Goal: Task Accomplishment & Management: Manage account settings

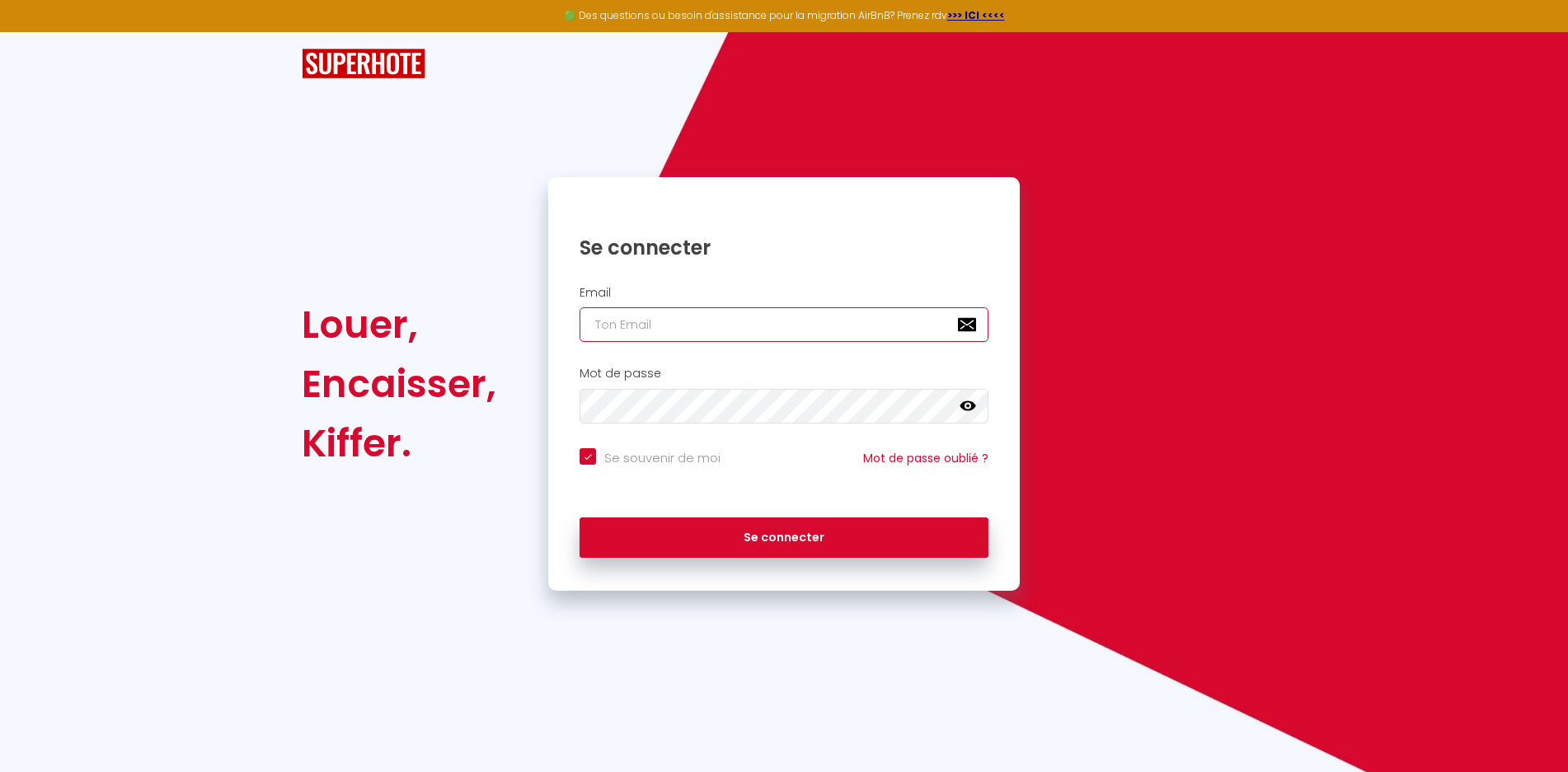
click at [653, 328] on input "email" at bounding box center [784, 324] width 409 height 34
click at [685, 324] on input "email" at bounding box center [784, 324] width 409 height 34
click at [677, 323] on input "email" at bounding box center [784, 324] width 409 height 34
type input "i"
checkbox input "true"
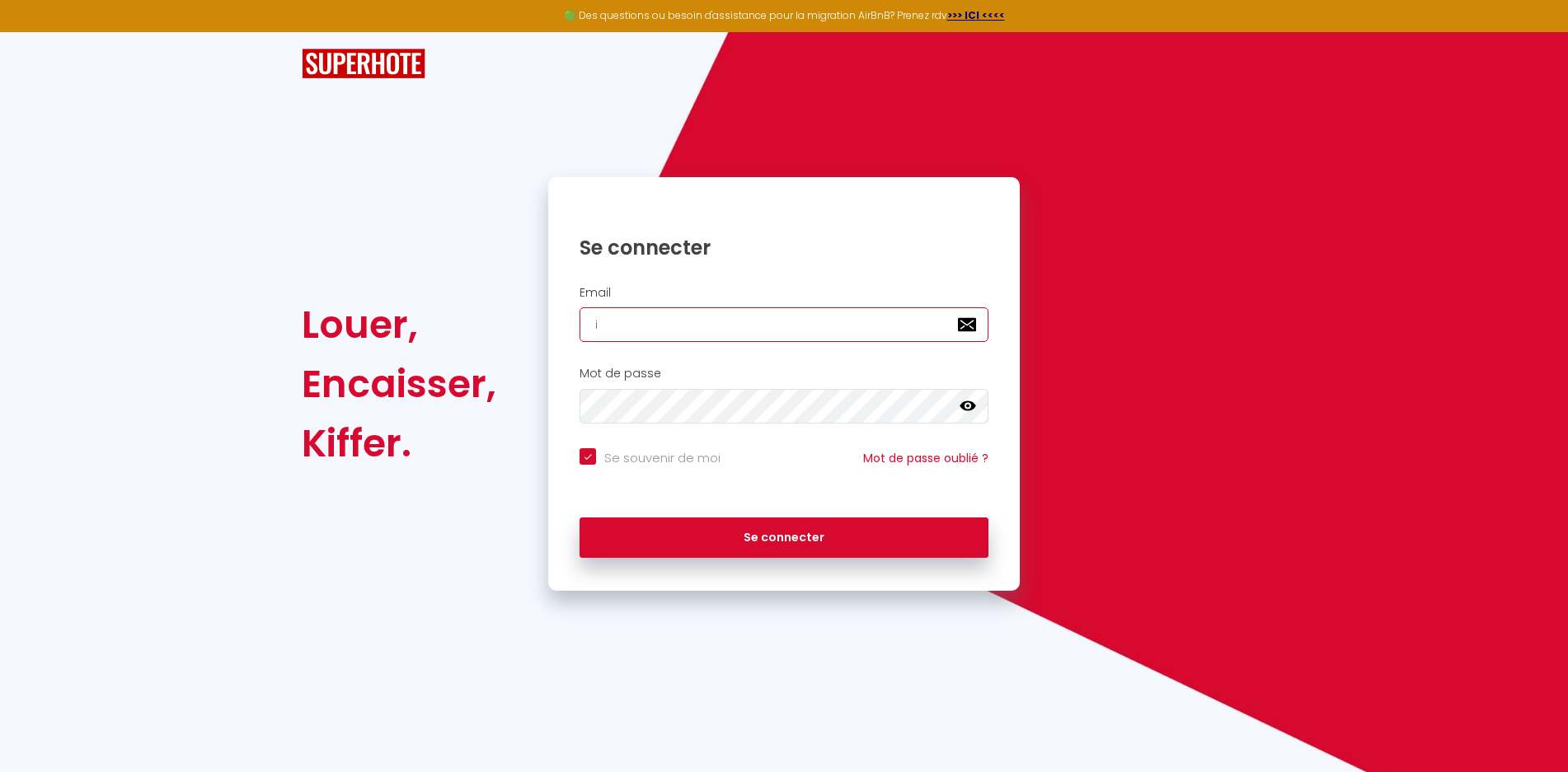
type input "in"
checkbox input "true"
type input "inf"
checkbox input "true"
type input "info"
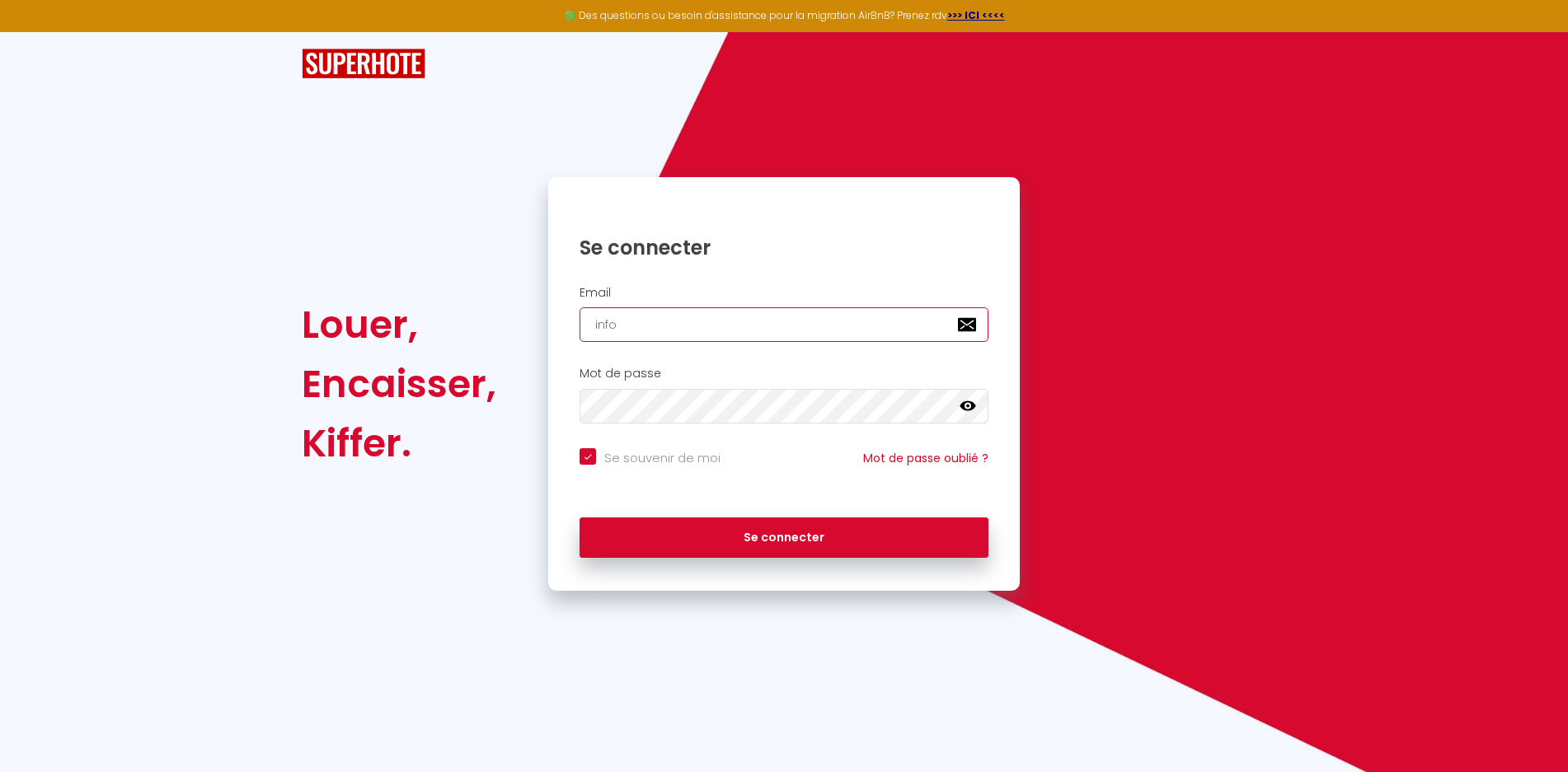
checkbox input "true"
type input "info@"
checkbox input "true"
type input "info@k"
checkbox input "true"
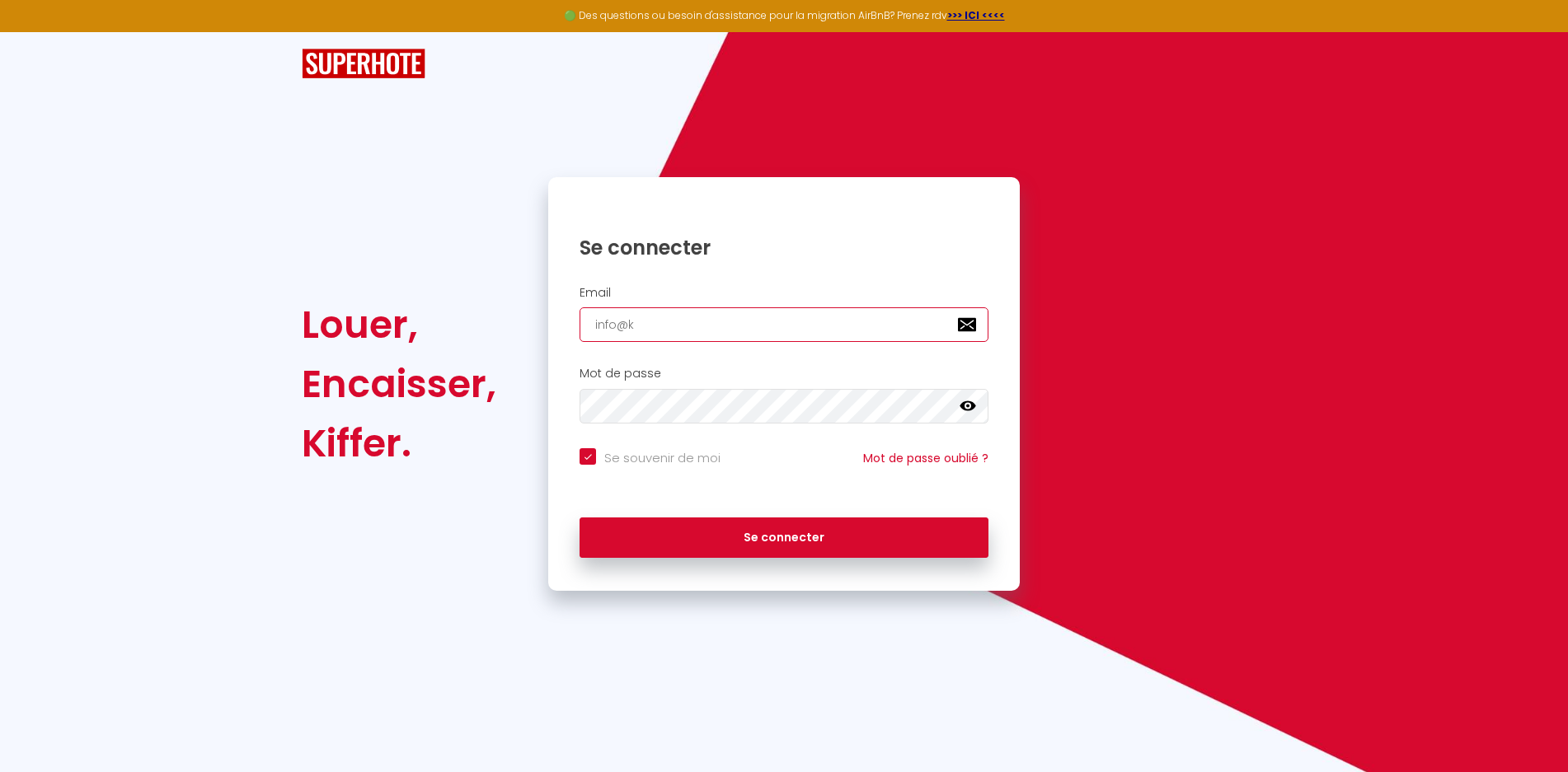
type input "info@ka"
checkbox input "true"
type input "info@kan"
checkbox input "true"
type input "info@kani"
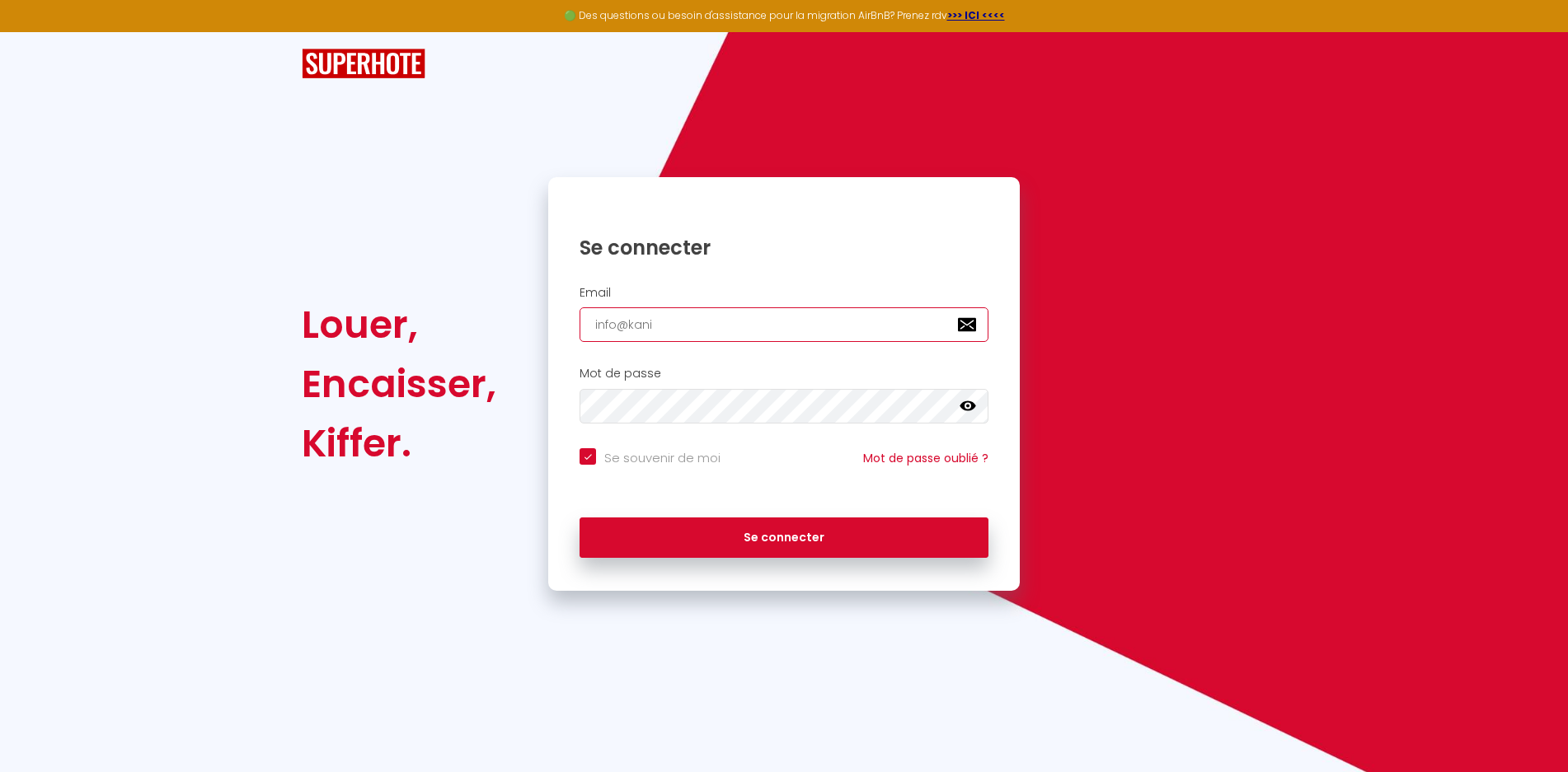
checkbox input "true"
type input "info@kanis"
checkbox input "true"
type input "info@kanisi"
checkbox input "true"
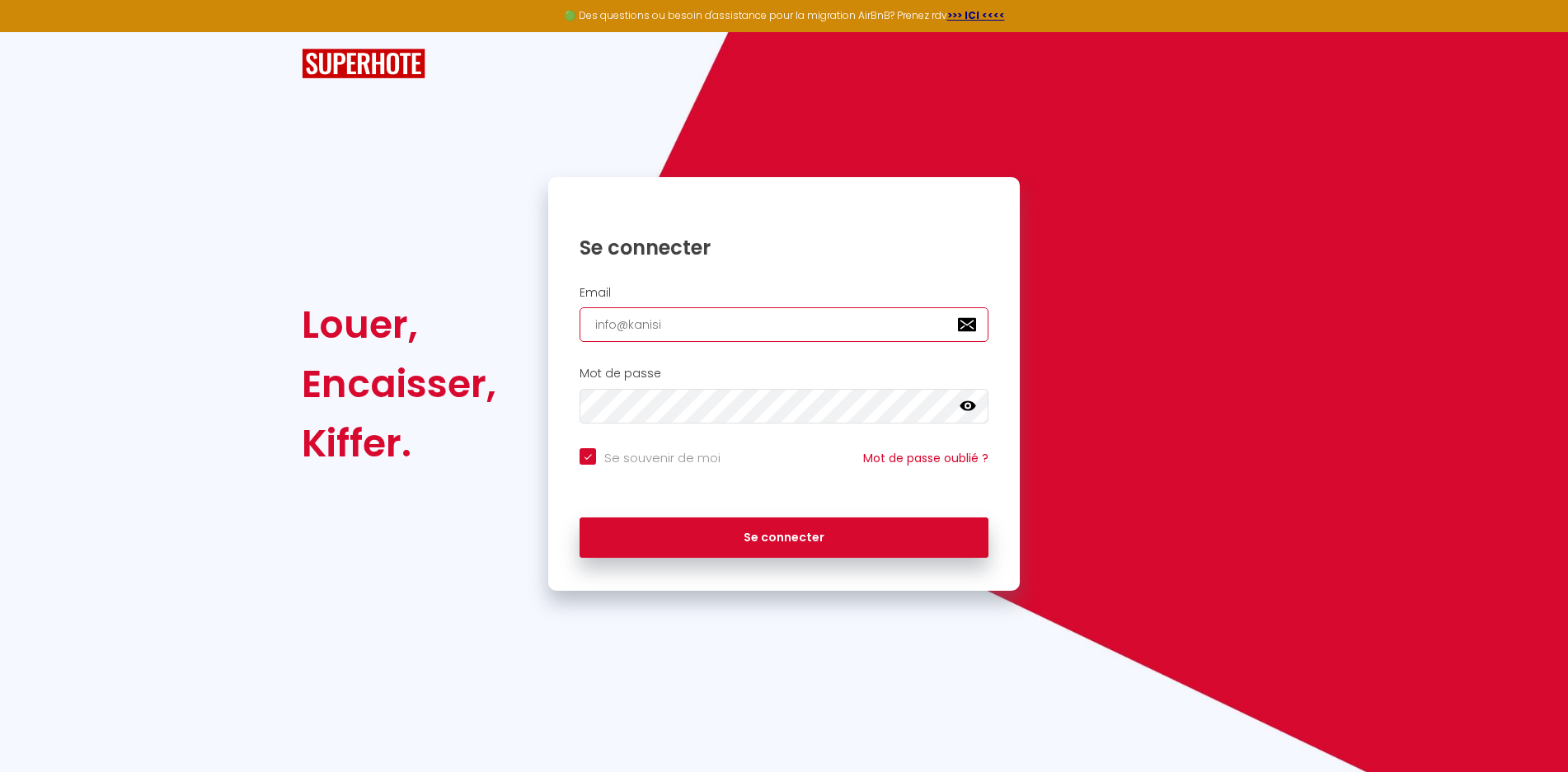
type input "info@kanisi."
checkbox input "true"
type input "info@kanisi.f"
checkbox input "true"
type input "[EMAIL_ADDRESS][DOMAIN_NAME]"
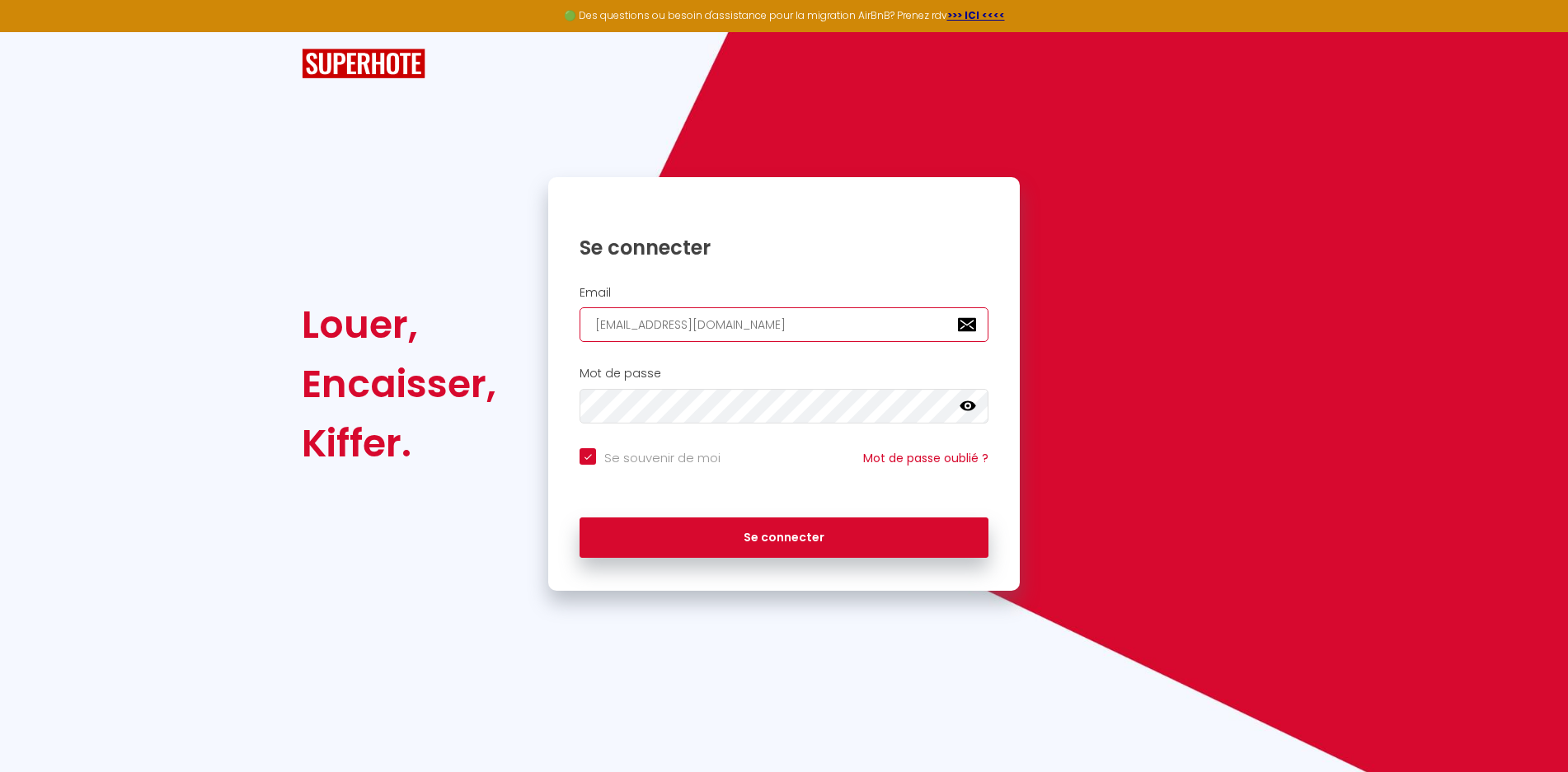
checkbox input "true"
type input "[EMAIL_ADDRESS][DOMAIN_NAME]"
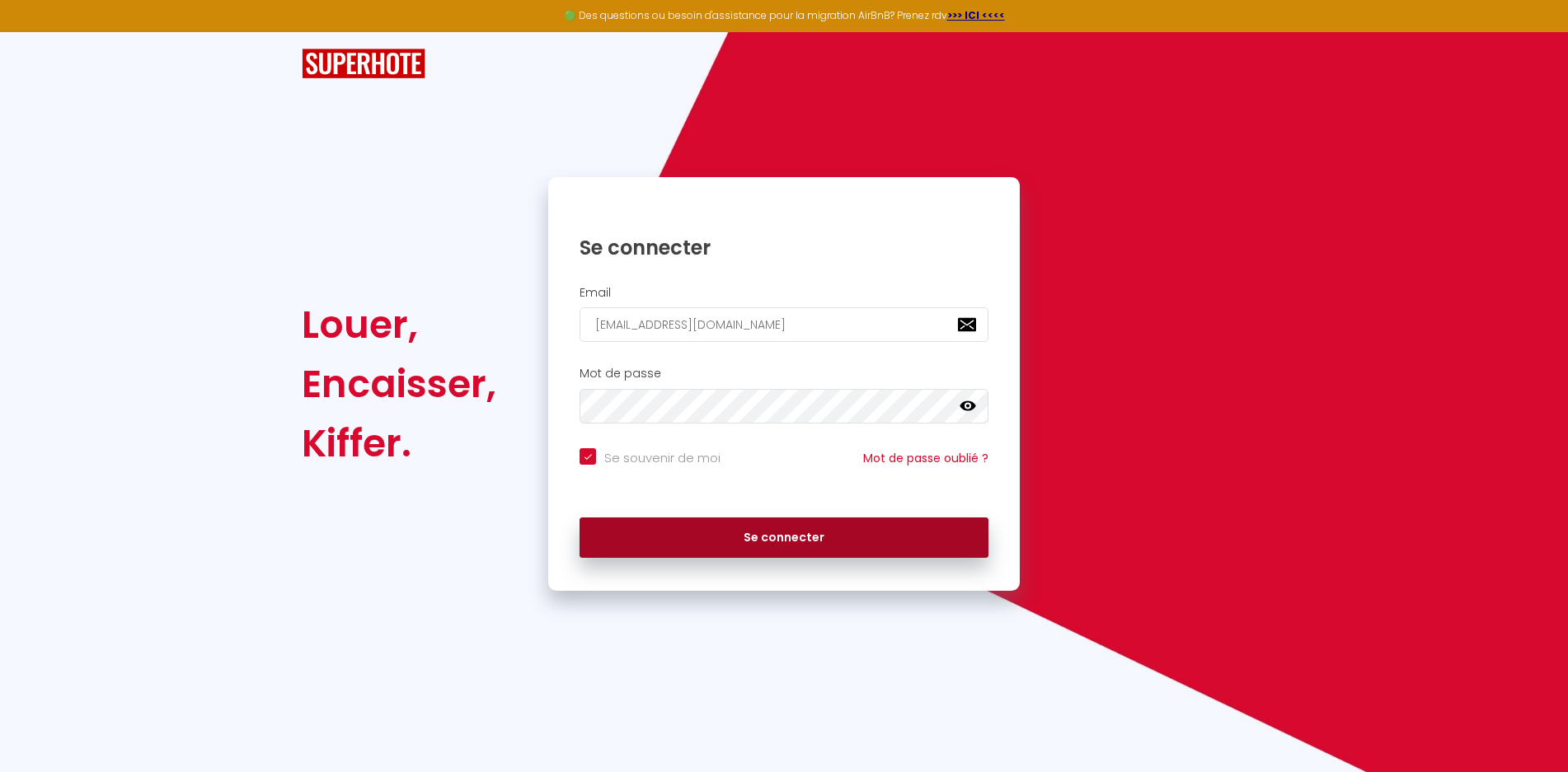
click at [703, 528] on button "Se connecter" at bounding box center [784, 538] width 409 height 41
checkbox input "true"
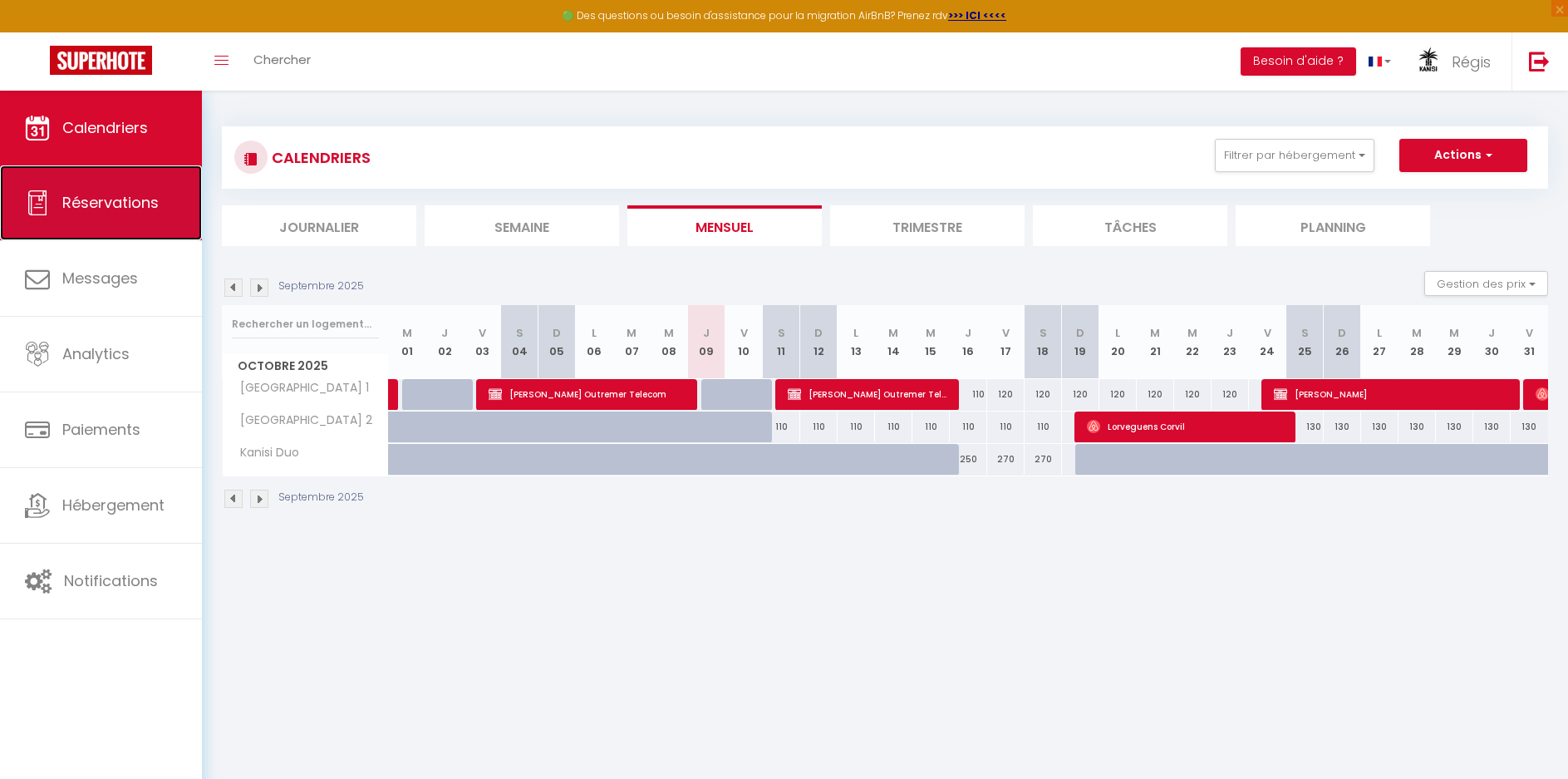
click at [75, 214] on link "Réservations" at bounding box center [101, 203] width 202 height 75
select select "not_cancelled"
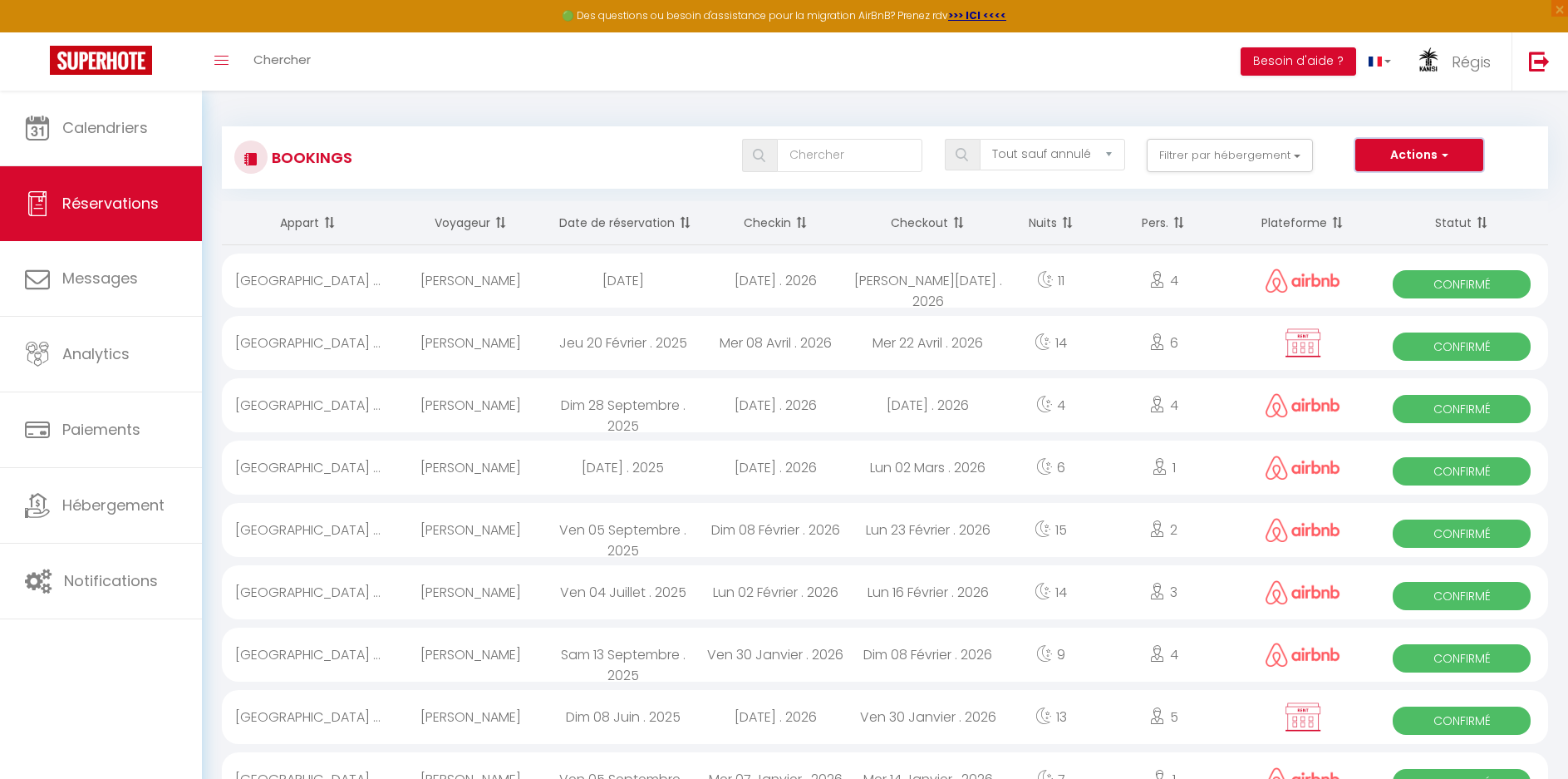
click at [1388, 147] on button "Actions" at bounding box center [1420, 155] width 128 height 33
click at [1388, 188] on link "Nouvelle Réservation" at bounding box center [1394, 191] width 178 height 22
select select
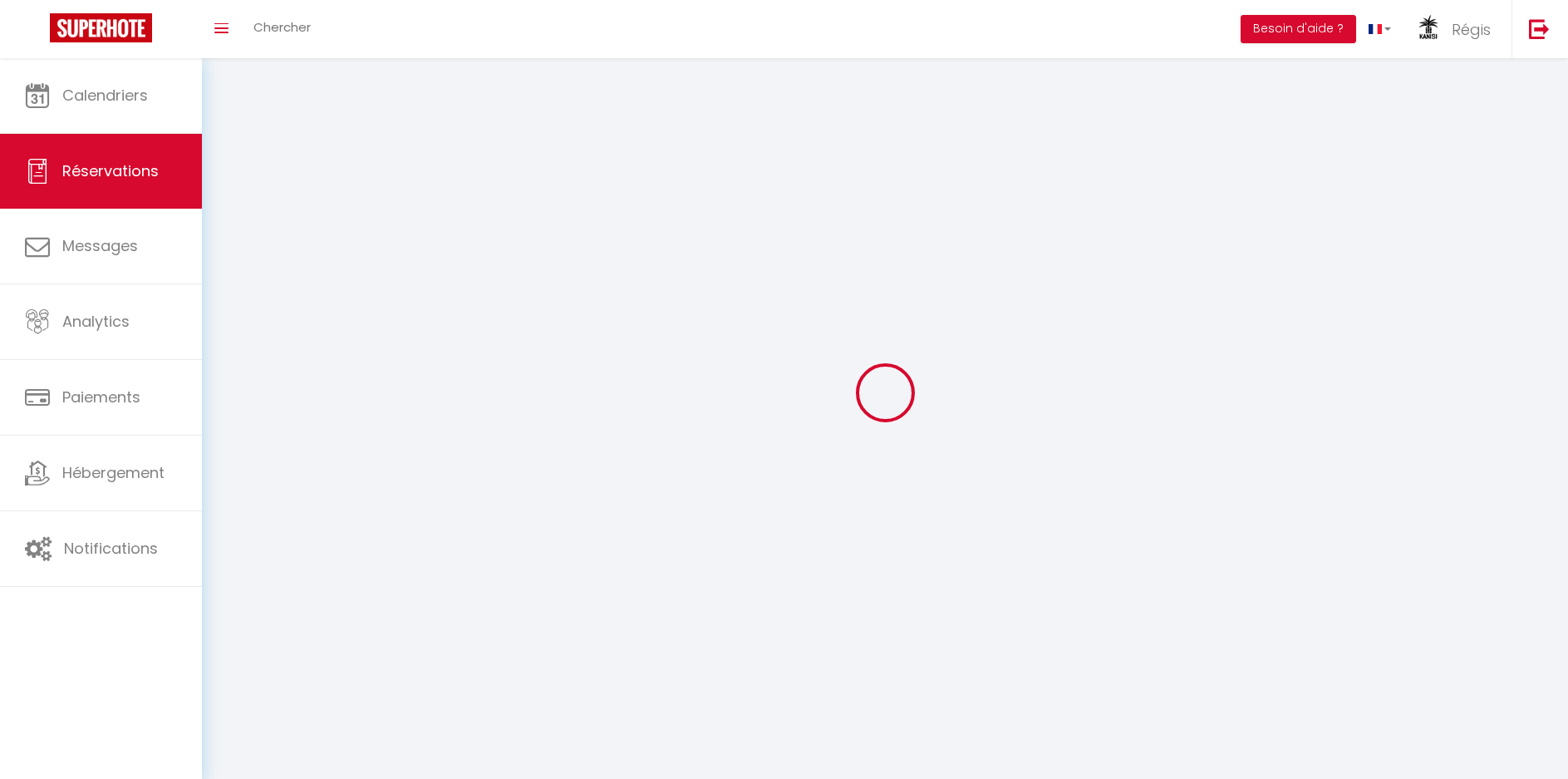
select select
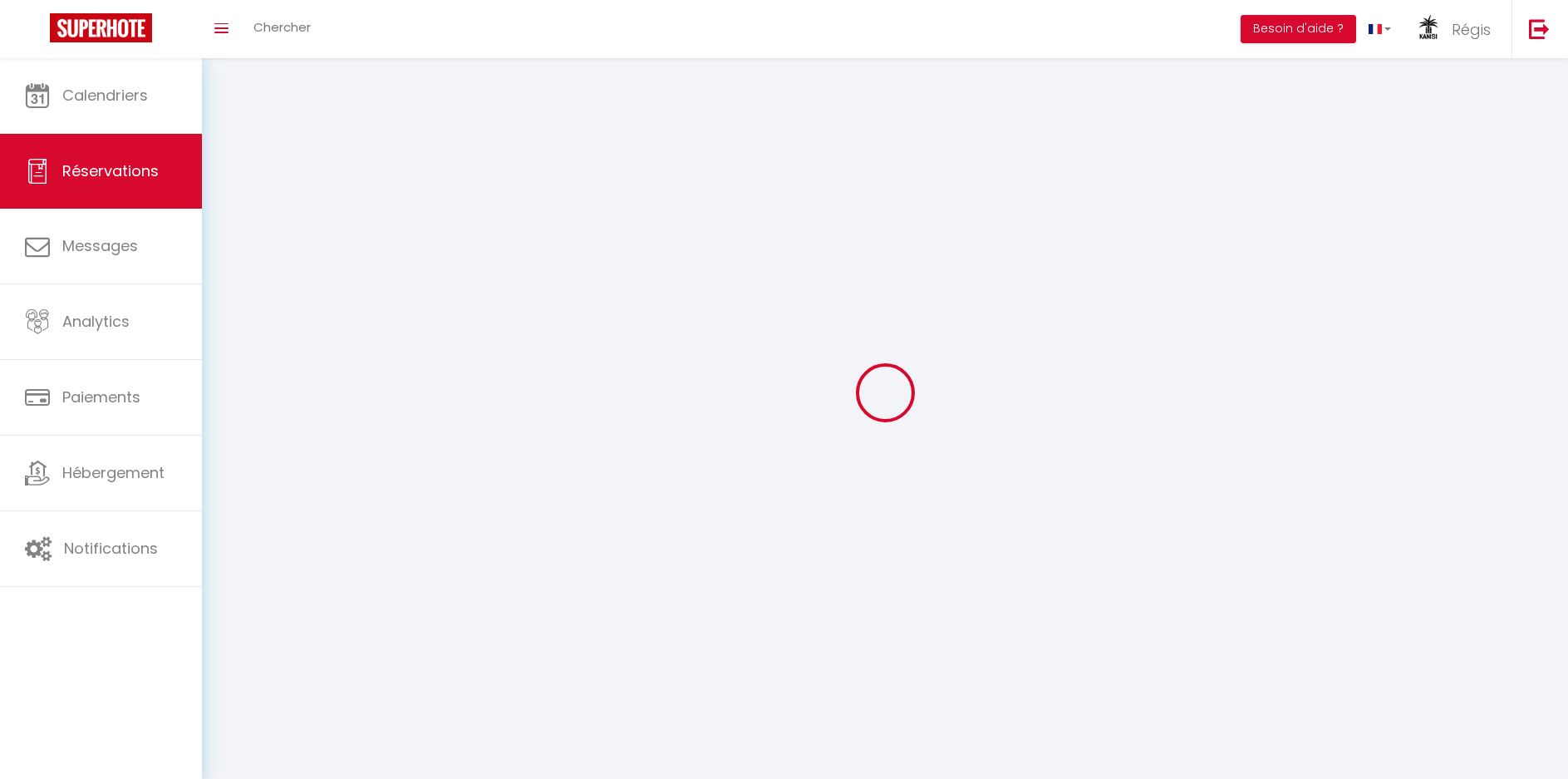
select select
checkbox input "false"
select select
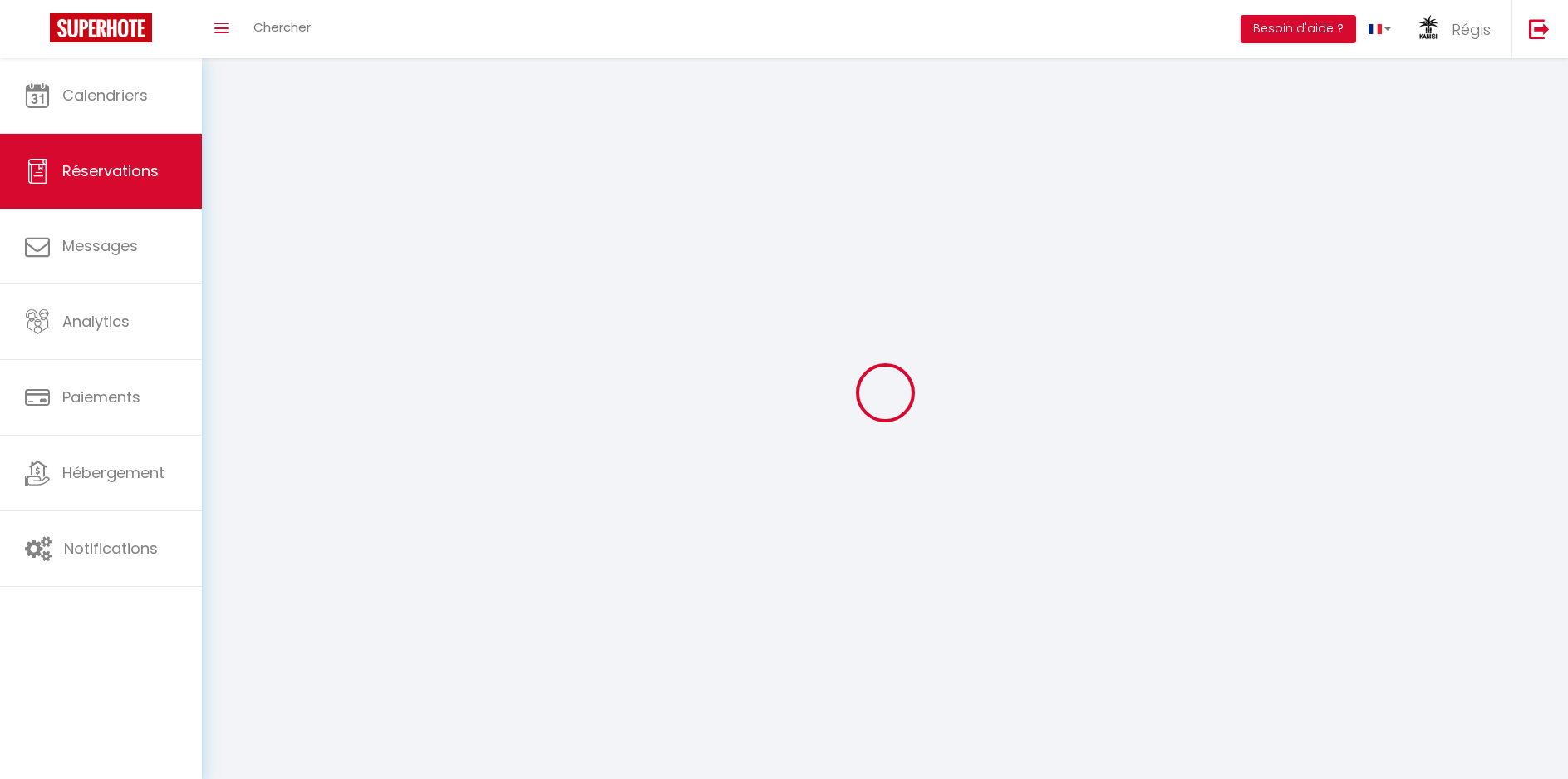
select select
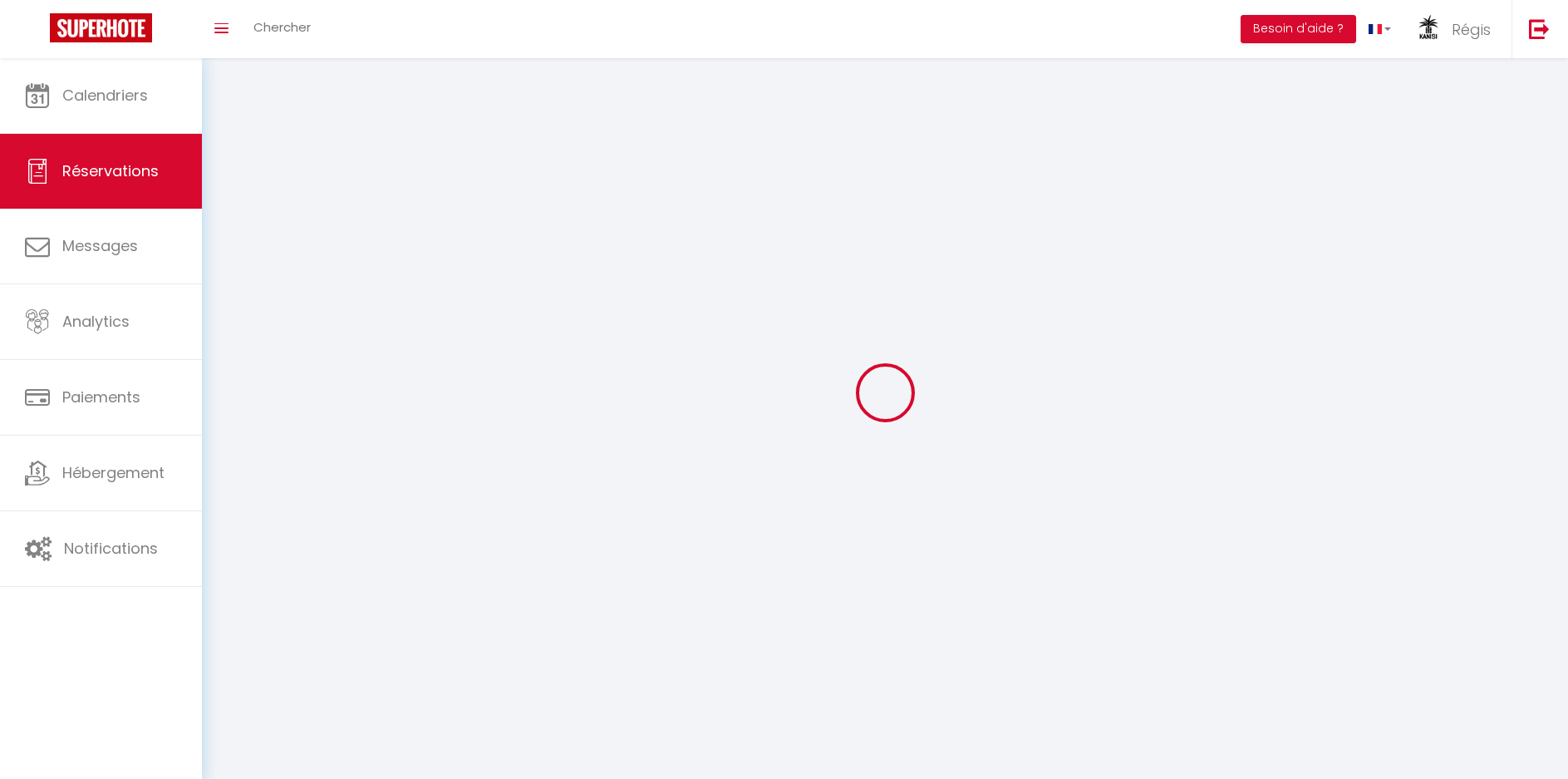
checkbox input "false"
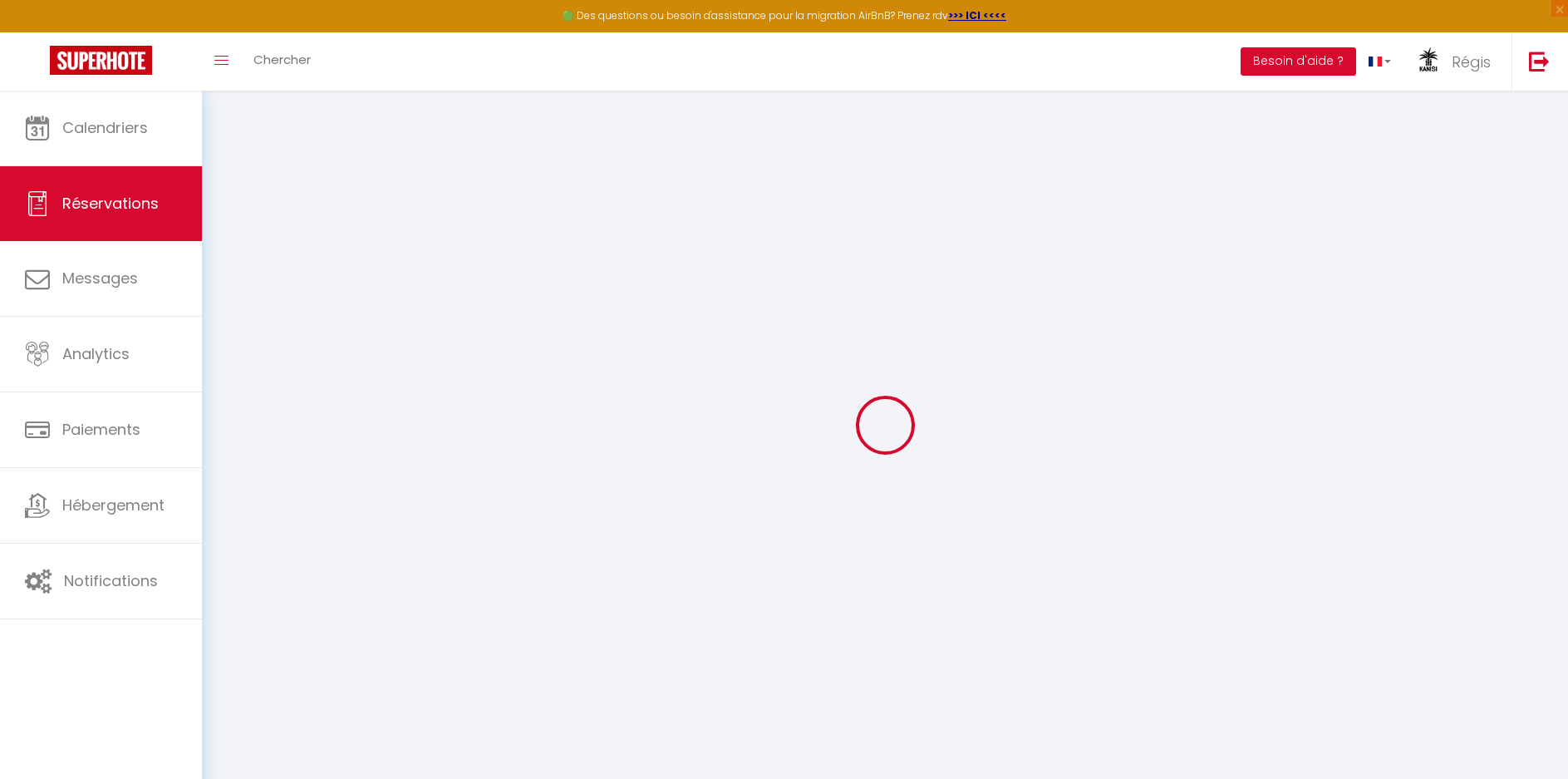
select select
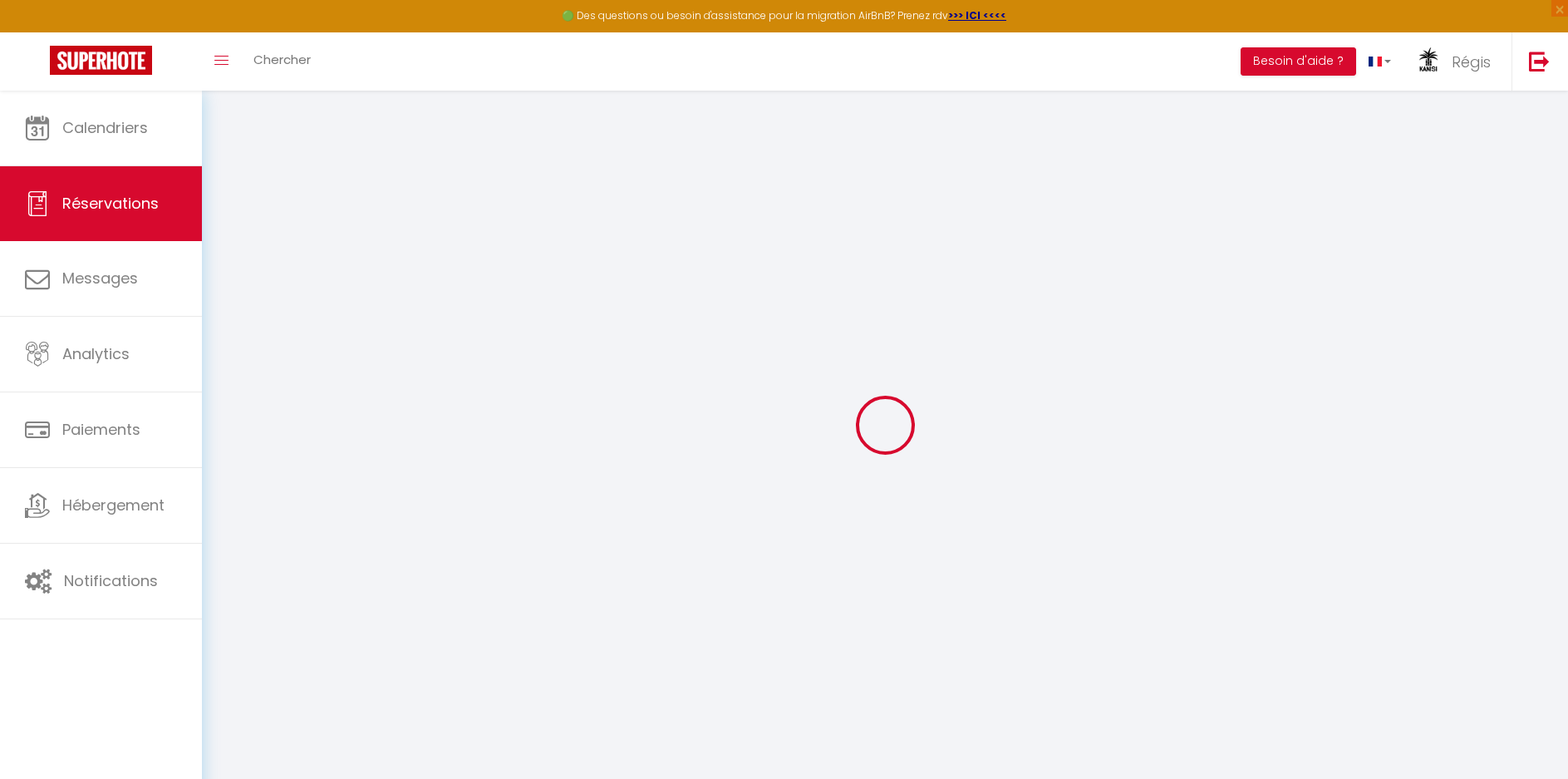
select select
checkbox input "false"
select select
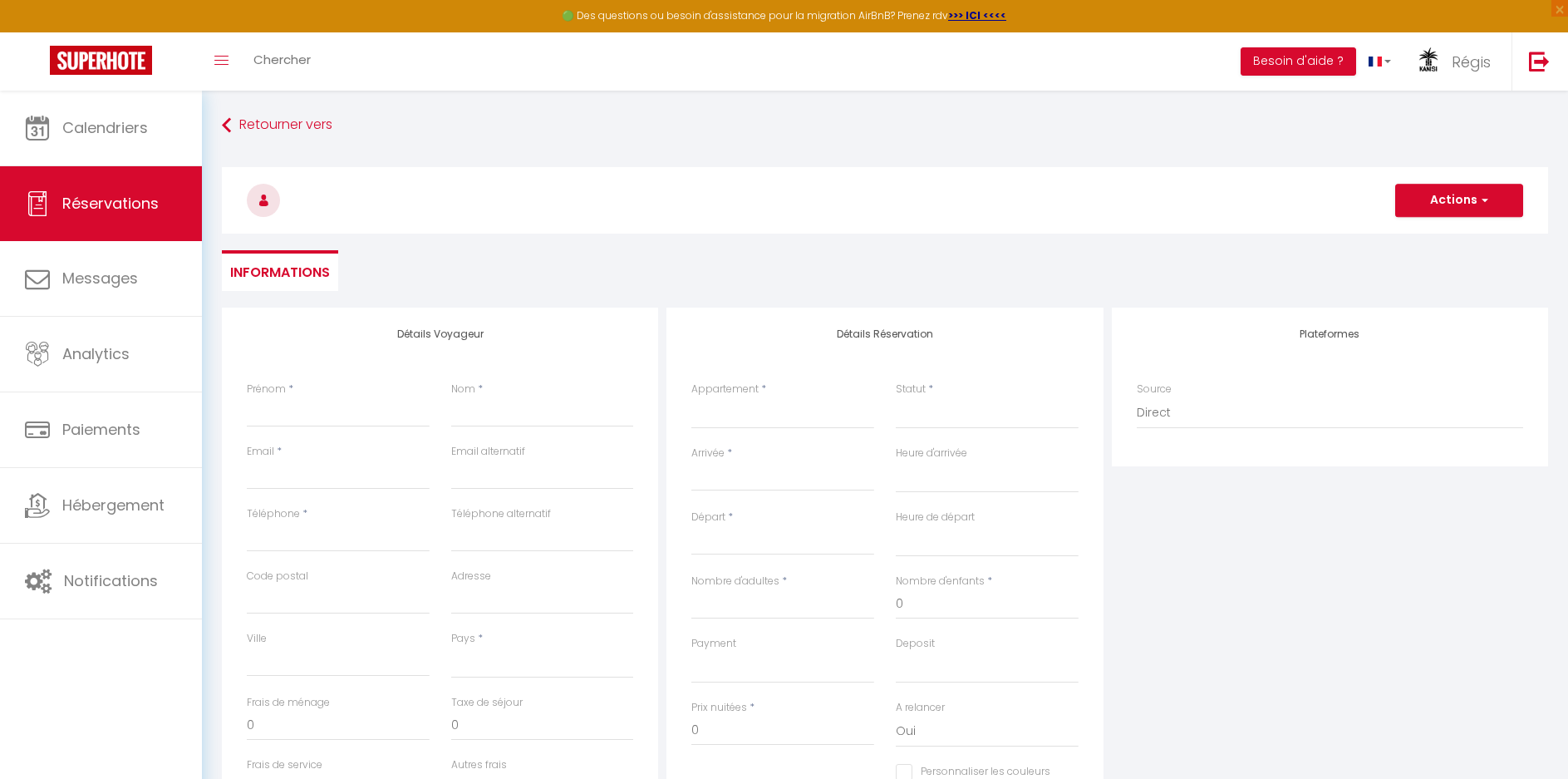
select select
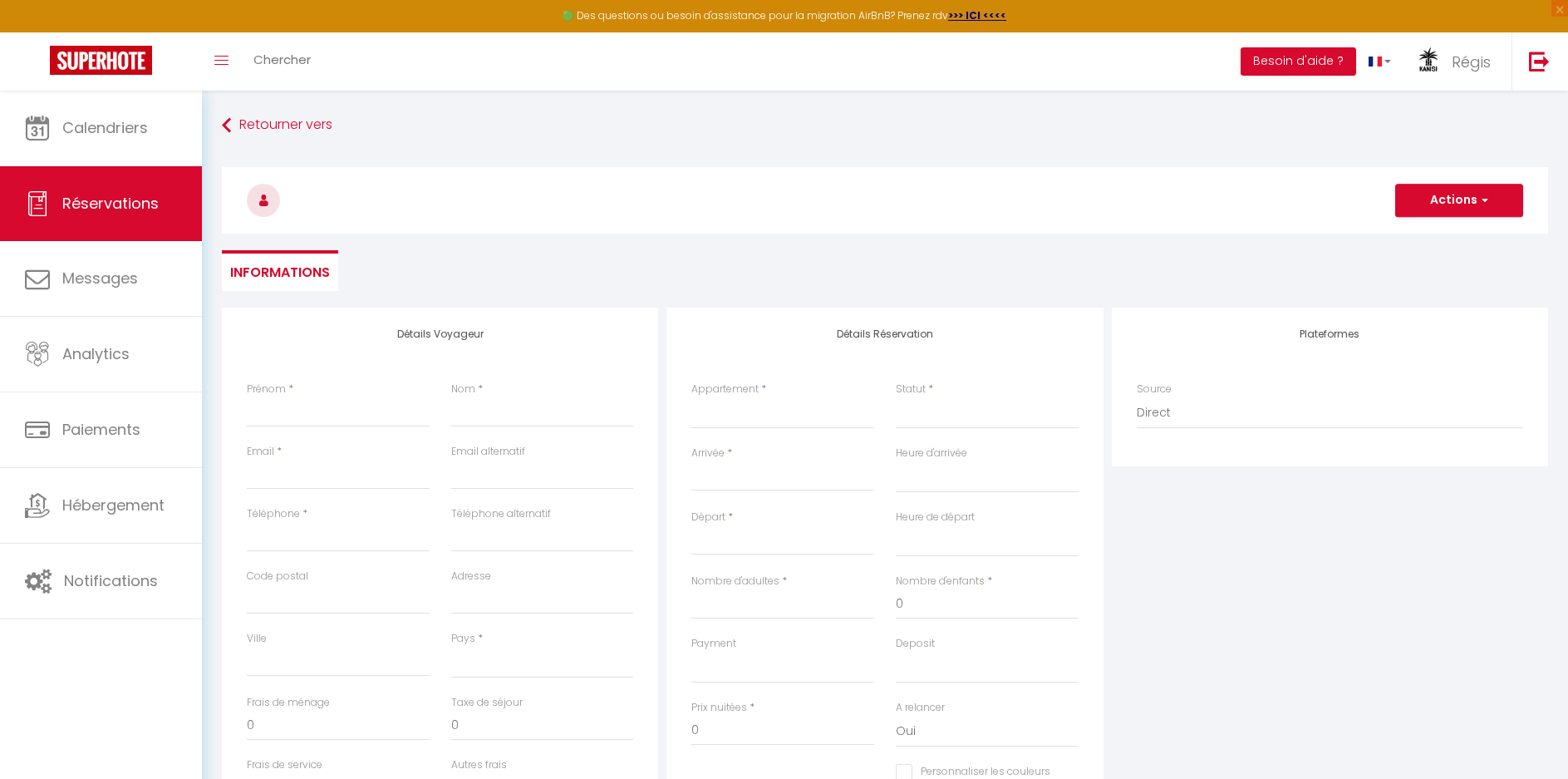
checkbox input "false"
select select
click at [753, 413] on select "[GEOGRAPHIC_DATA] 1 [GEOGRAPHIC_DATA] 2 Kanisi Duo" at bounding box center [782, 413] width 183 height 31
select select "45394"
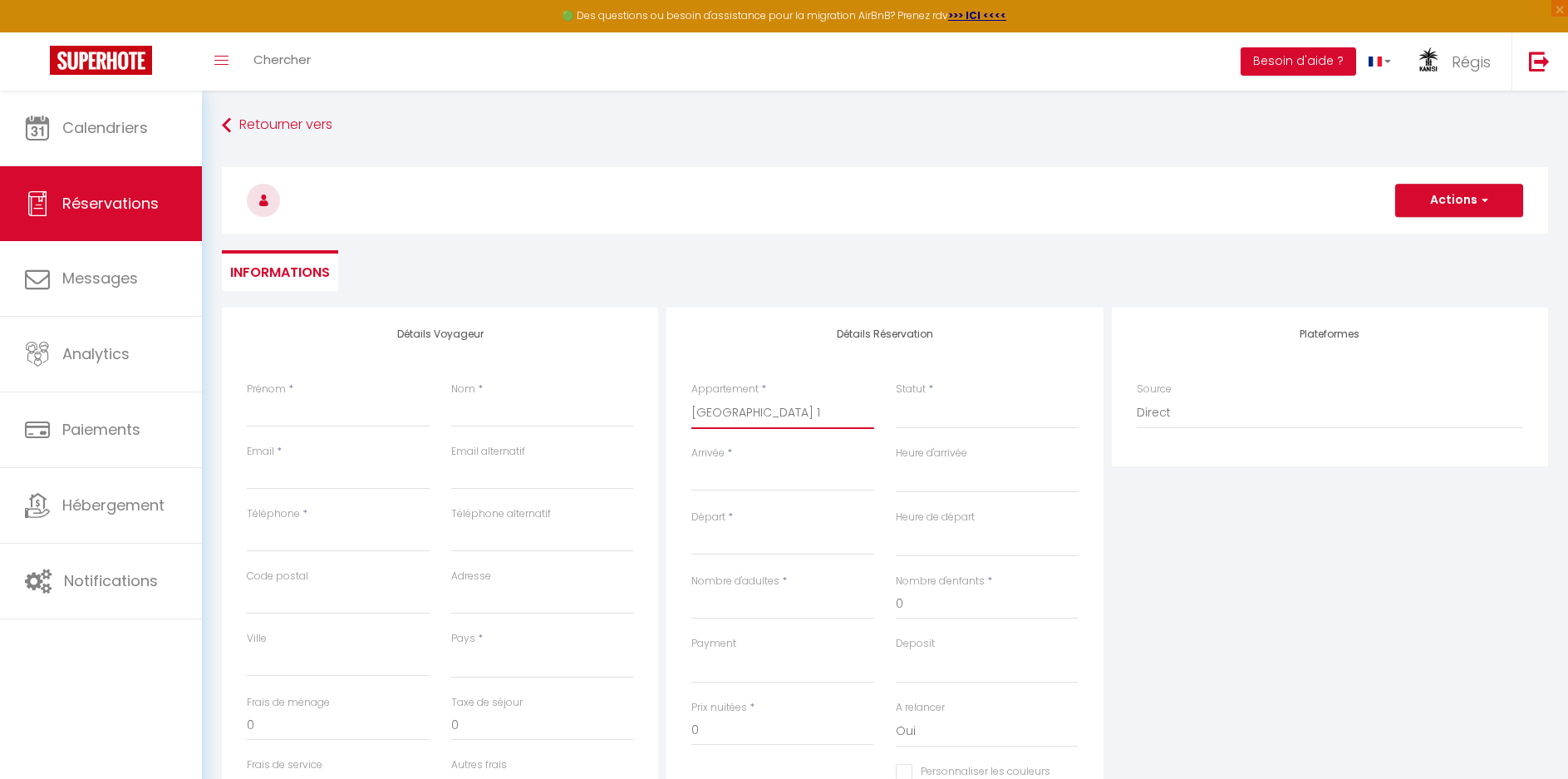
click at [691, 397] on select "[GEOGRAPHIC_DATA] 1 [GEOGRAPHIC_DATA] 2 Kanisi Duo" at bounding box center [782, 413] width 183 height 31
select select
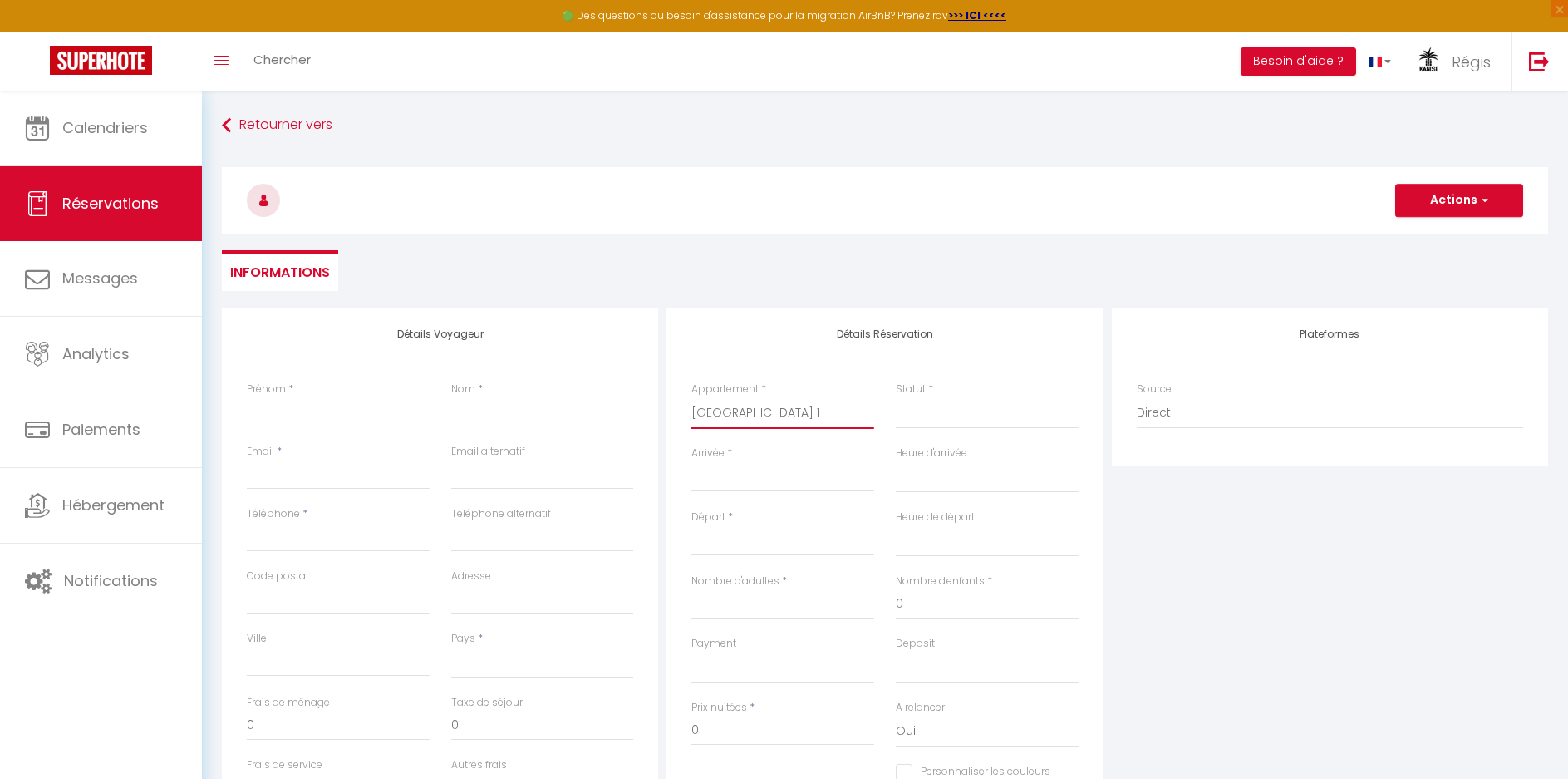
select select
checkbox input "false"
select select
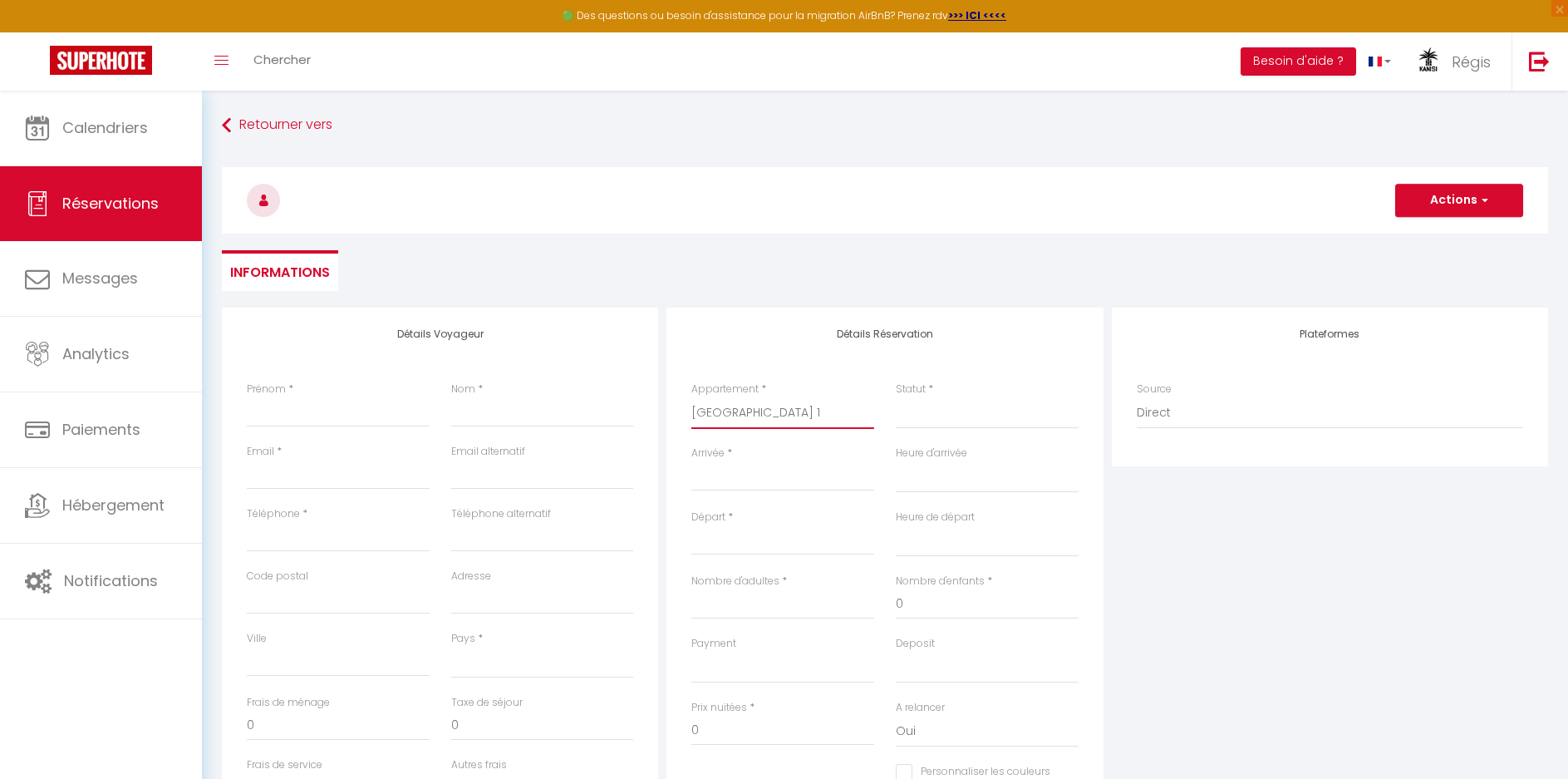
select select
checkbox input "false"
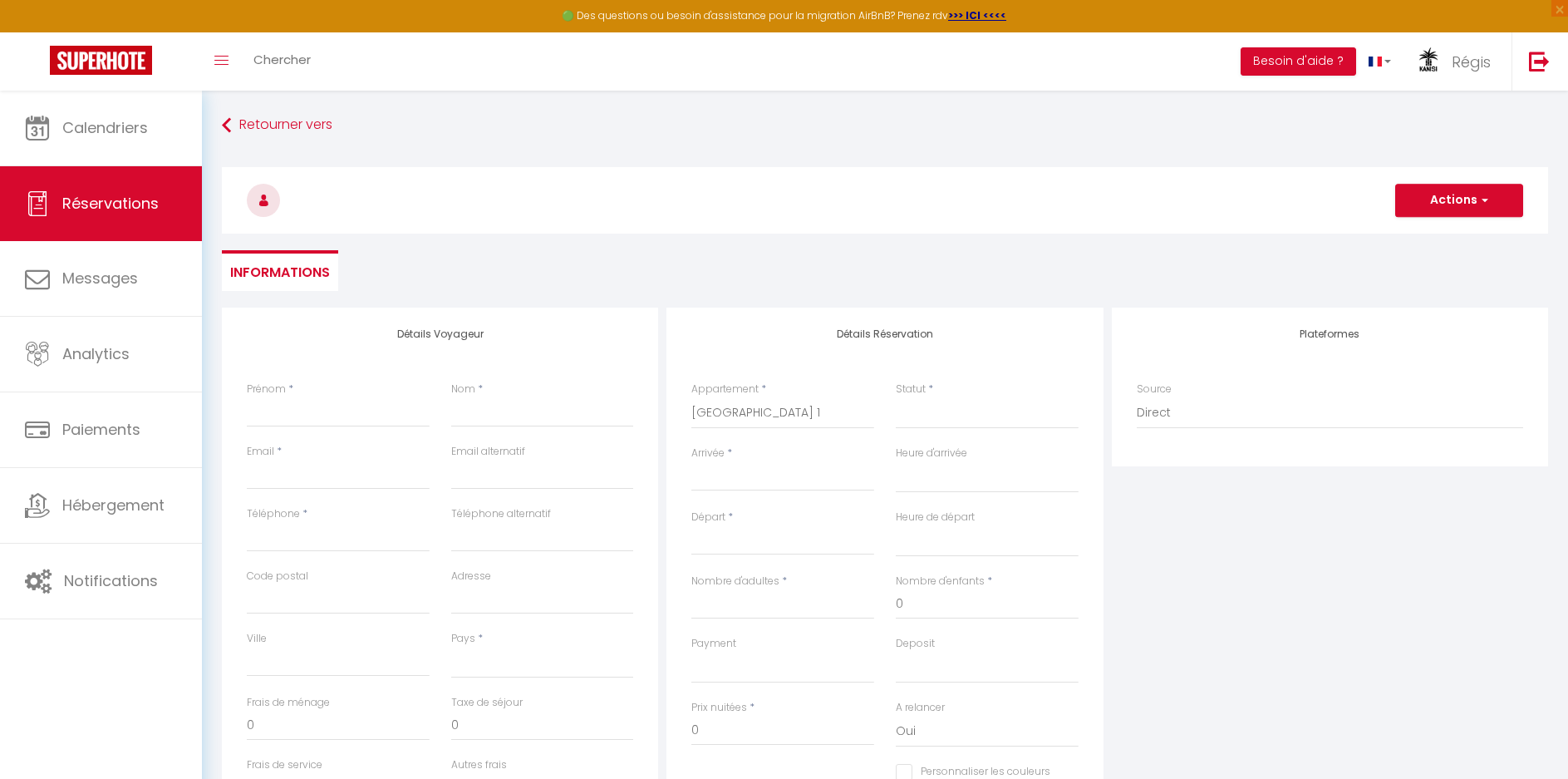
click at [737, 487] on input "Arrivée" at bounding box center [782, 478] width 183 height 22
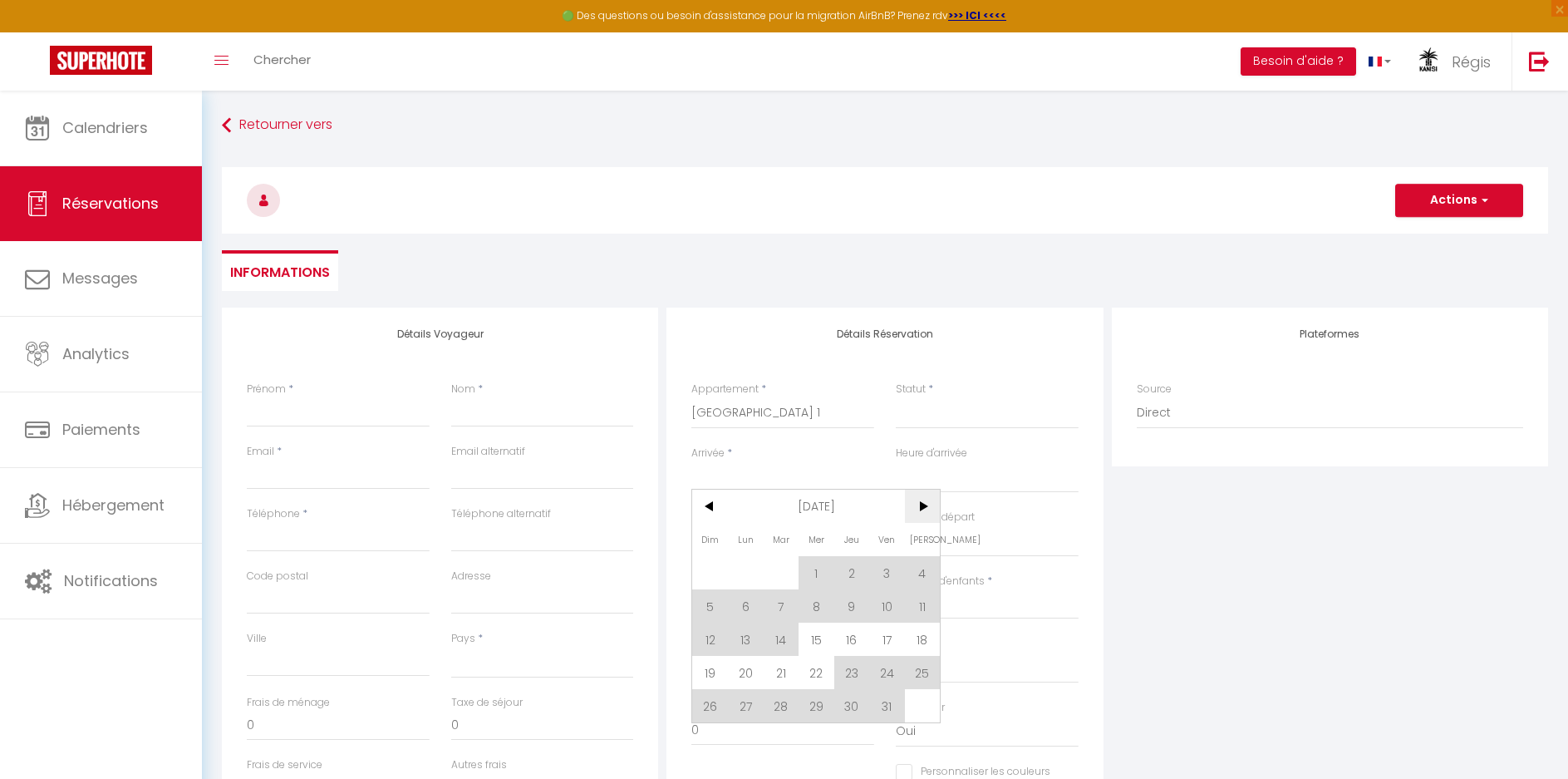
click at [922, 506] on span ">" at bounding box center [923, 506] width 36 height 33
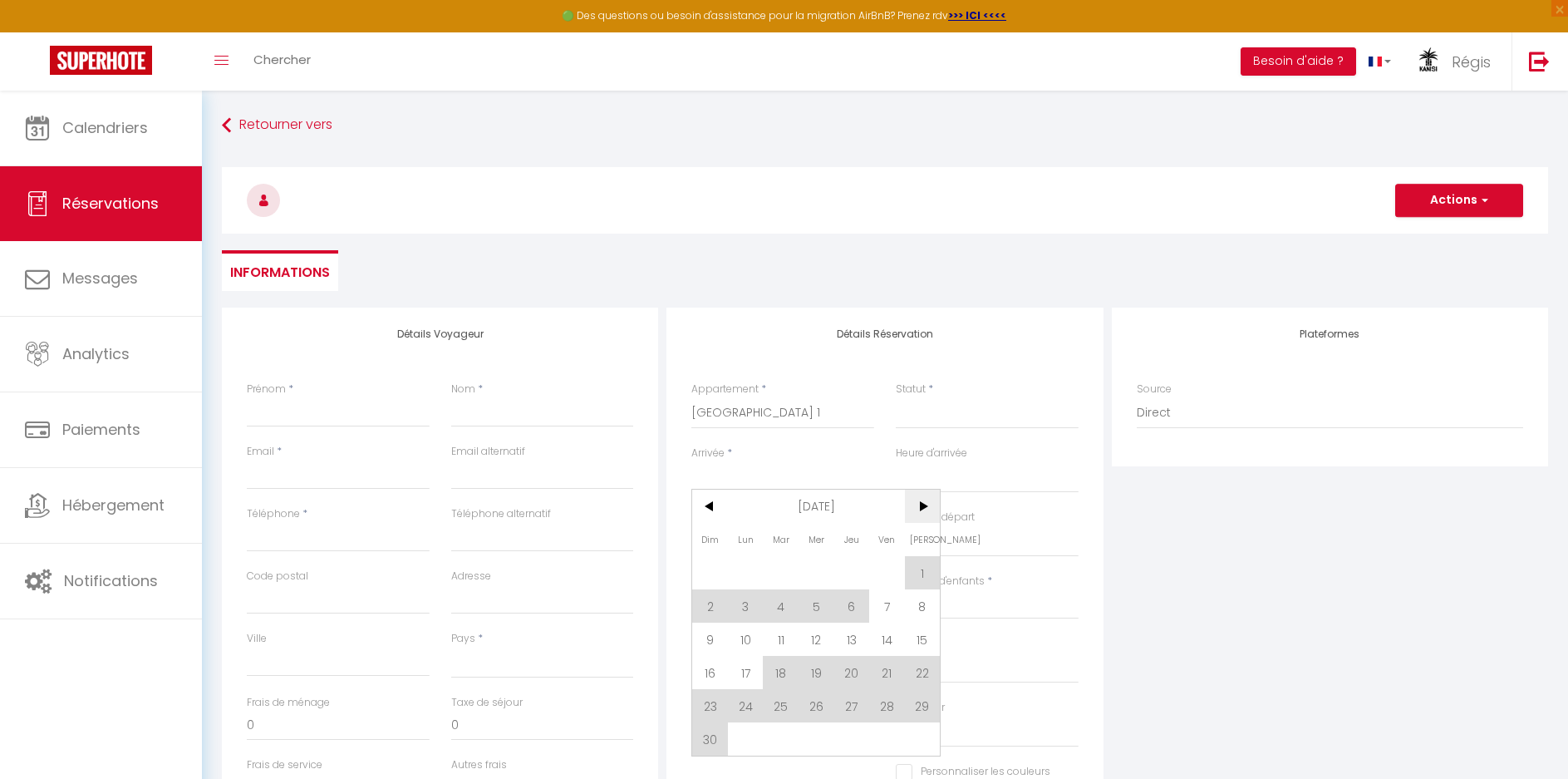
click at [922, 506] on span ">" at bounding box center [923, 506] width 36 height 33
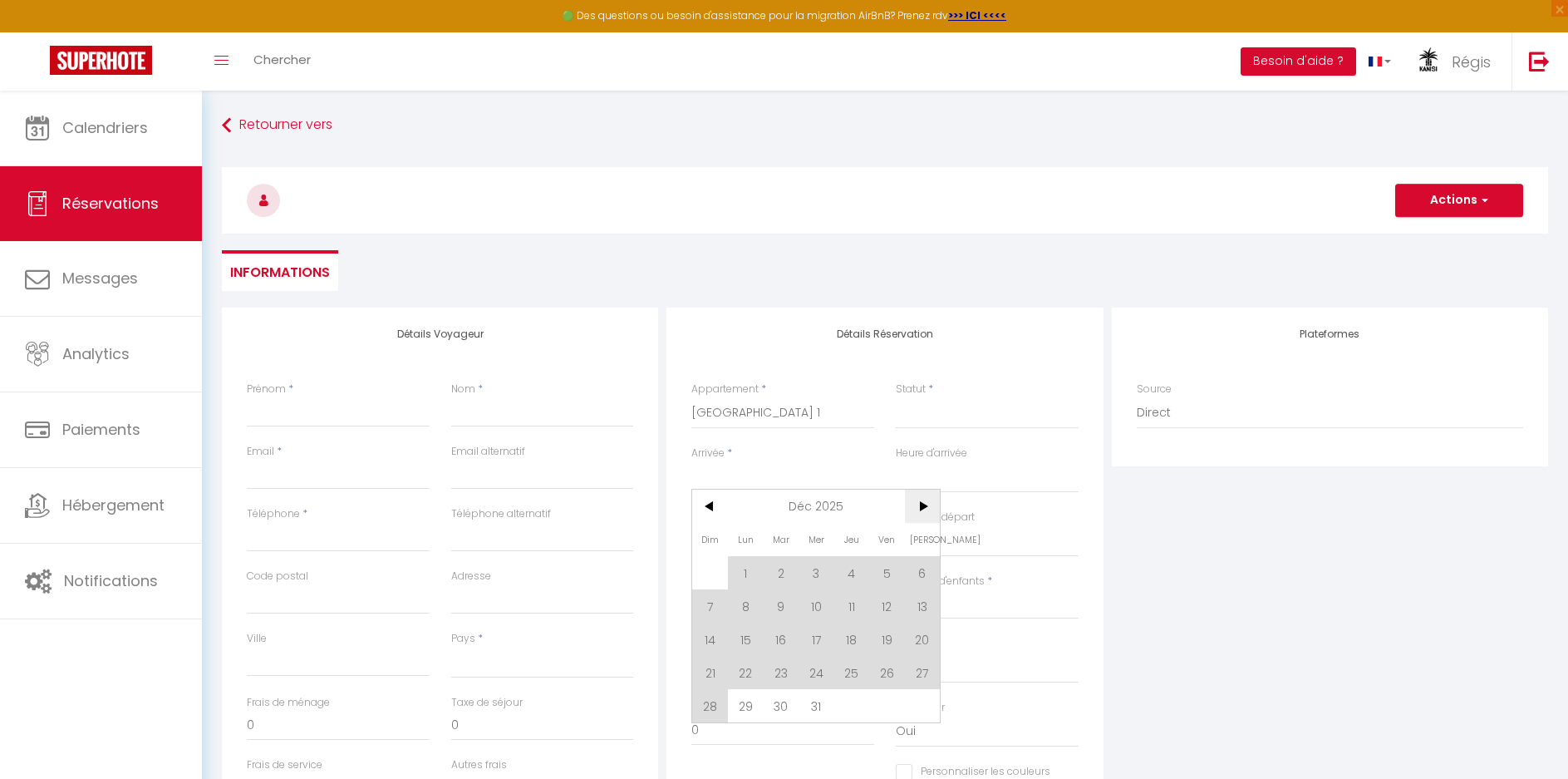
click at [922, 506] on span ">" at bounding box center [923, 506] width 36 height 33
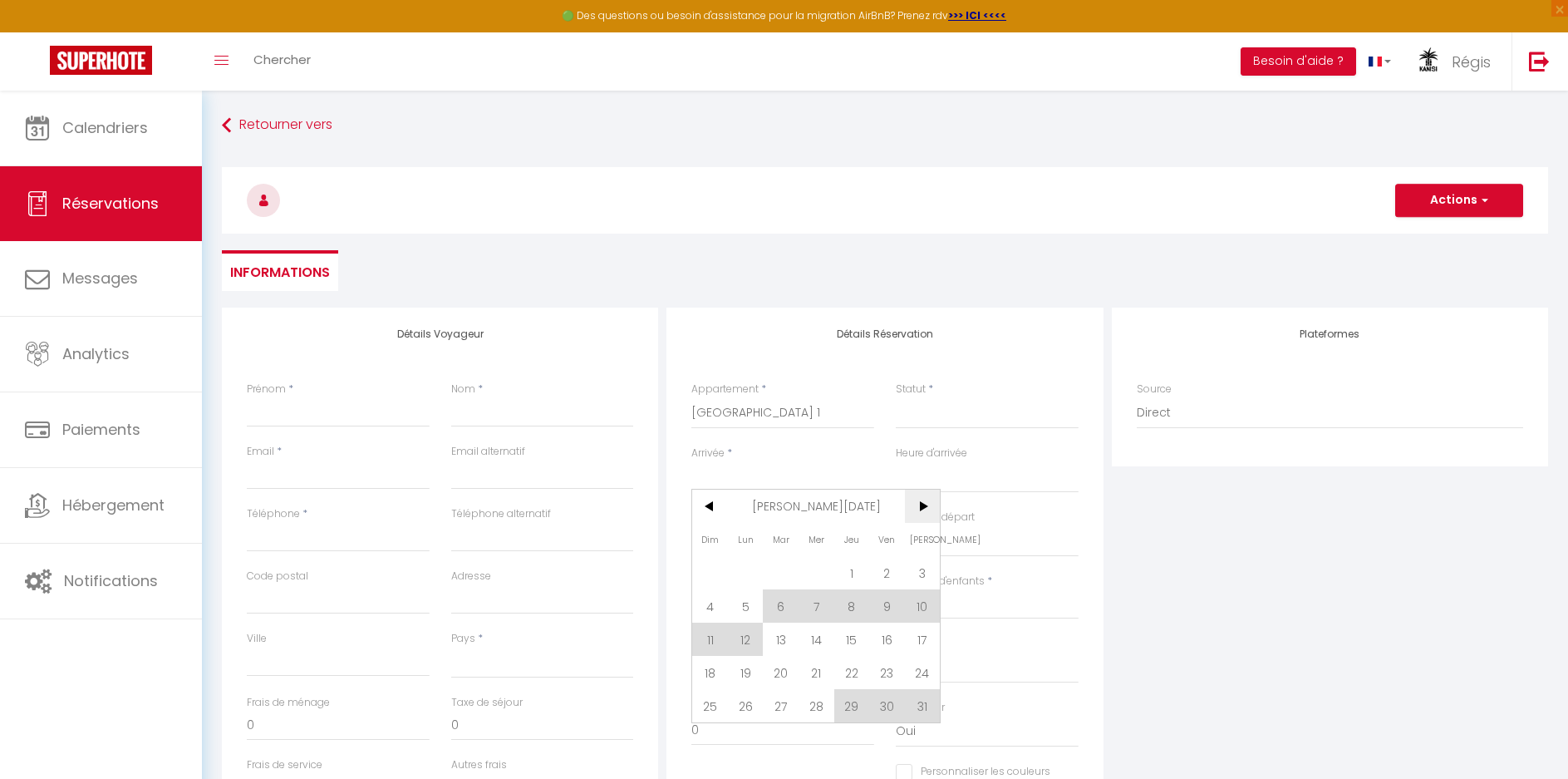
click at [922, 506] on span ">" at bounding box center [923, 506] width 36 height 33
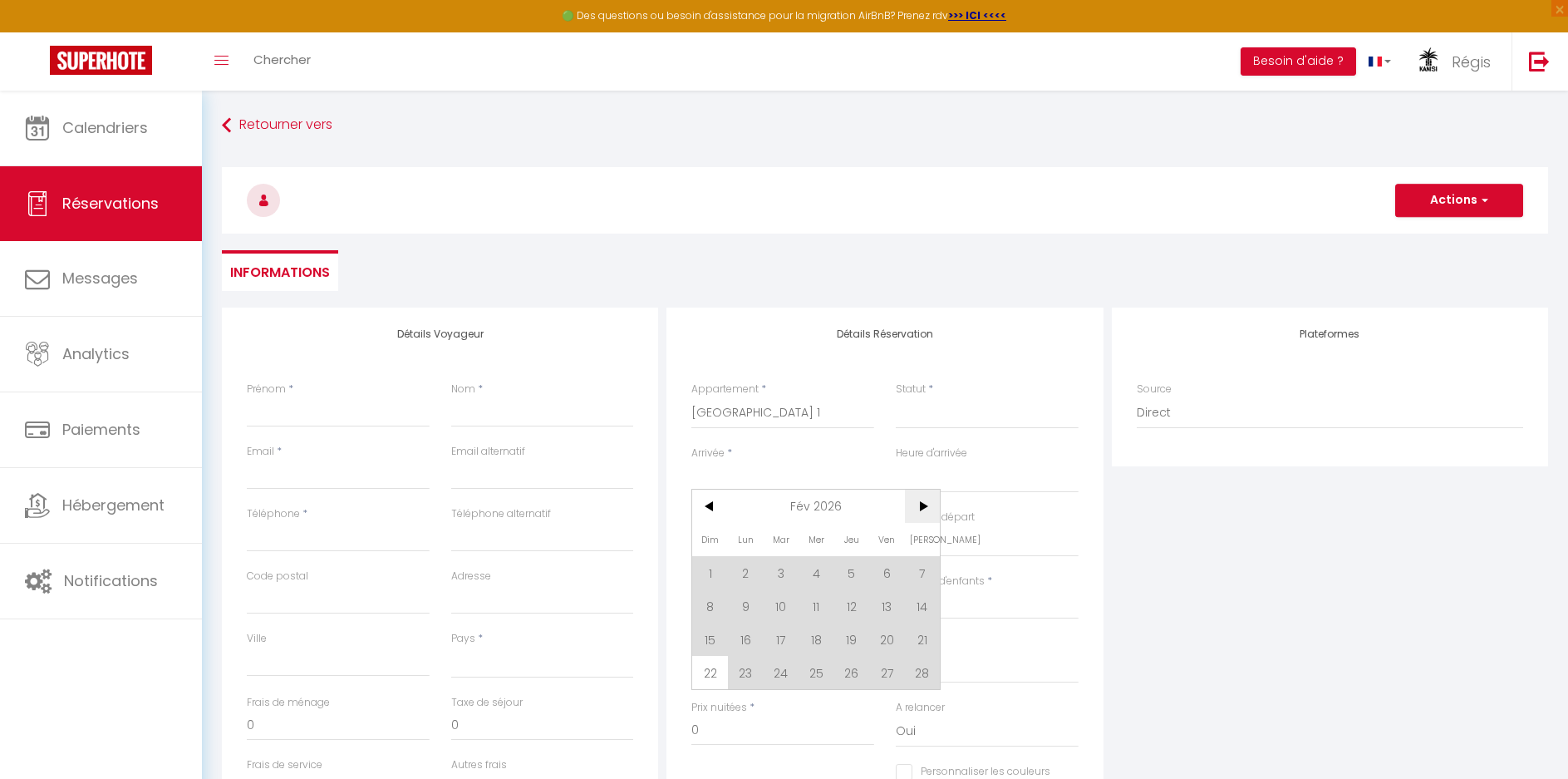
click at [926, 503] on span ">" at bounding box center [923, 506] width 36 height 33
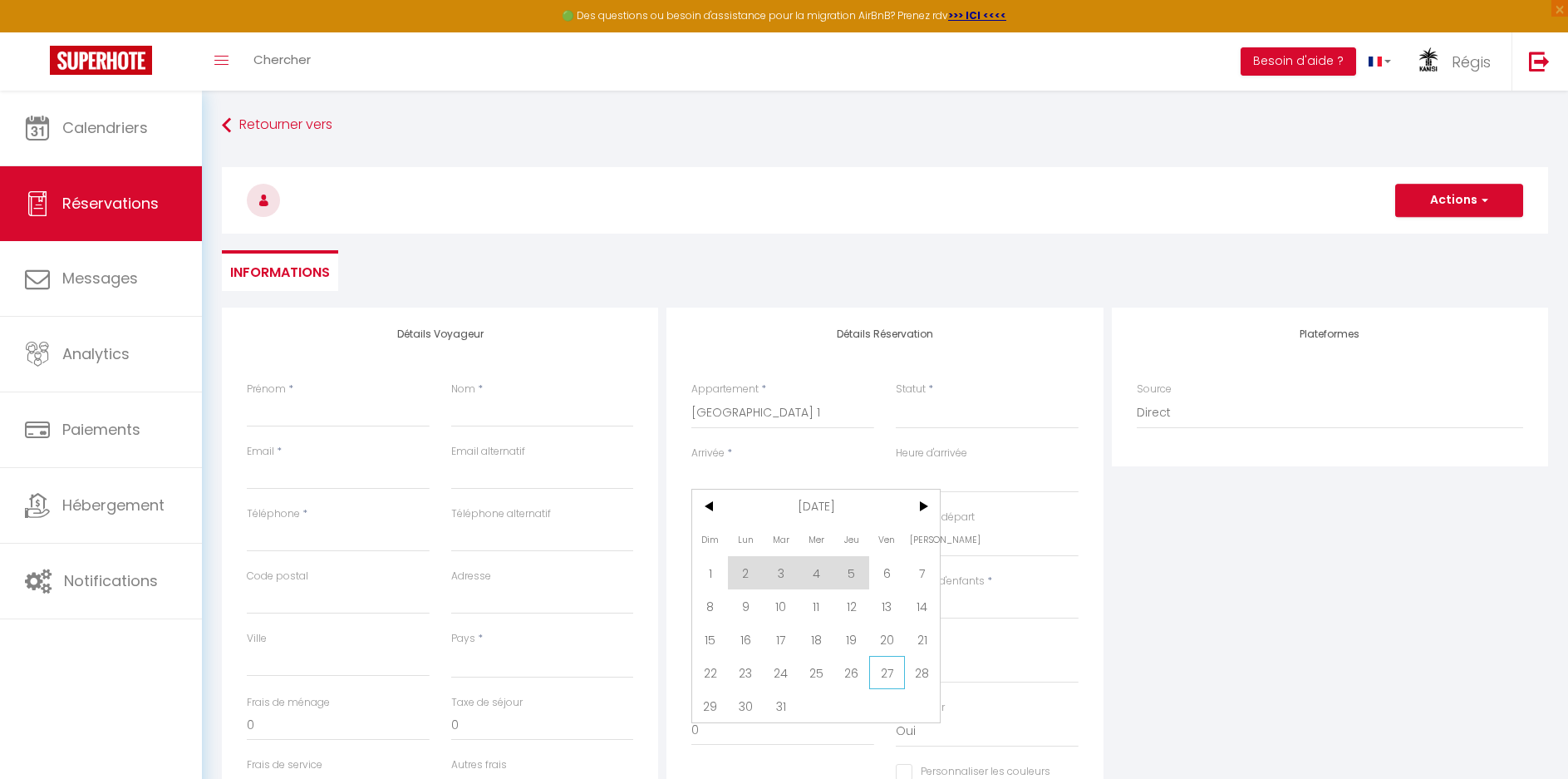
click at [883, 672] on span "27" at bounding box center [886, 672] width 36 height 33
select select
type input "Ven 27 Mars 2026"
select select
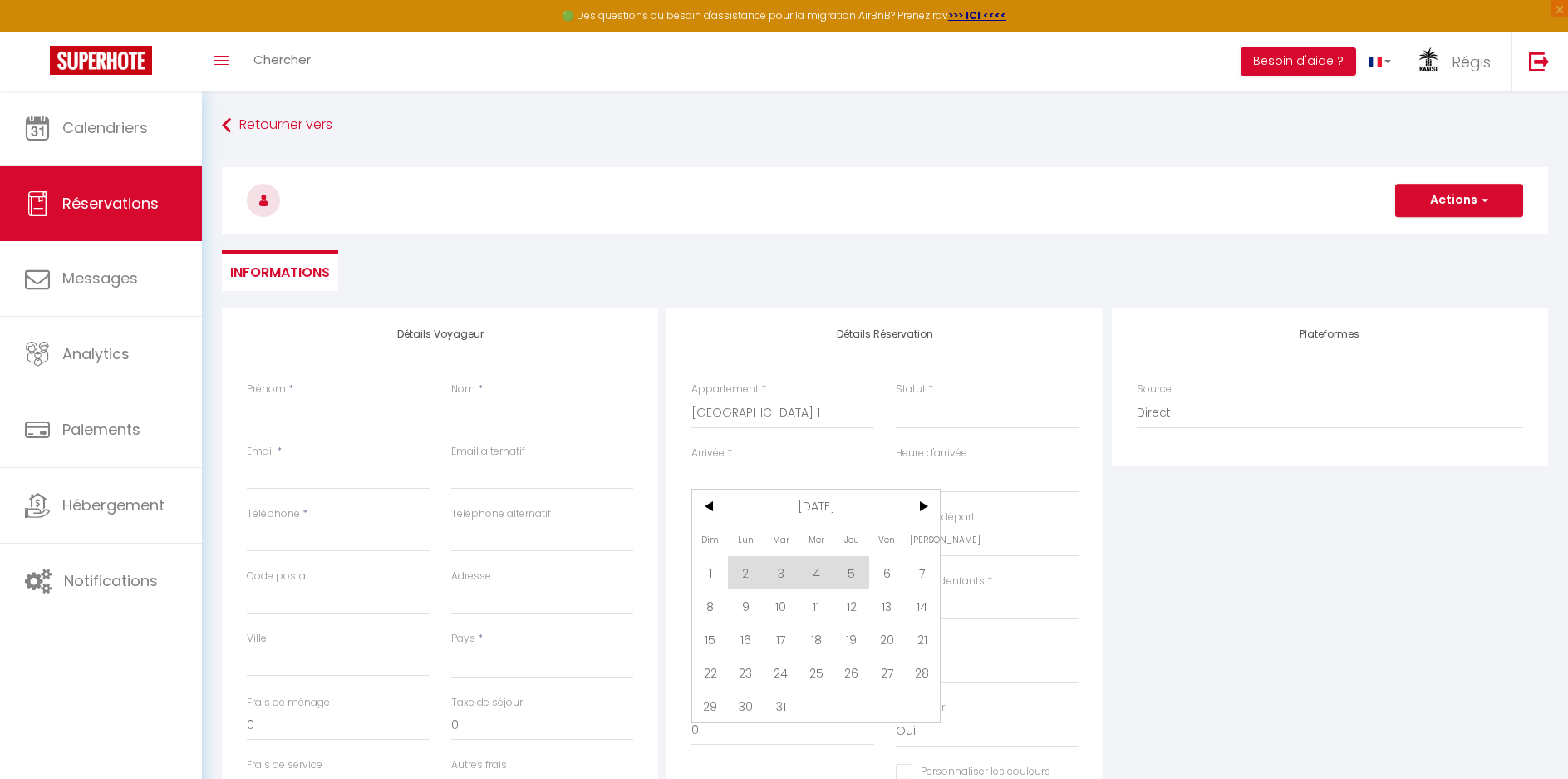
type input "[DATE]"
select select
checkbox input "false"
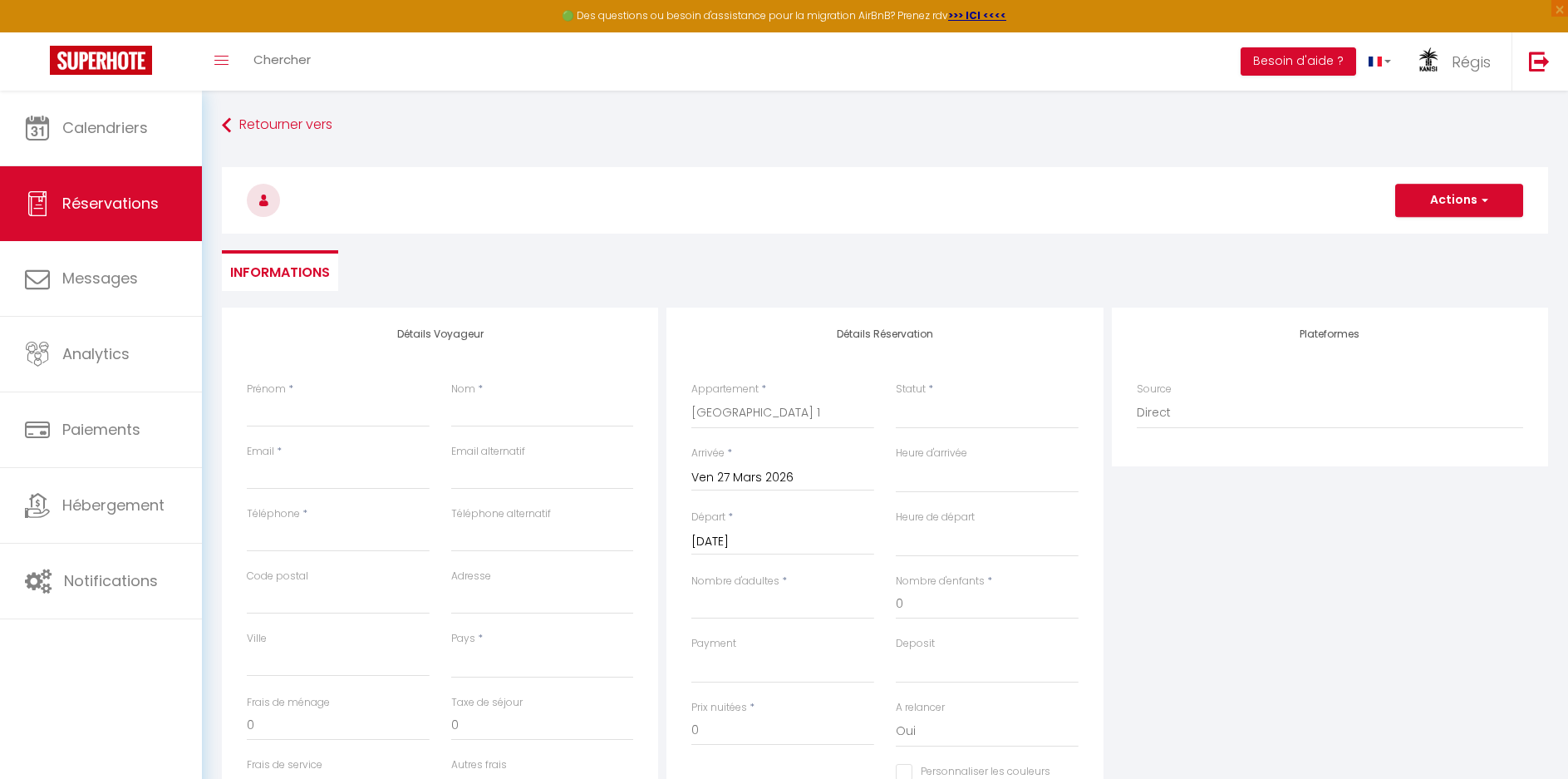
click at [804, 533] on input "[DATE]" at bounding box center [782, 541] width 183 height 22
click at [928, 569] on span ">" at bounding box center [923, 569] width 36 height 33
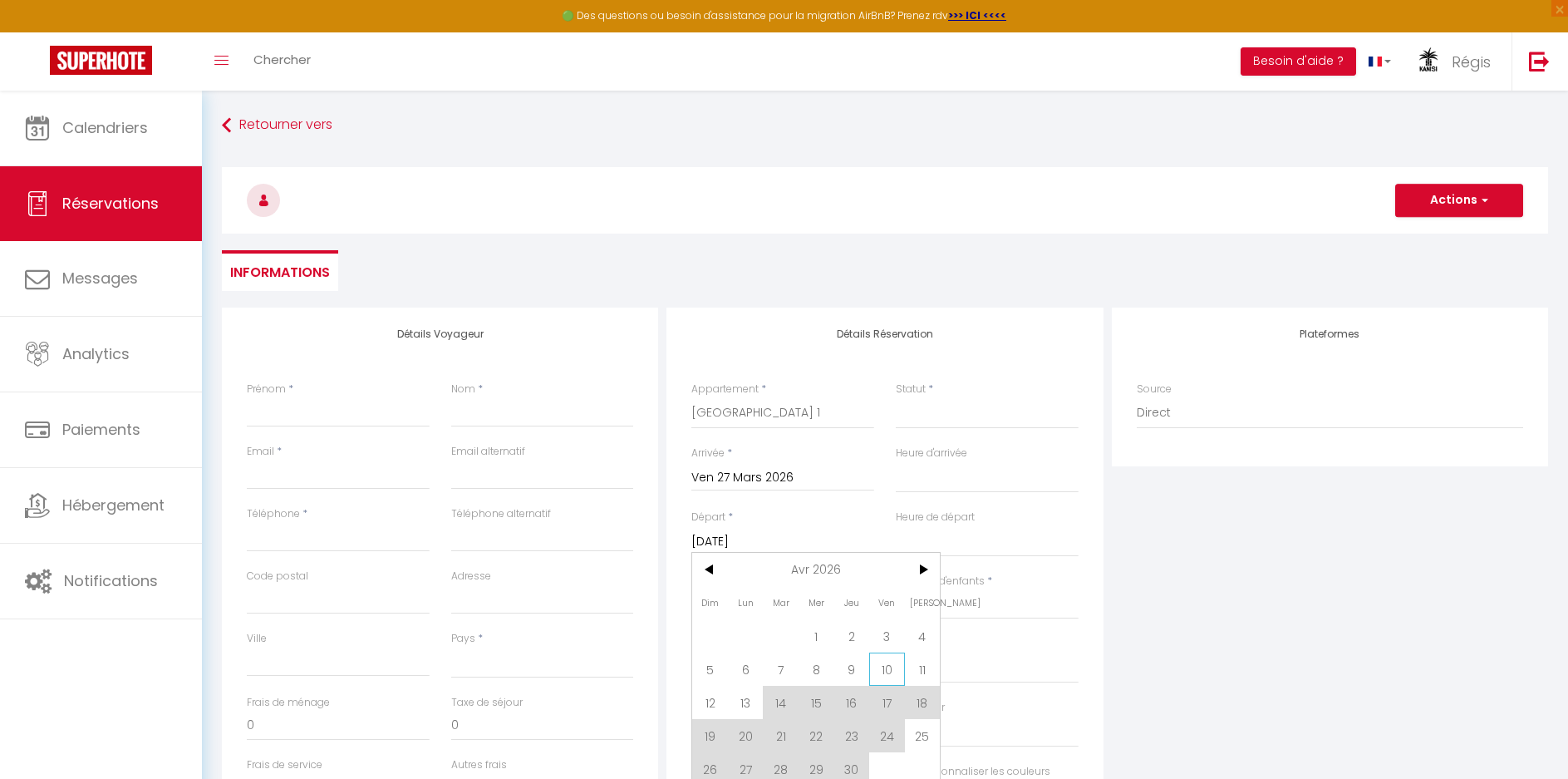
click at [884, 662] on span "10" at bounding box center [886, 669] width 36 height 33
select select
type input "Ven 10 Avril 2026"
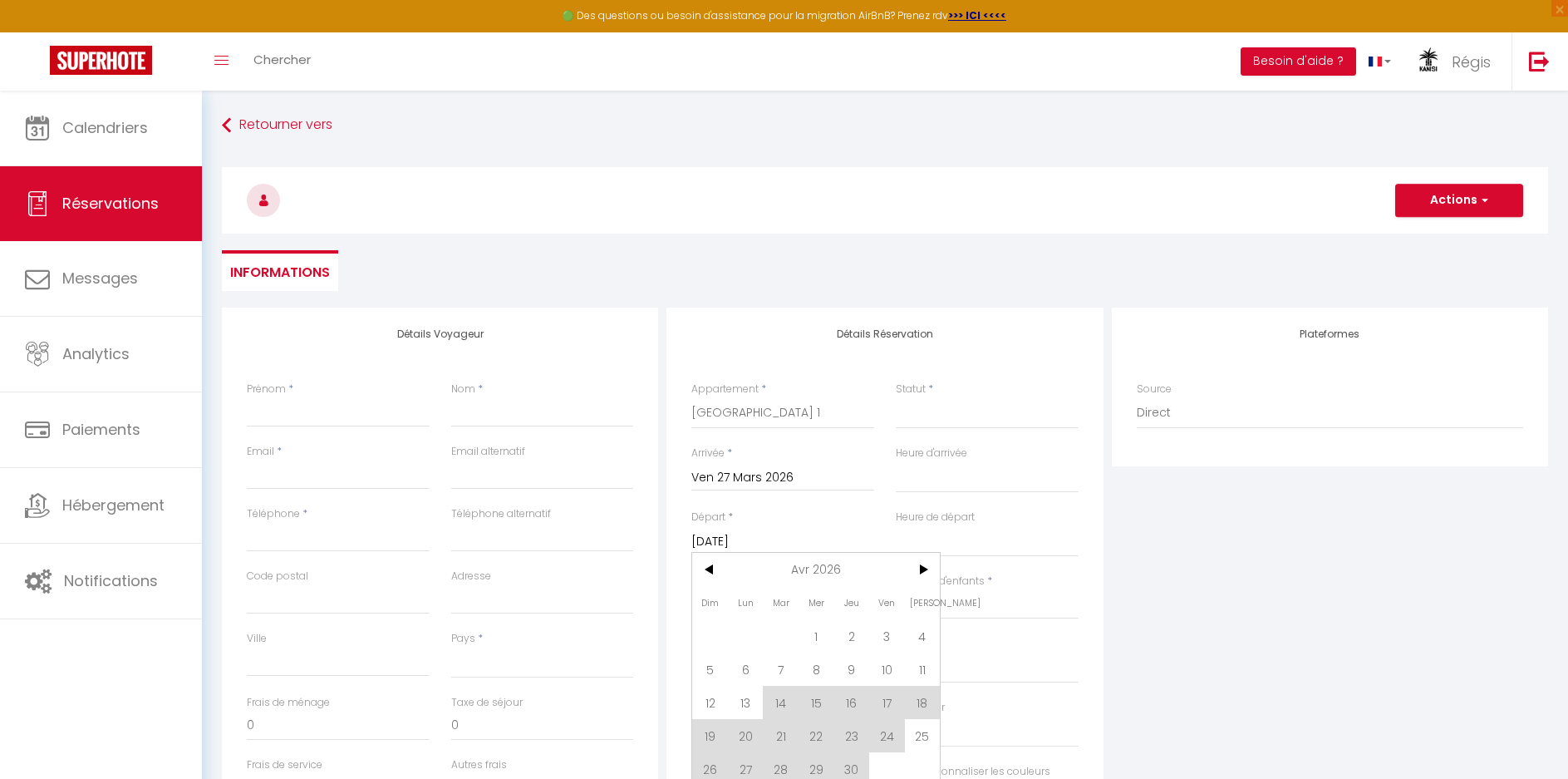
select select
checkbox input "false"
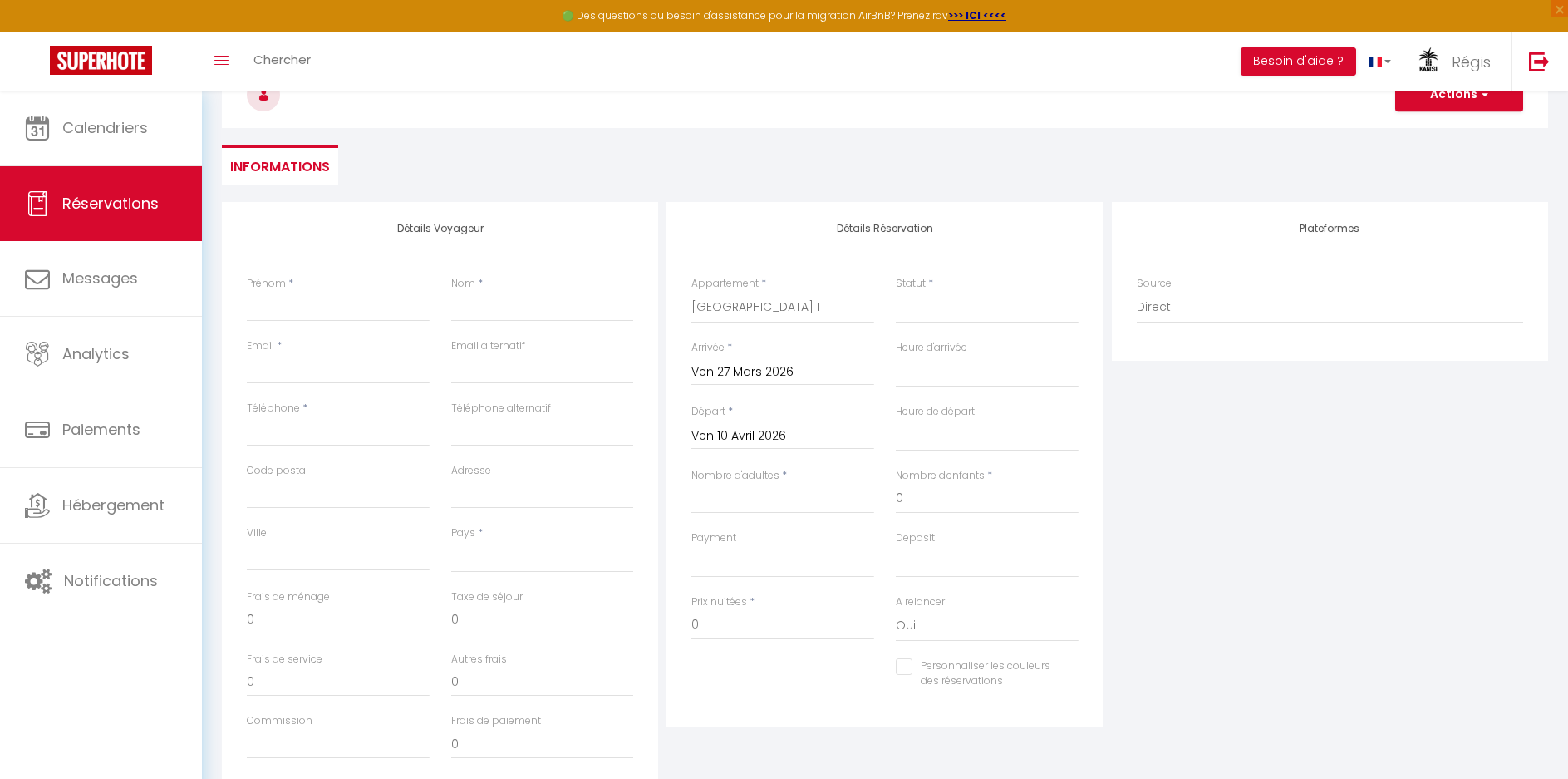
scroll to position [73, 0]
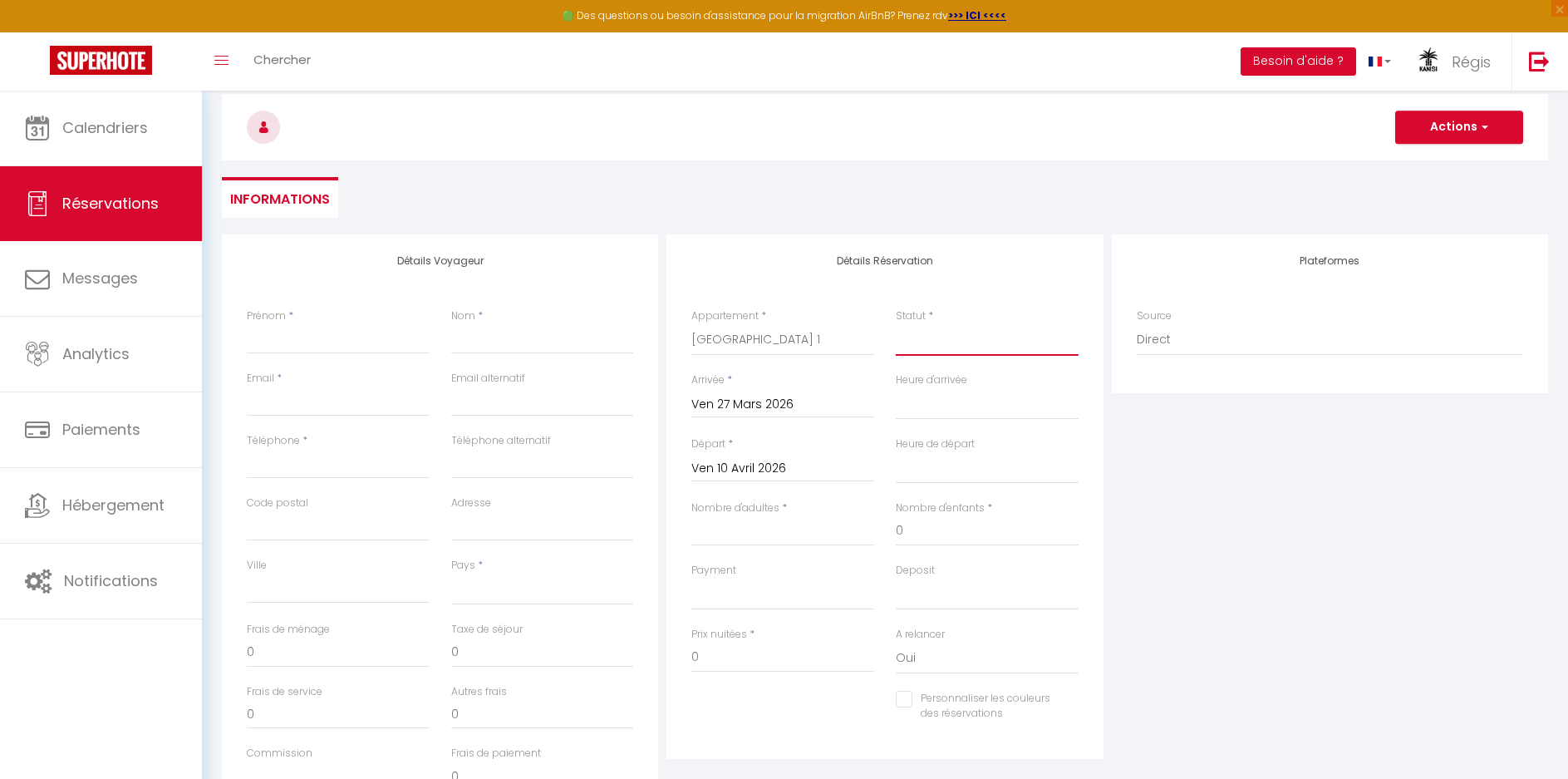
click at [931, 347] on select "Confirmé Non Confirmé [PERSON_NAME] par le voyageur No Show Request" at bounding box center [987, 340] width 183 height 31
click at [1192, 428] on div "Plateformes Source Direct [DOMAIN_NAME] [DOMAIN_NAME] Chalet montagne Expedia G…" at bounding box center [1330, 531] width 445 height 594
click at [945, 345] on select "Confirmé Non Confirmé [PERSON_NAME] par le voyageur No Show Request" at bounding box center [987, 340] width 183 height 31
select select "1"
click at [896, 324] on select "Confirmé Non Confirmé [PERSON_NAME] par le voyageur No Show Request" at bounding box center [987, 340] width 183 height 31
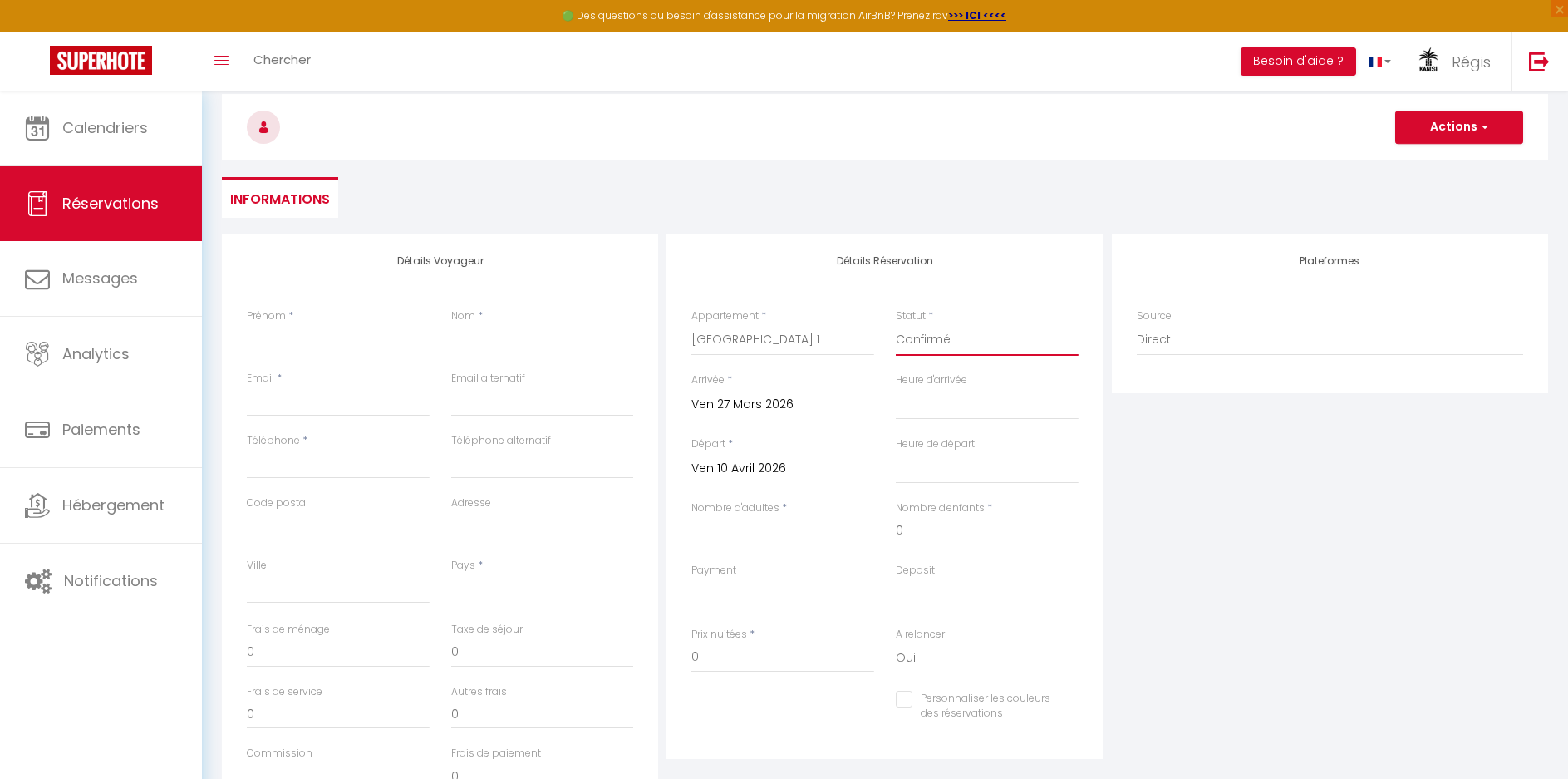
select select
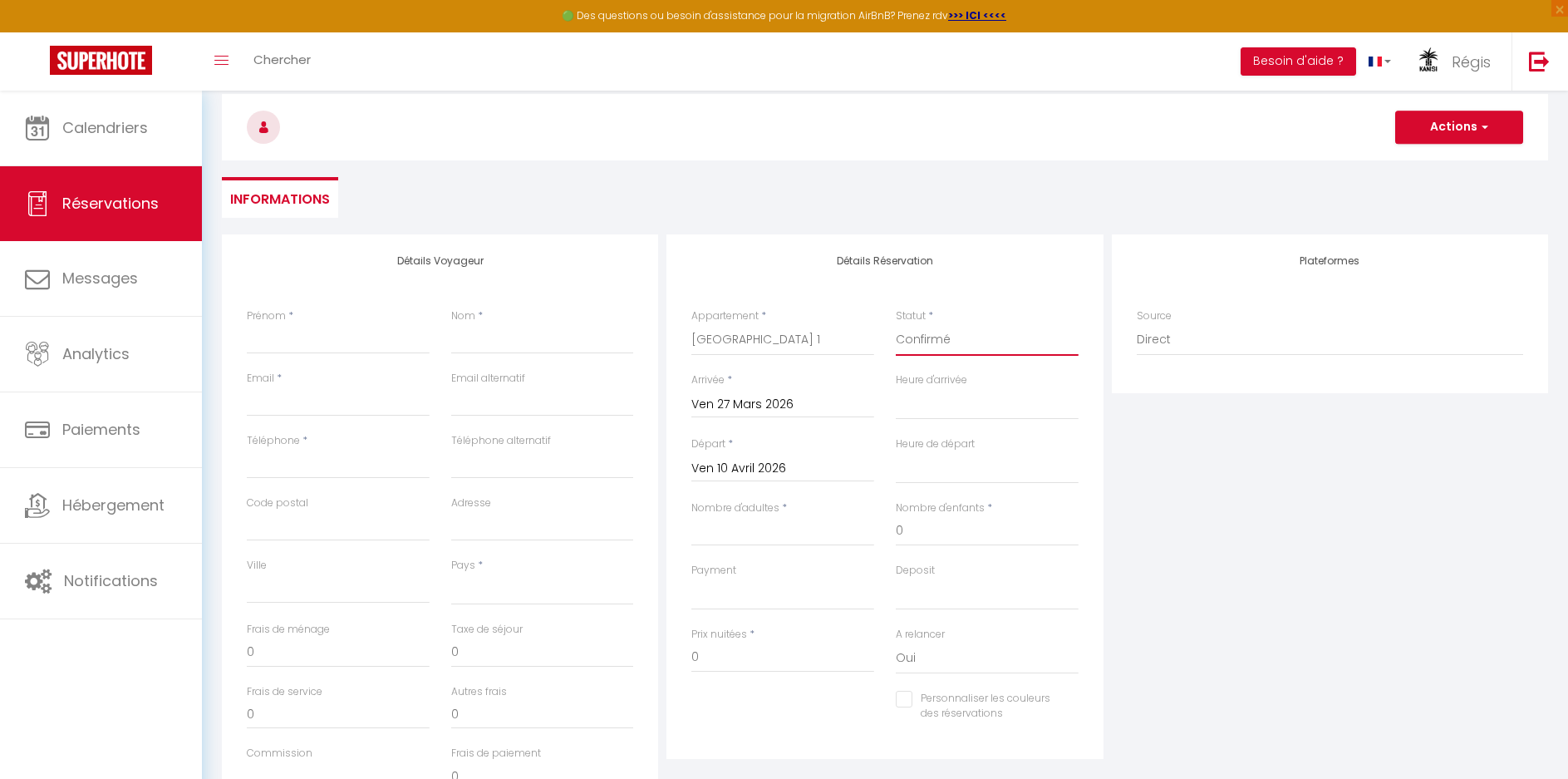
checkbox input "false"
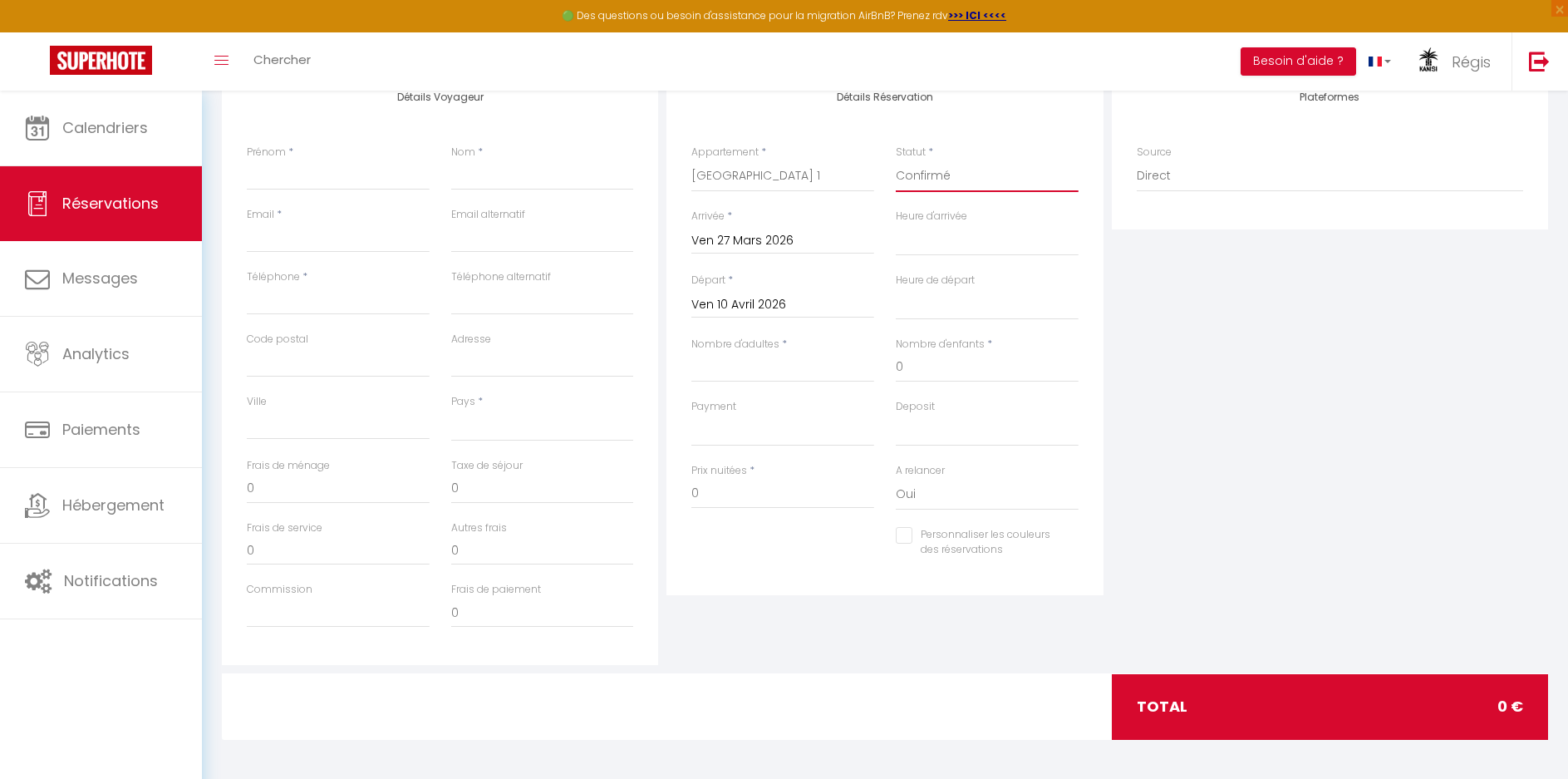
scroll to position [239, 0]
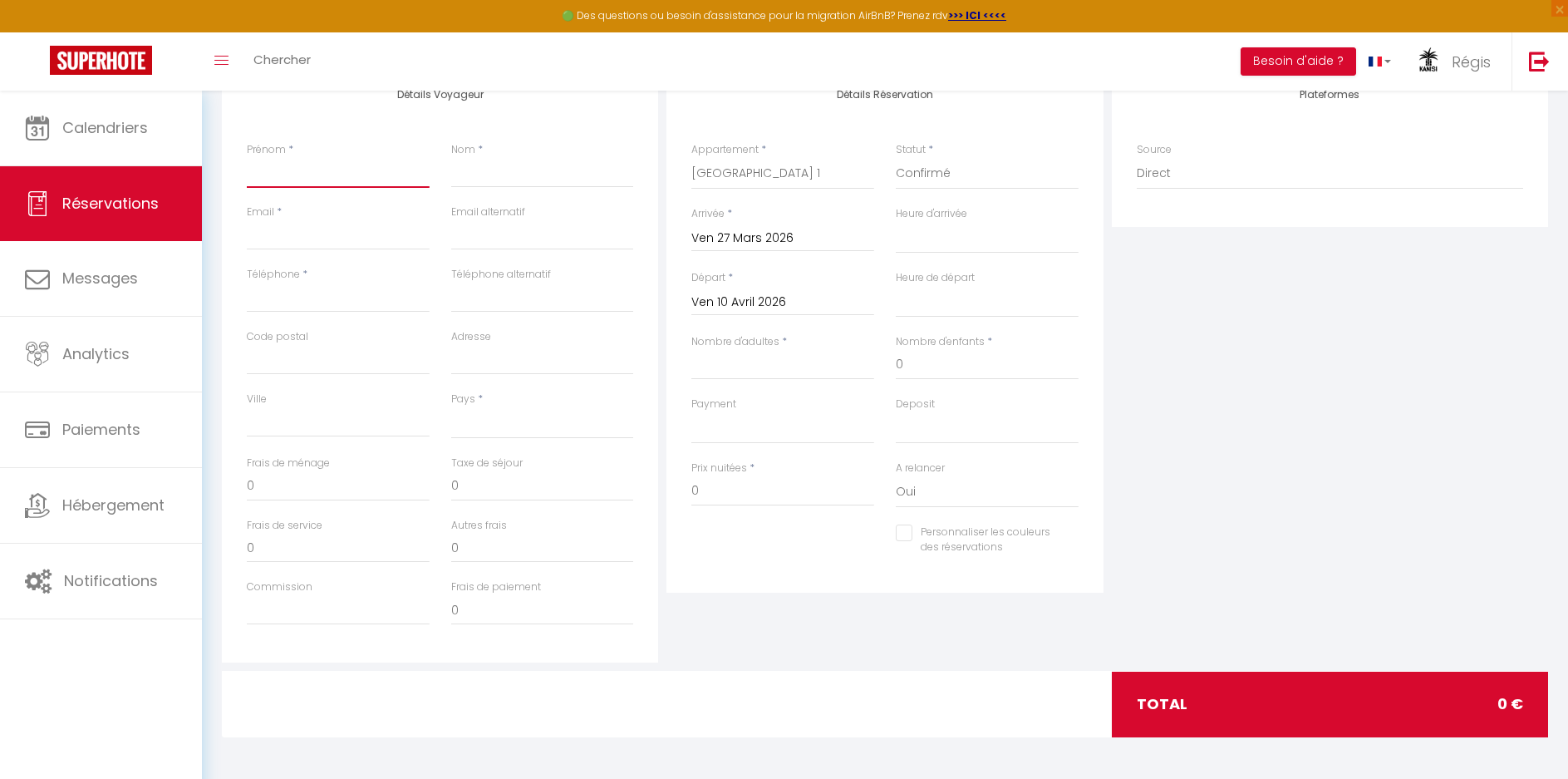
click at [307, 170] on input "Prénom" at bounding box center [338, 173] width 183 height 30
type input "z"
select select
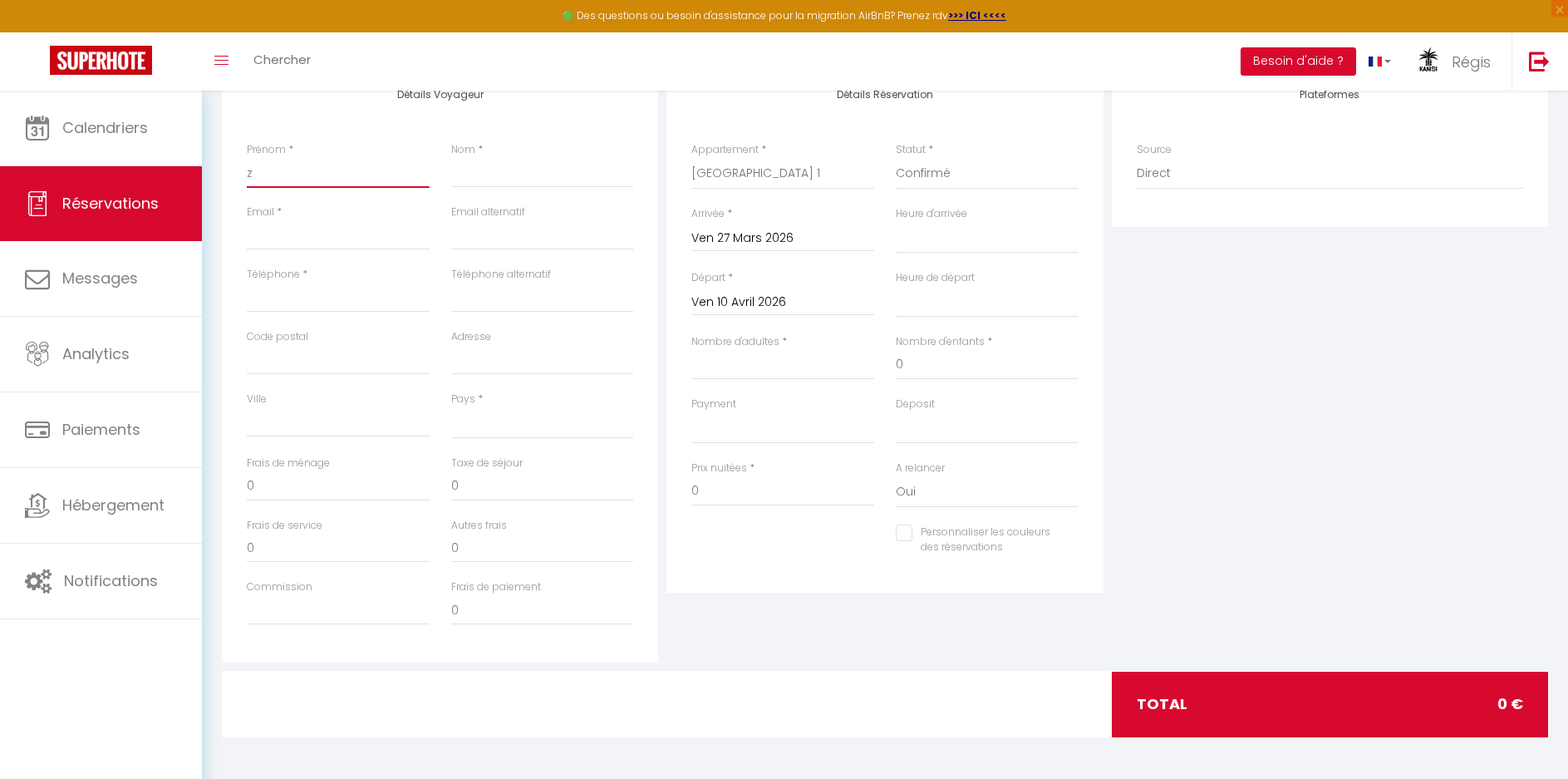
select select
checkbox input "false"
type input "zc"
select select
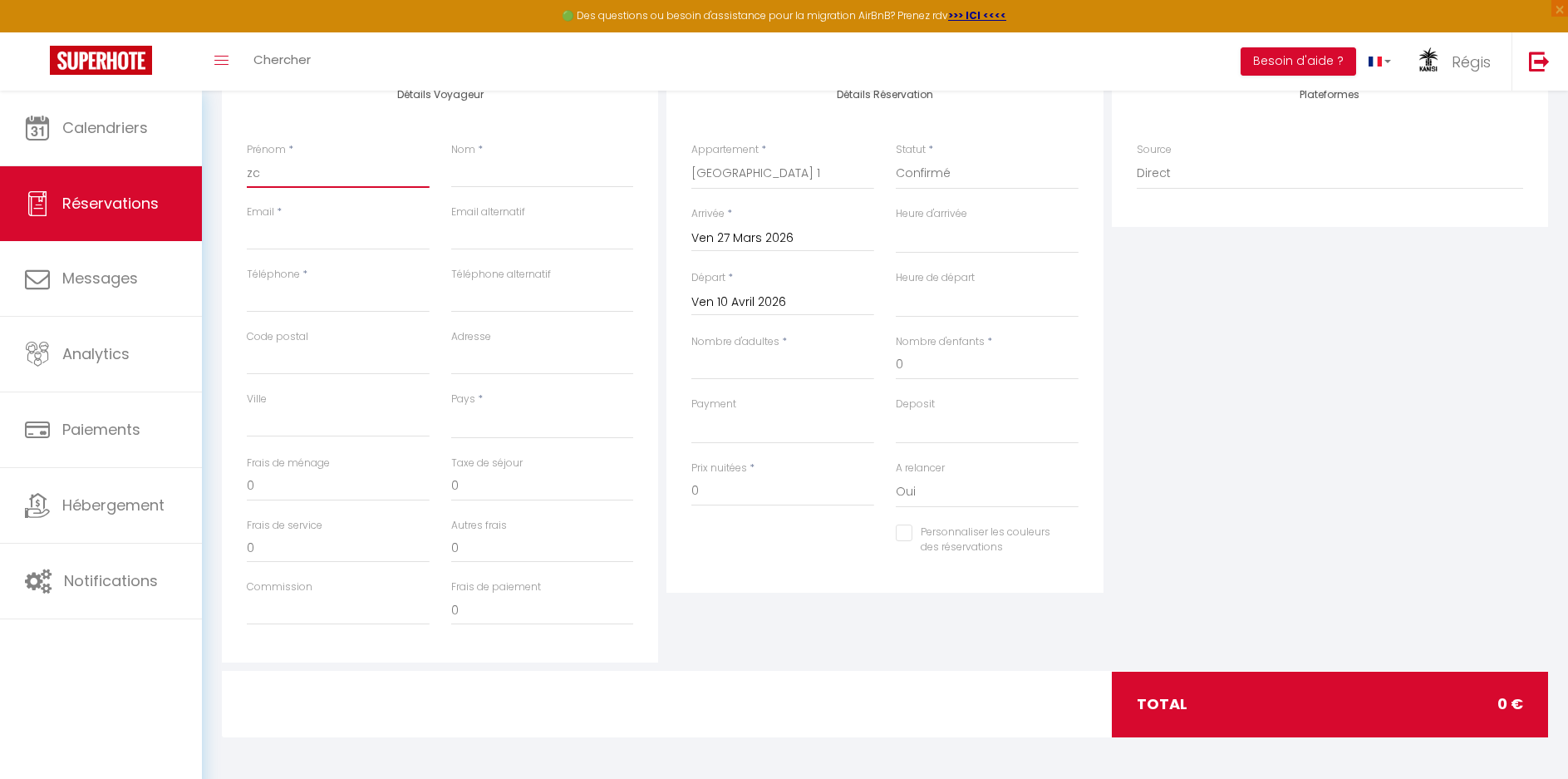
select select
checkbox input "false"
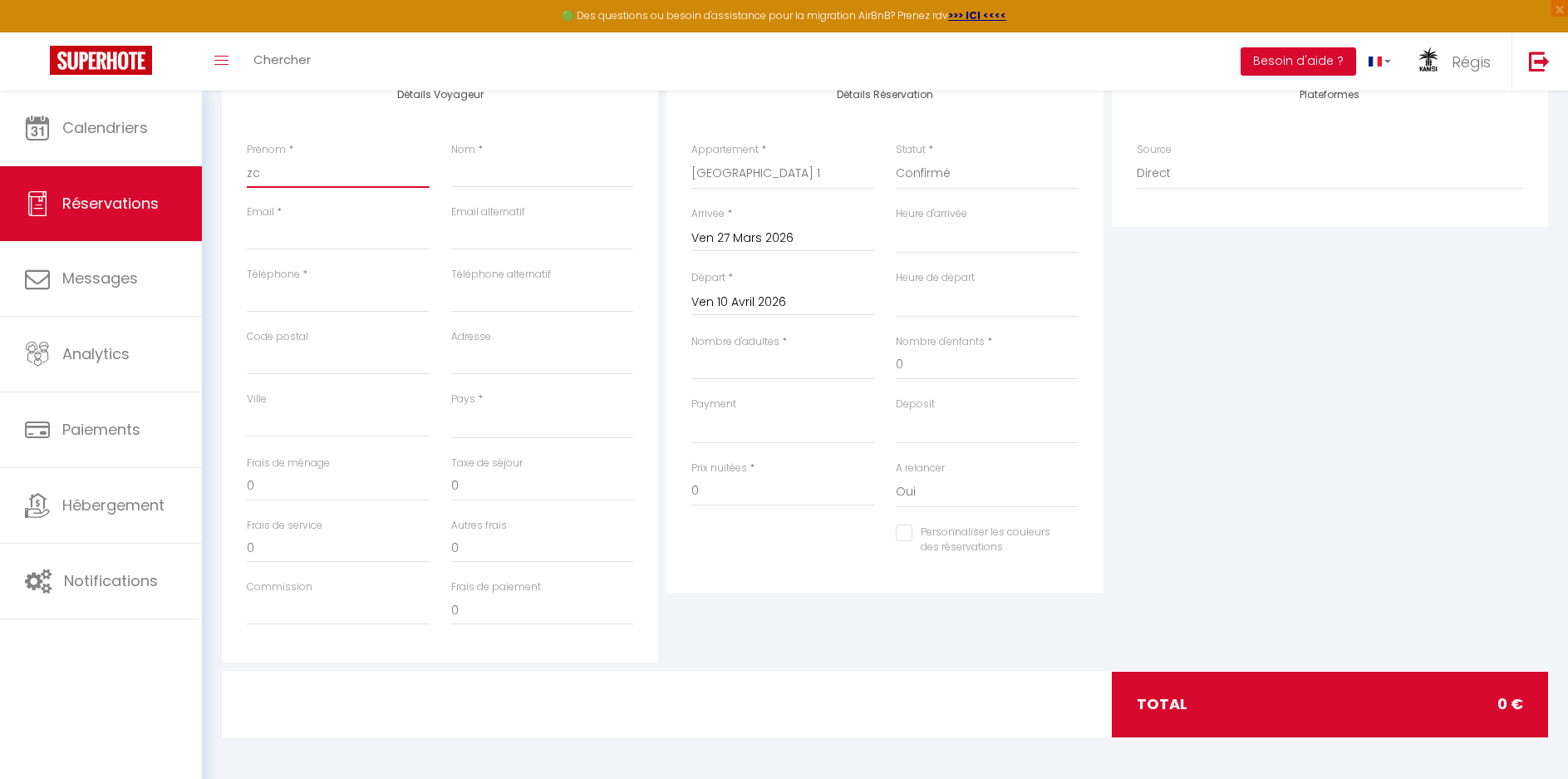
type input "zcz"
select select
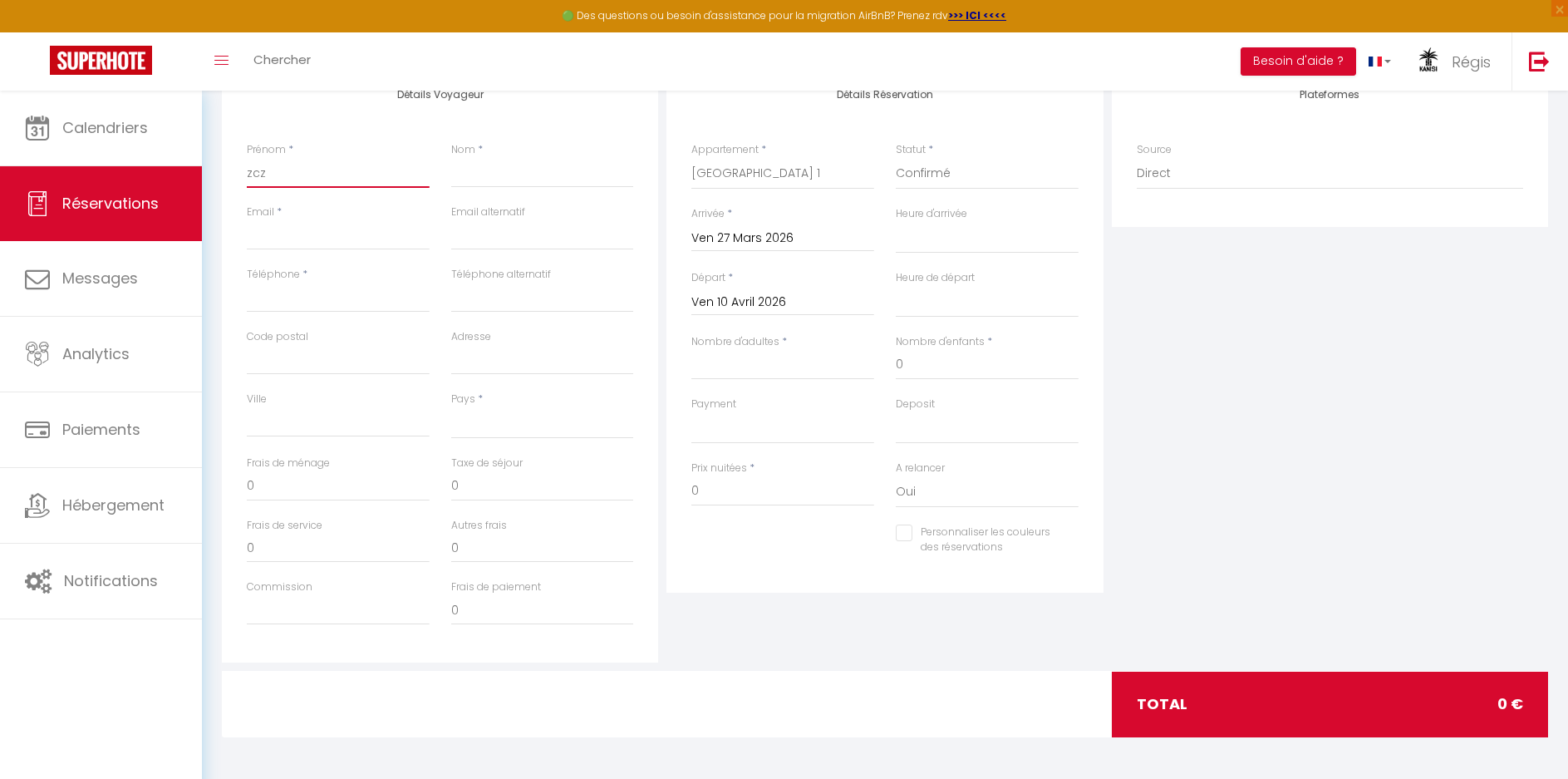
select select
checkbox input "false"
type input "zcz"
click at [493, 180] on input "Nom" at bounding box center [542, 173] width 183 height 30
type input "c"
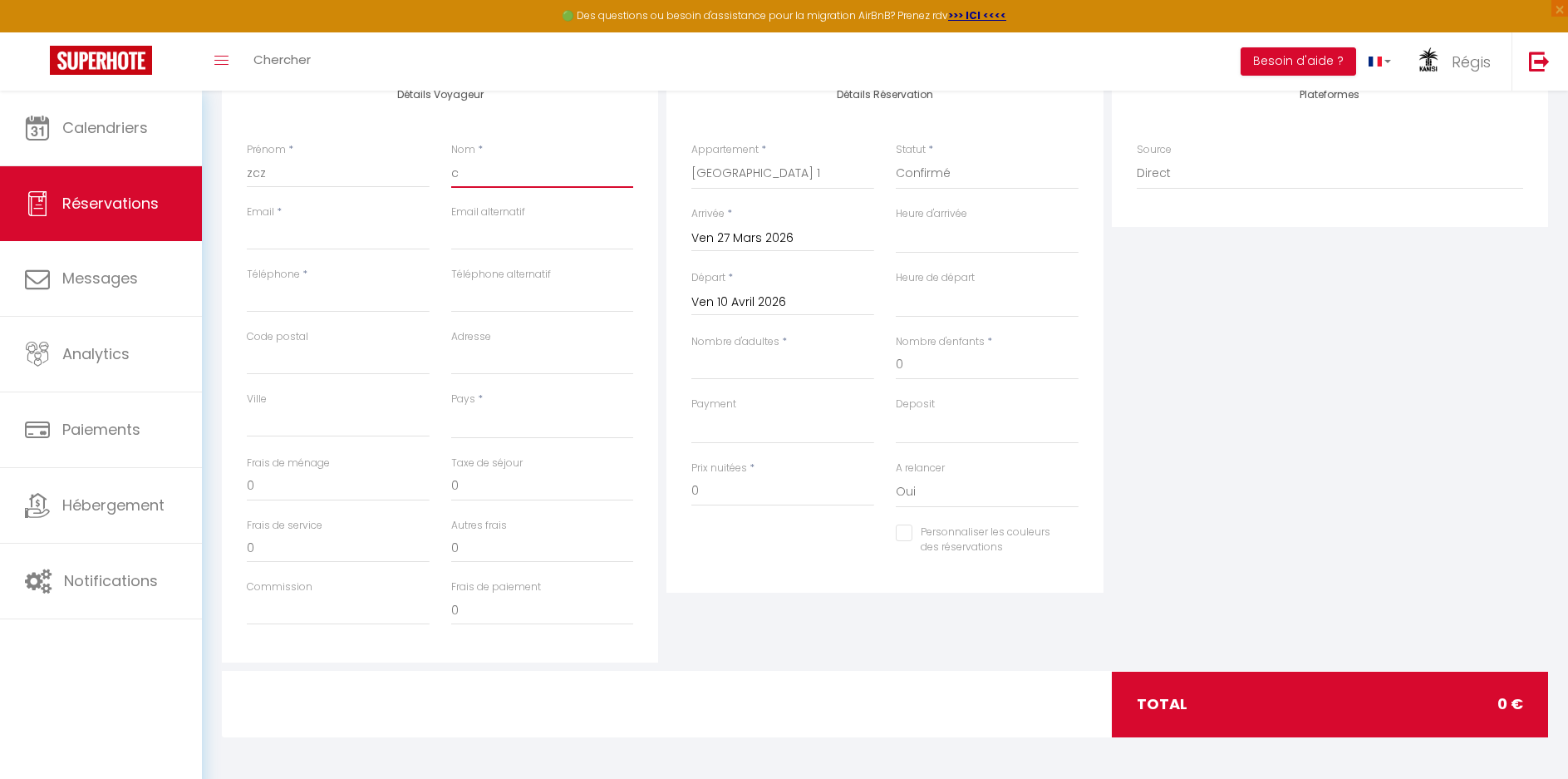
select select
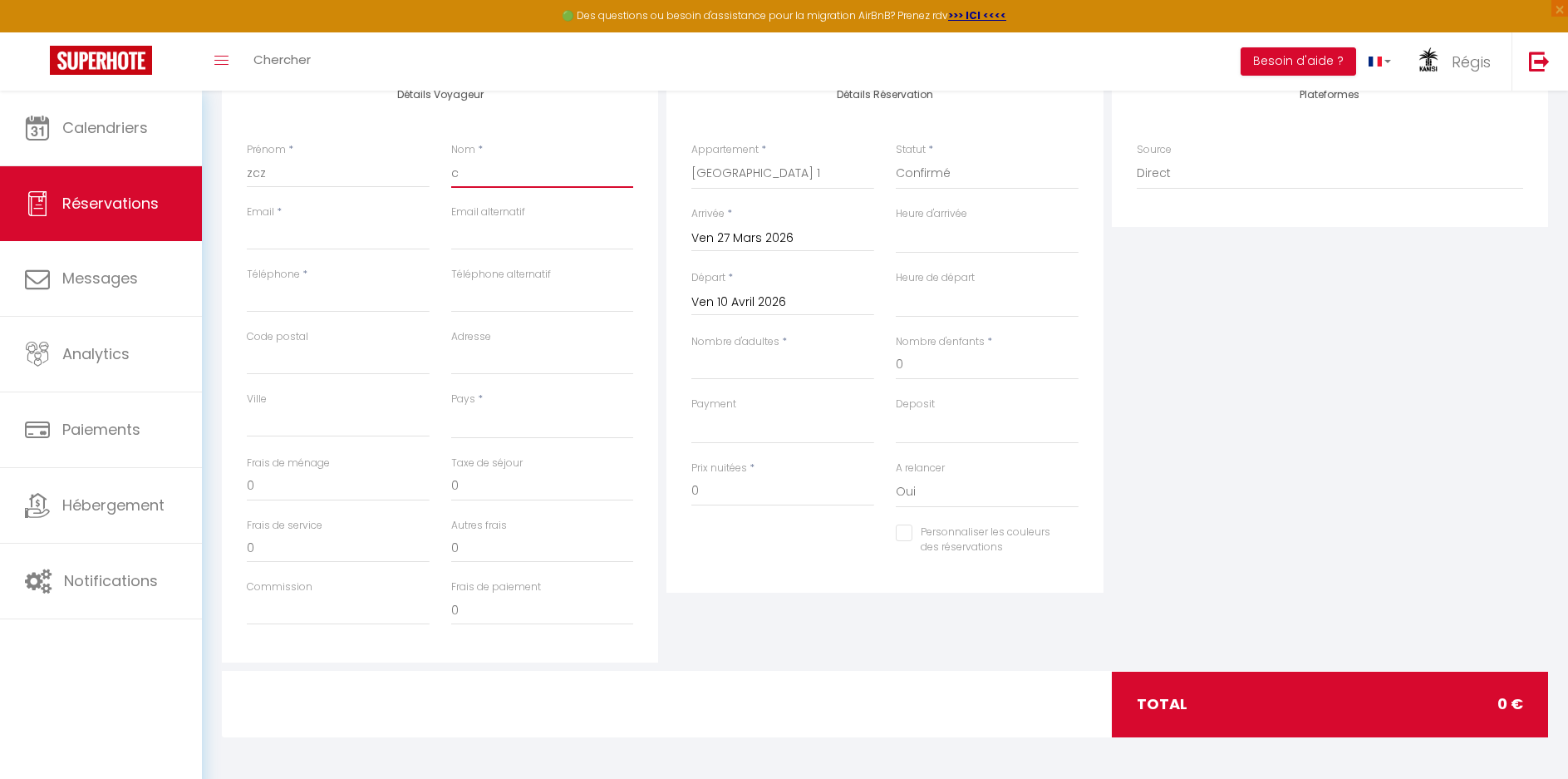
checkbox input "false"
type input "cz"
select select
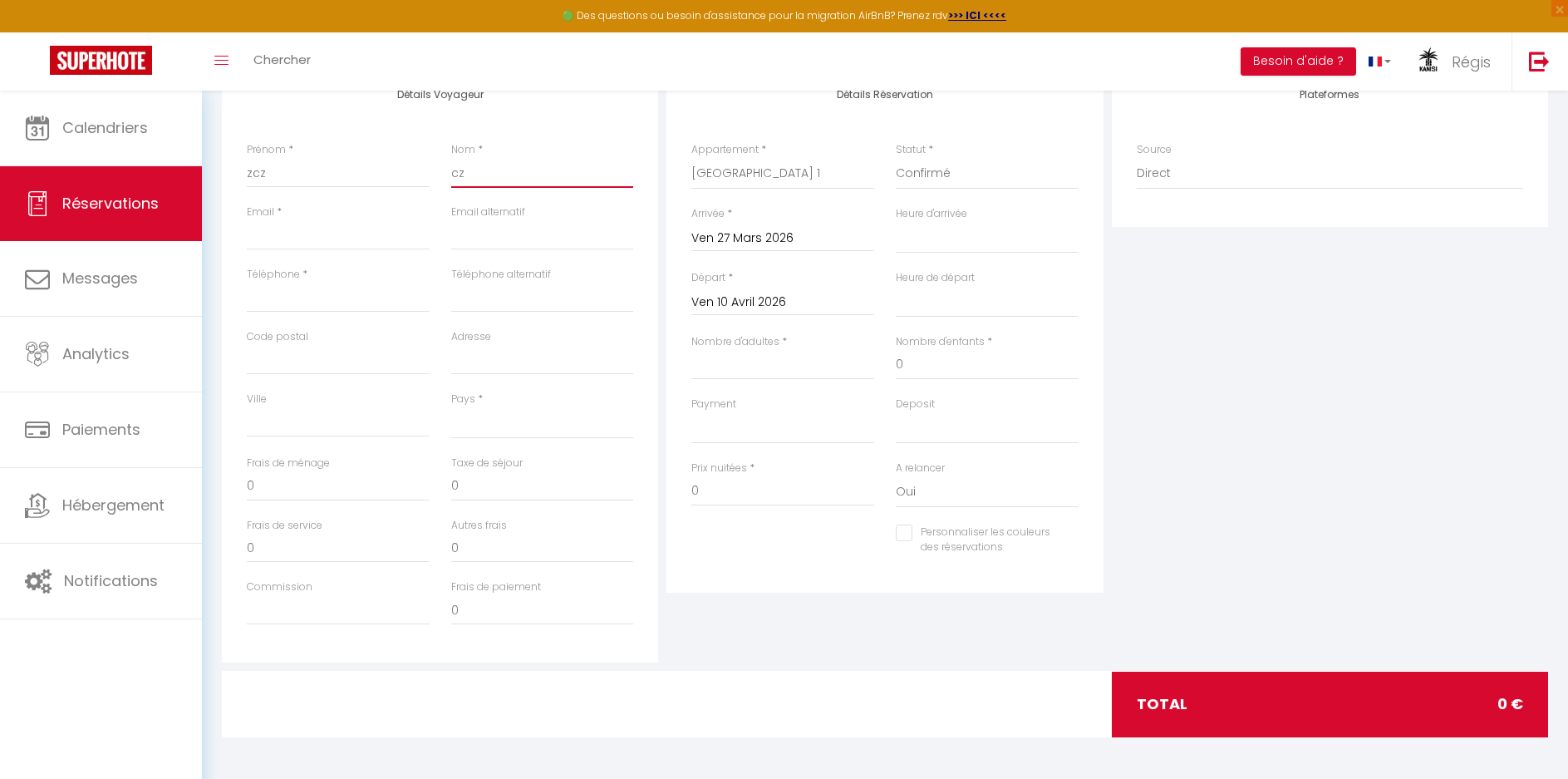
select select
checkbox input "false"
type input "czz"
select select
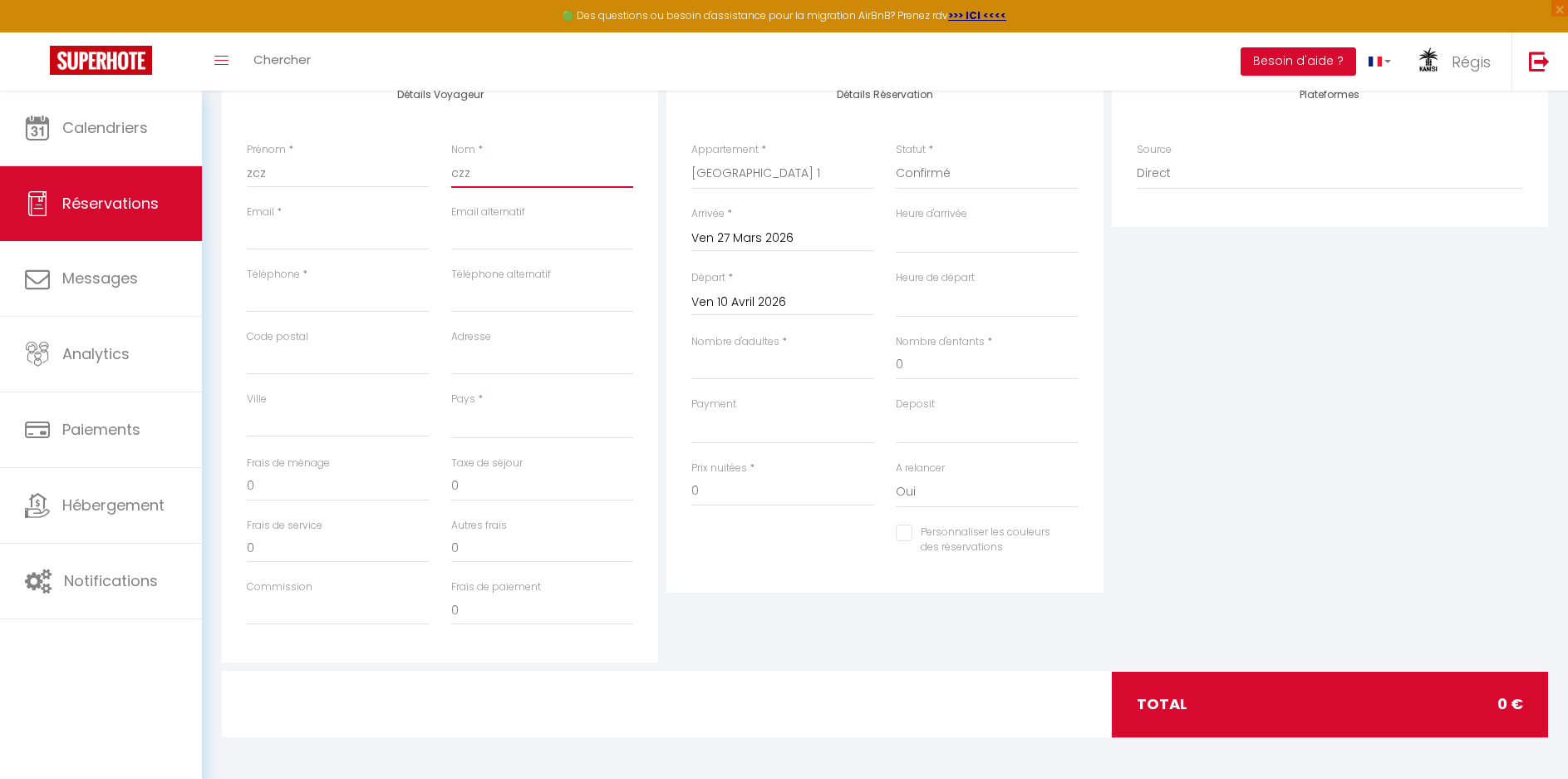
select select
checkbox input "false"
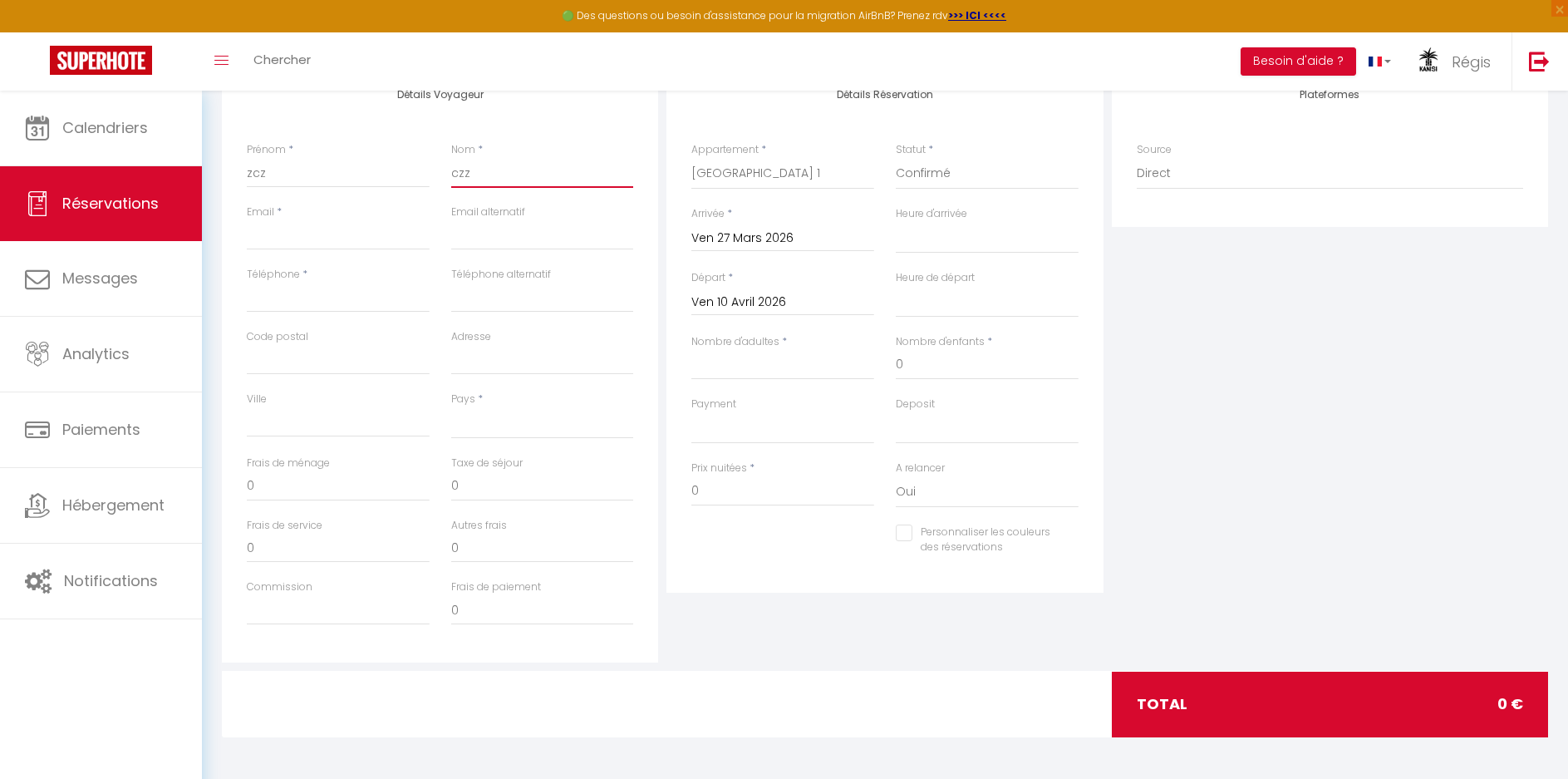
type input "czzc"
select select
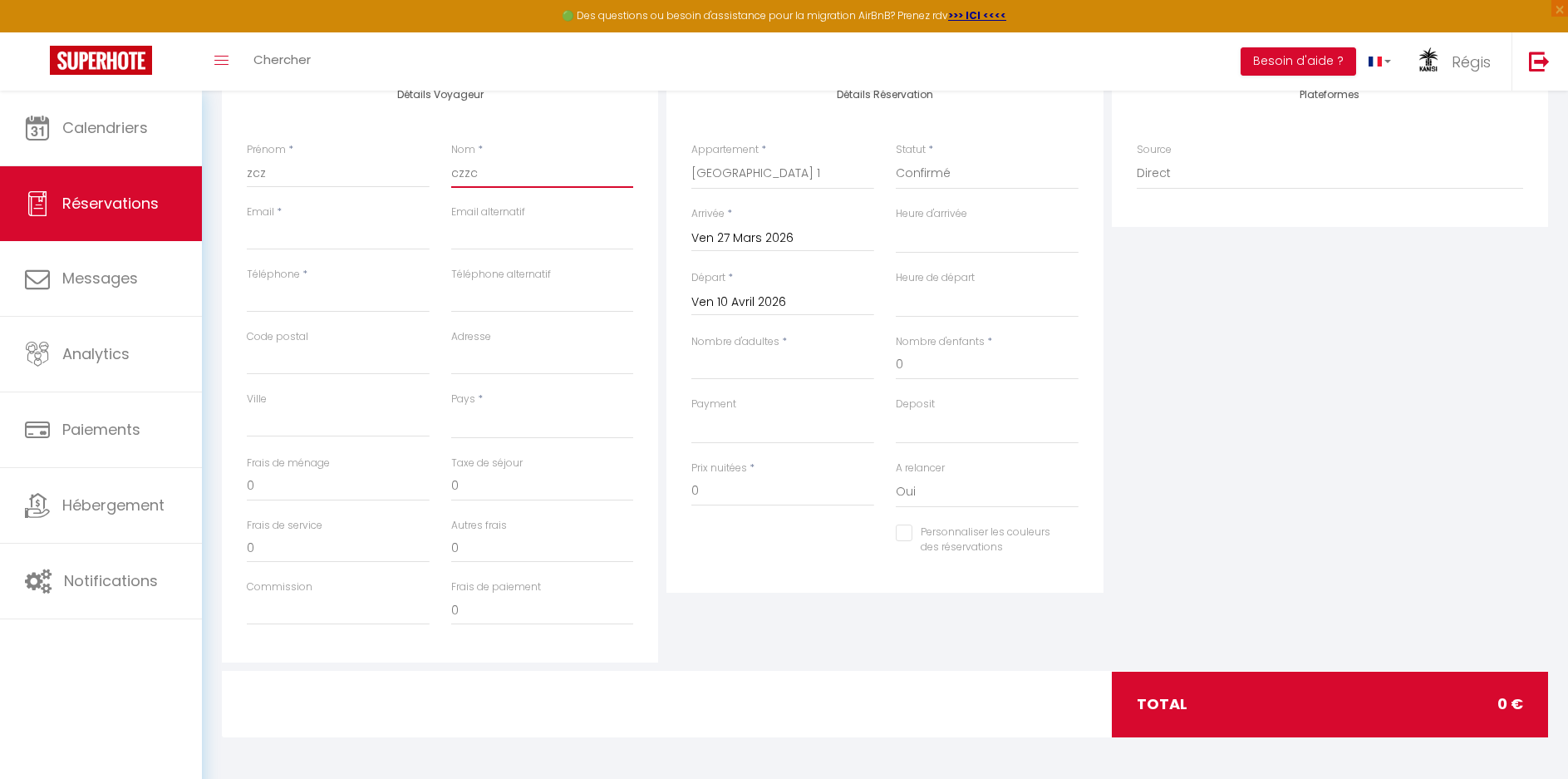
select select
checkbox input "false"
type input "czzc"
click at [336, 244] on input "Email client" at bounding box center [338, 235] width 183 height 30
type input "c"
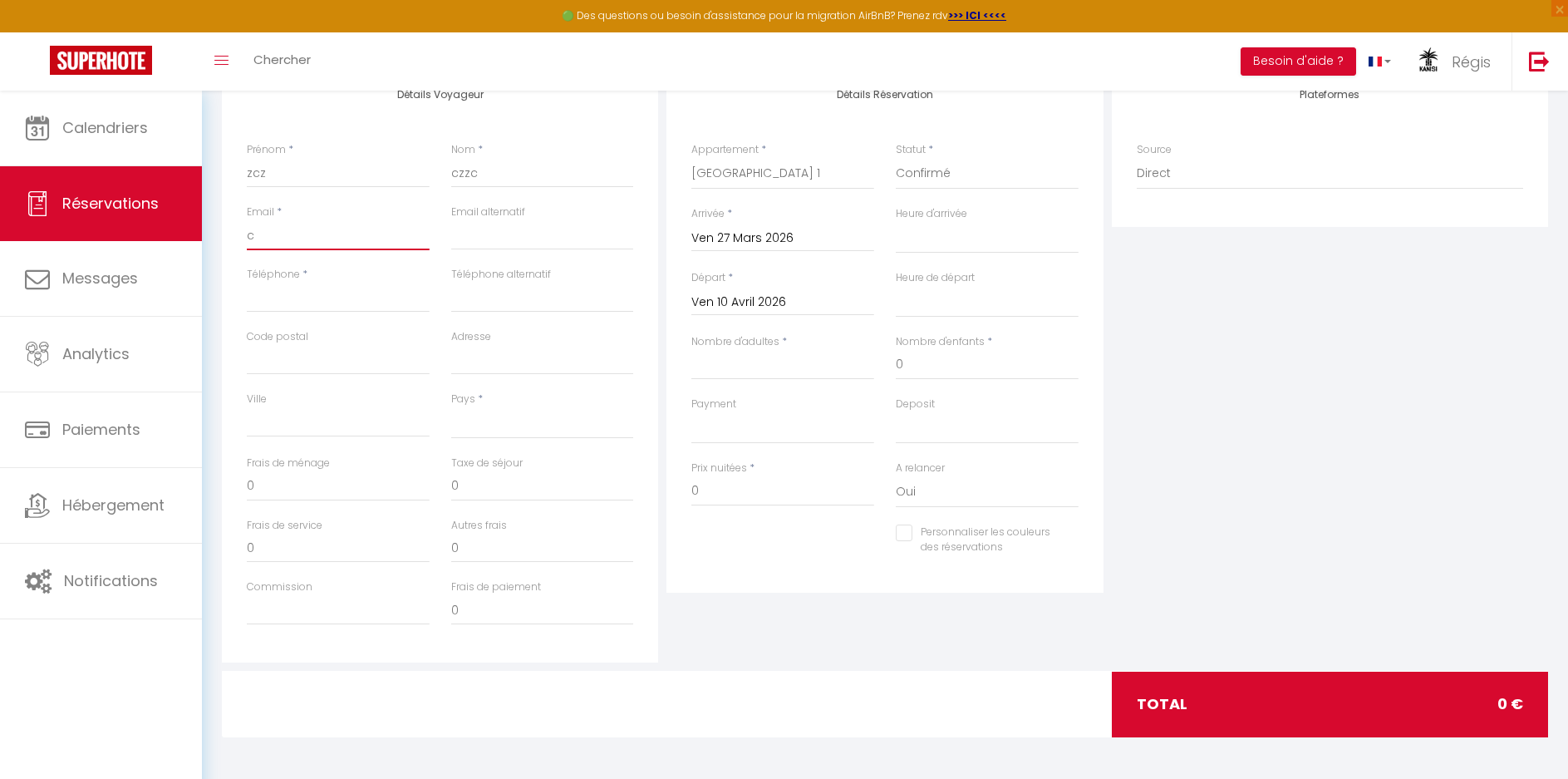
select select
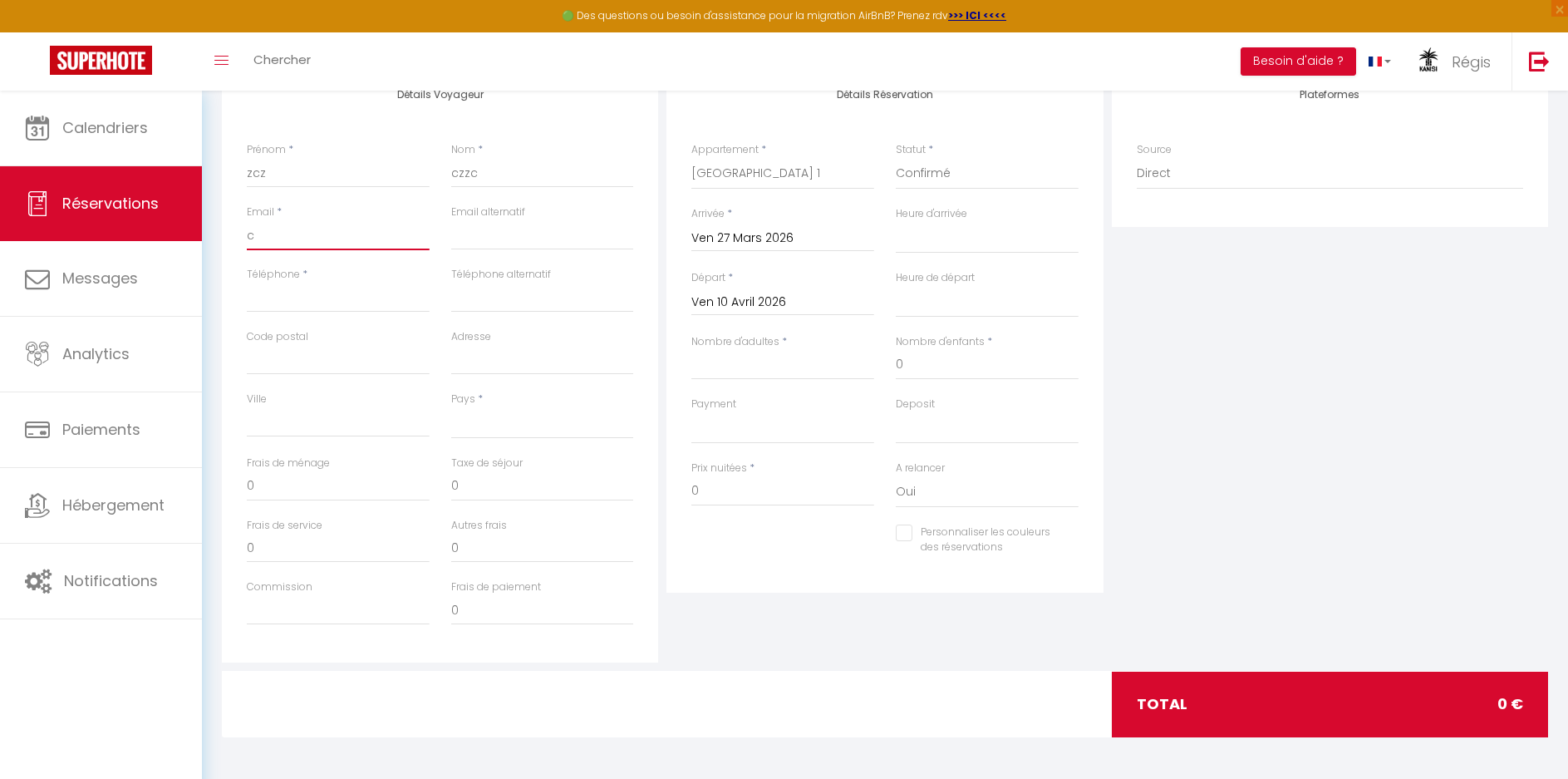
checkbox input "false"
type input "cz"
select select
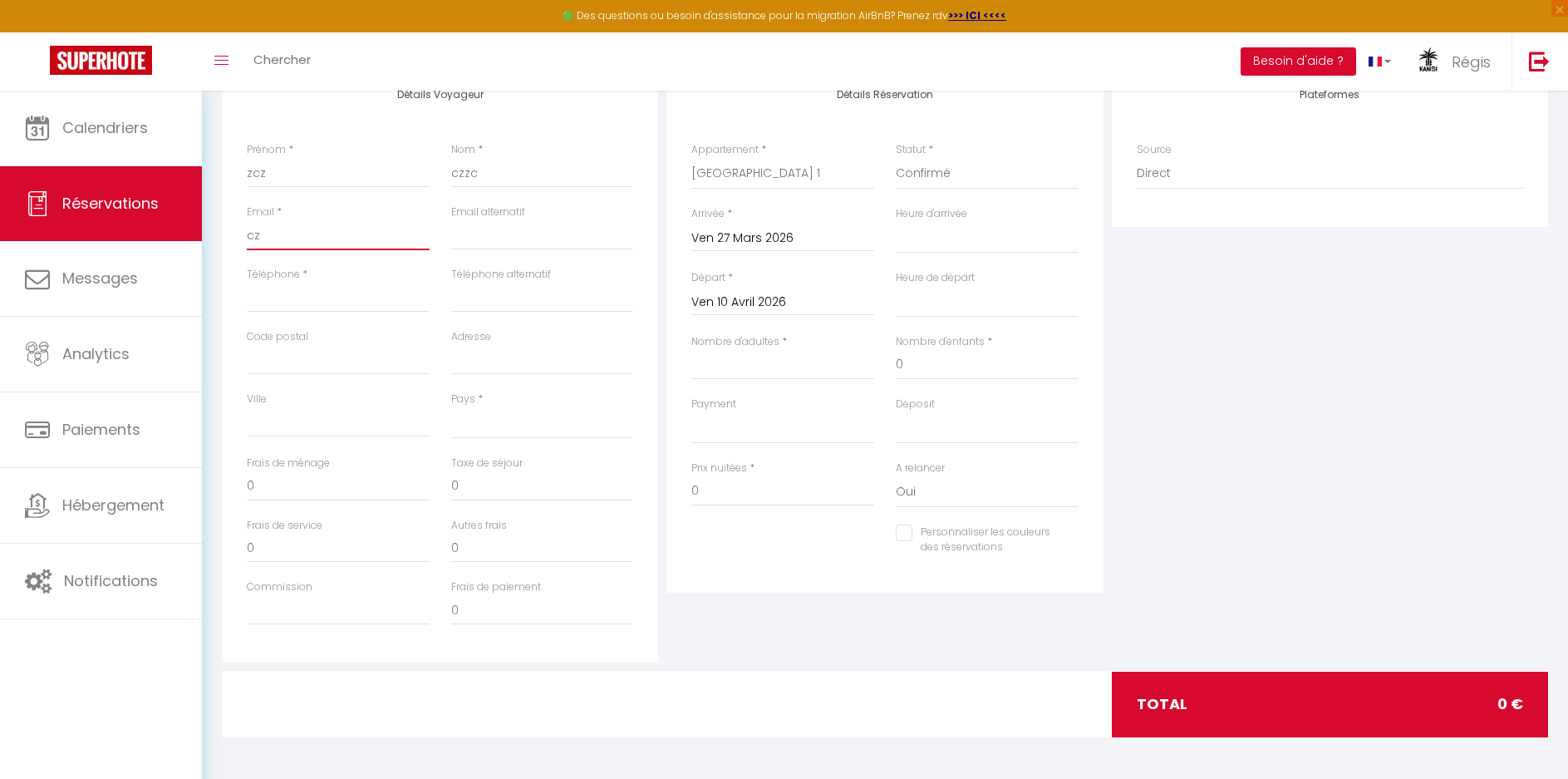
select select
checkbox input "false"
type input "czc"
select select
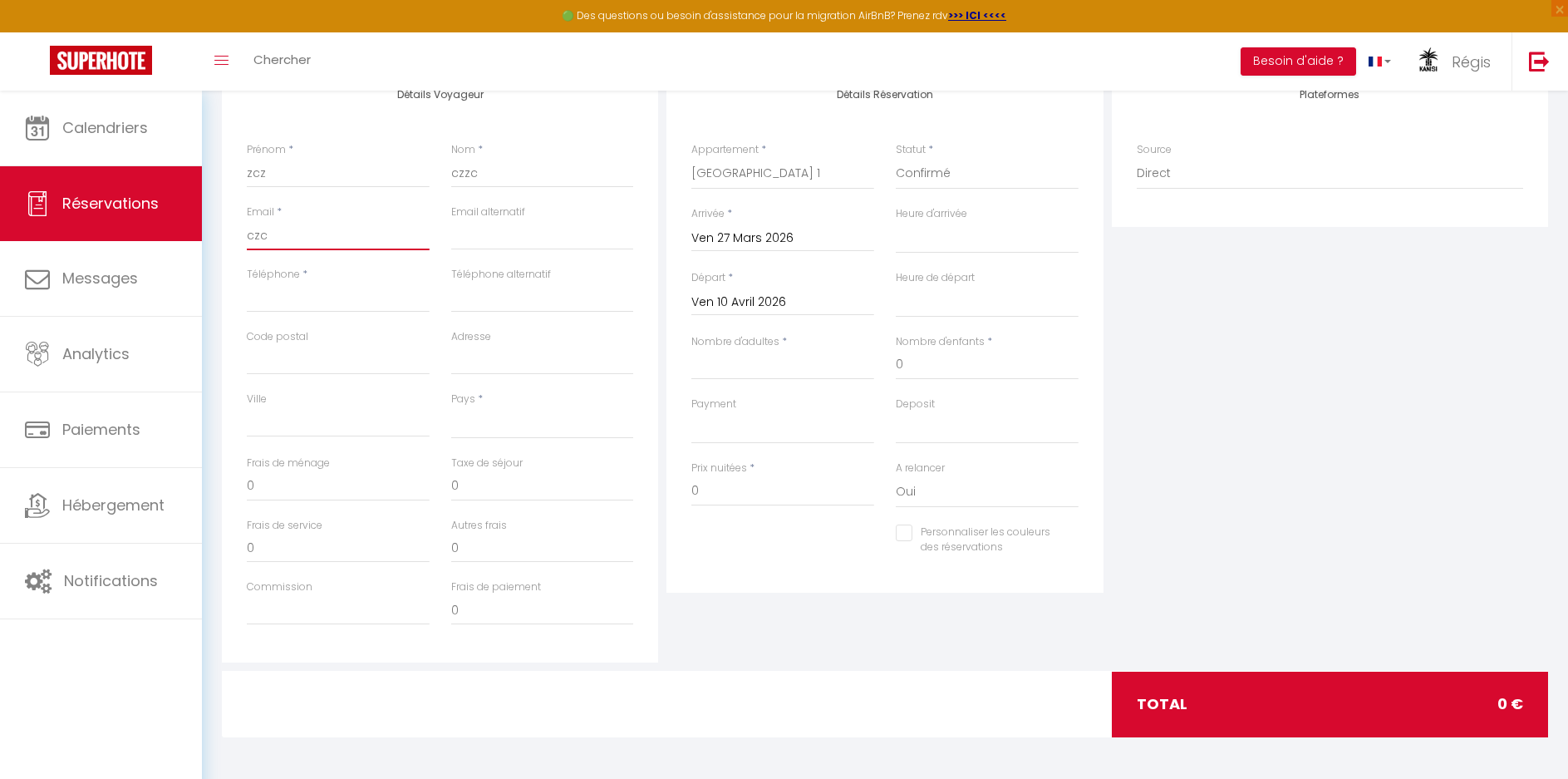
select select
checkbox input "false"
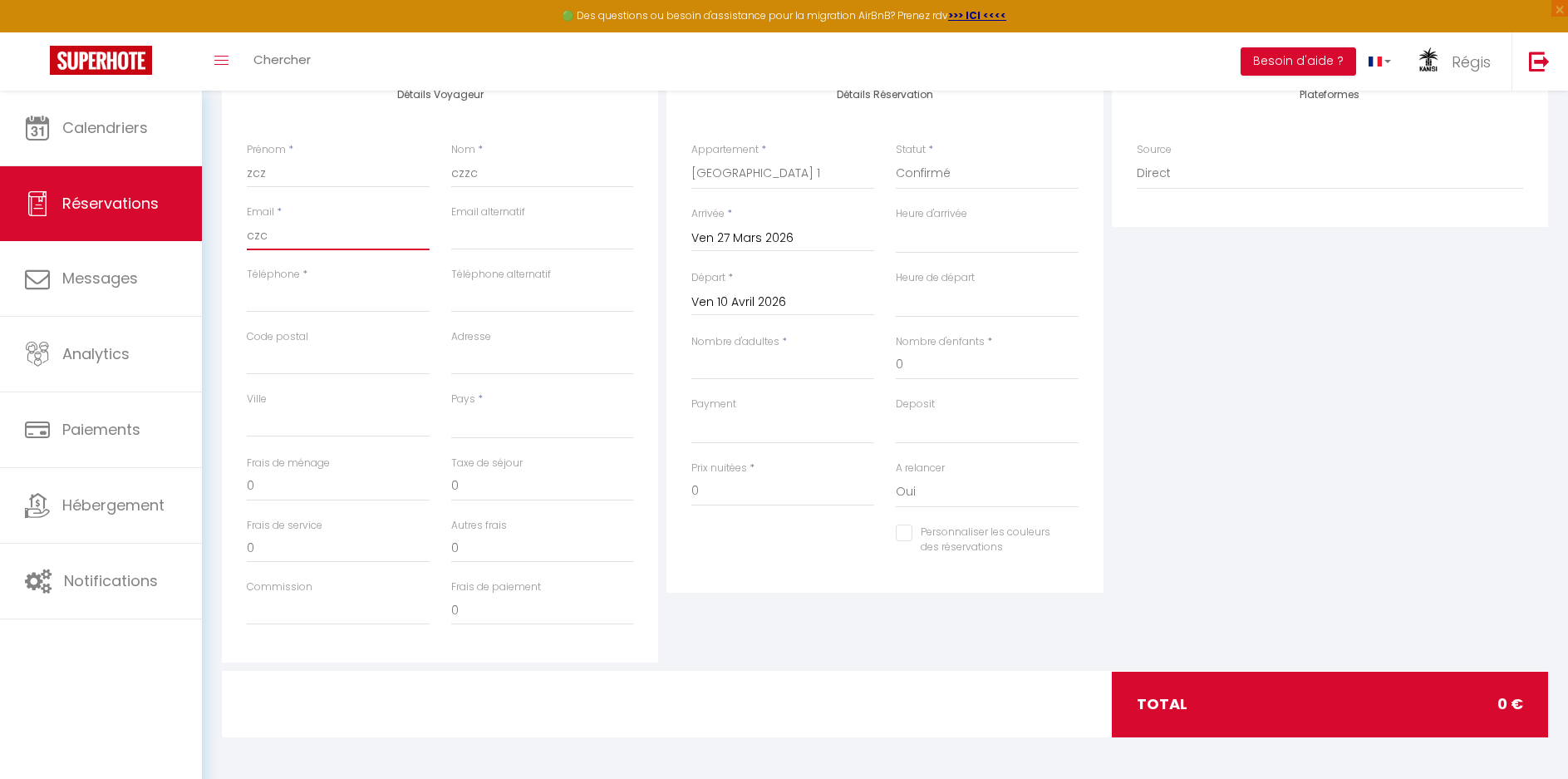
type input "czcz"
select select
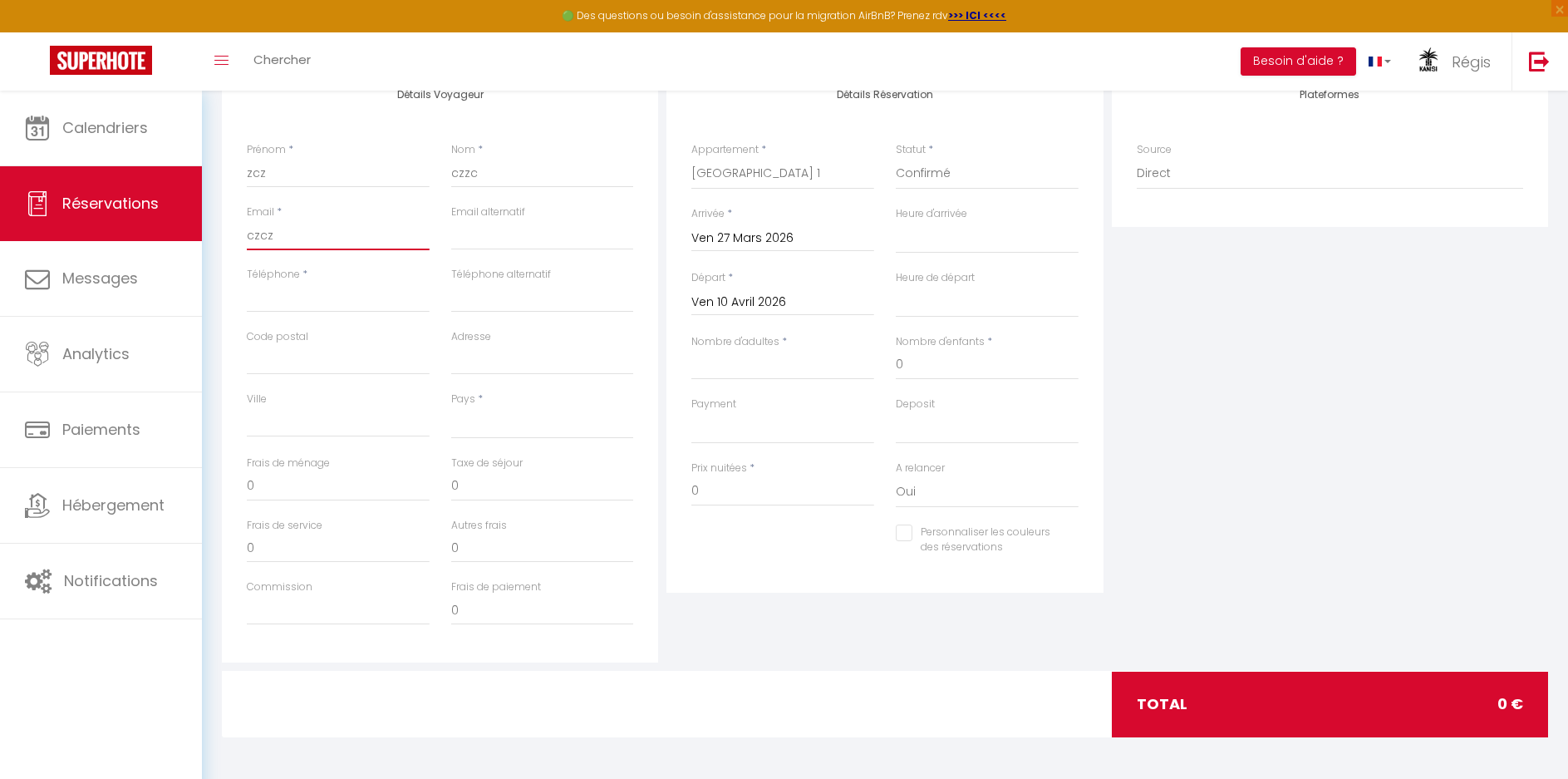
select select
checkbox input "false"
type input "czcz"
click at [320, 290] on input "Téléphone" at bounding box center [338, 298] width 183 height 30
type input "c"
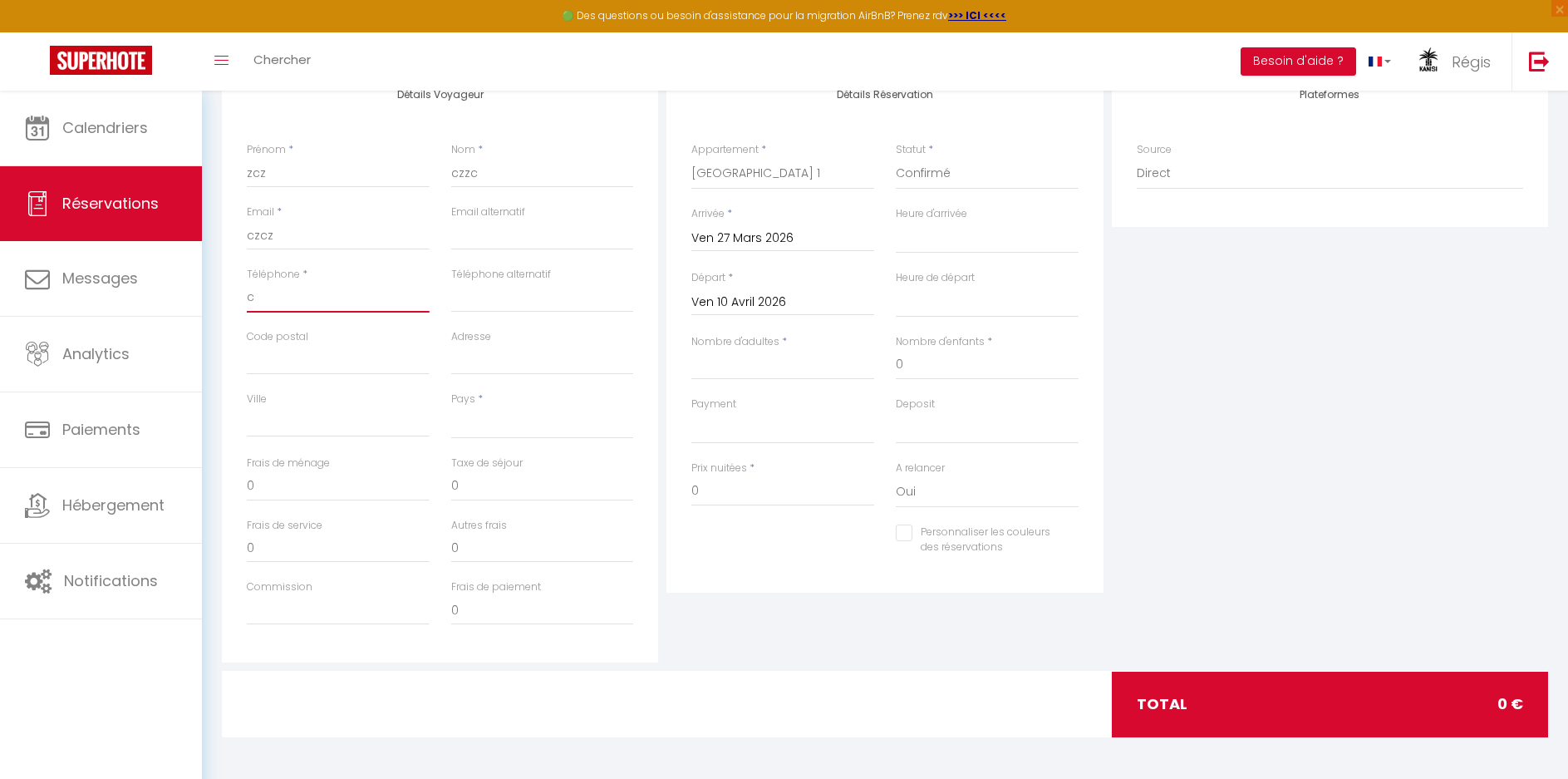
select select
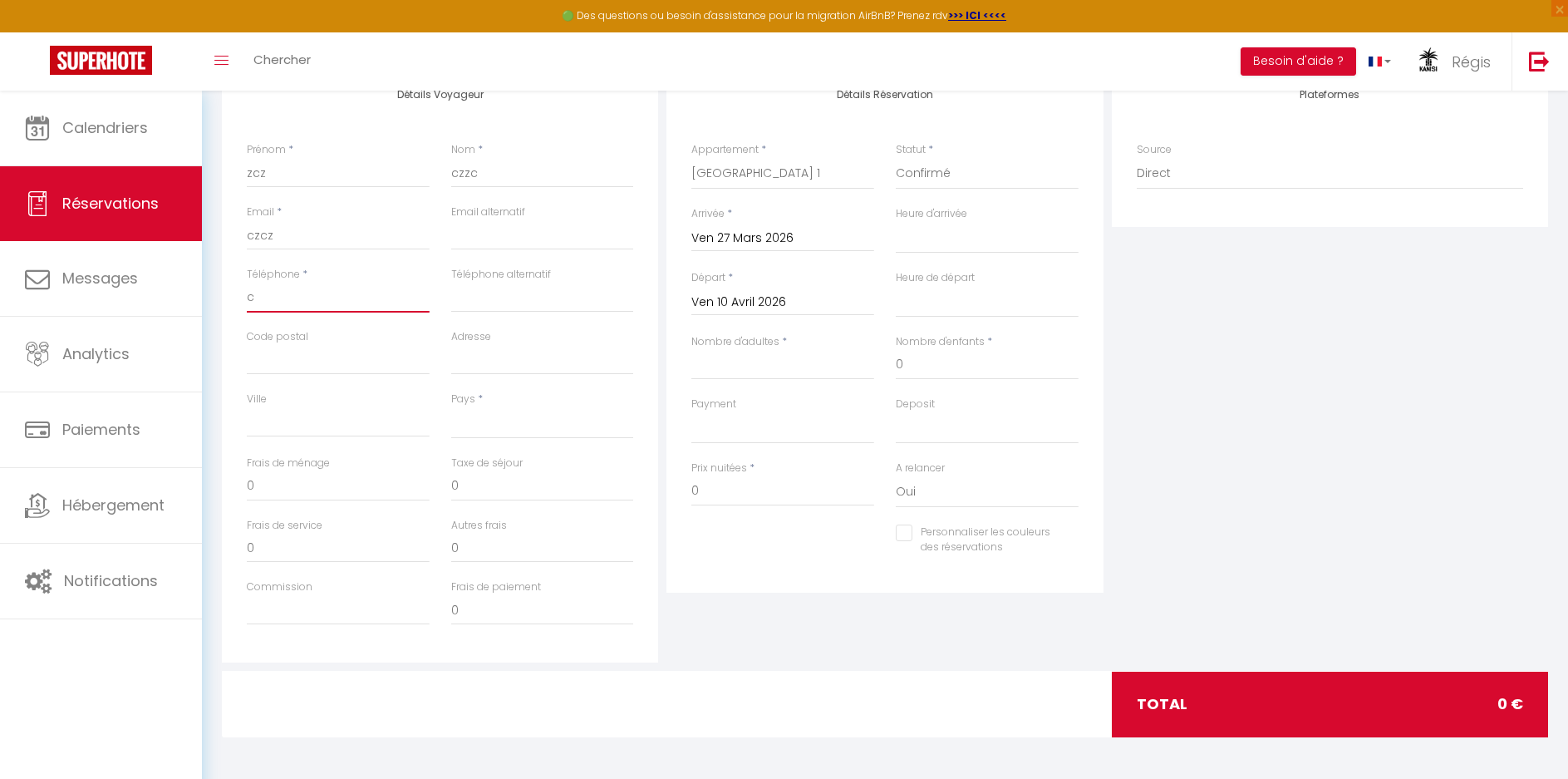
checkbox input "false"
type input "cz"
select select
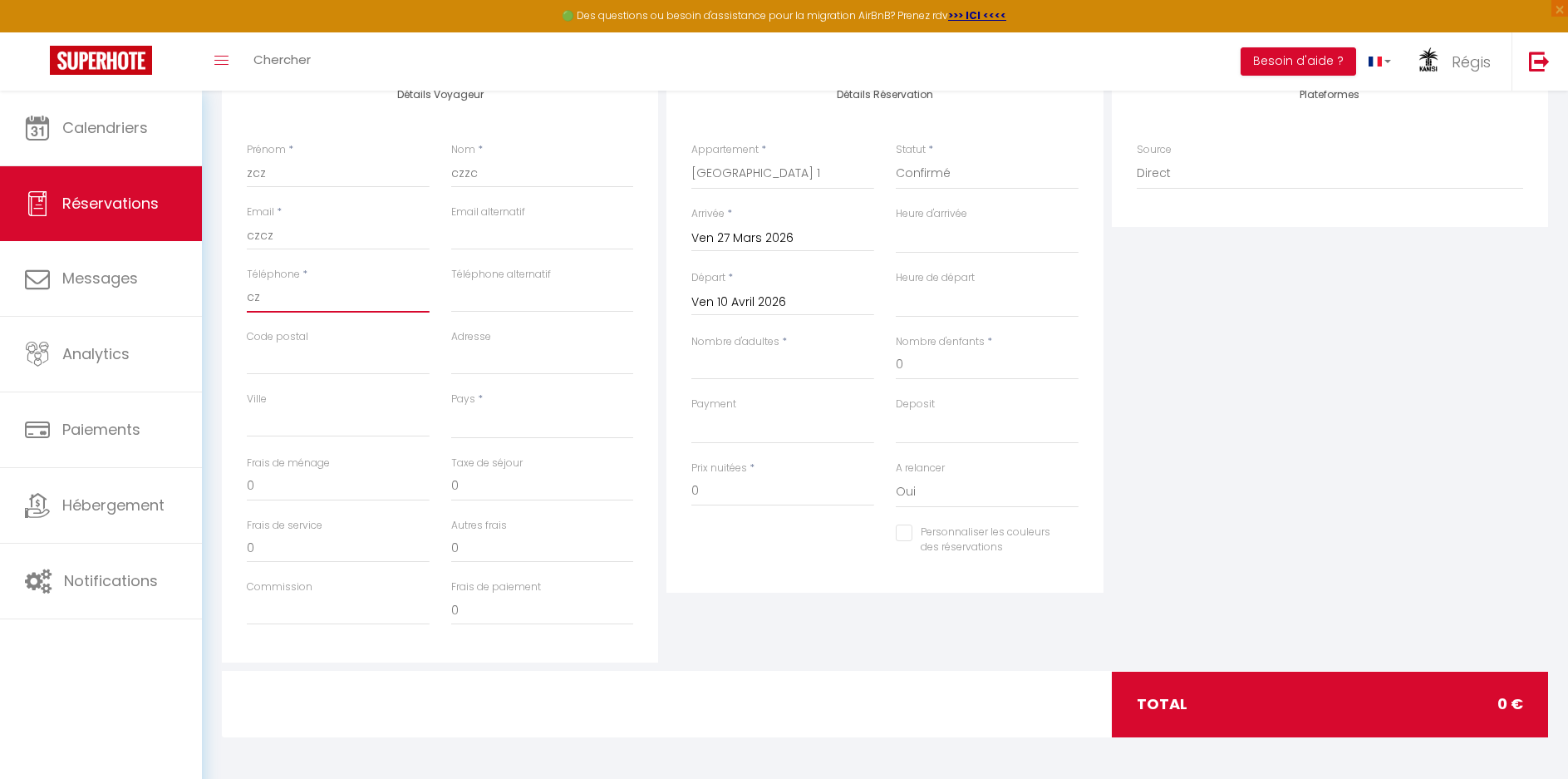
select select
checkbox input "false"
type input "czc"
click at [769, 371] on input "Nombre d'adultes" at bounding box center [782, 364] width 183 height 30
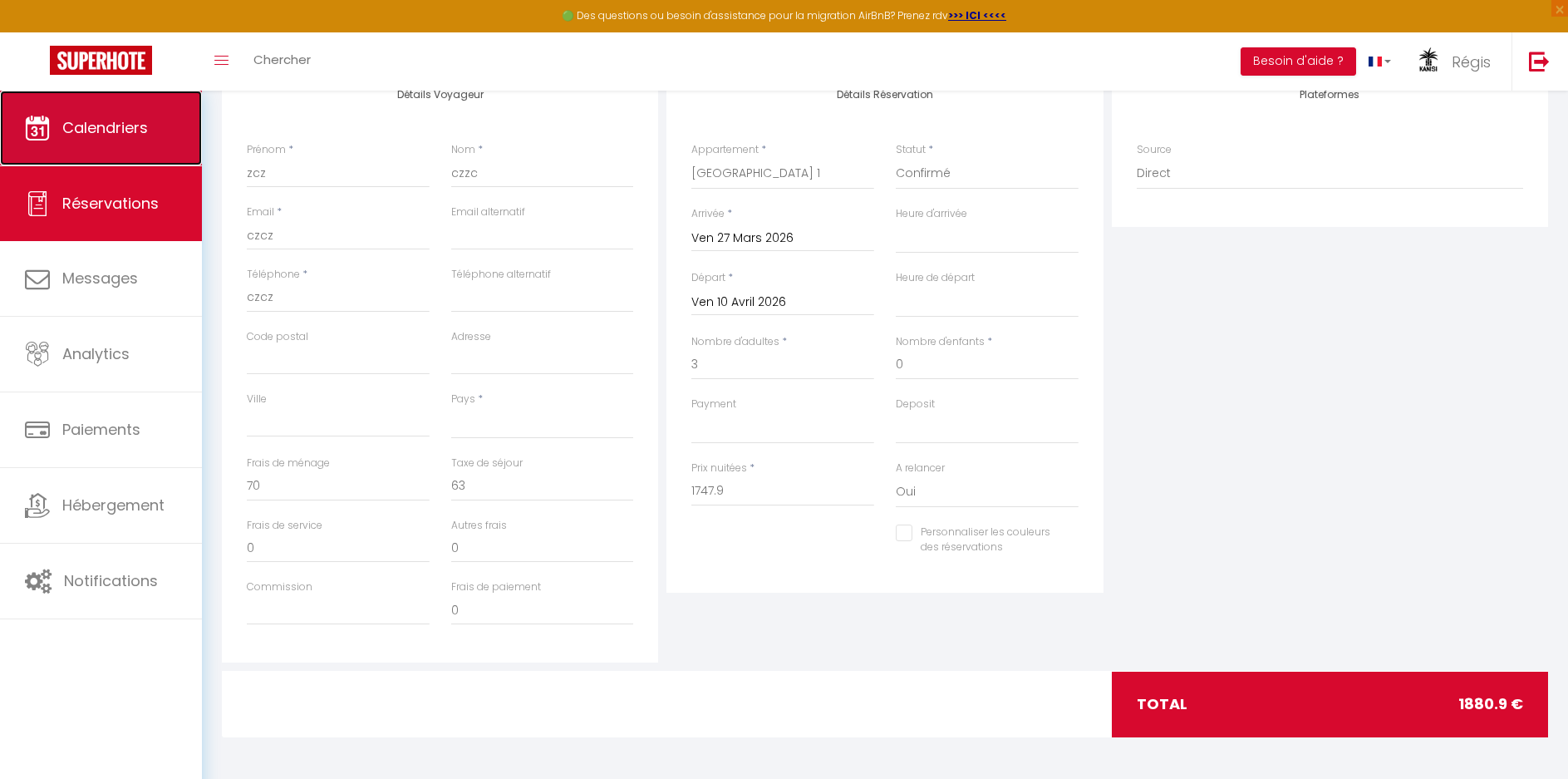
click at [69, 118] on span "Calendriers" at bounding box center [105, 128] width 86 height 21
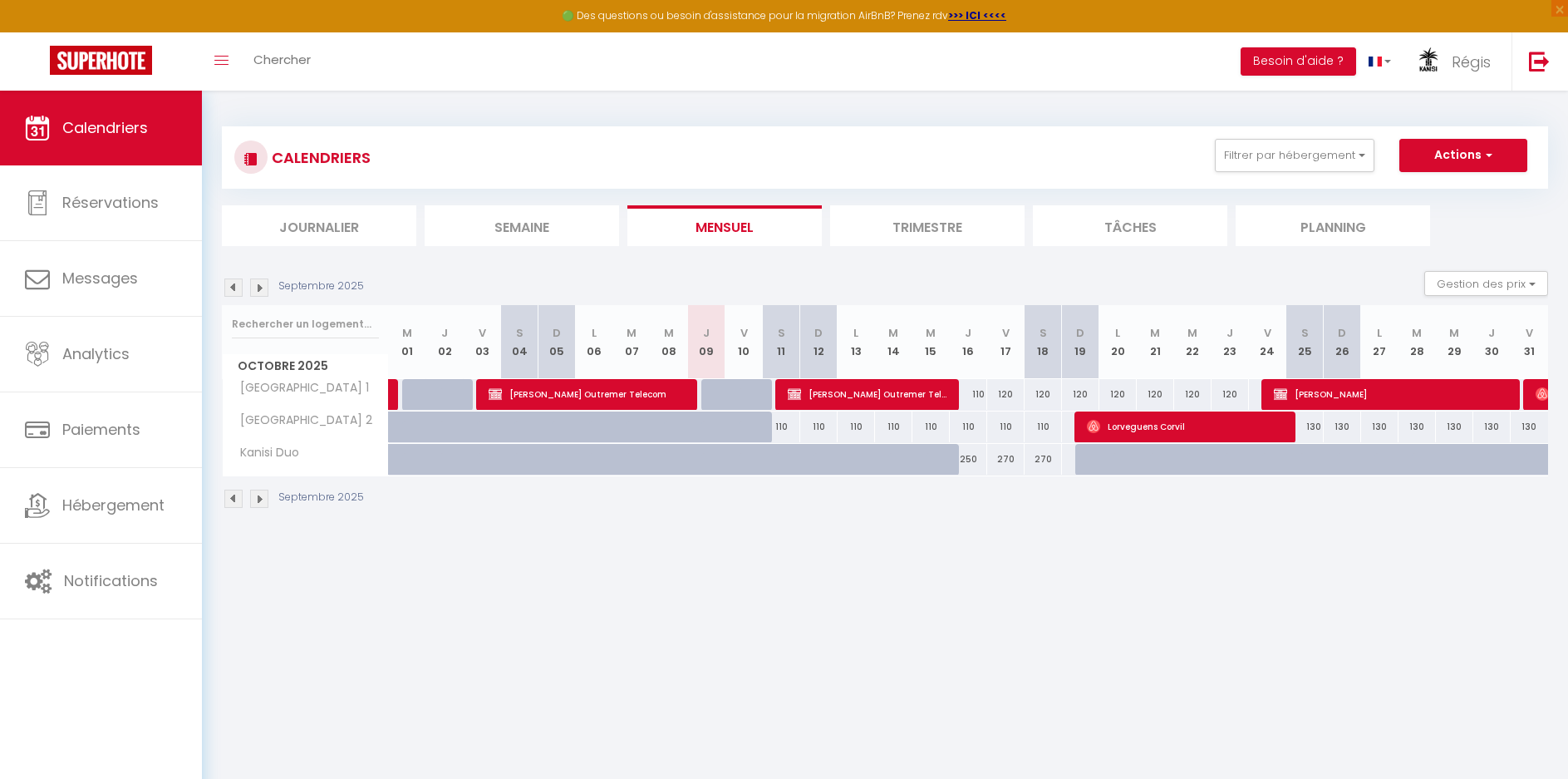
click at [936, 230] on li "Trimestre" at bounding box center [927, 226] width 194 height 41
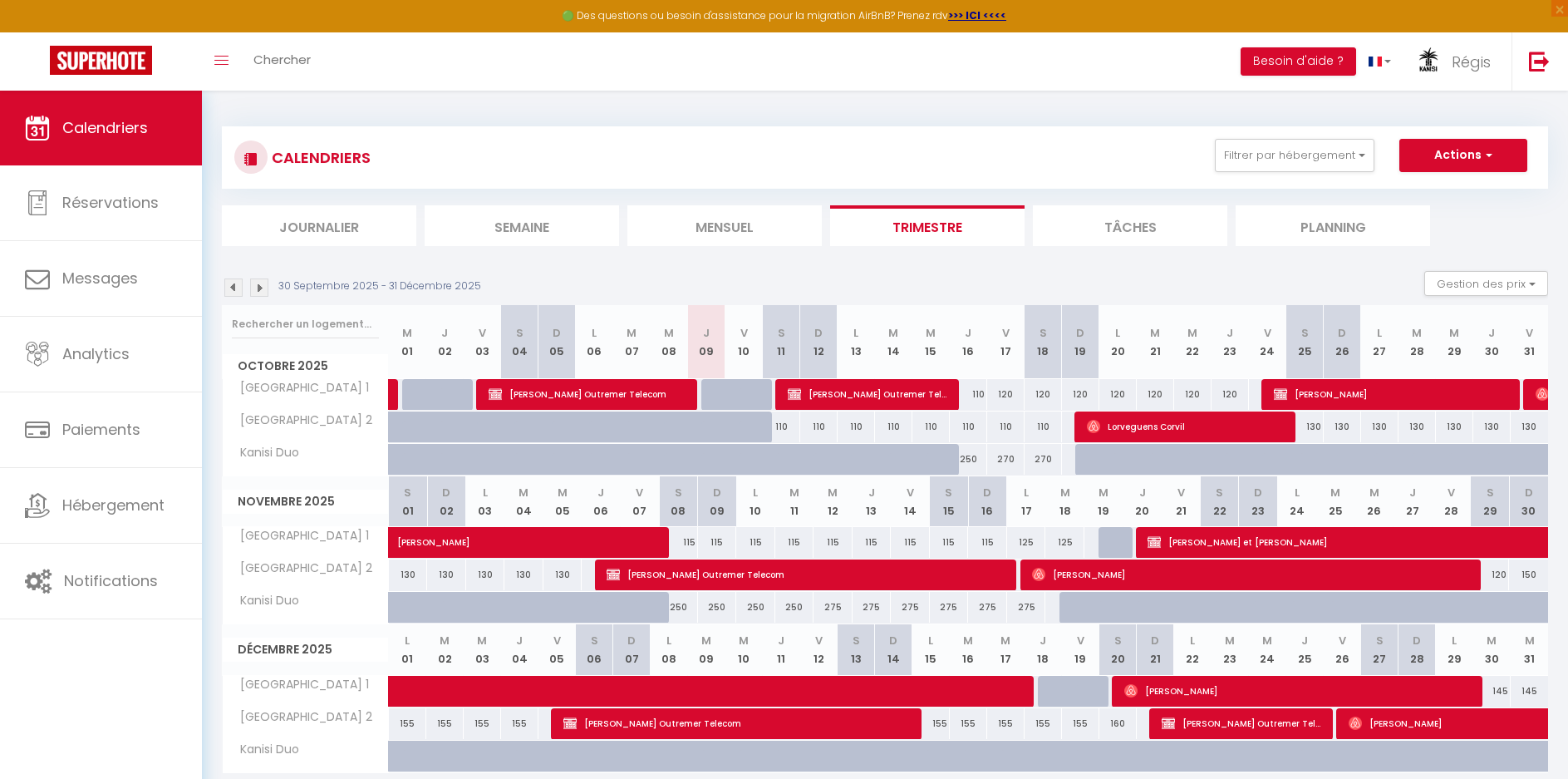
click at [261, 291] on img at bounding box center [258, 287] width 18 height 18
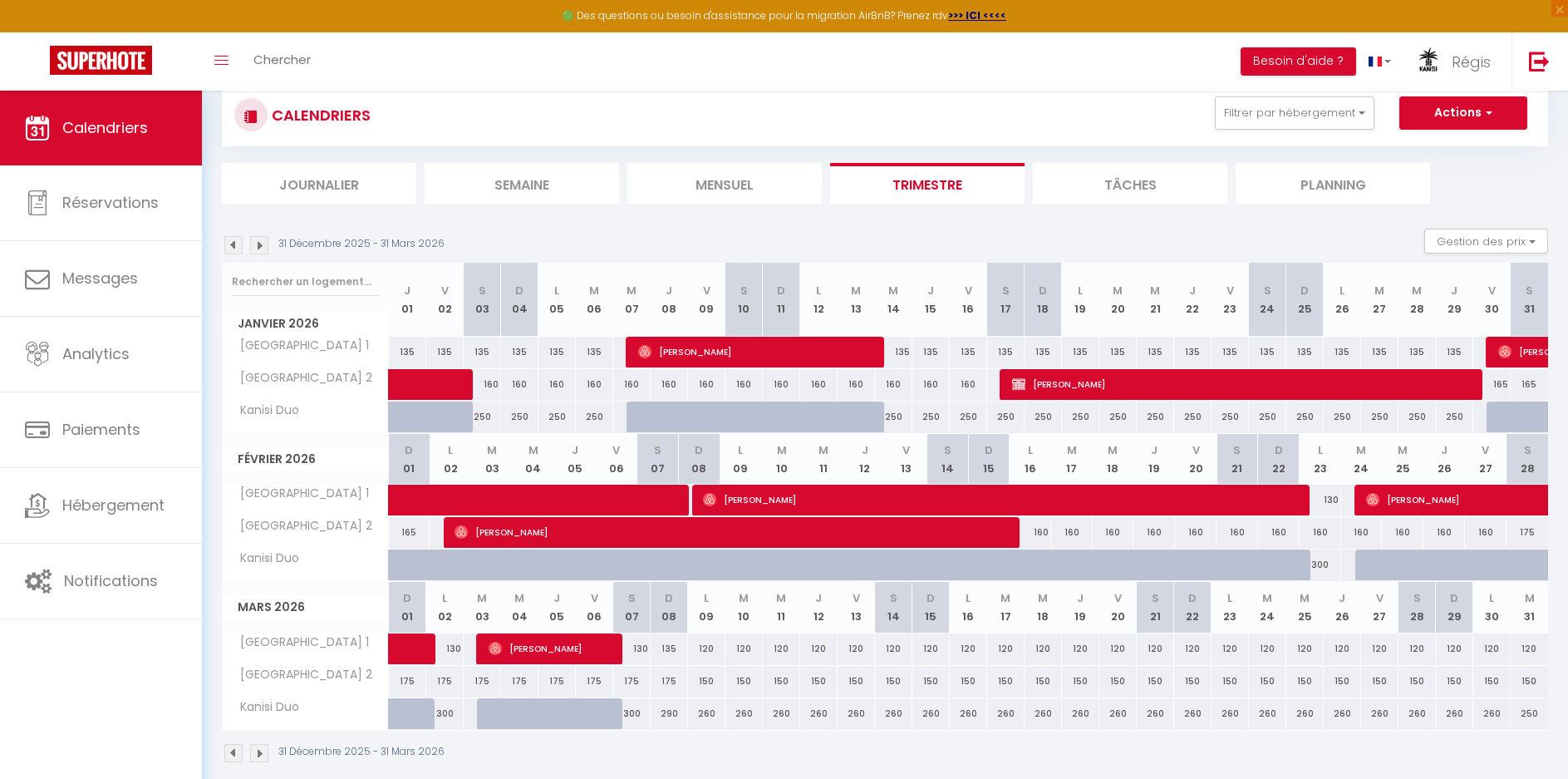
scroll to position [83, 0]
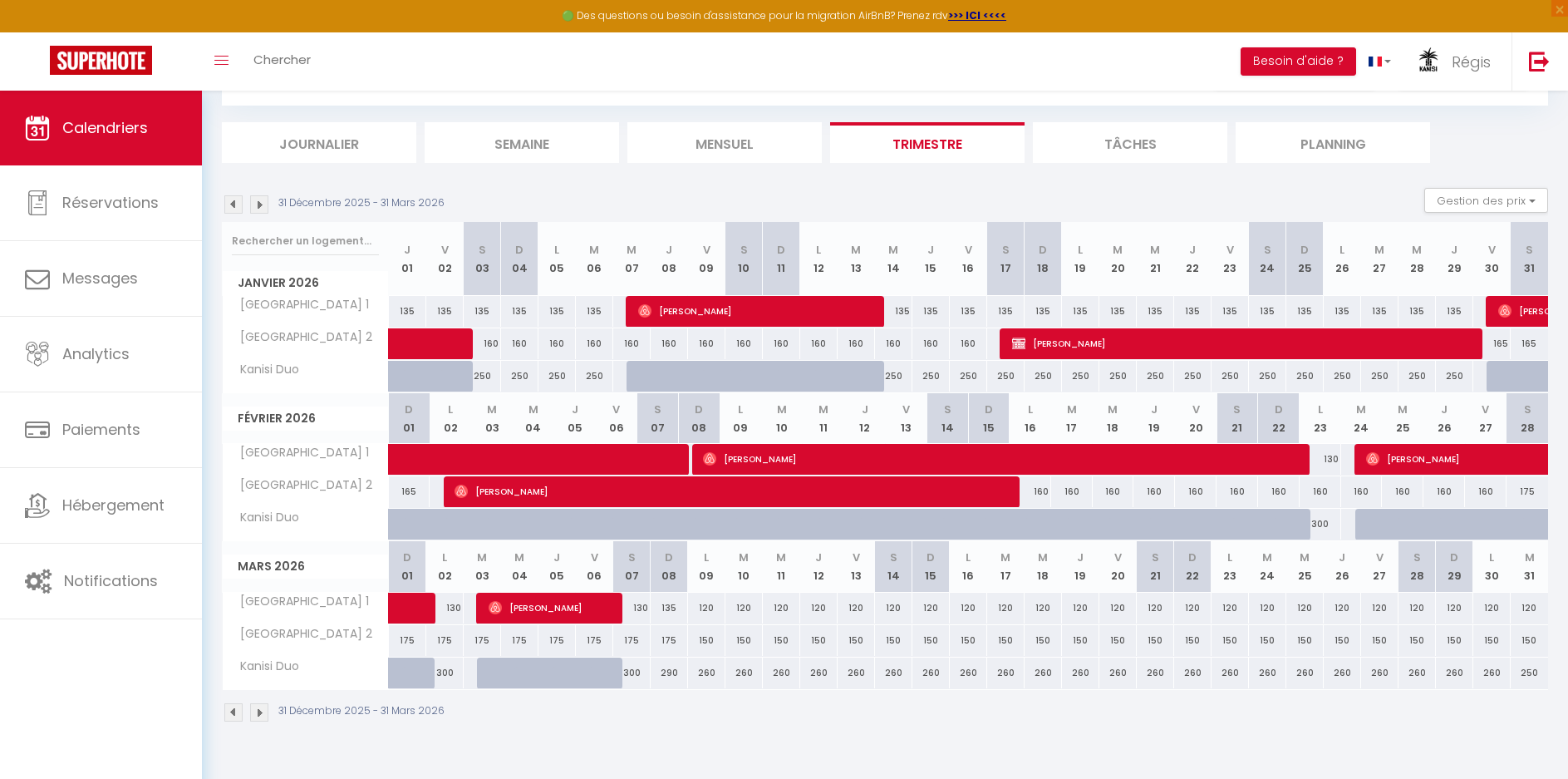
click at [258, 207] on img at bounding box center [258, 204] width 18 height 18
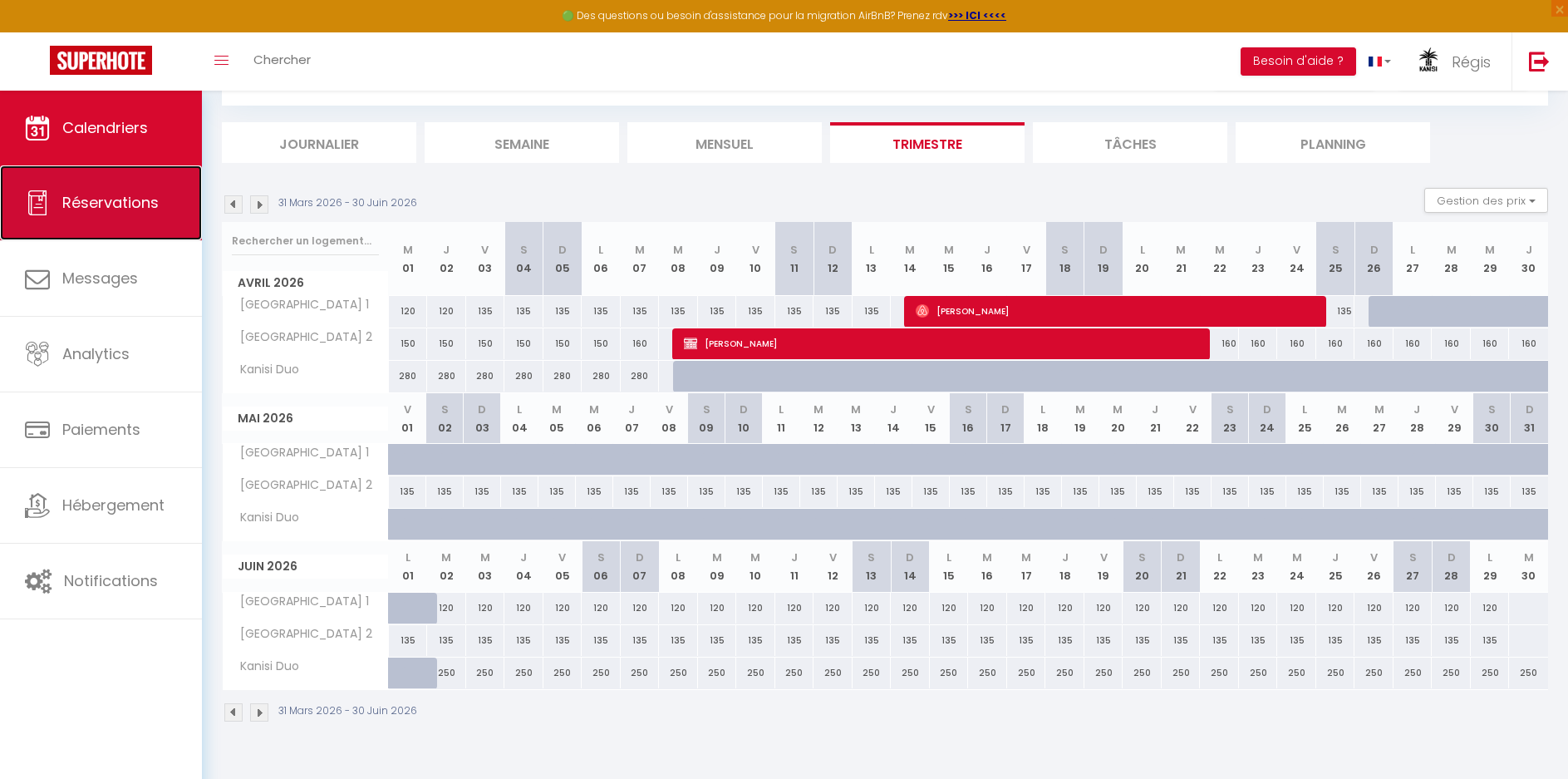
click at [102, 202] on span "Réservations" at bounding box center [110, 202] width 96 height 21
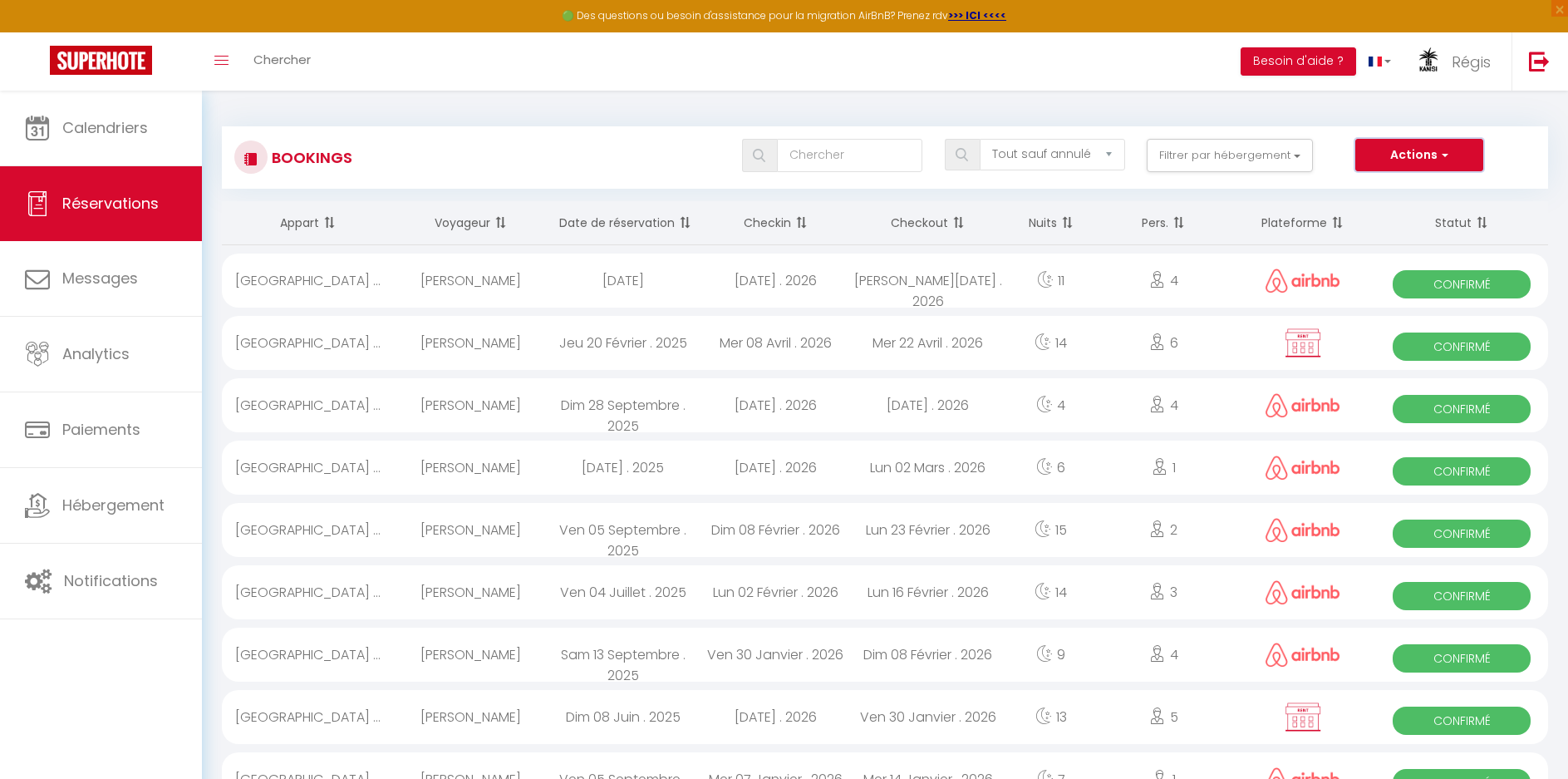
click at [1393, 157] on button "Actions" at bounding box center [1420, 155] width 128 height 33
click at [1374, 188] on link "Nouvelle Réservation" at bounding box center [1394, 191] width 178 height 22
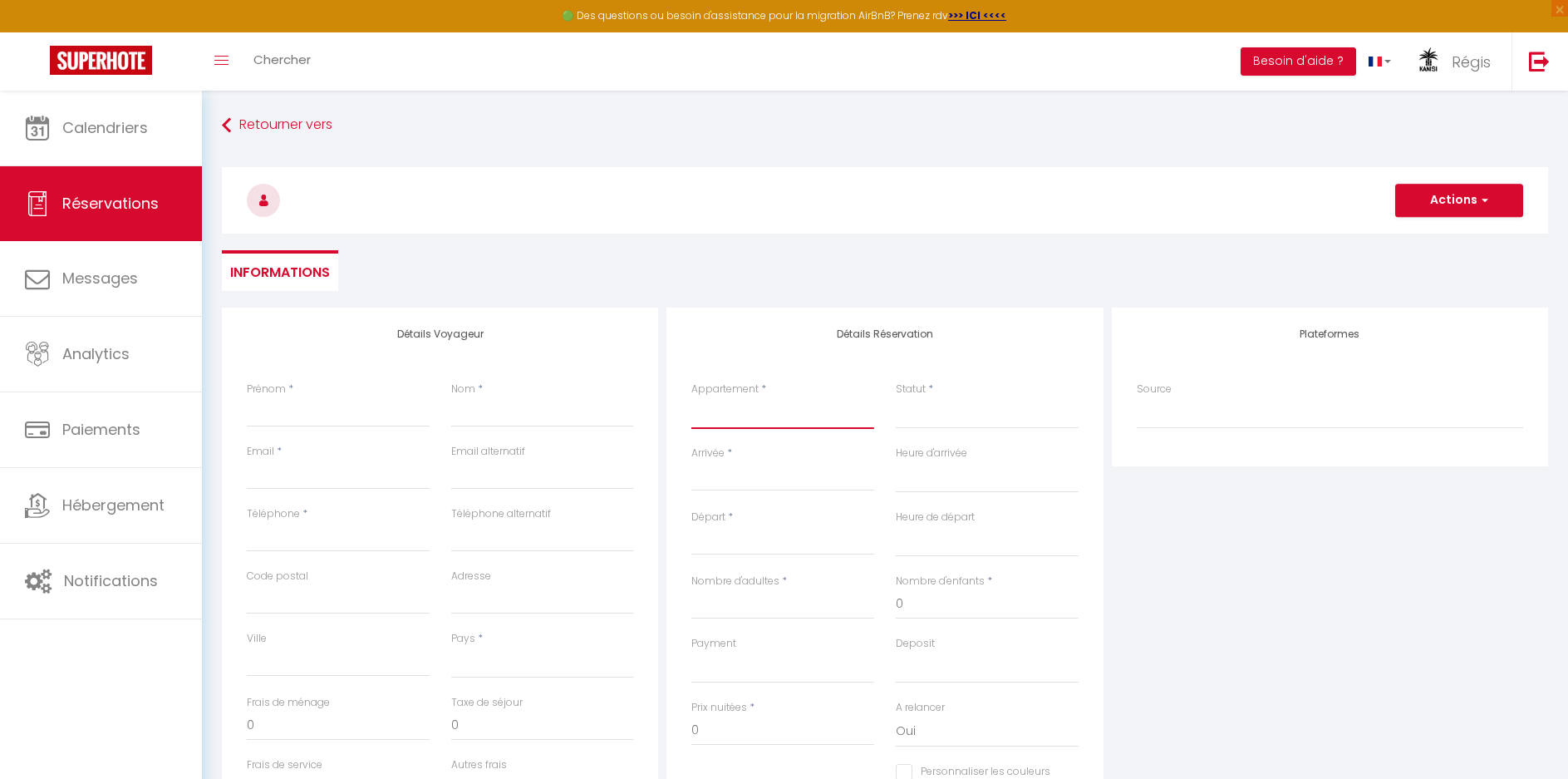
click at [744, 415] on select "[GEOGRAPHIC_DATA] 1 [GEOGRAPHIC_DATA] 2 Kanisi Duo" at bounding box center [782, 413] width 183 height 31
click at [691, 397] on select "[GEOGRAPHIC_DATA] 1 [GEOGRAPHIC_DATA] 2 Kanisi Duo" at bounding box center [782, 413] width 183 height 31
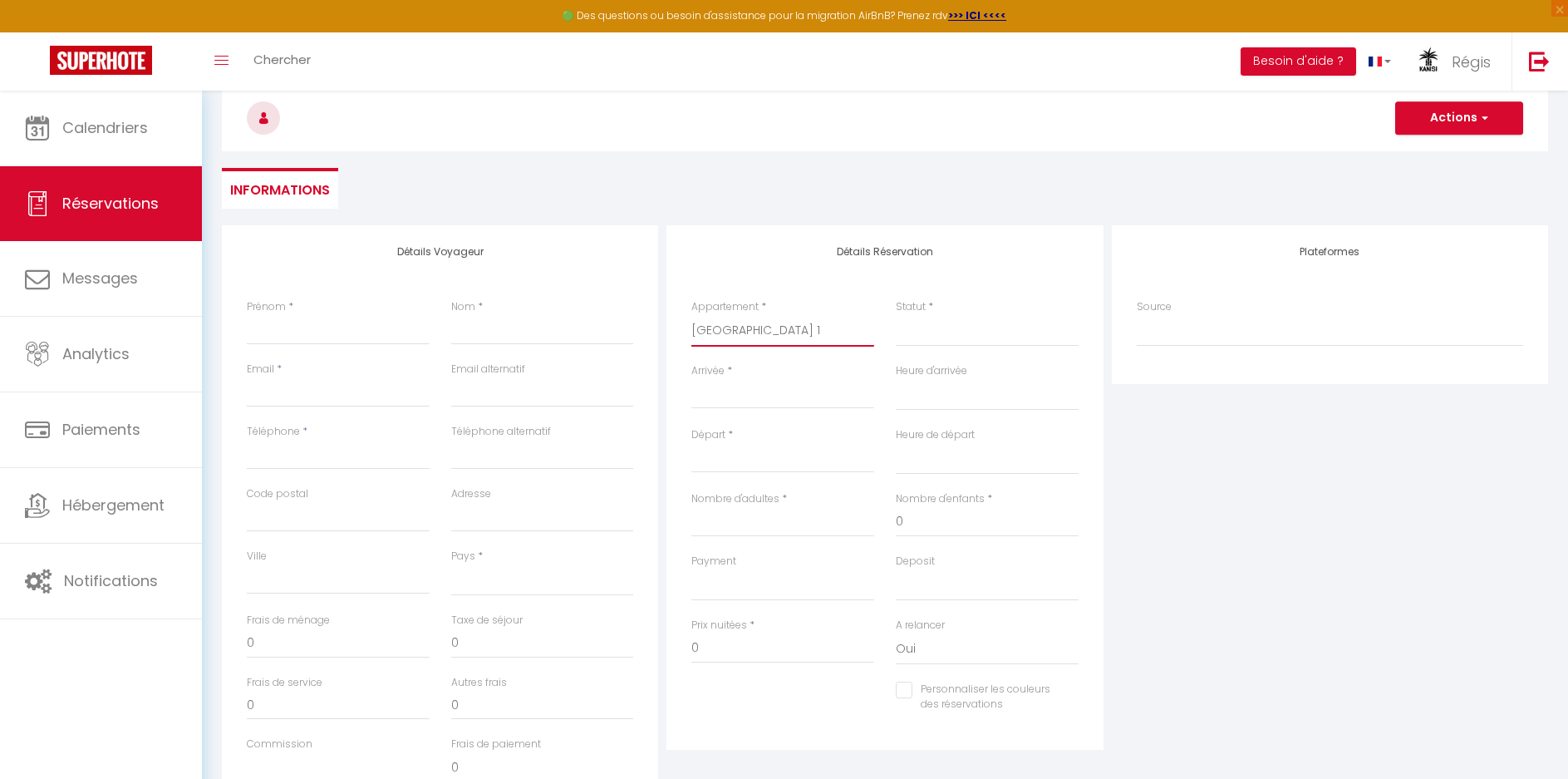
scroll to position [83, 0]
click at [755, 393] on input "Arrivée" at bounding box center [782, 395] width 183 height 22
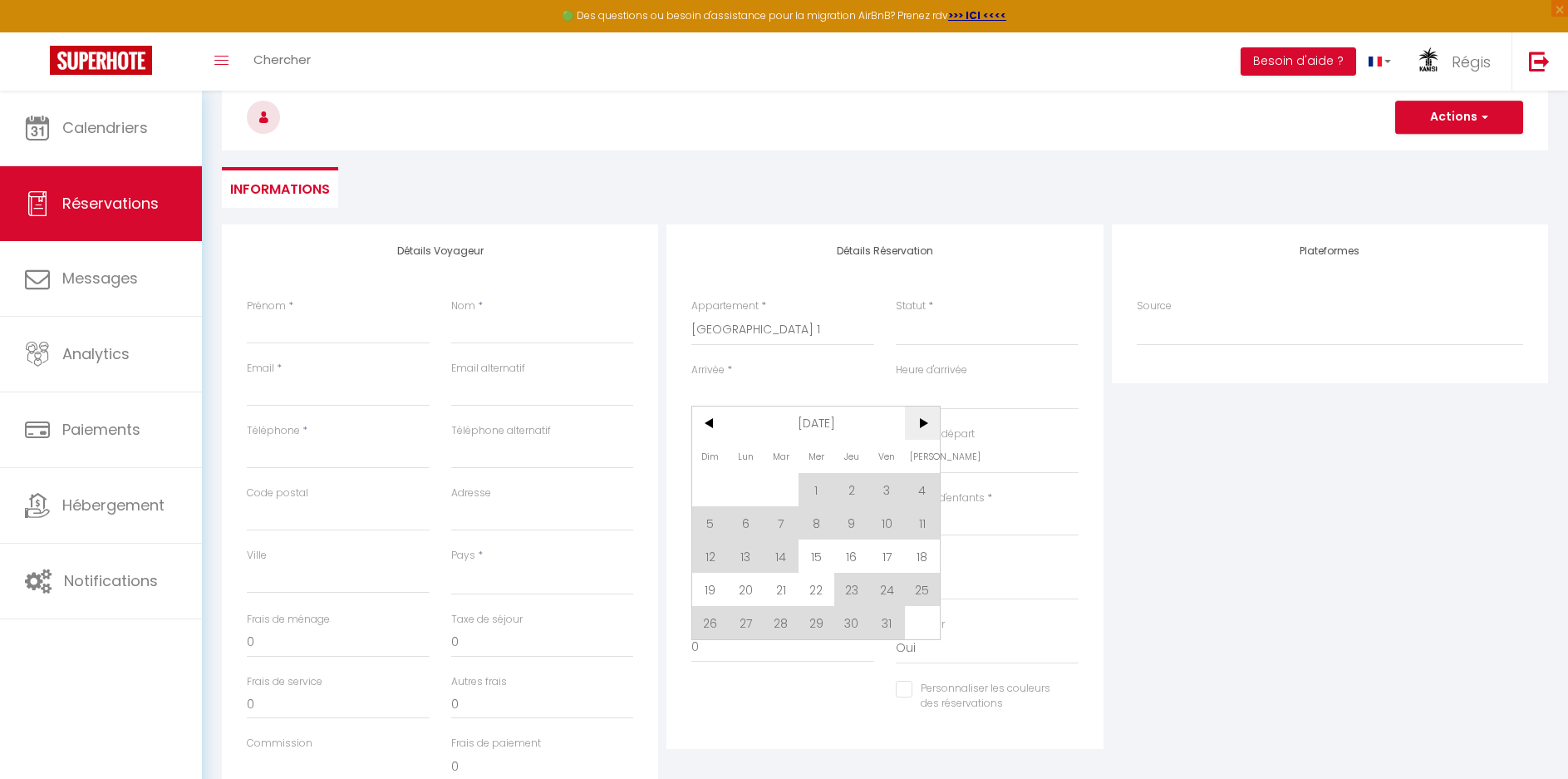
click at [922, 427] on span ">" at bounding box center [923, 423] width 36 height 33
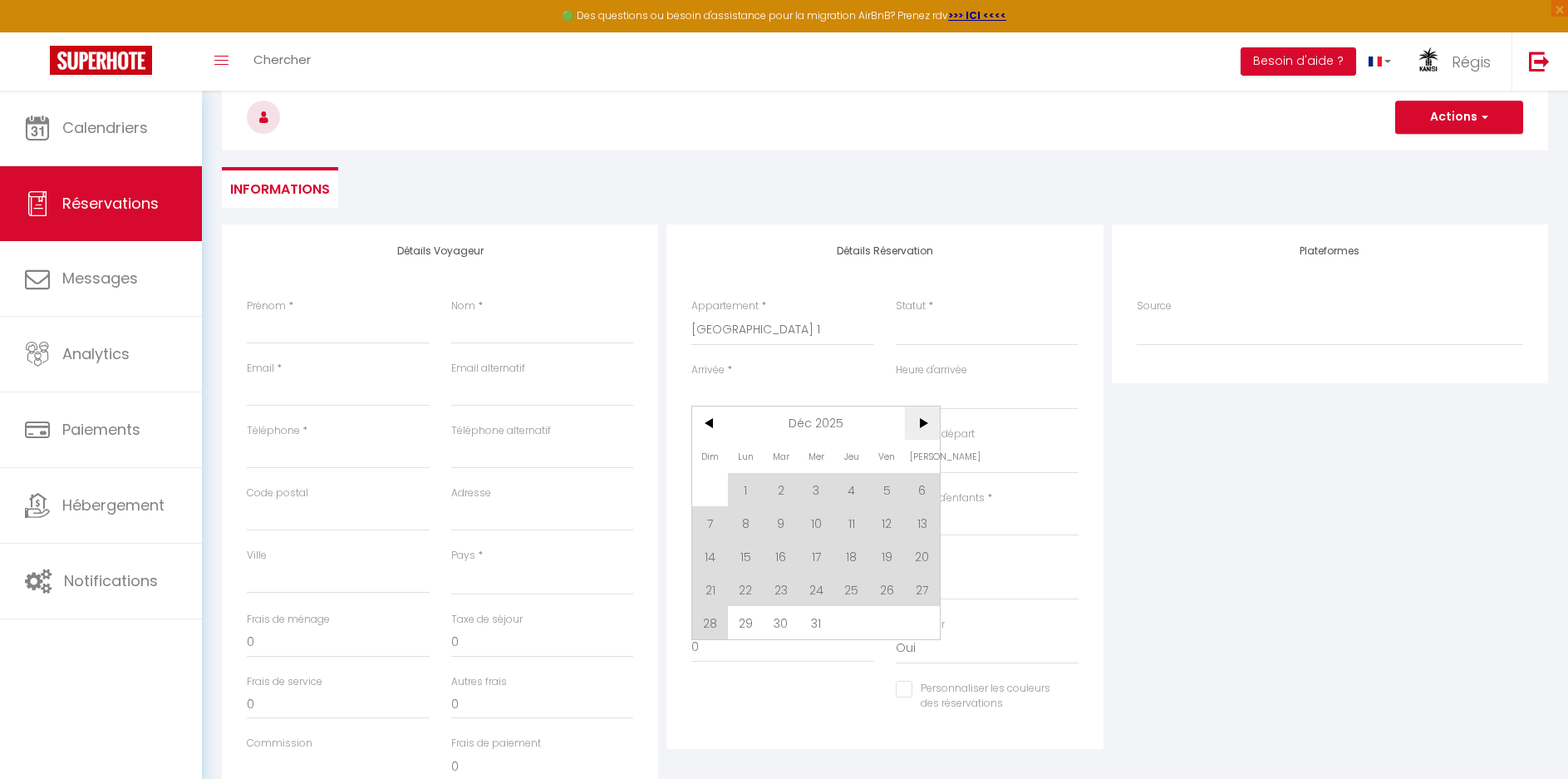
click at [922, 427] on span ">" at bounding box center [923, 423] width 36 height 33
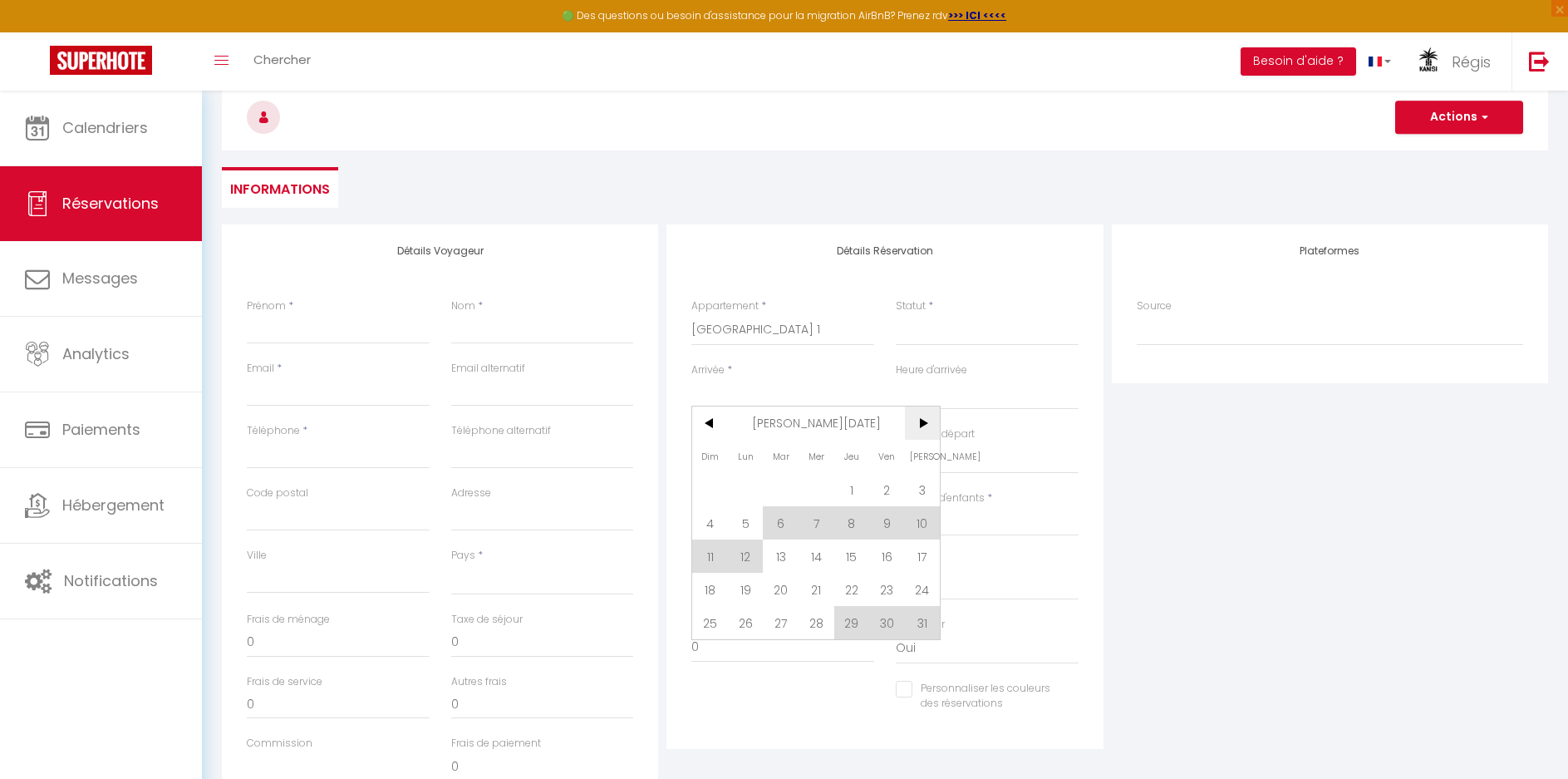
click at [922, 427] on span ">" at bounding box center [923, 423] width 36 height 33
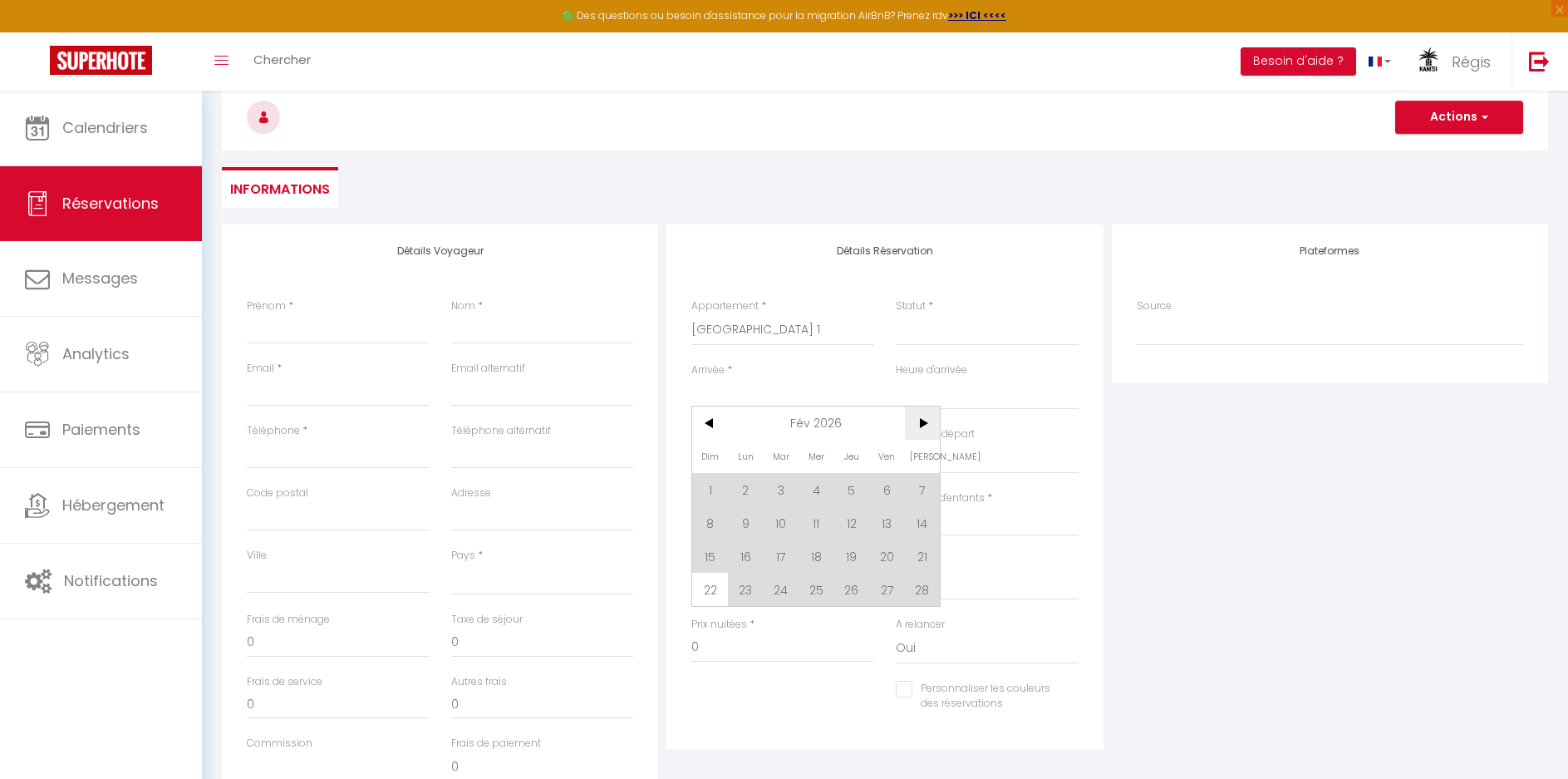
click at [922, 427] on span ">" at bounding box center [923, 423] width 36 height 33
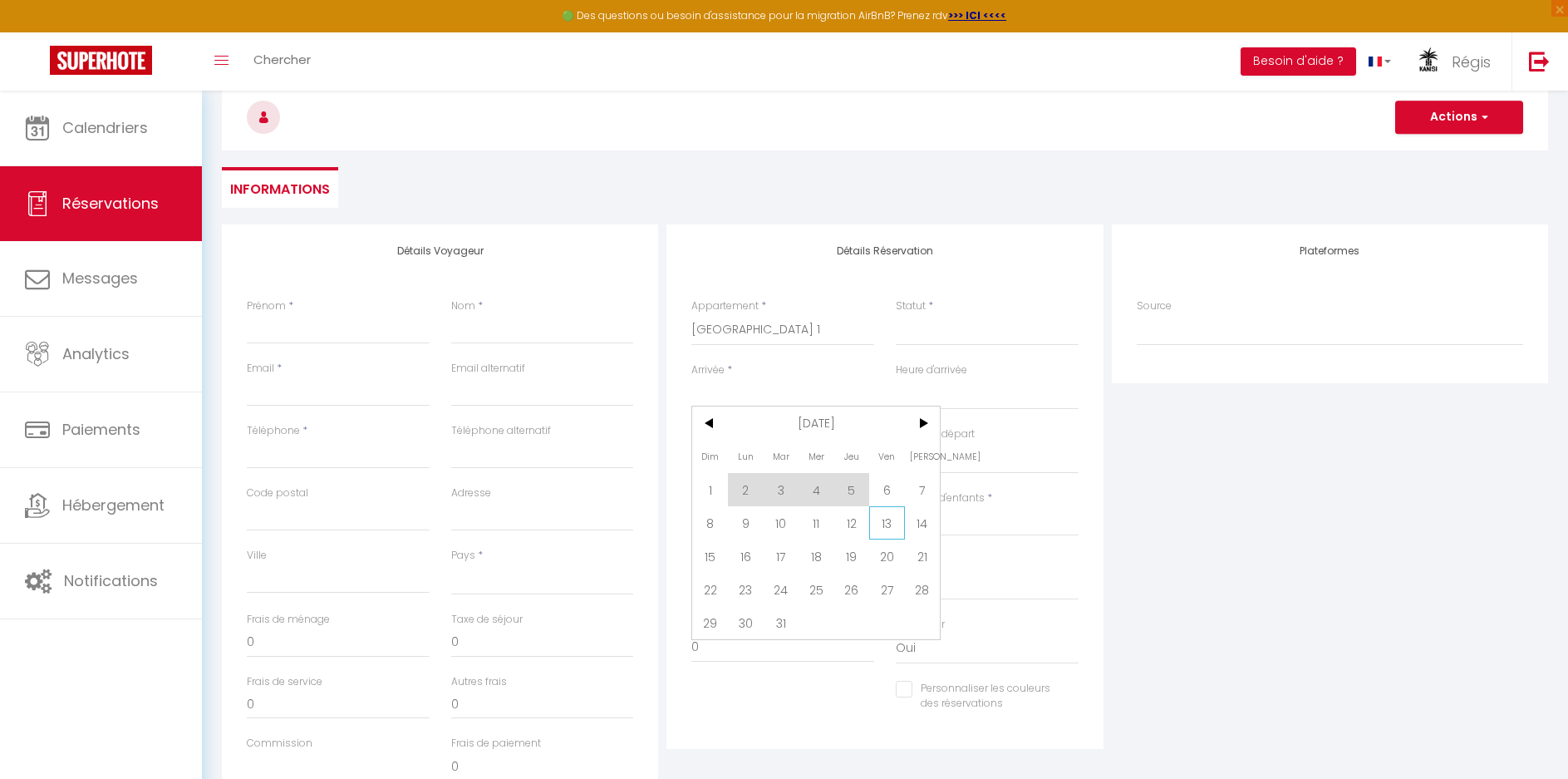
click at [893, 524] on span "13" at bounding box center [886, 523] width 36 height 33
click at [837, 458] on input "[DATE]" at bounding box center [782, 459] width 183 height 22
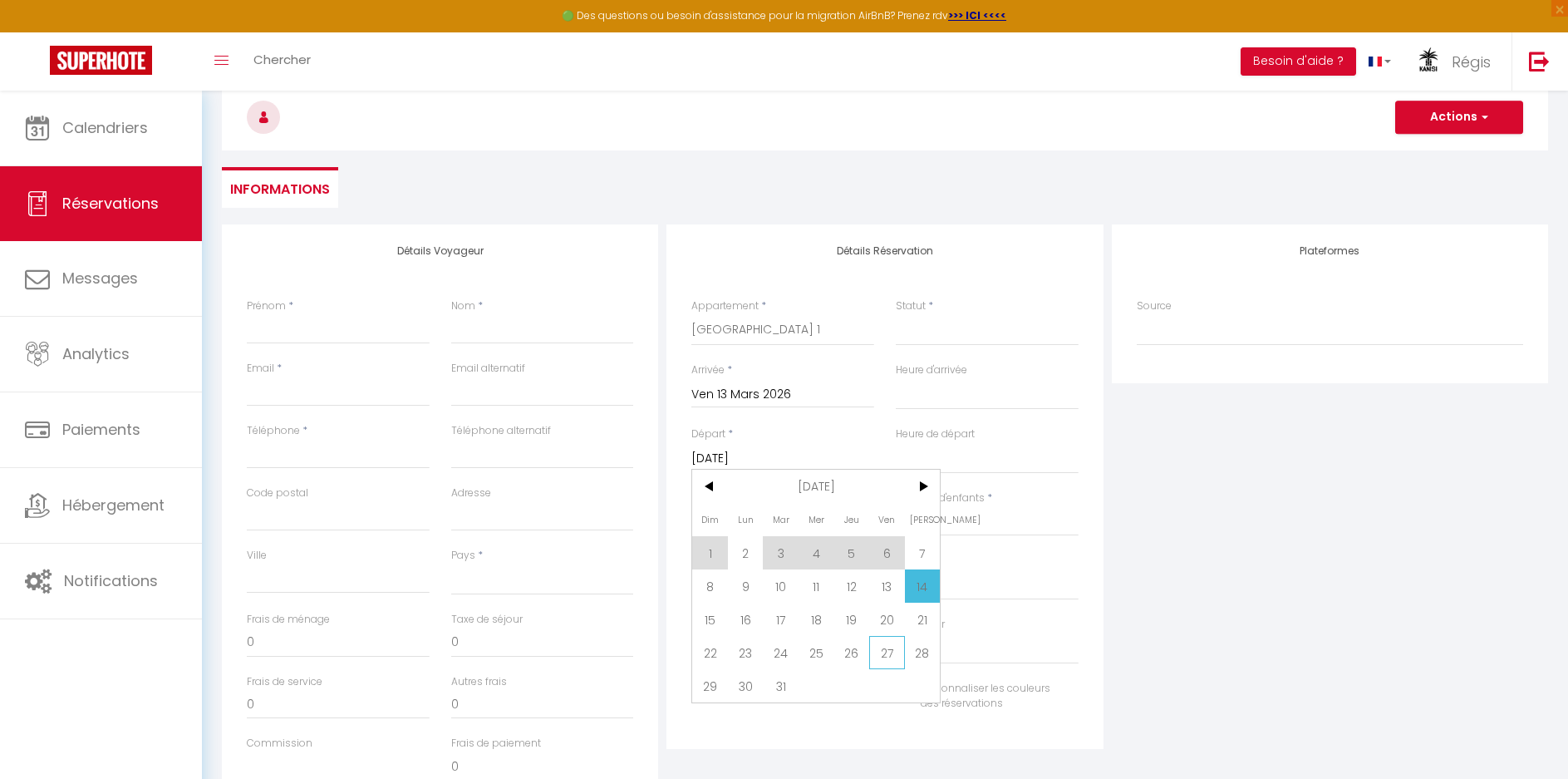
click at [879, 655] on span "27" at bounding box center [886, 652] width 36 height 33
click at [769, 529] on input "Nombre d'adultes" at bounding box center [782, 521] width 183 height 30
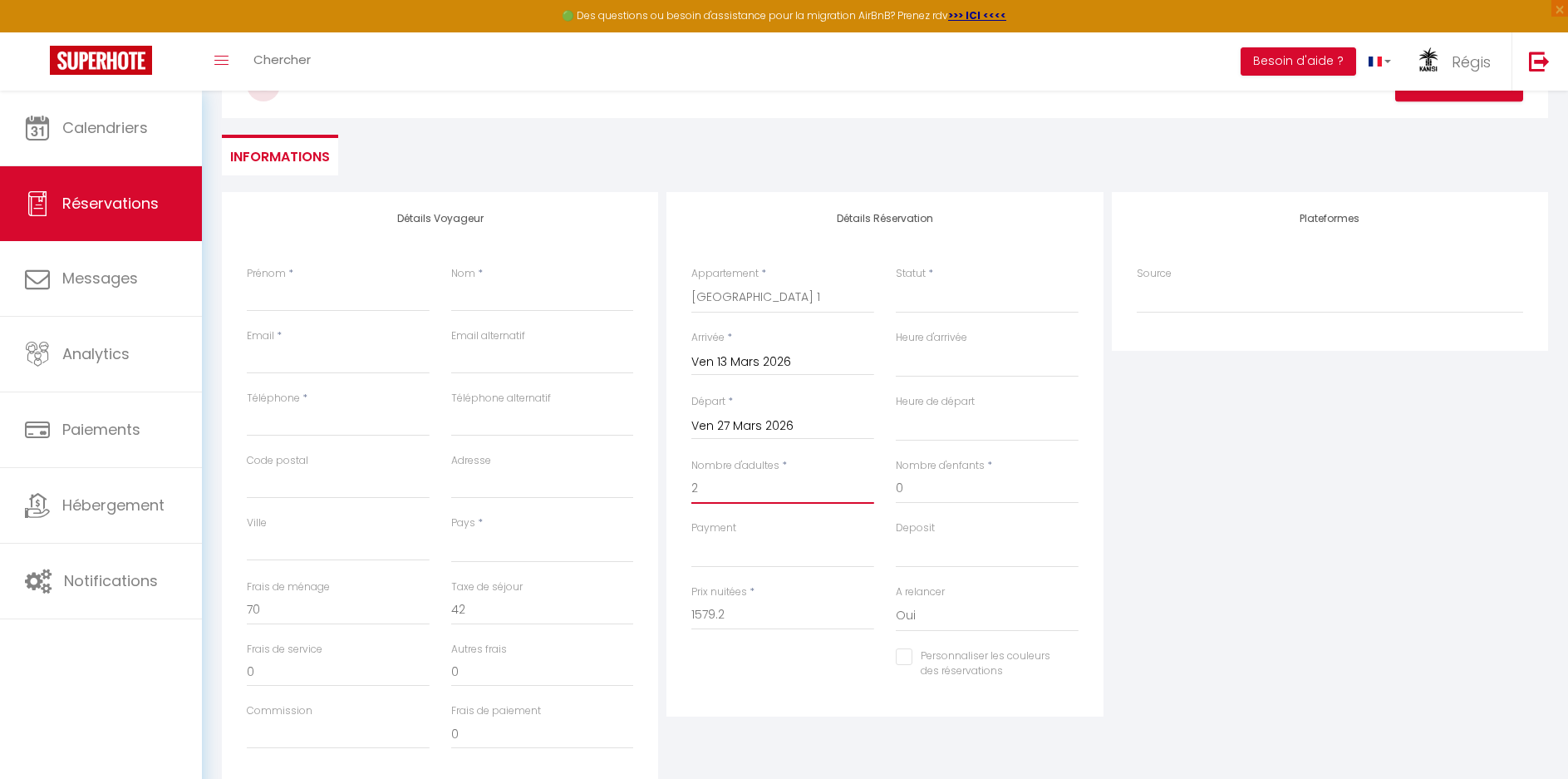
scroll to position [73, 0]
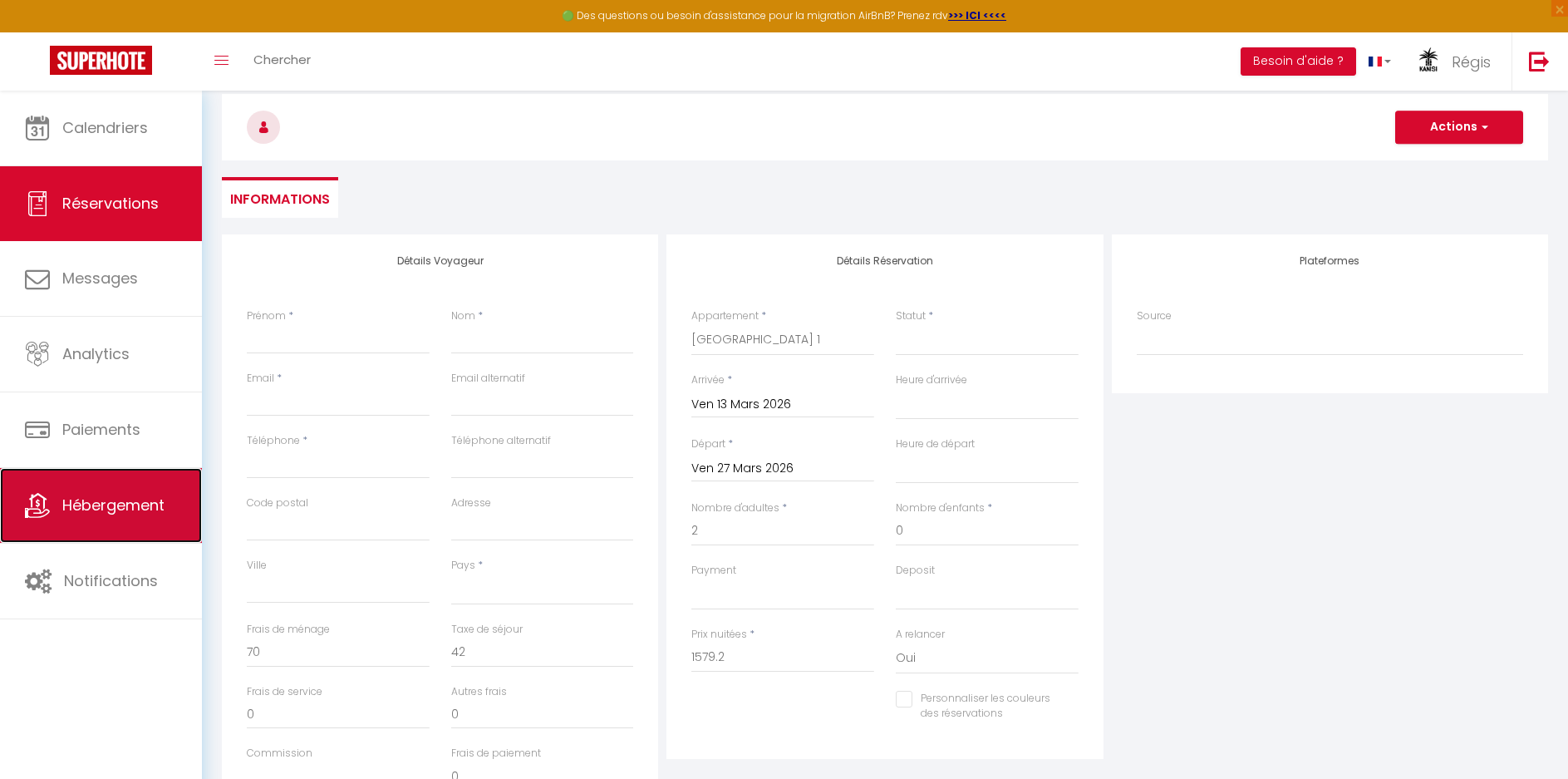
click at [111, 505] on span "Hébergement" at bounding box center [114, 505] width 102 height 21
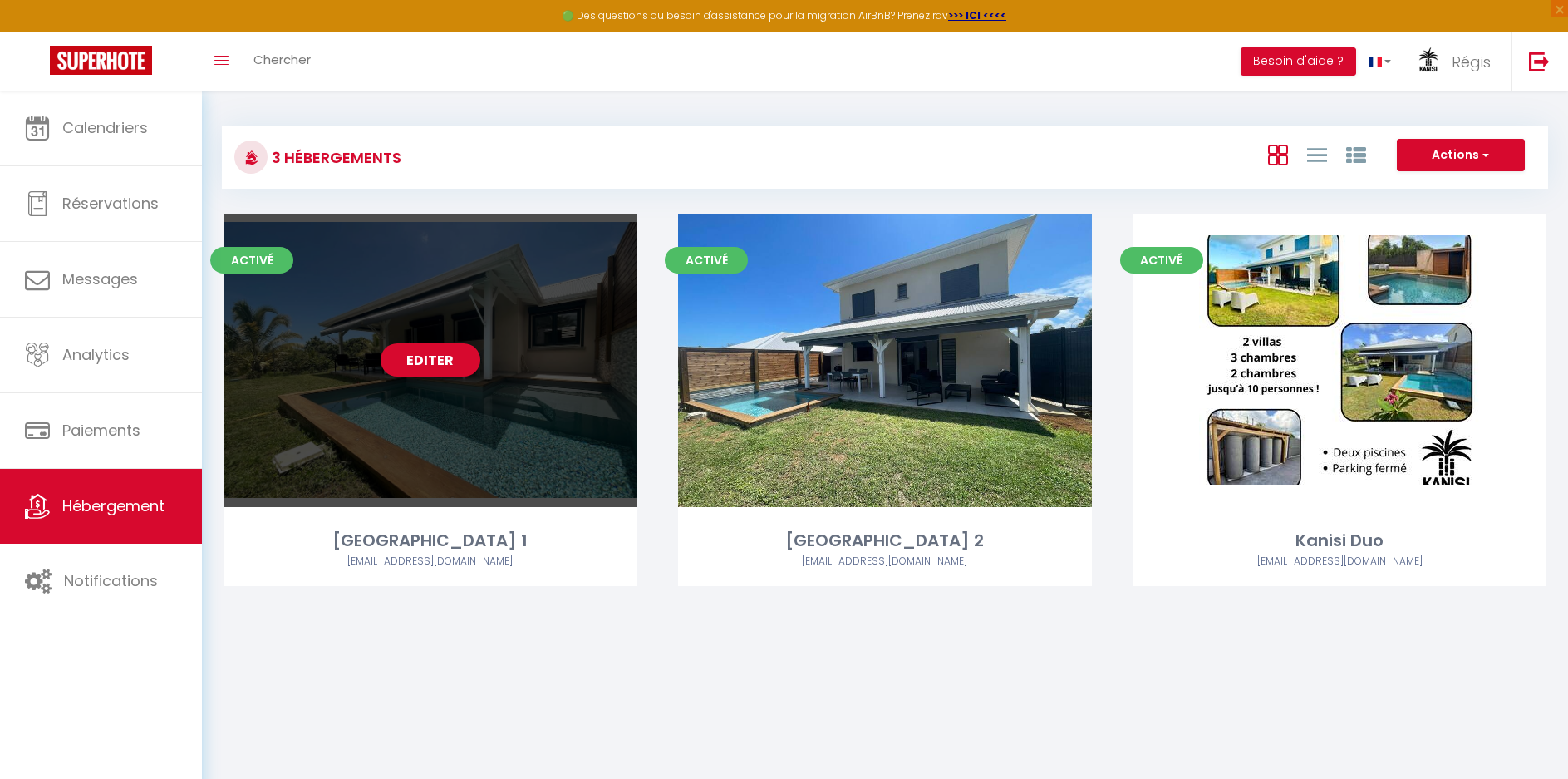
click at [454, 367] on link "Editer" at bounding box center [430, 360] width 100 height 33
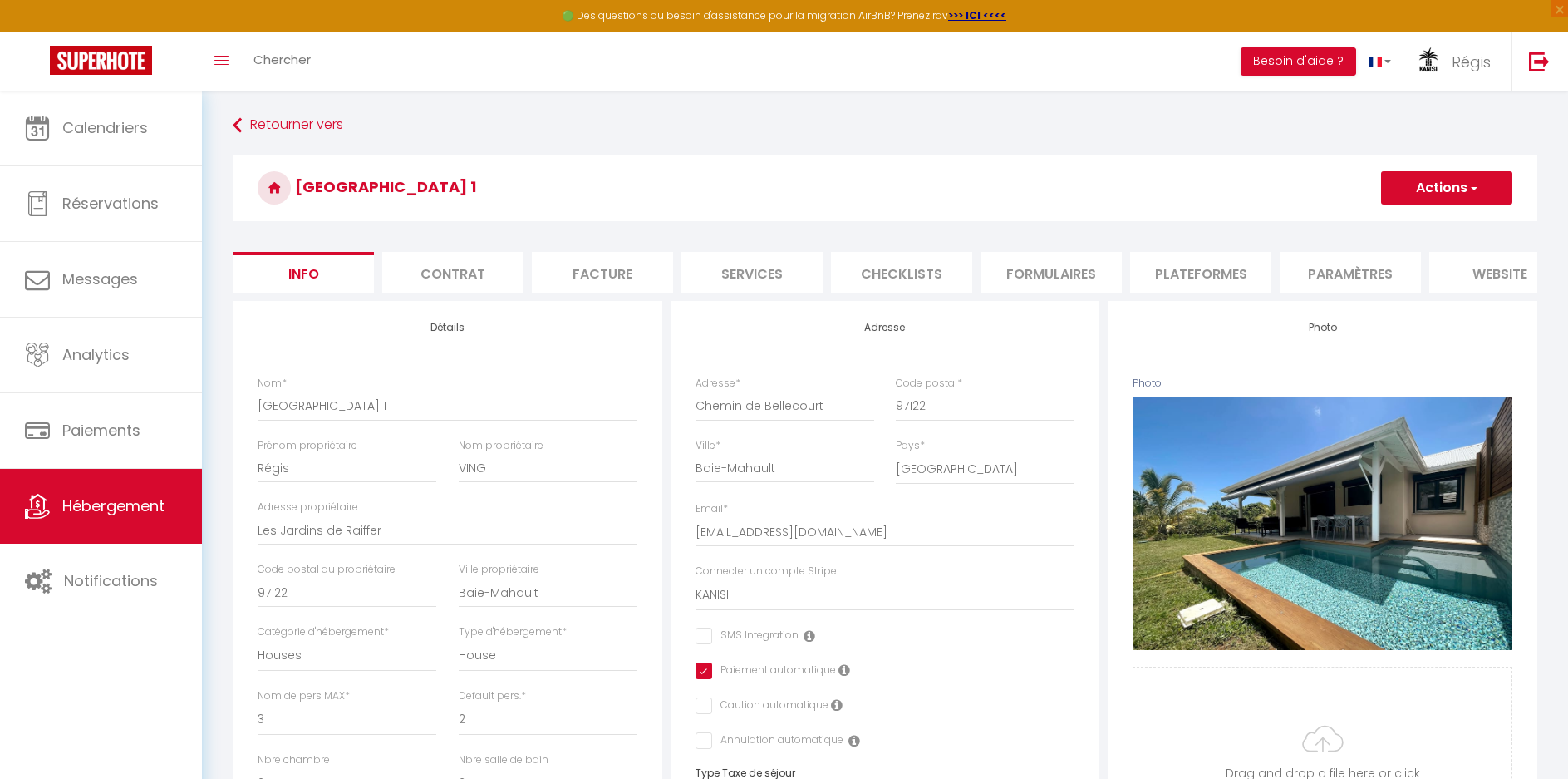
click at [1185, 272] on li "Plateformes" at bounding box center [1200, 272] width 141 height 41
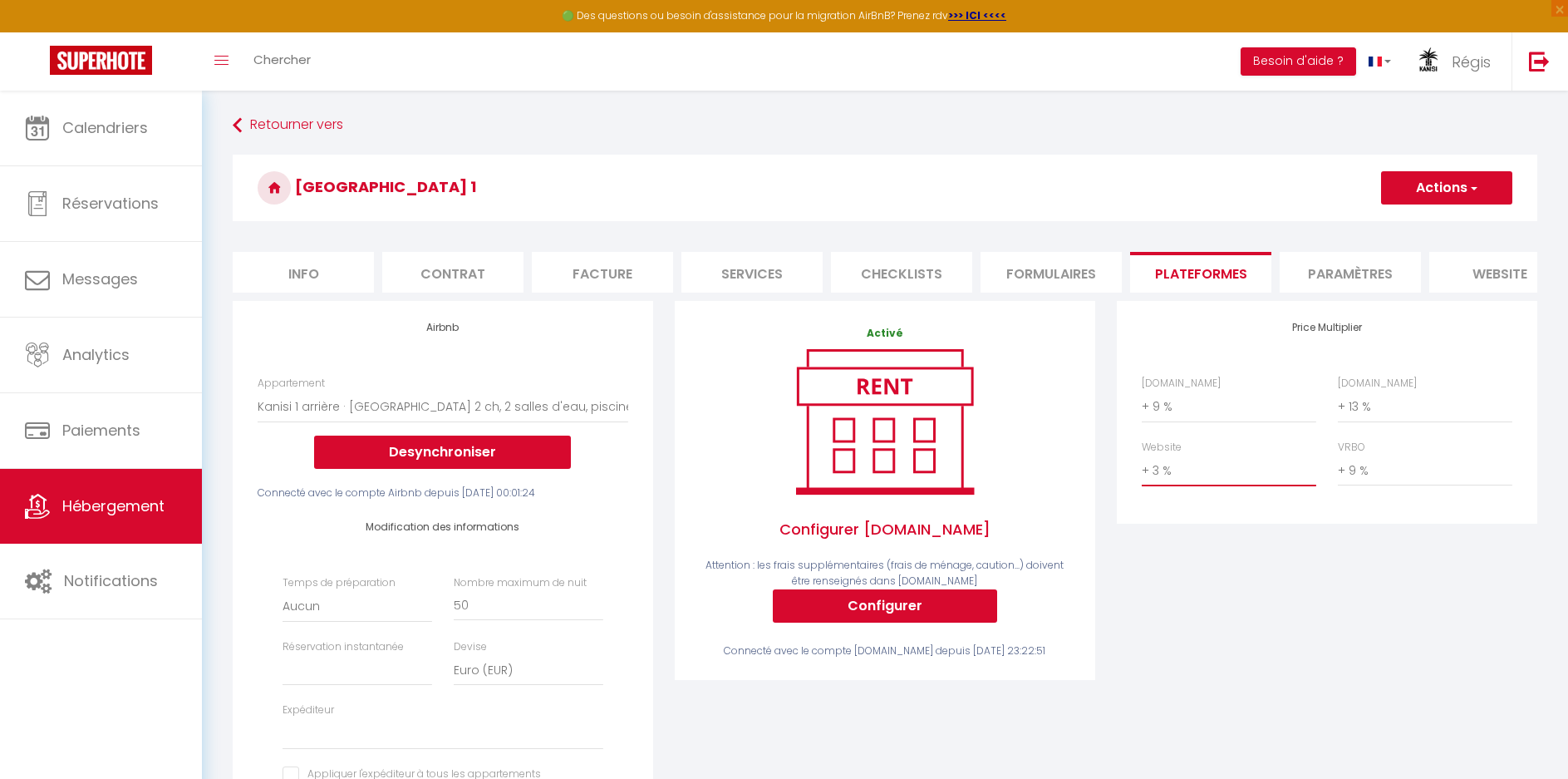
click at [1162, 486] on select "0 + 1 % + 2 % + 3 % + 4 % + 5 % + 6 % + 7 % + 8 % + 9 %" at bounding box center [1229, 470] width 174 height 31
click at [1142, 468] on select "0 + 1 % + 2 % + 3 % + 4 % + 5 % + 6 % + 7 % + 8 % + 9 %" at bounding box center [1229, 470] width 174 height 31
click at [1439, 191] on button "Actions" at bounding box center [1447, 187] width 131 height 33
click at [1430, 221] on link "Enregistrer" at bounding box center [1446, 224] width 131 height 22
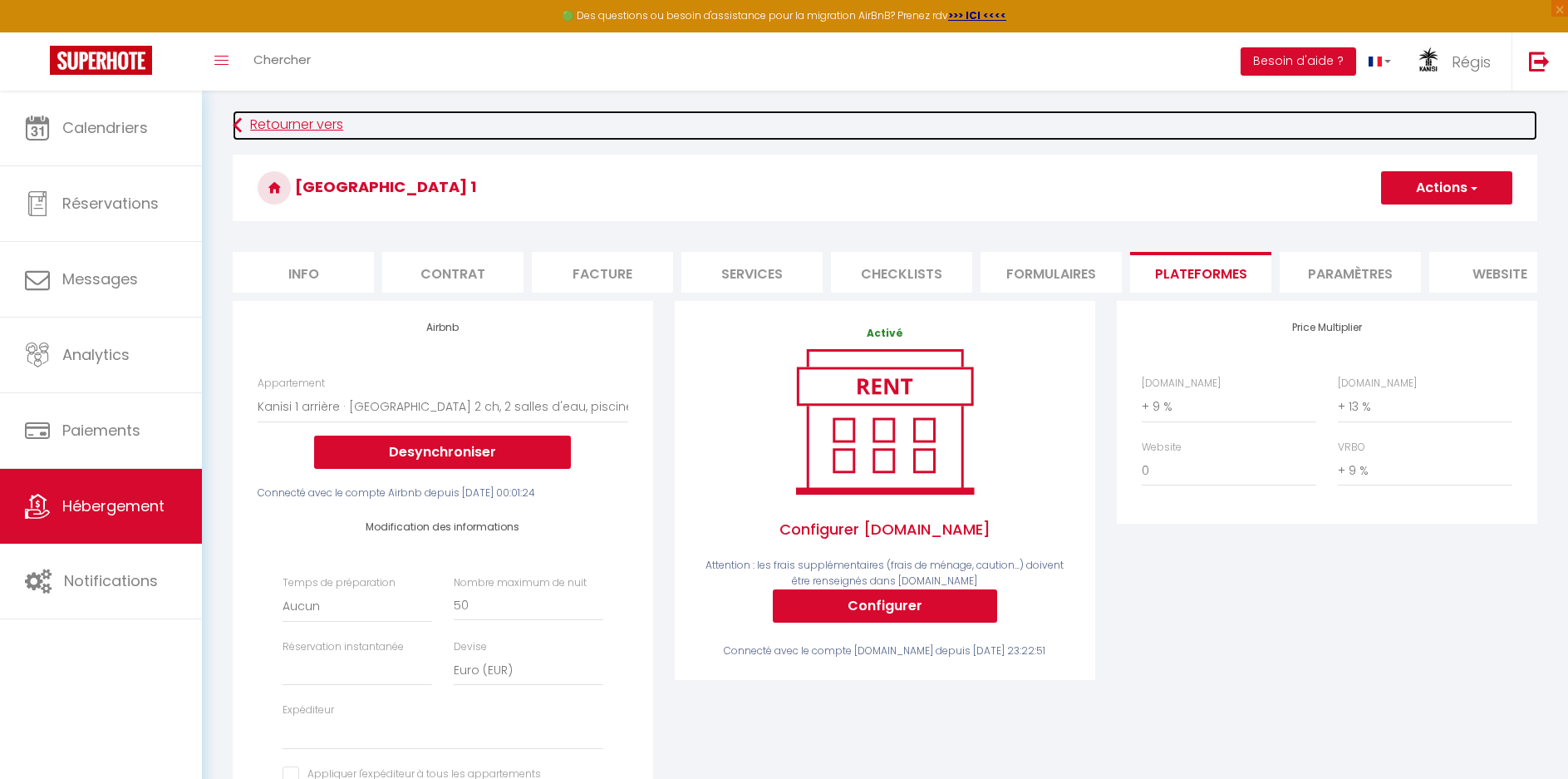
click at [249, 126] on link "Retourner vers" at bounding box center [885, 125] width 1305 height 30
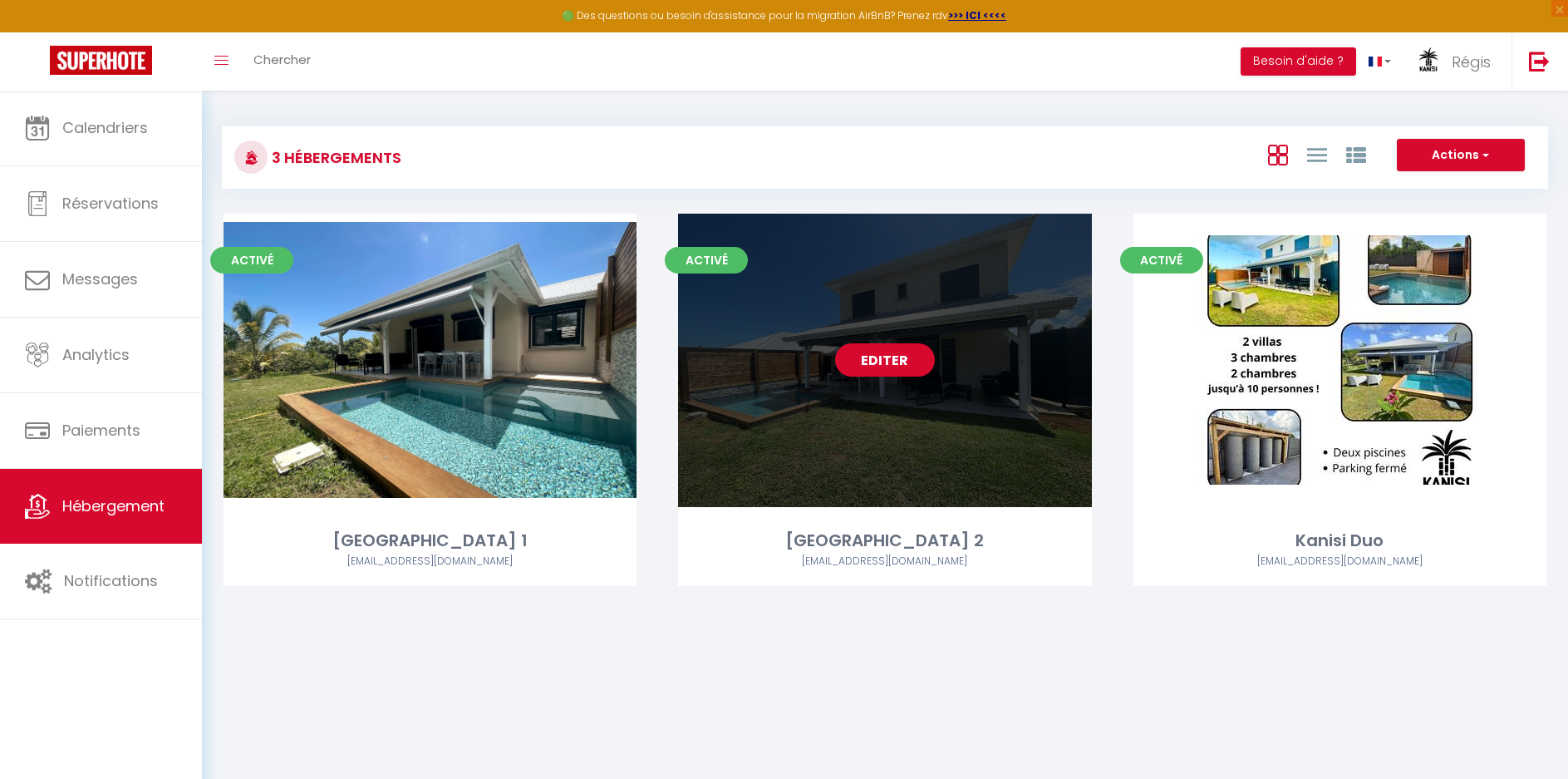
click at [885, 359] on link "Editer" at bounding box center [885, 360] width 100 height 33
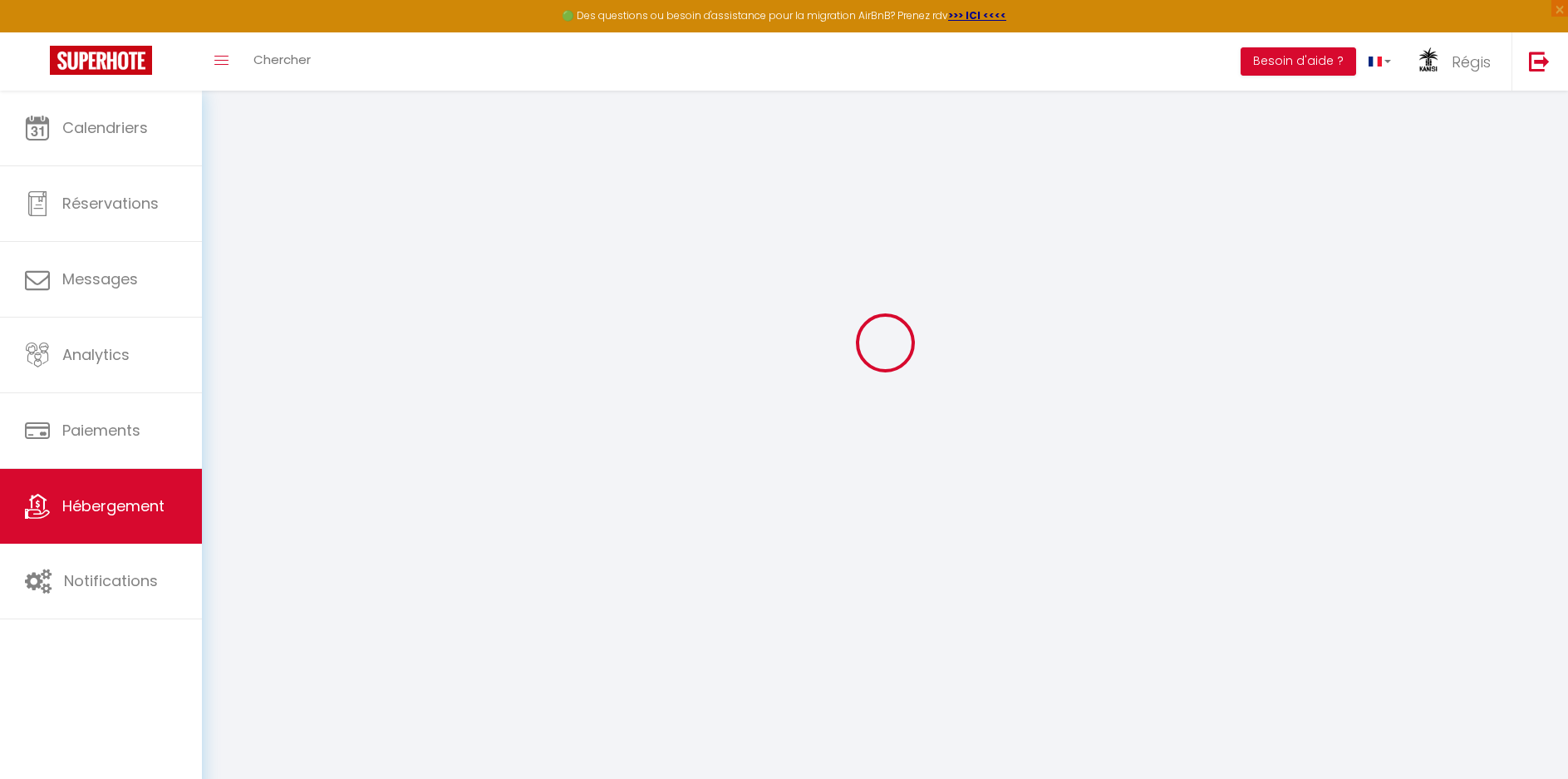
scroll to position [83, 0]
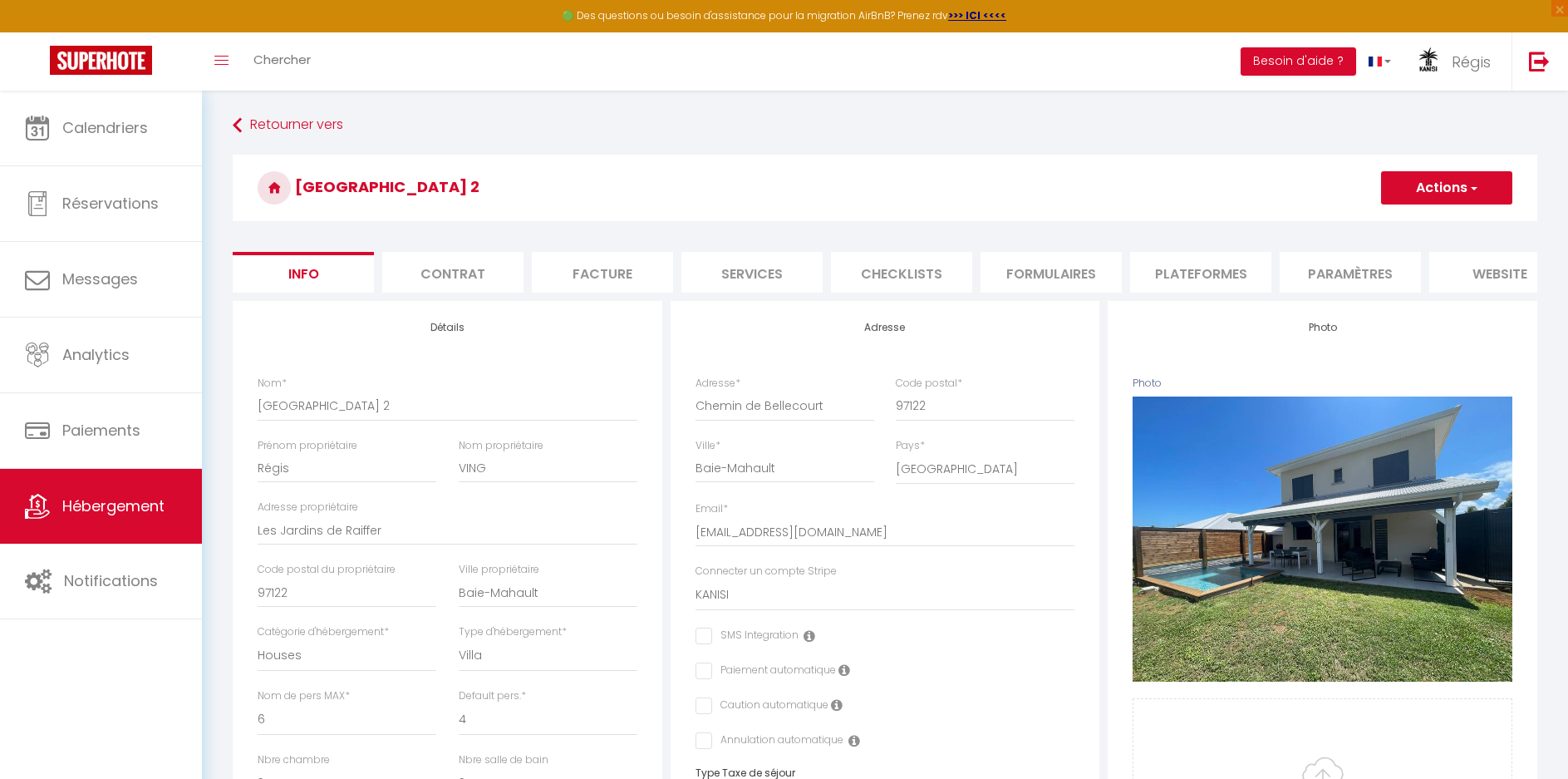
click at [1209, 276] on li "Plateformes" at bounding box center [1200, 272] width 141 height 41
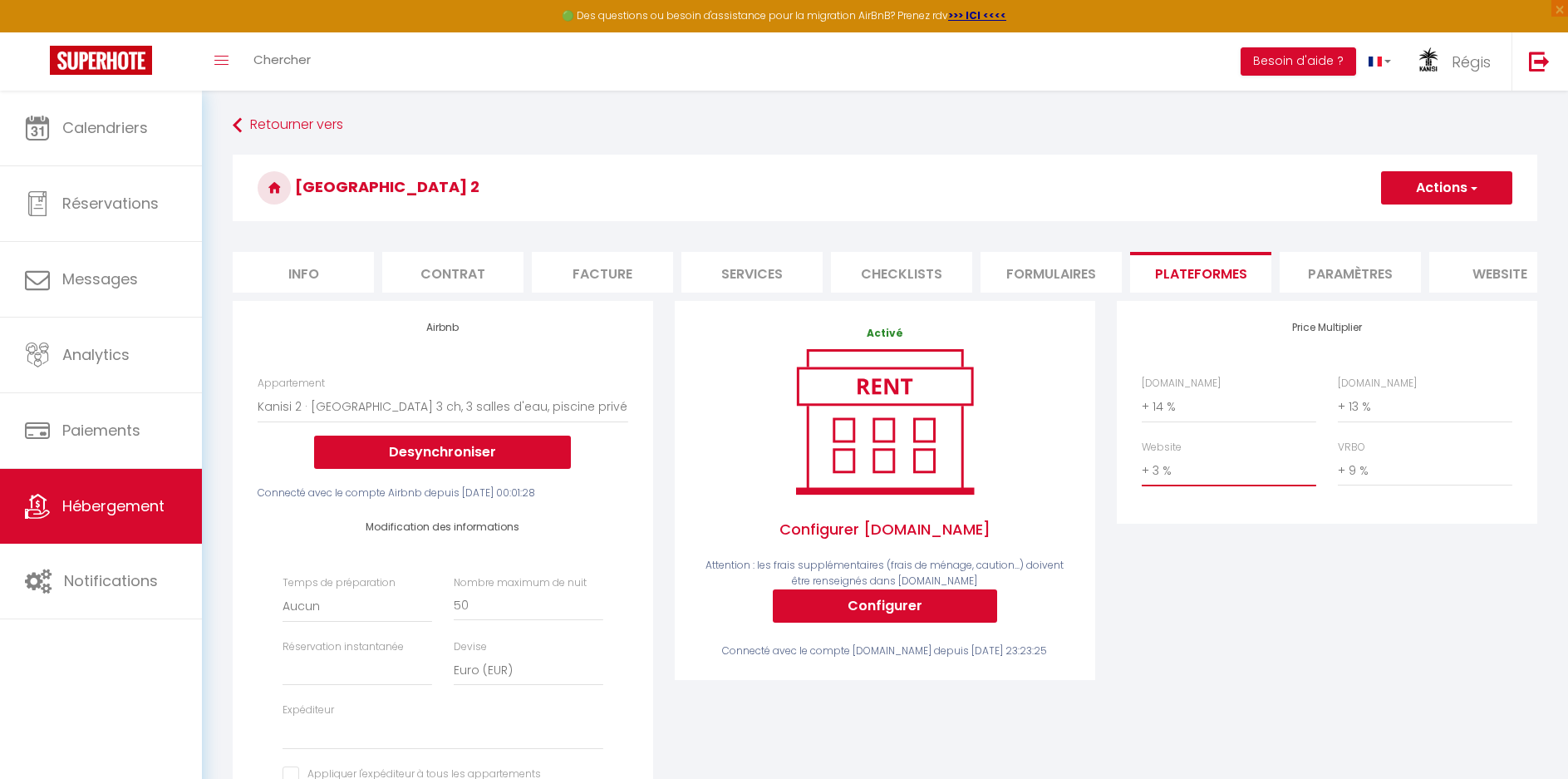
click at [1164, 483] on select "0 + 1 % + 2 % + 3 % + 4 % + 5 % + 6 % + 7 % + 8 % + 9 %" at bounding box center [1229, 470] width 174 height 31
click at [1142, 468] on select "0 + 1 % + 2 % + 3 % + 4 % + 5 % + 6 % + 7 % + 8 % + 9 %" at bounding box center [1229, 470] width 174 height 31
click at [1435, 193] on button "Actions" at bounding box center [1447, 187] width 131 height 33
click at [1434, 225] on link "Enregistrer" at bounding box center [1446, 224] width 131 height 22
click at [1310, 274] on li "Paramètres" at bounding box center [1350, 272] width 141 height 41
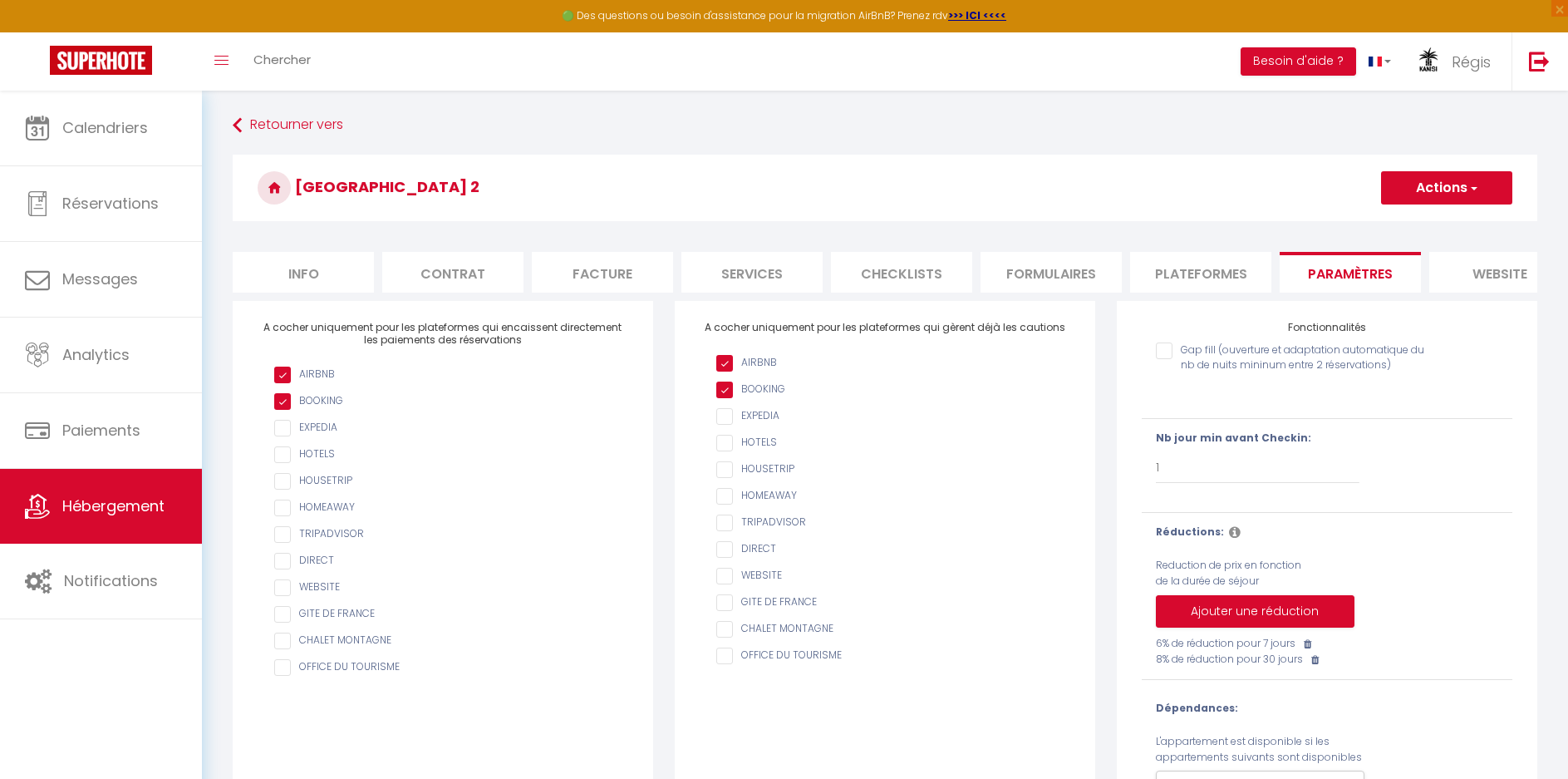
click at [318, 272] on li "Info" at bounding box center [303, 272] width 141 height 41
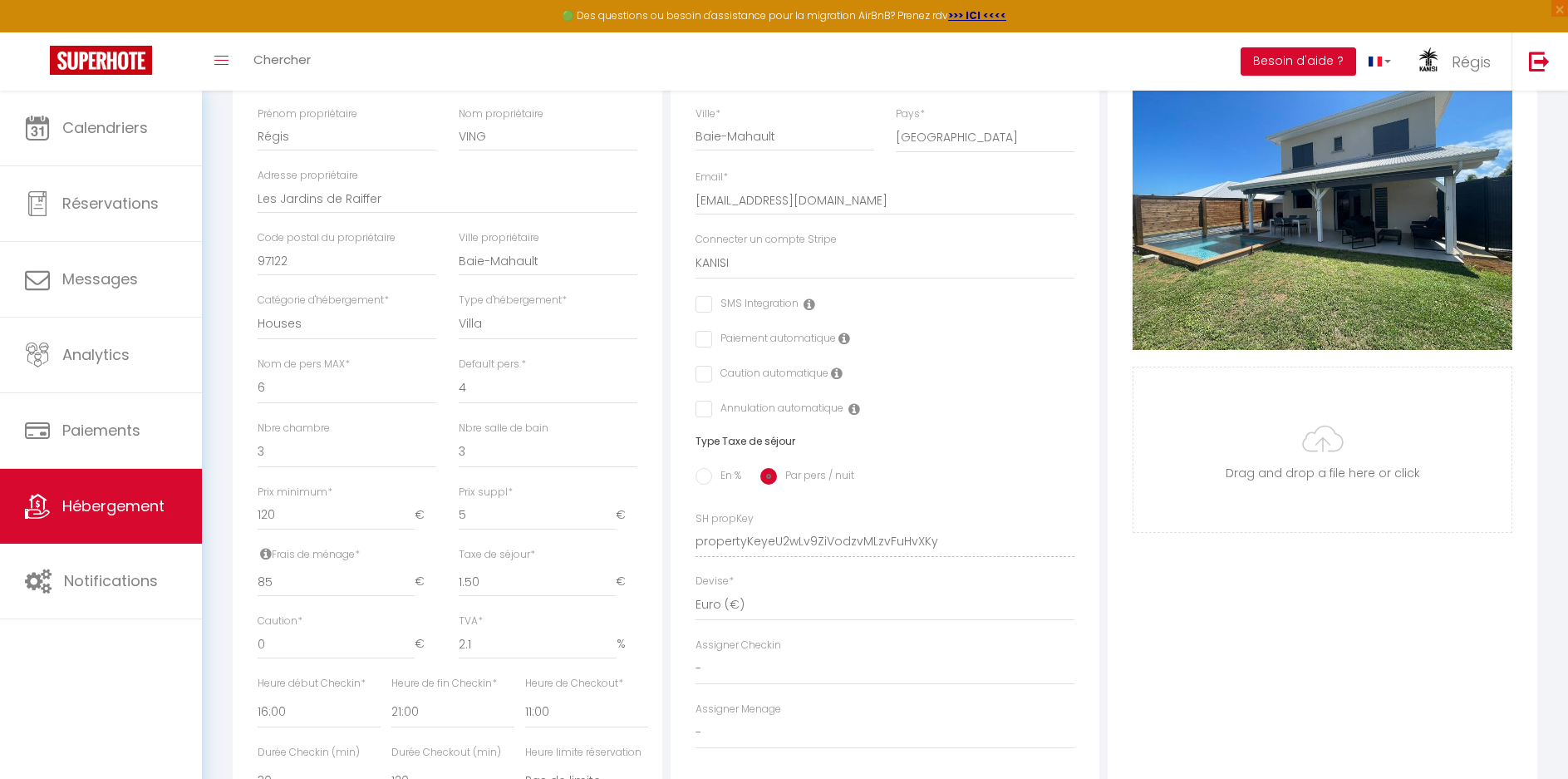
scroll to position [332, 0]
click at [611, 529] on input "4" at bounding box center [537, 514] width 157 height 30
click at [611, 529] on input "3" at bounding box center [537, 514] width 157 height 30
click at [611, 529] on input "2" at bounding box center [537, 514] width 157 height 30
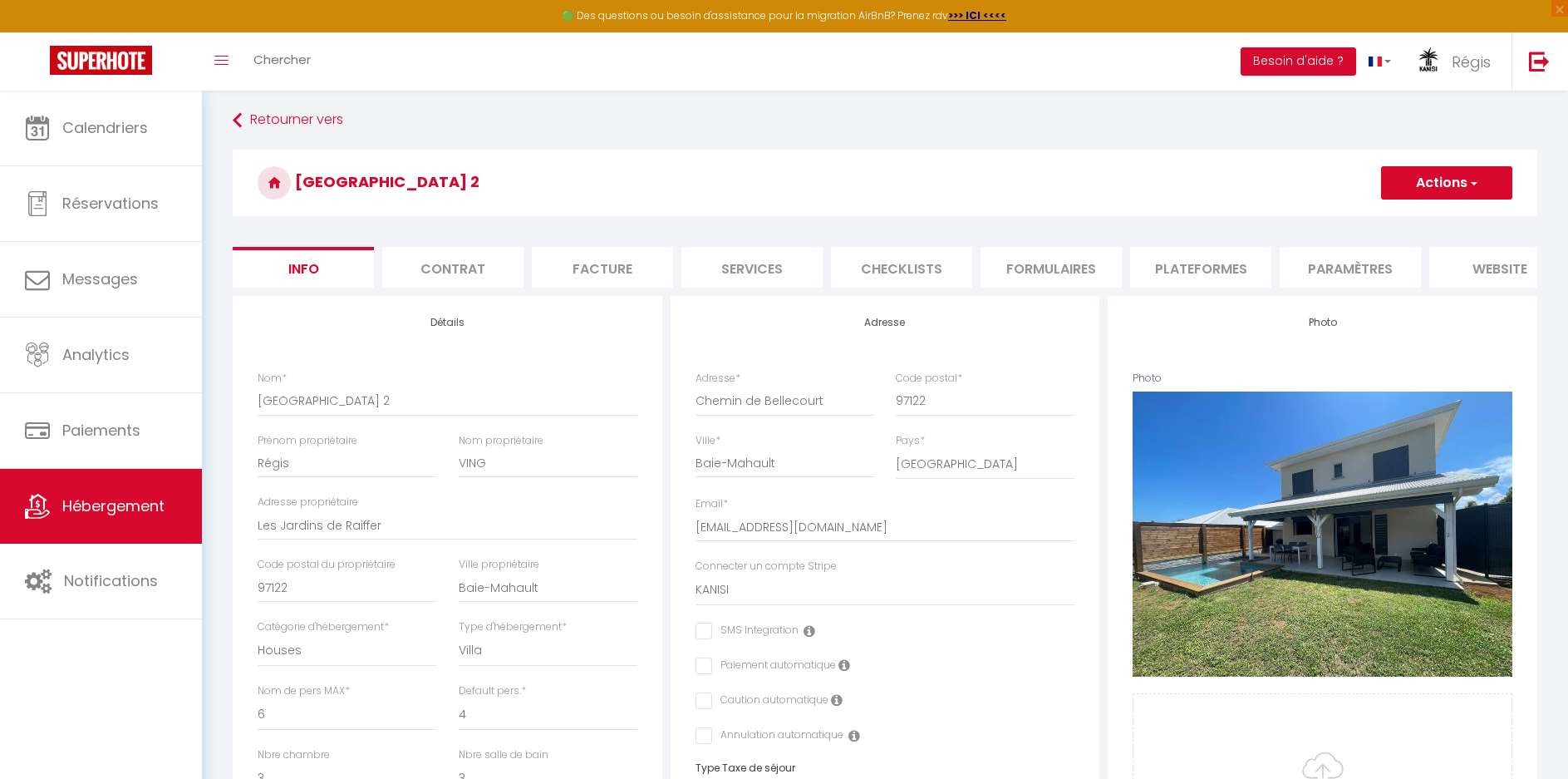
scroll to position [0, 0]
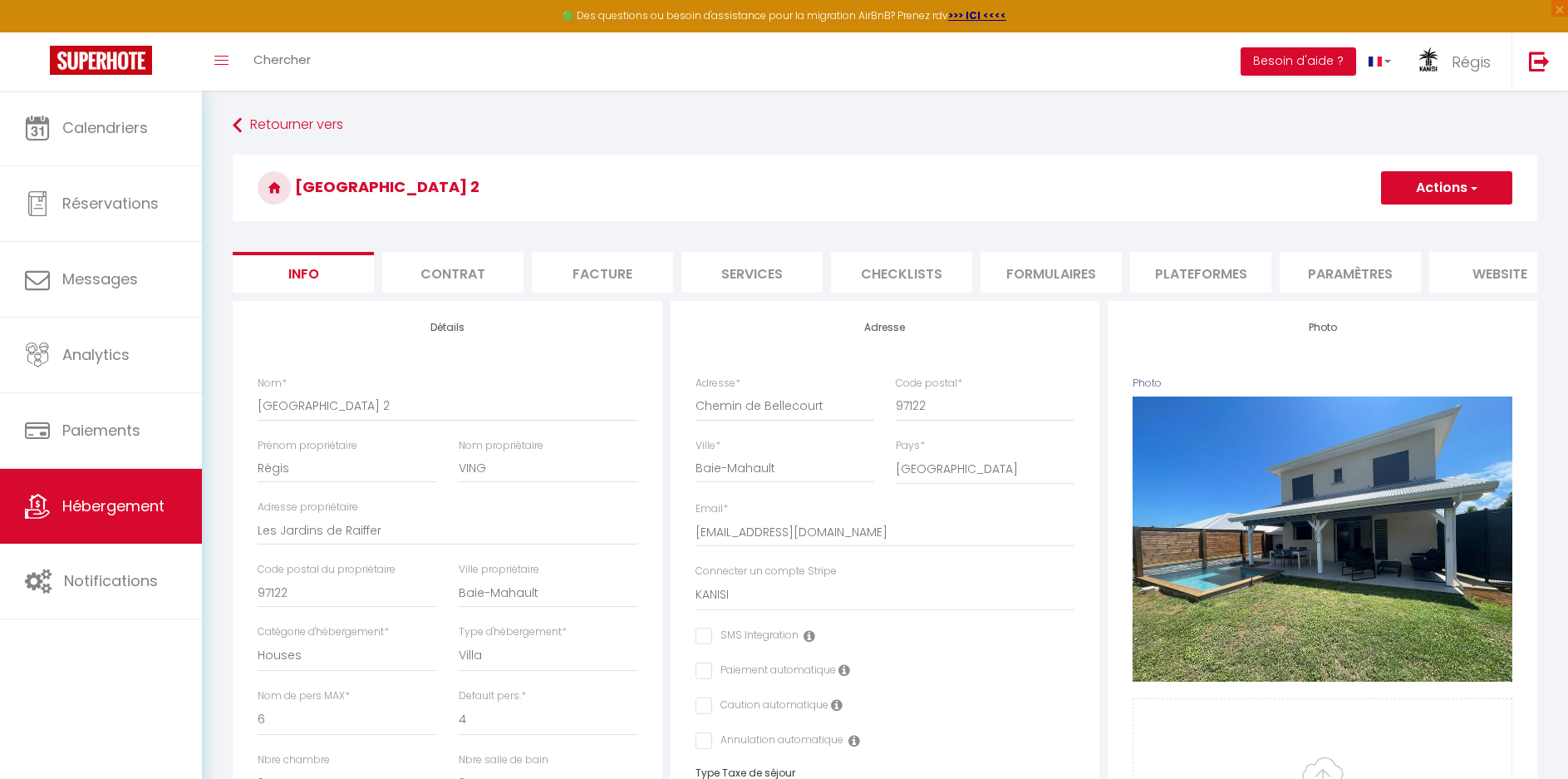
click at [1455, 188] on button "Actions" at bounding box center [1447, 187] width 131 height 33
click at [1397, 221] on input "Enregistrer" at bounding box center [1381, 224] width 62 height 16
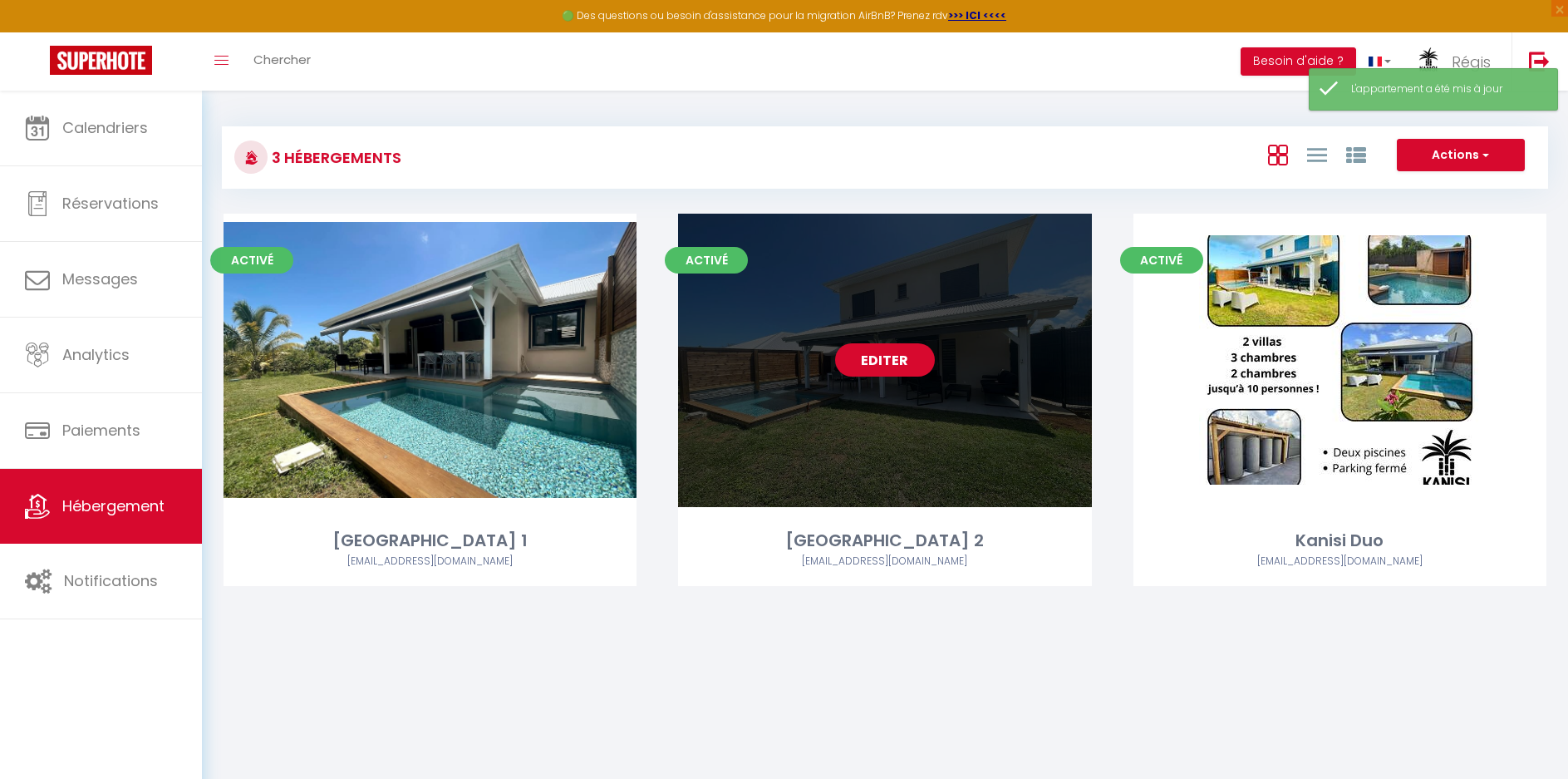
click at [879, 360] on link "Editer" at bounding box center [885, 360] width 100 height 33
click at [892, 350] on link "Editer" at bounding box center [885, 360] width 100 height 33
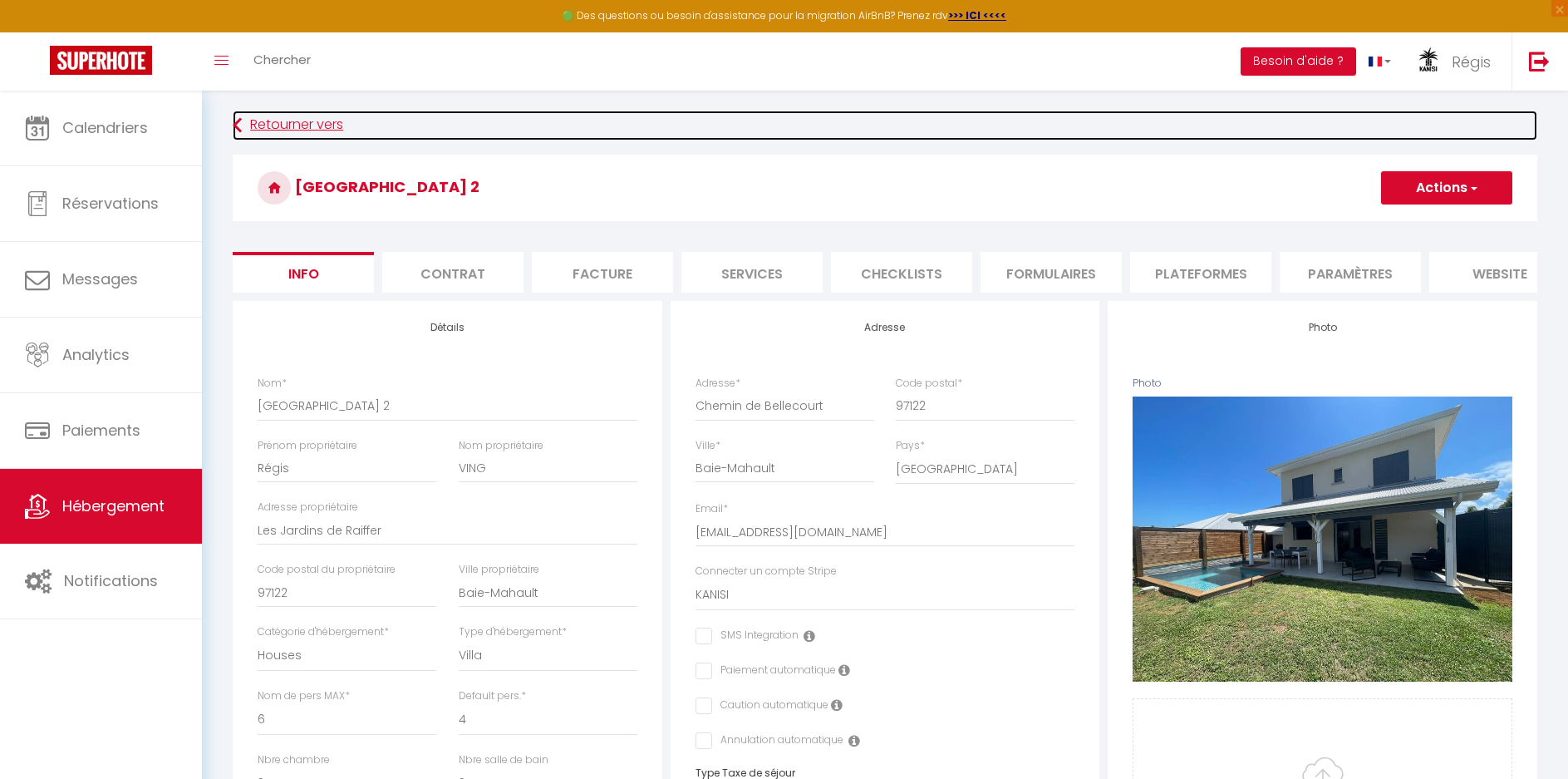
click at [258, 117] on link "Retourner vers" at bounding box center [885, 125] width 1305 height 30
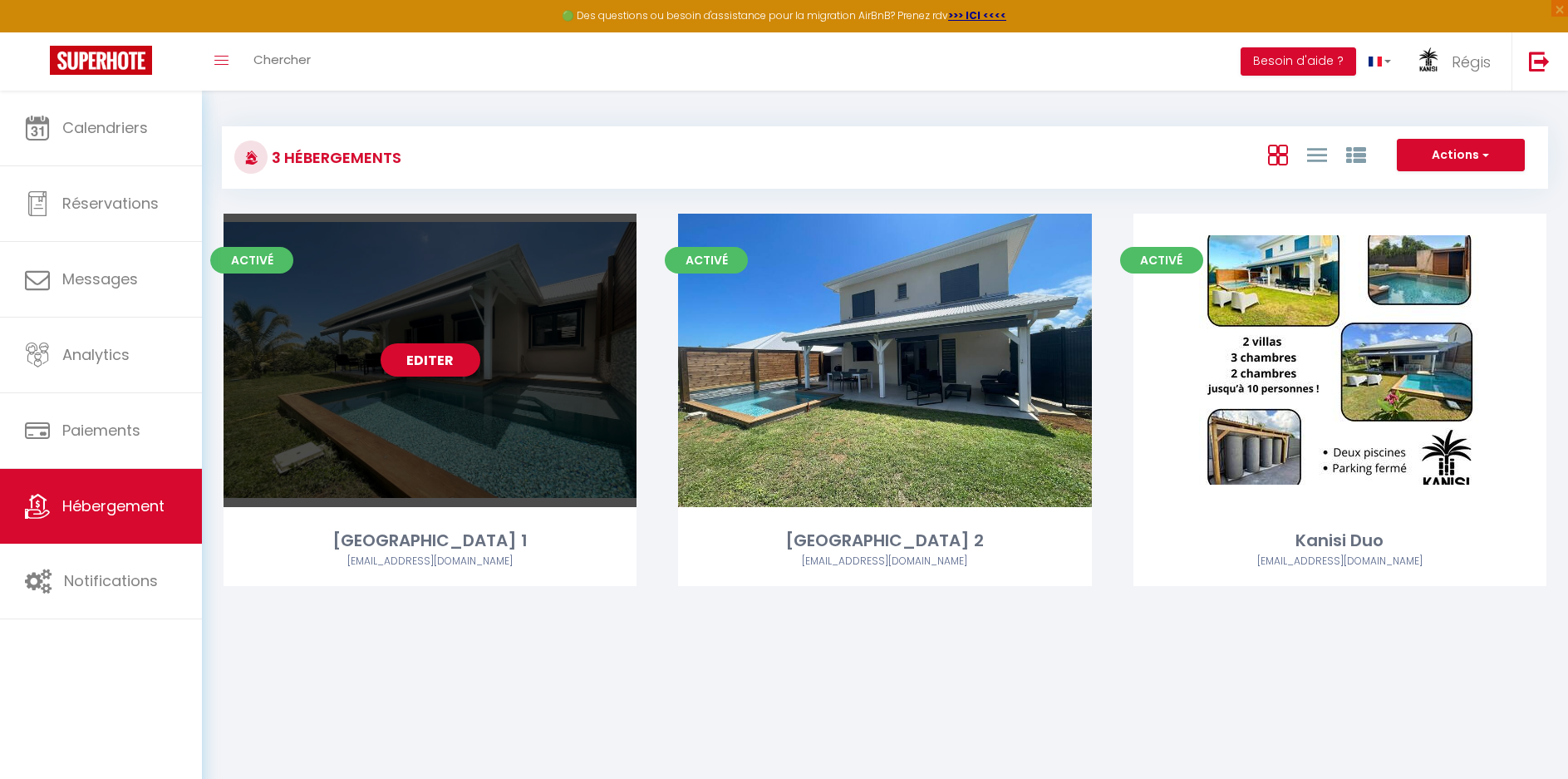
click at [444, 379] on div "Editer" at bounding box center [430, 360] width 413 height 293
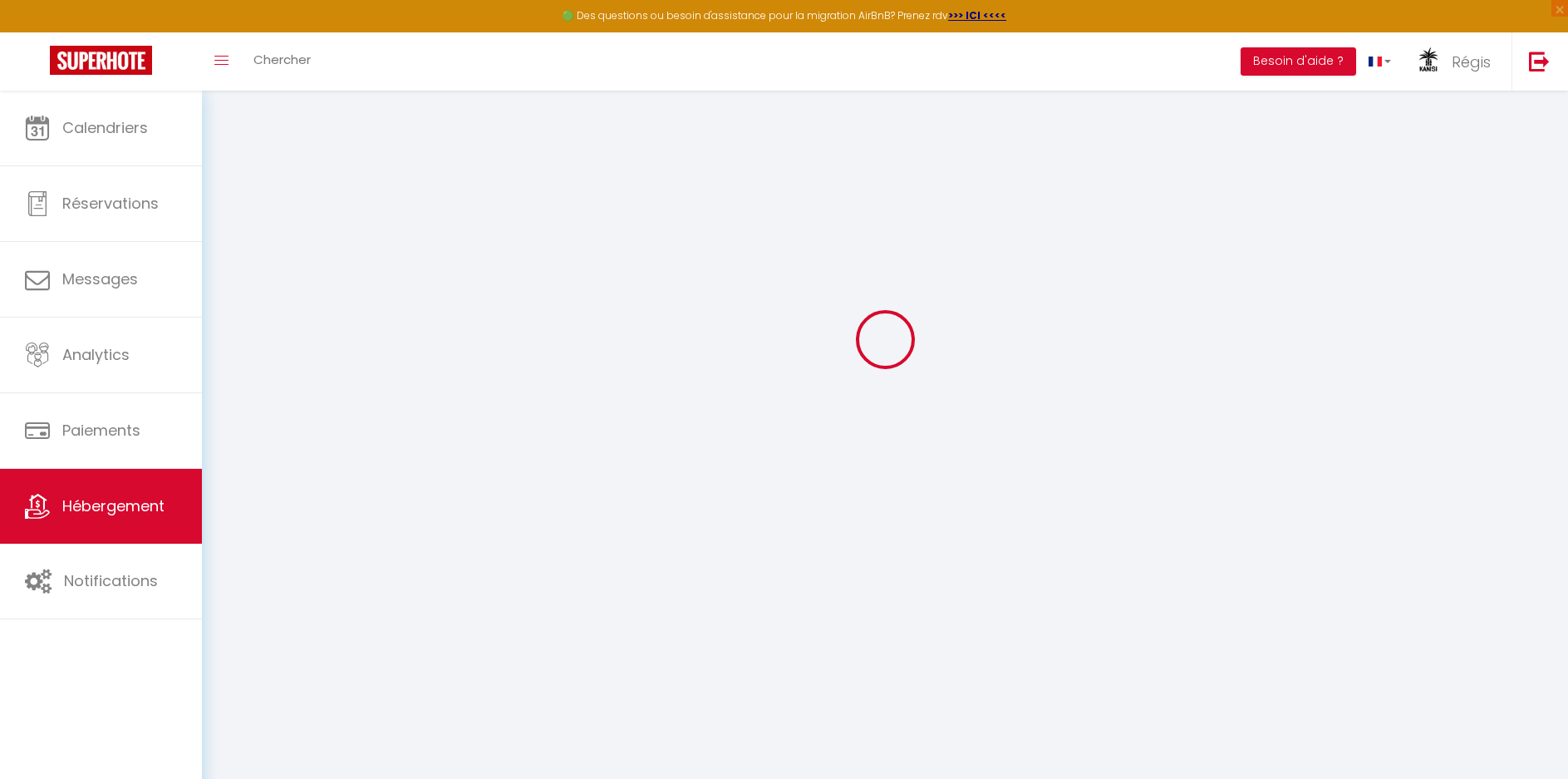
scroll to position [90, 0]
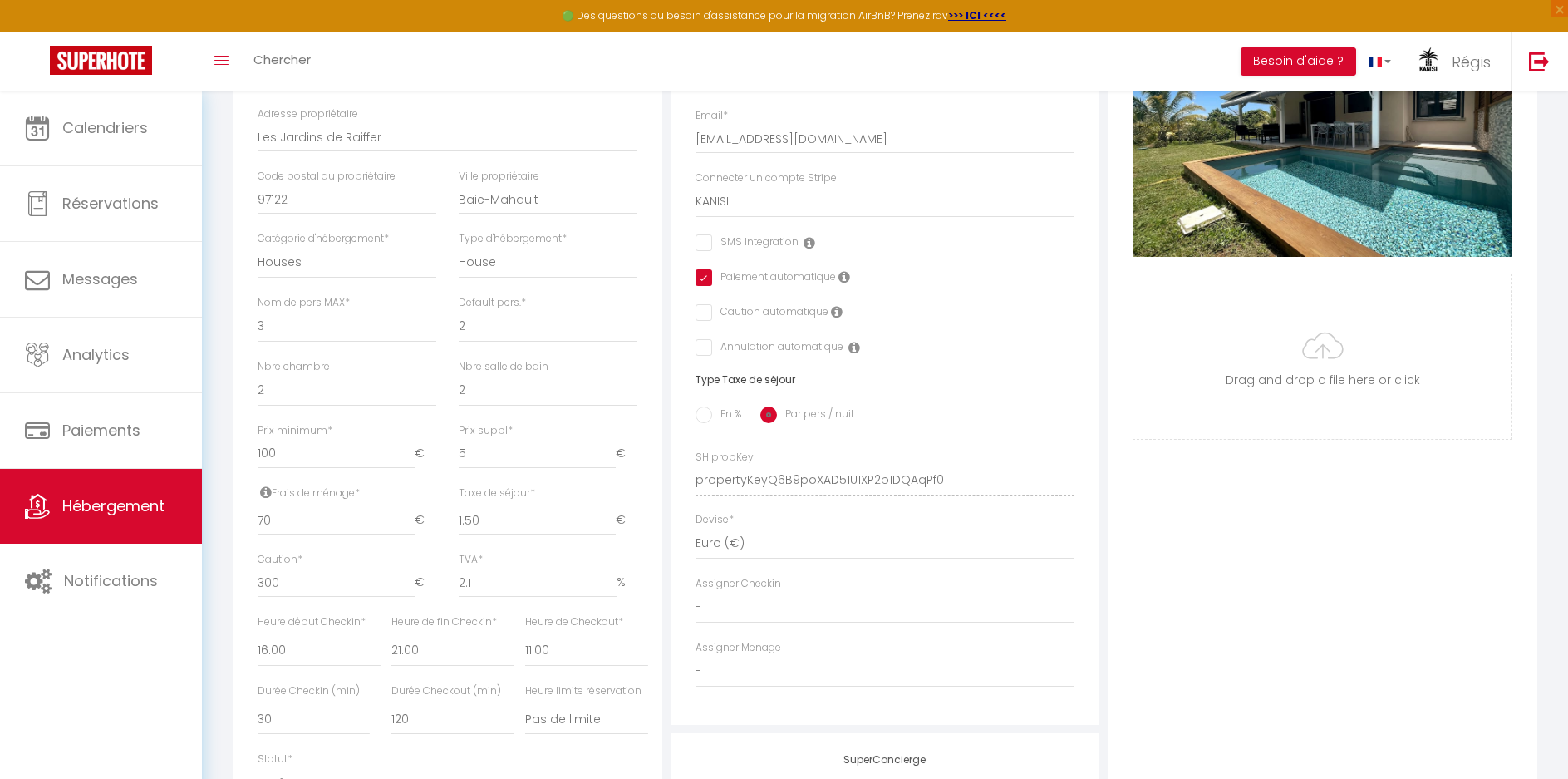
scroll to position [423, 0]
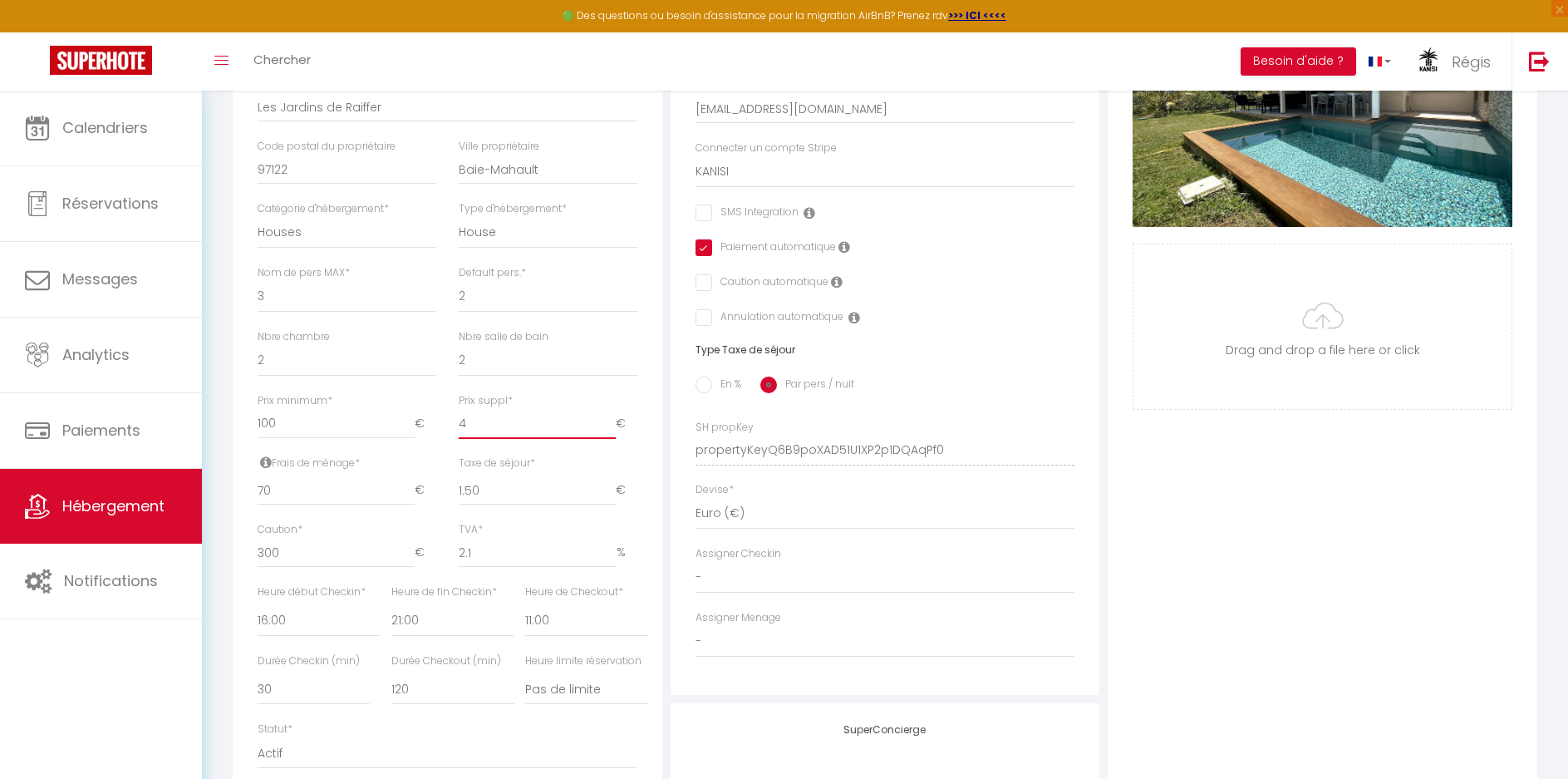
click at [610, 439] on input "4" at bounding box center [537, 424] width 157 height 30
click at [610, 439] on input "3" at bounding box center [537, 424] width 157 height 30
click at [610, 439] on input "2" at bounding box center [537, 424] width 157 height 30
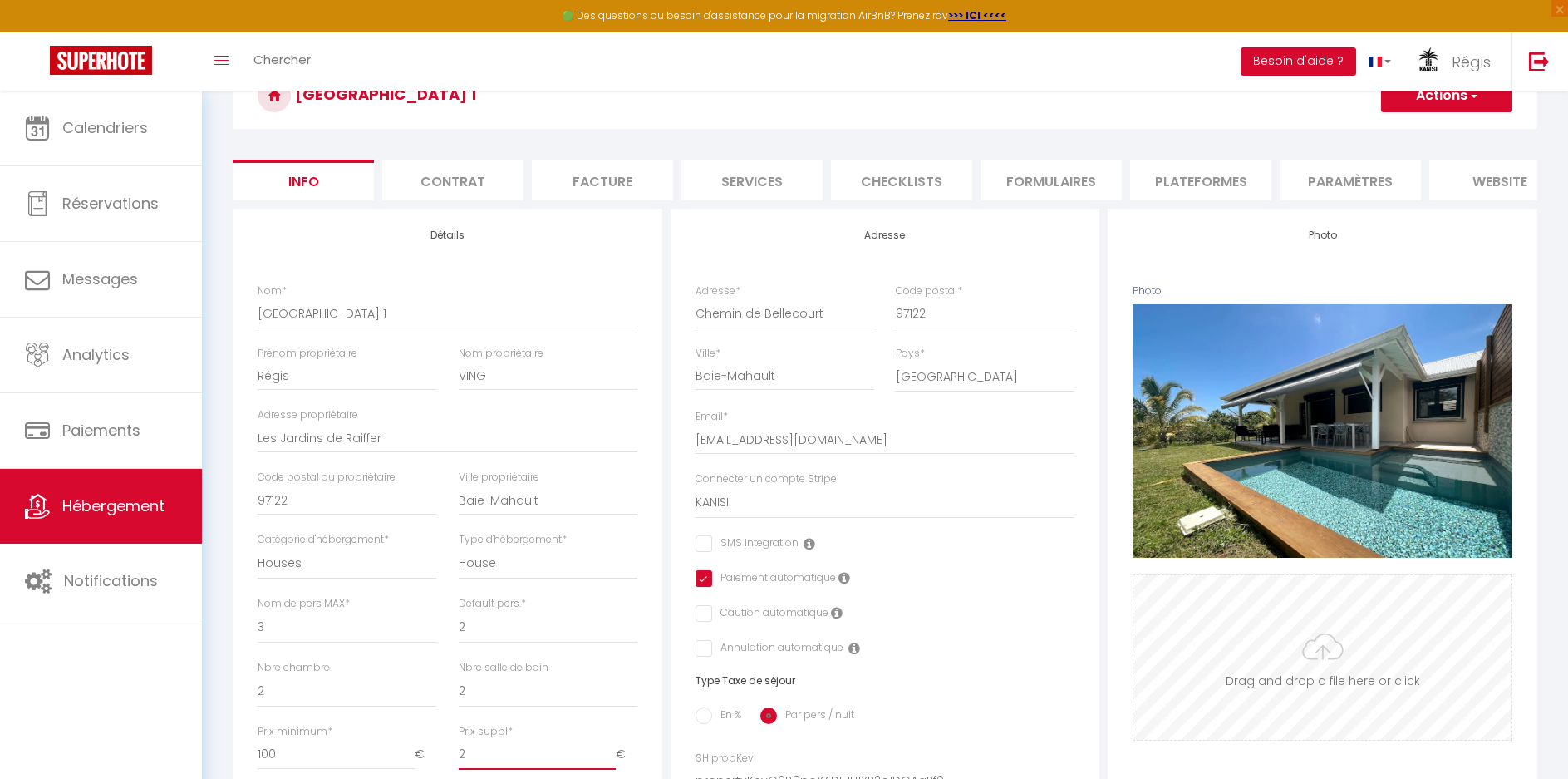
scroll to position [90, 0]
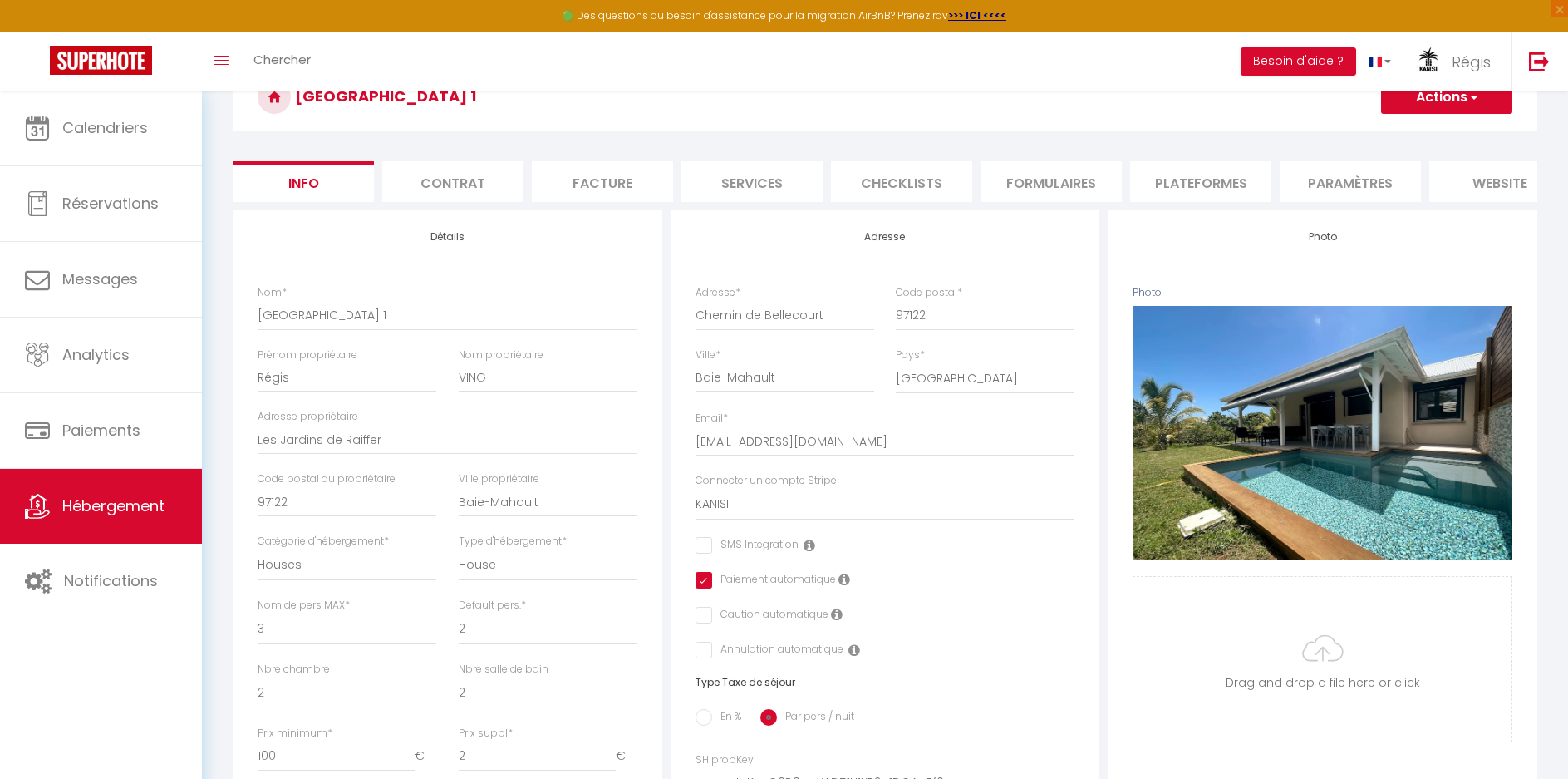
click at [1445, 104] on button "Actions" at bounding box center [1447, 97] width 131 height 33
click at [1376, 134] on input "Enregistrer" at bounding box center [1381, 134] width 62 height 16
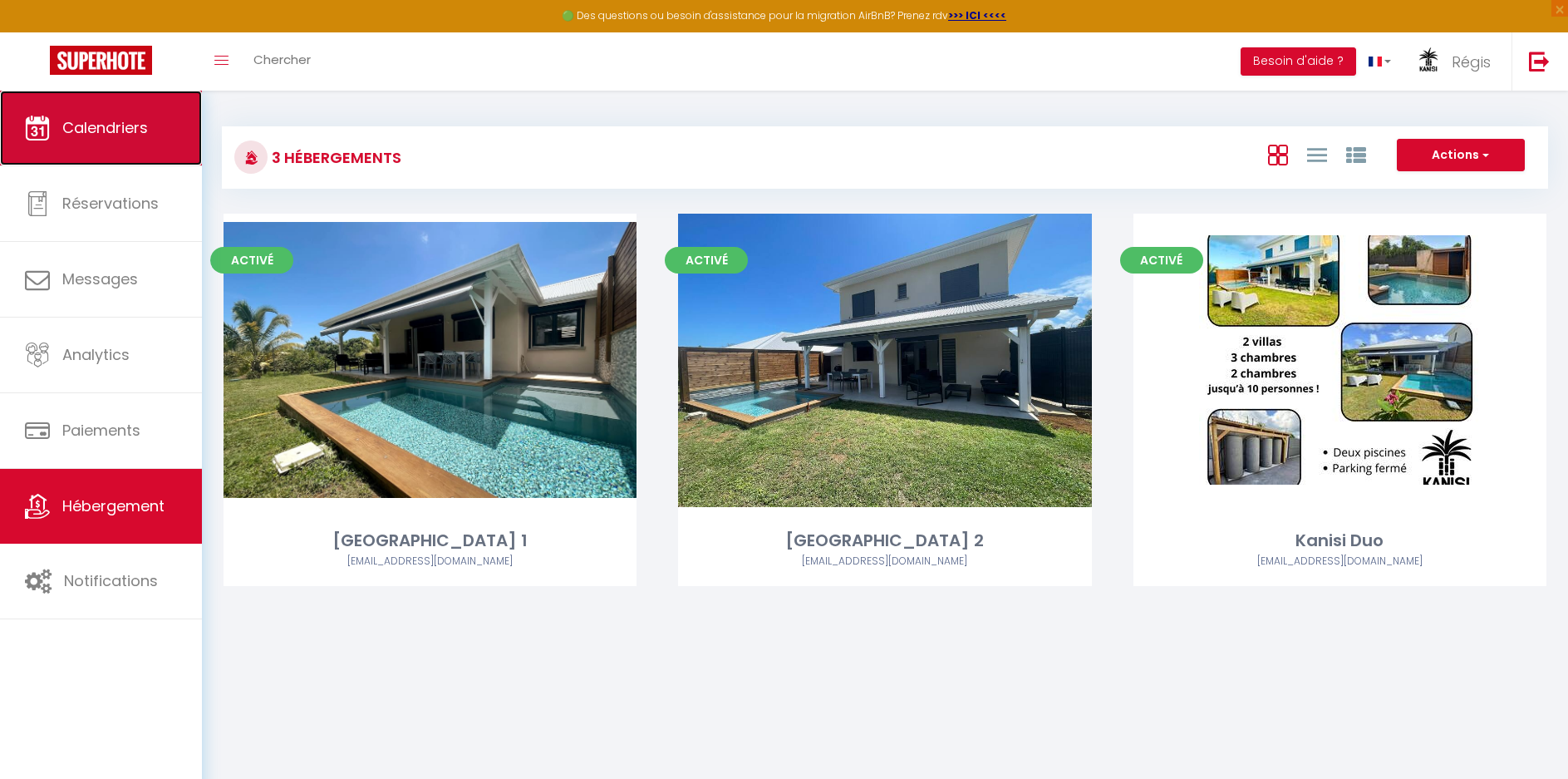
click at [108, 129] on span "Calendriers" at bounding box center [105, 128] width 86 height 21
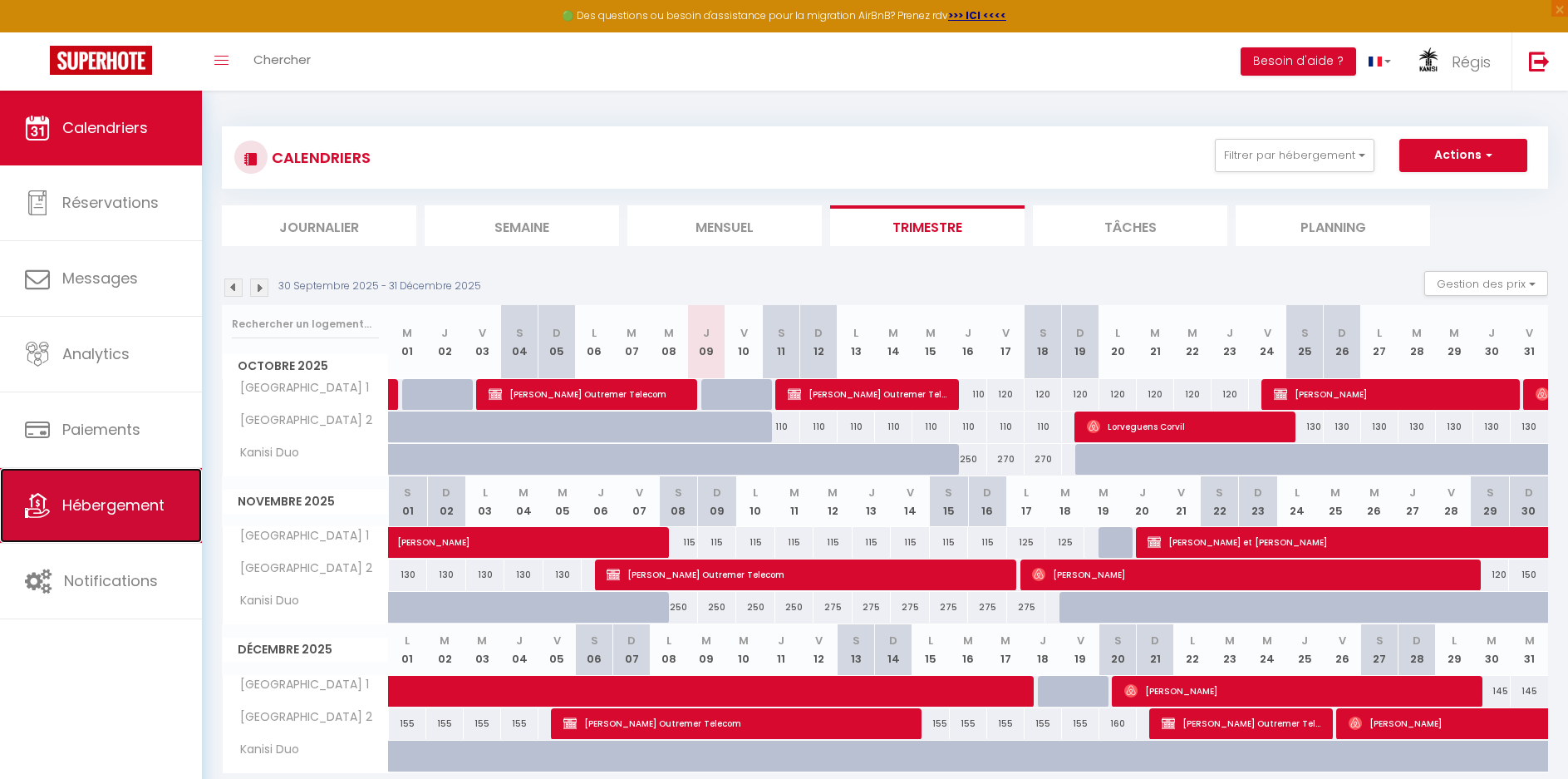
click at [123, 500] on span "Hébergement" at bounding box center [114, 505] width 102 height 21
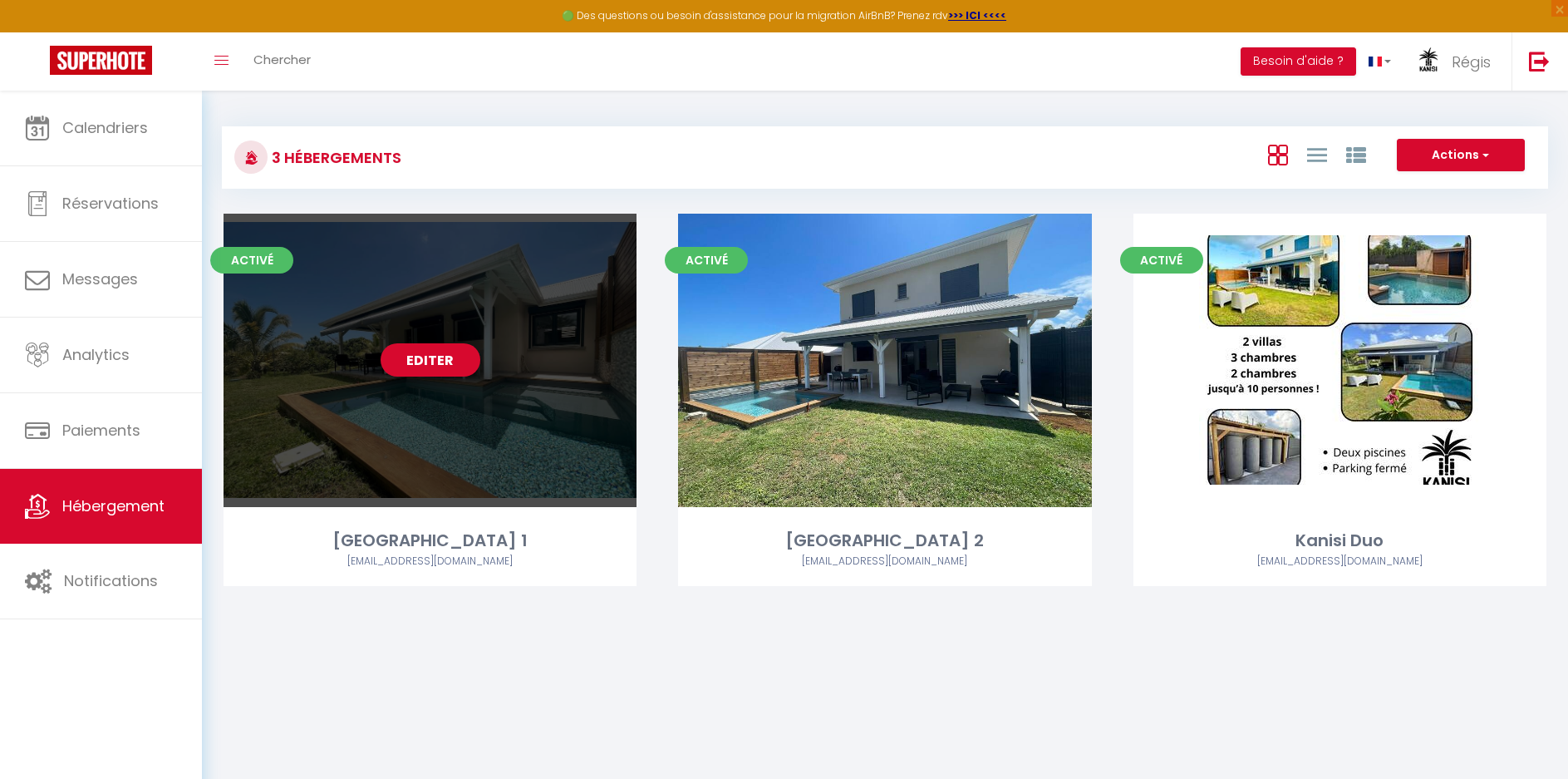
click at [441, 354] on link "Editer" at bounding box center [430, 360] width 100 height 33
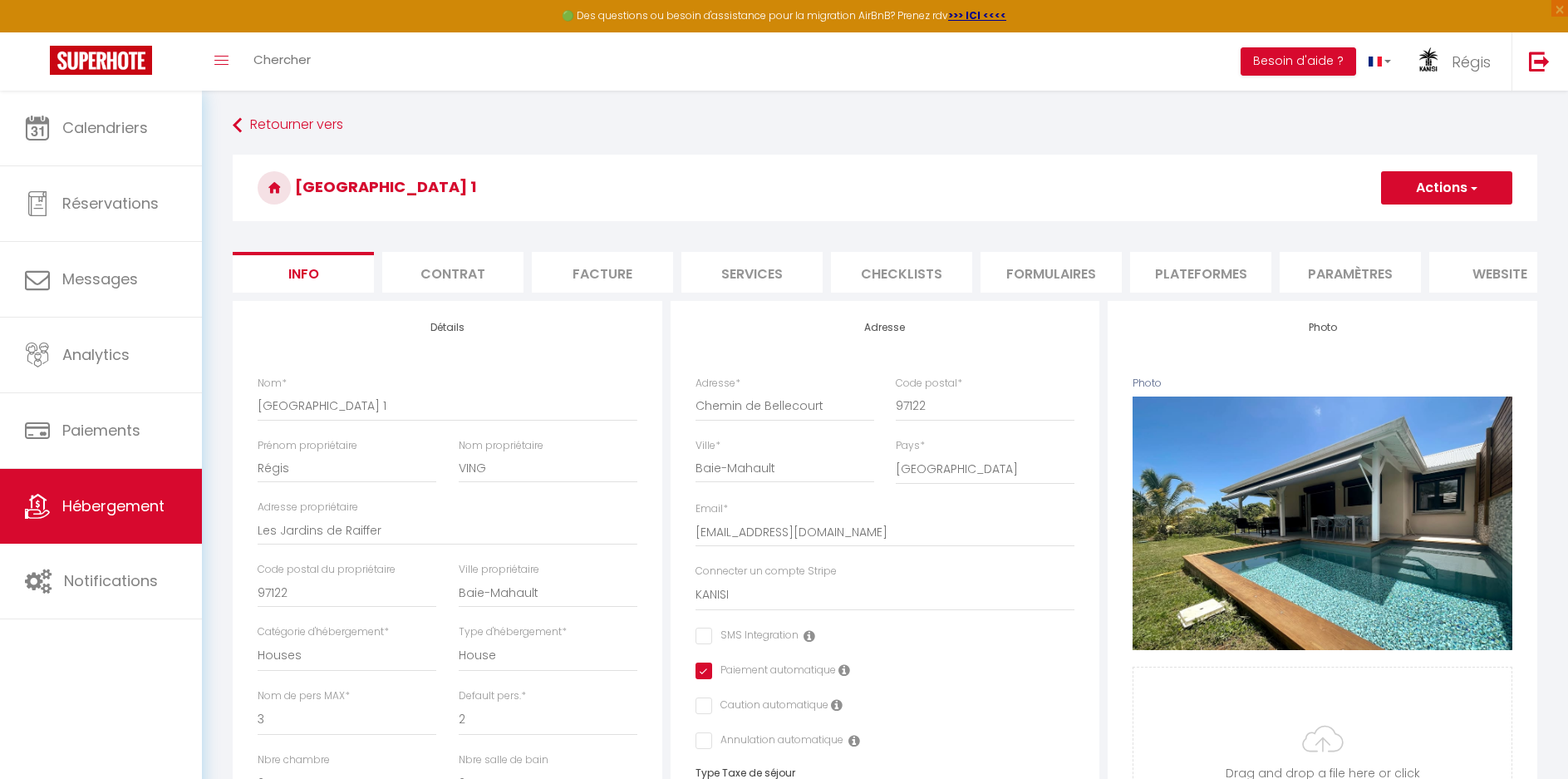
click at [464, 272] on li "Contrat" at bounding box center [453, 272] width 141 height 41
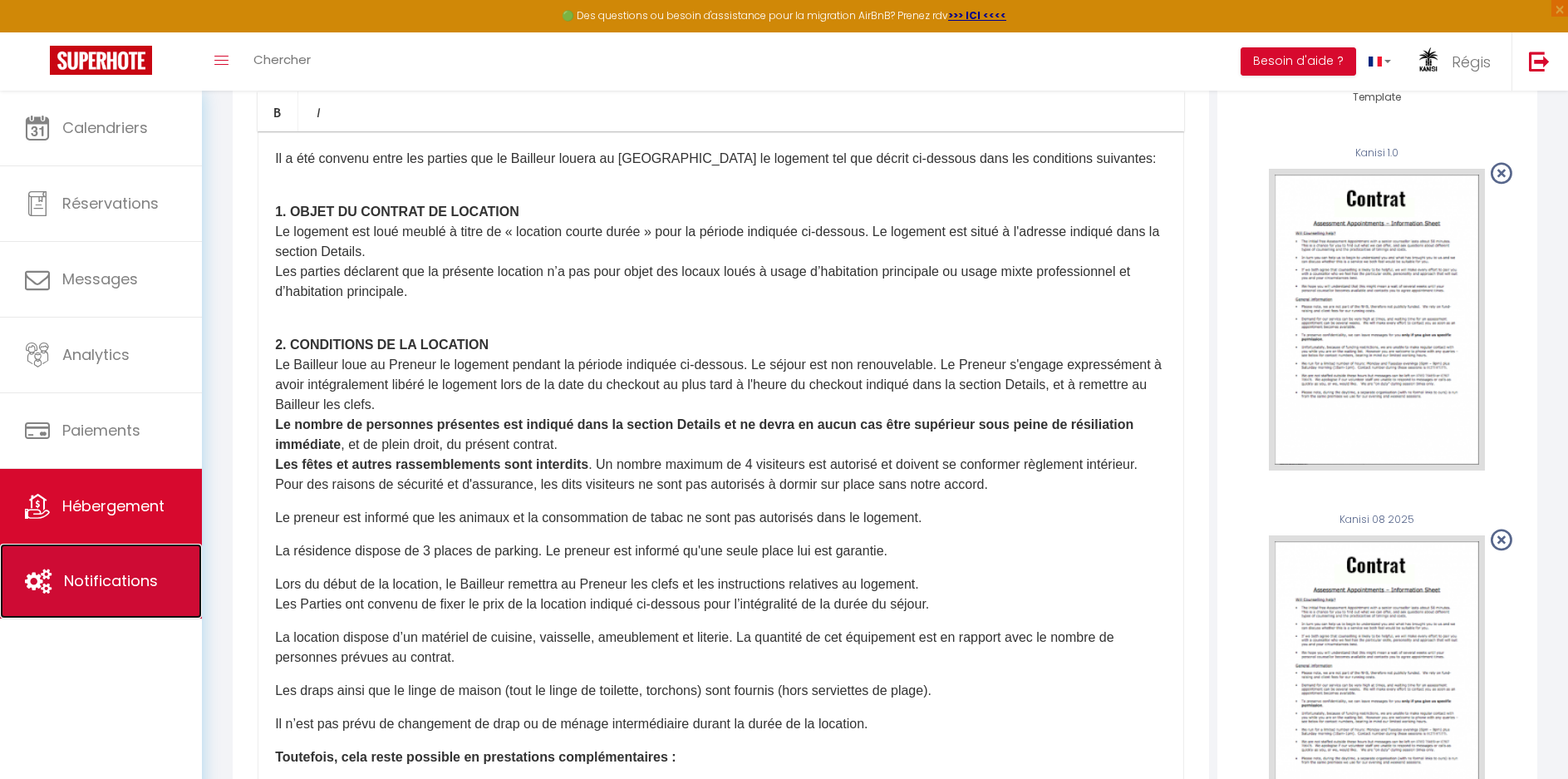
click at [114, 572] on span "Notifications" at bounding box center [111, 580] width 94 height 21
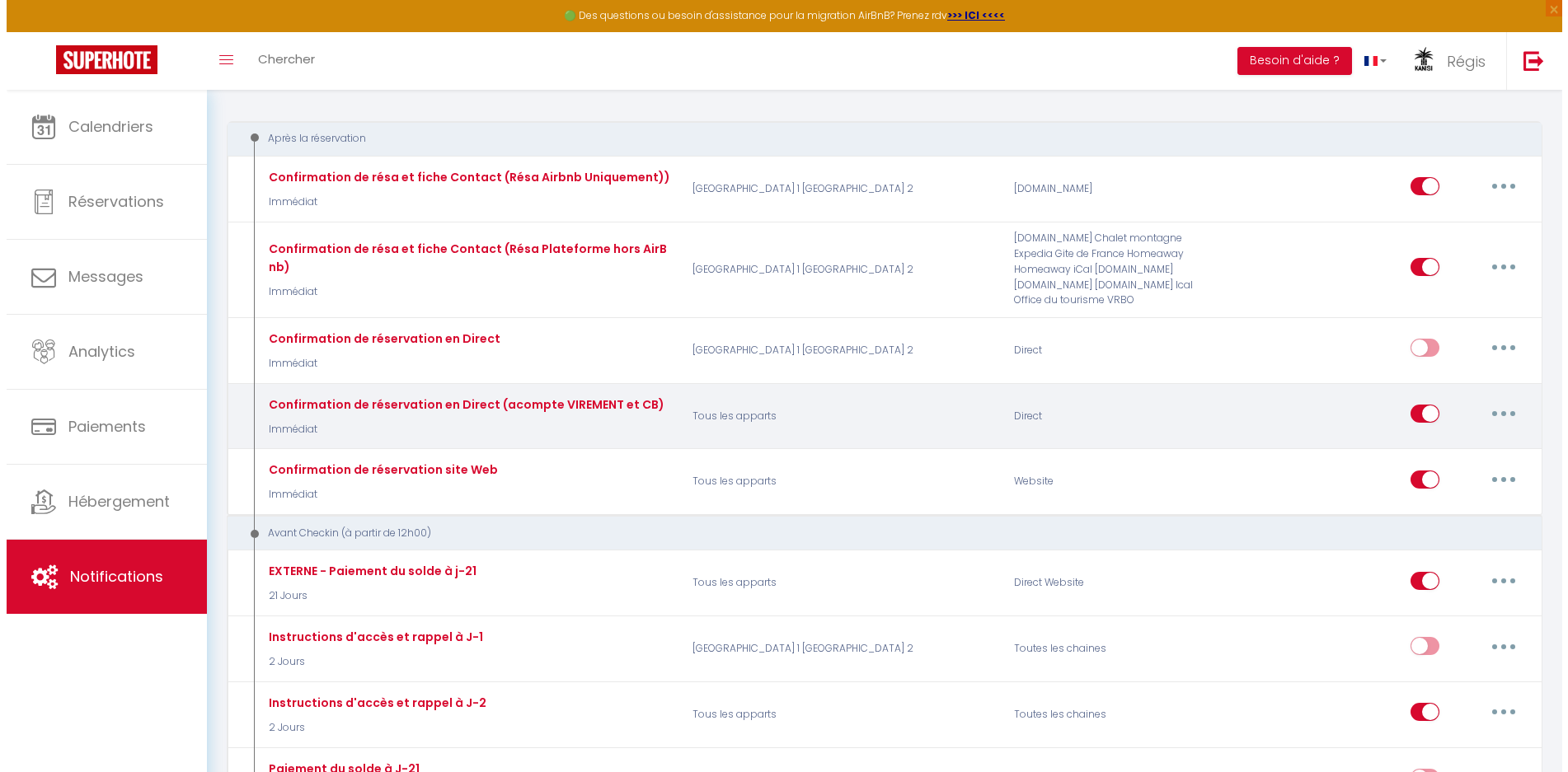
scroll to position [165, 0]
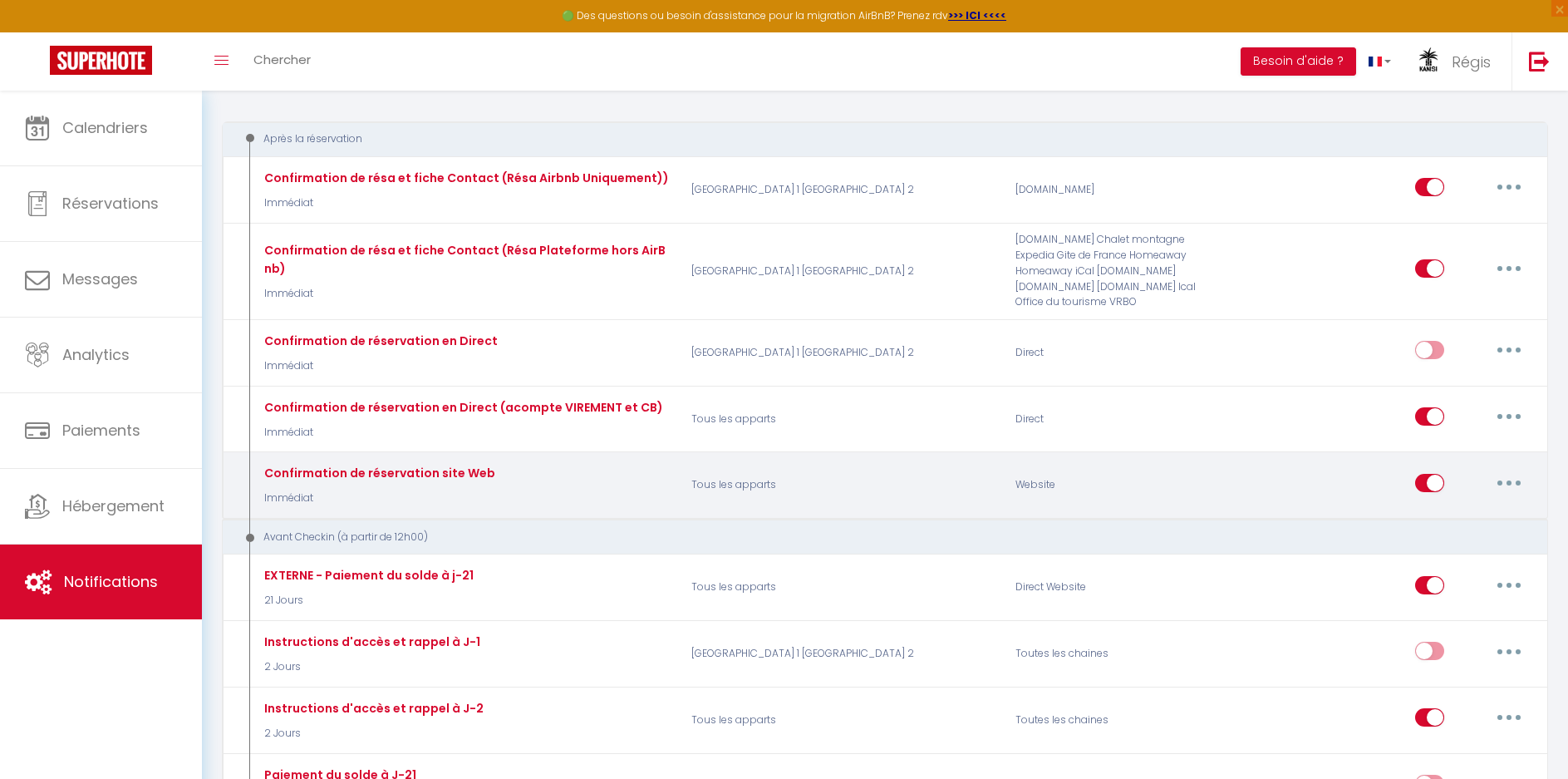
click at [1512, 479] on button "button" at bounding box center [1510, 482] width 47 height 27
click at [1445, 518] on link "Editer" at bounding box center [1467, 520] width 123 height 29
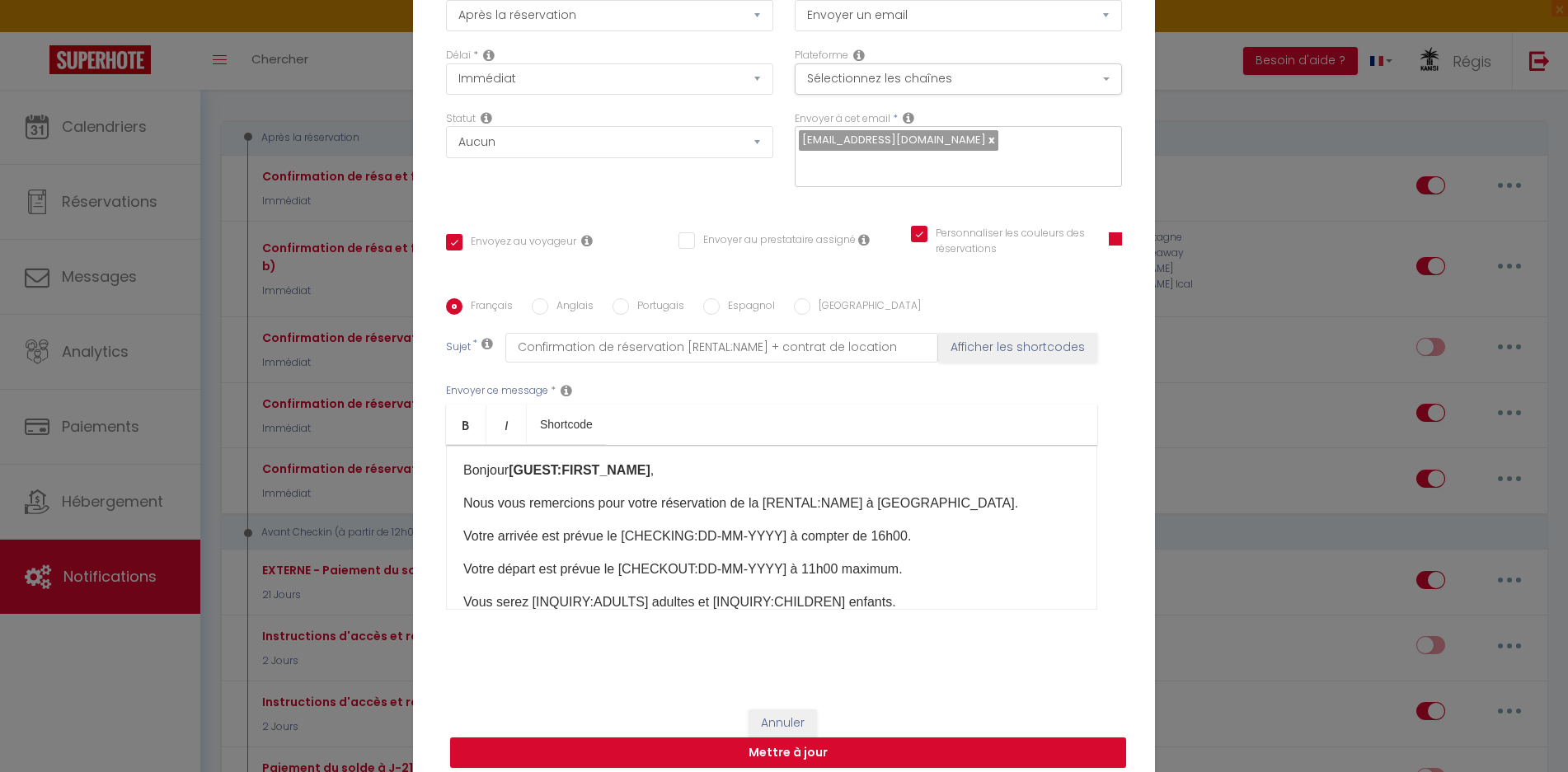
scroll to position [0, 0]
click at [534, 298] on input "Anglais" at bounding box center [539, 306] width 16 height 16
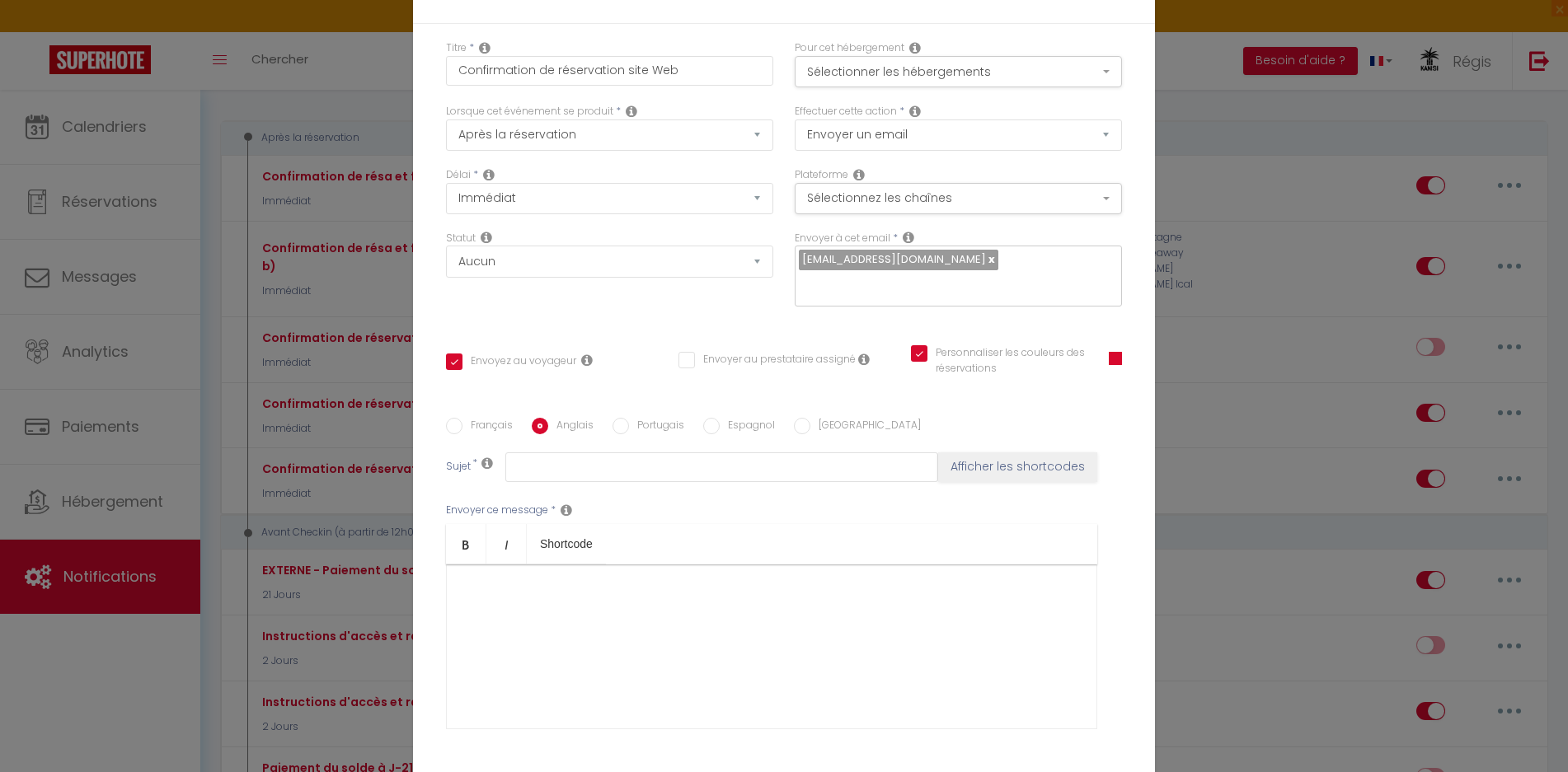
click at [454, 418] on input "Français" at bounding box center [453, 426] width 16 height 16
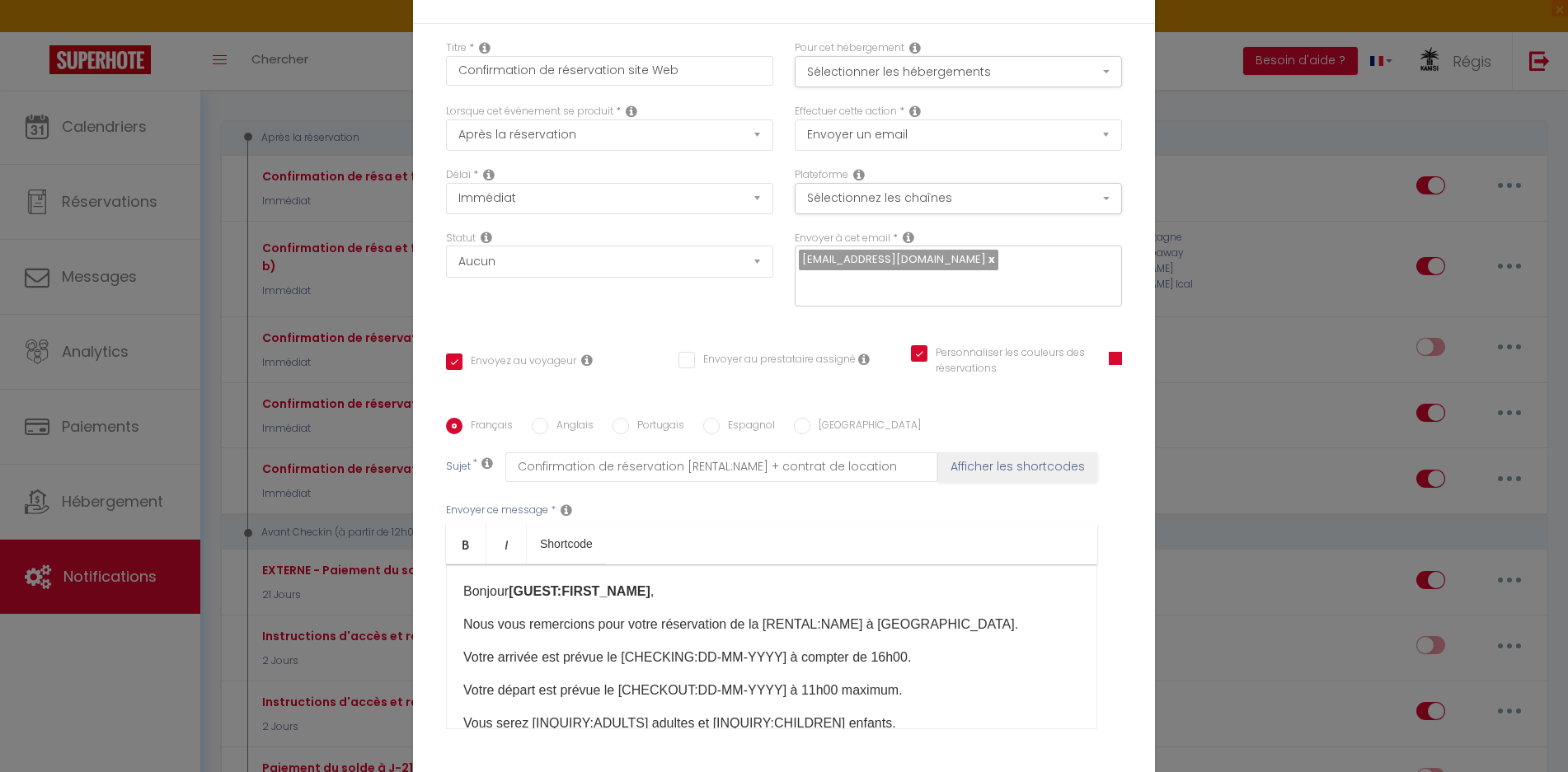
click at [542, 418] on input "Anglais" at bounding box center [539, 426] width 16 height 16
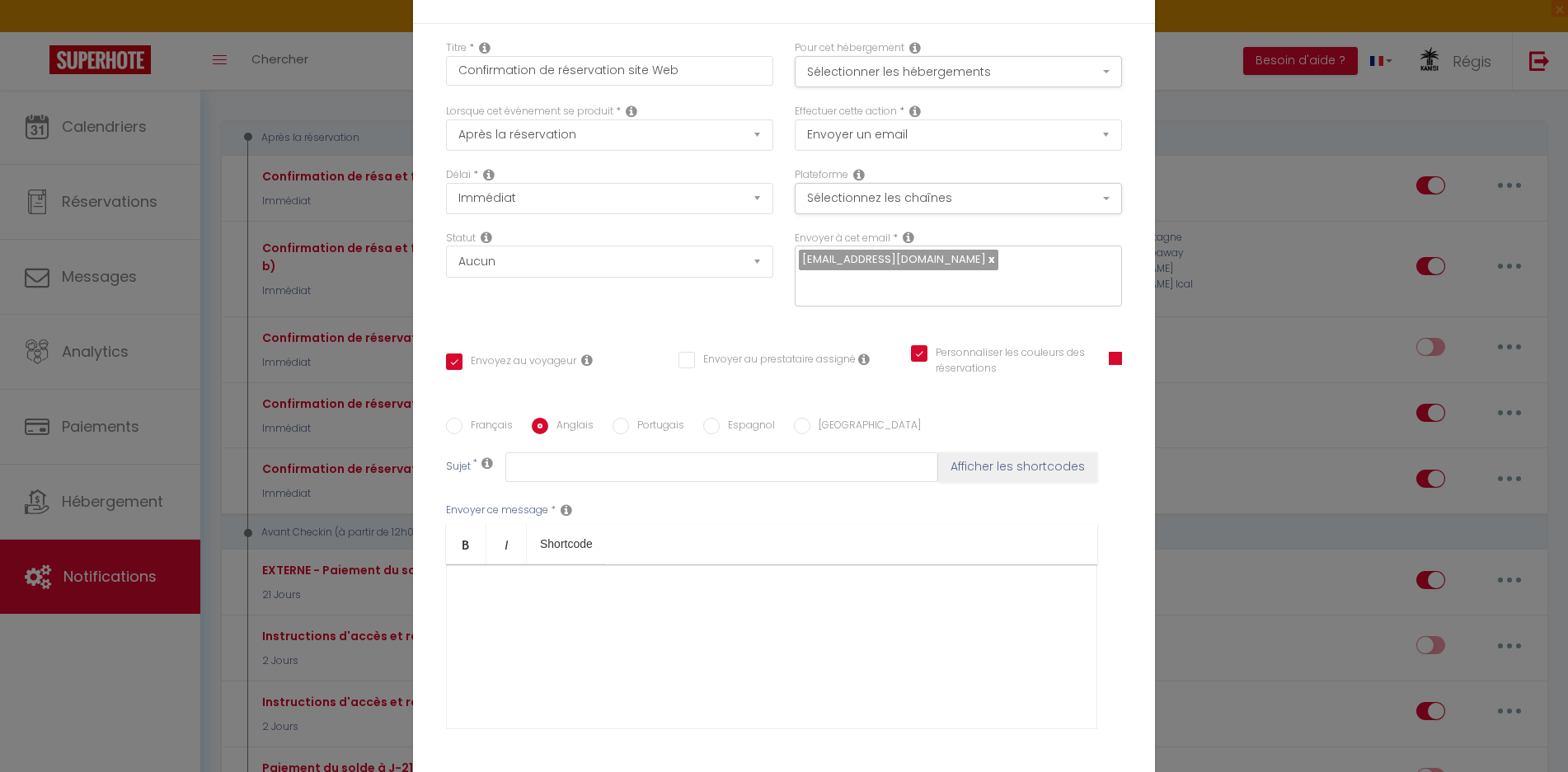
click at [450, 418] on input "Français" at bounding box center [453, 426] width 16 height 16
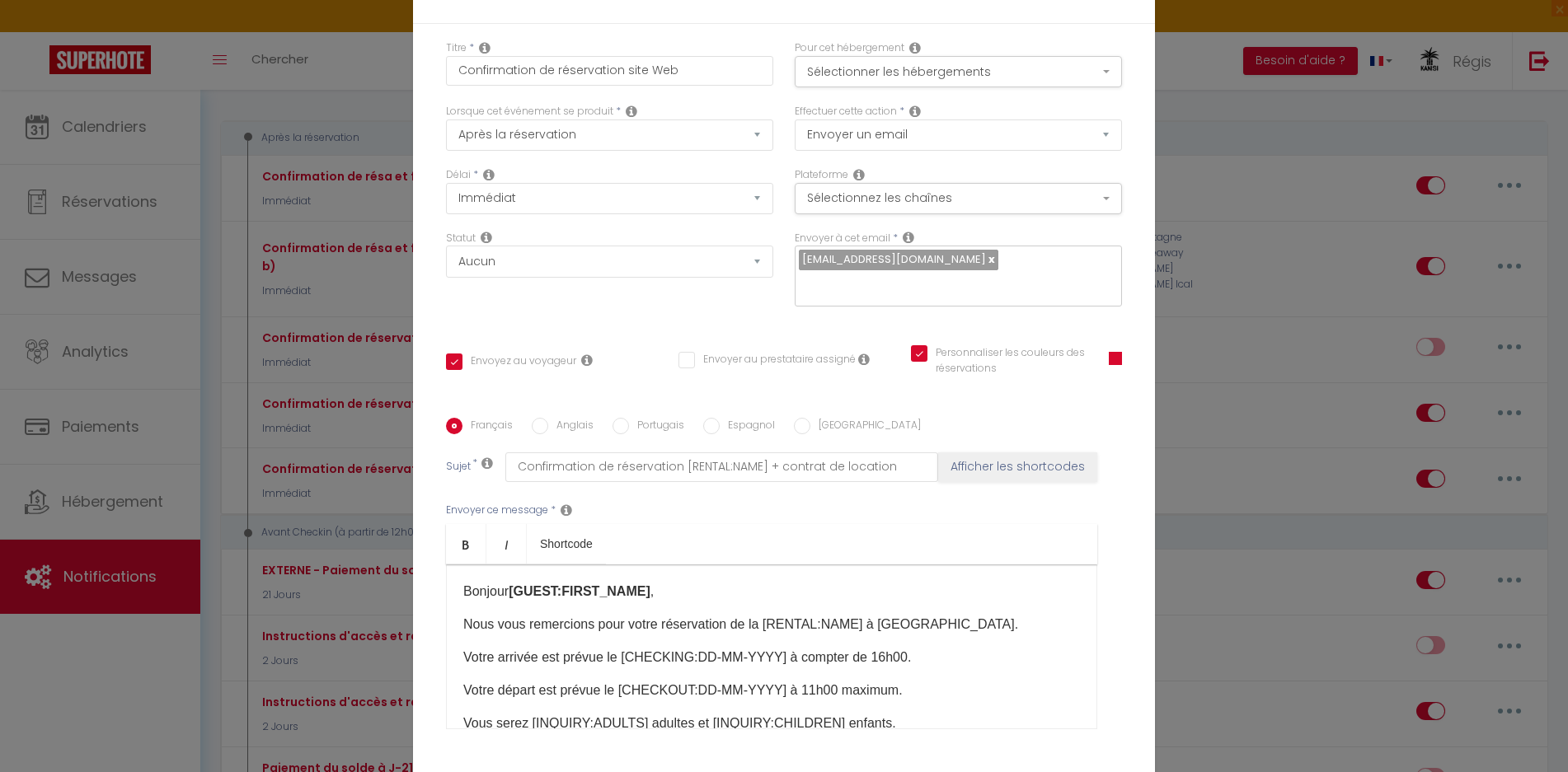
click at [1265, 319] on div "Modifier la notification × Titre * Confirmation de réservation site Web Pour ce…" at bounding box center [784, 386] width 1568 height 772
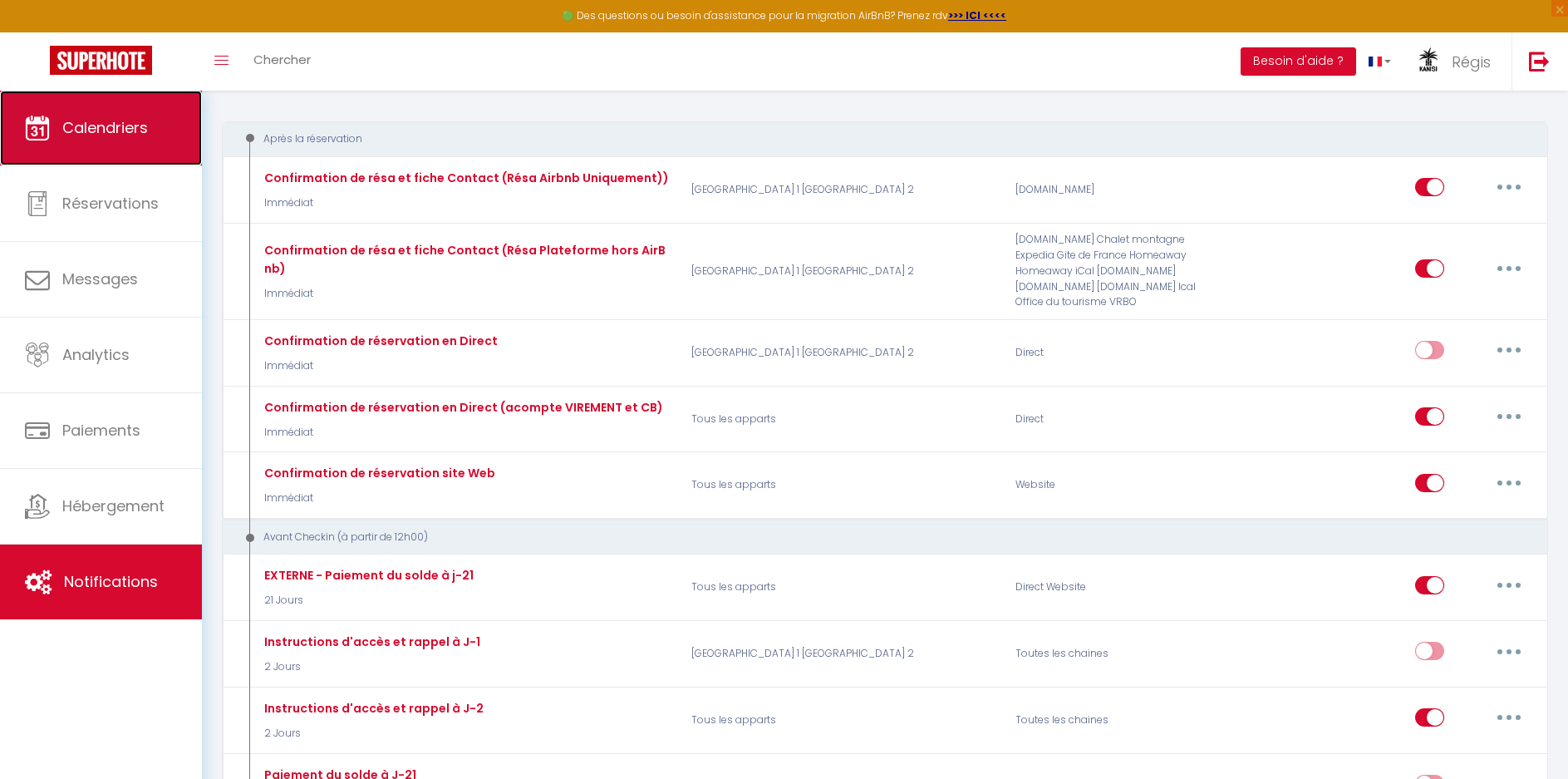
click at [145, 125] on span "Calendriers" at bounding box center [105, 128] width 86 height 21
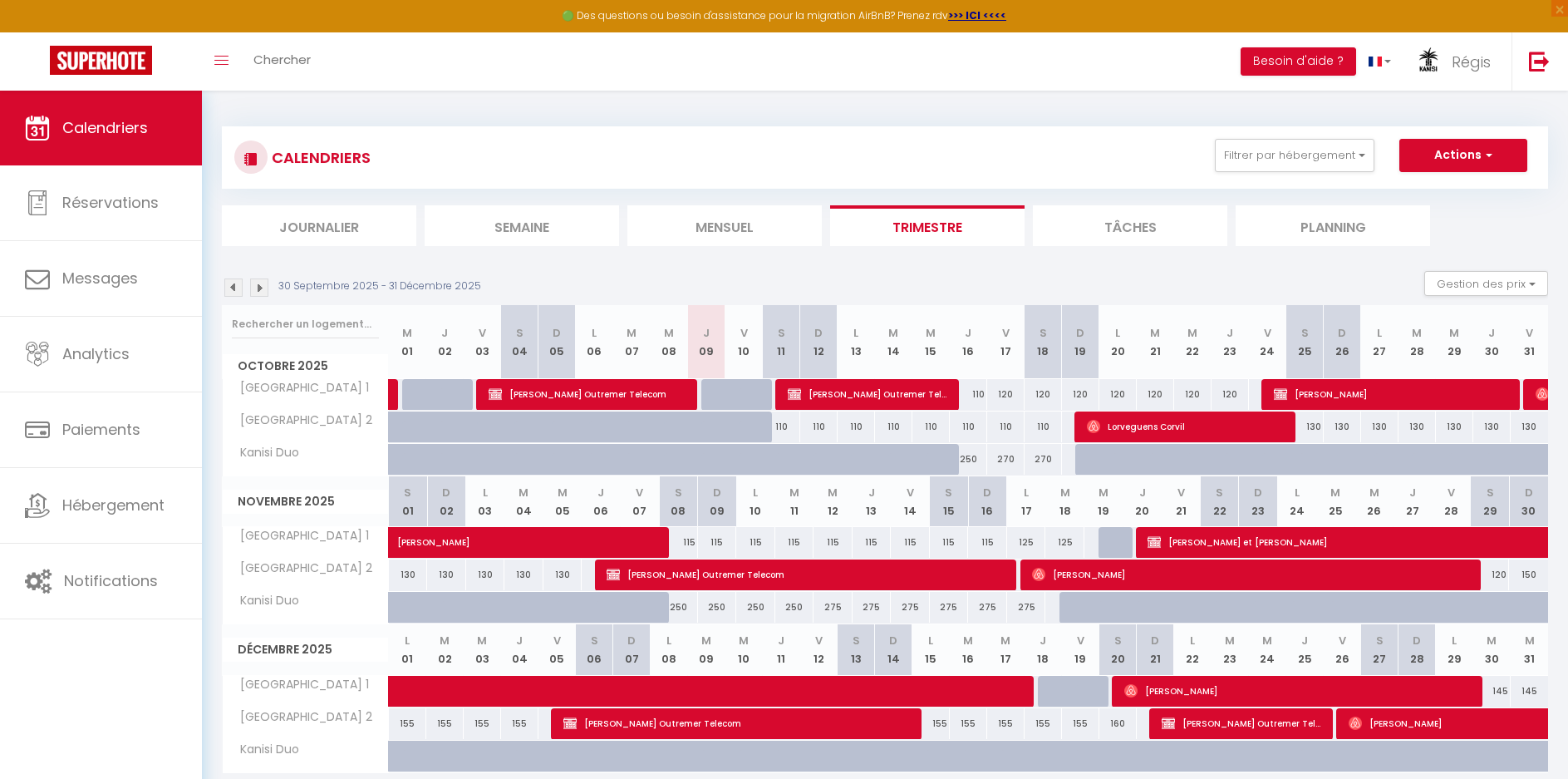
click at [262, 289] on img at bounding box center [258, 287] width 18 height 18
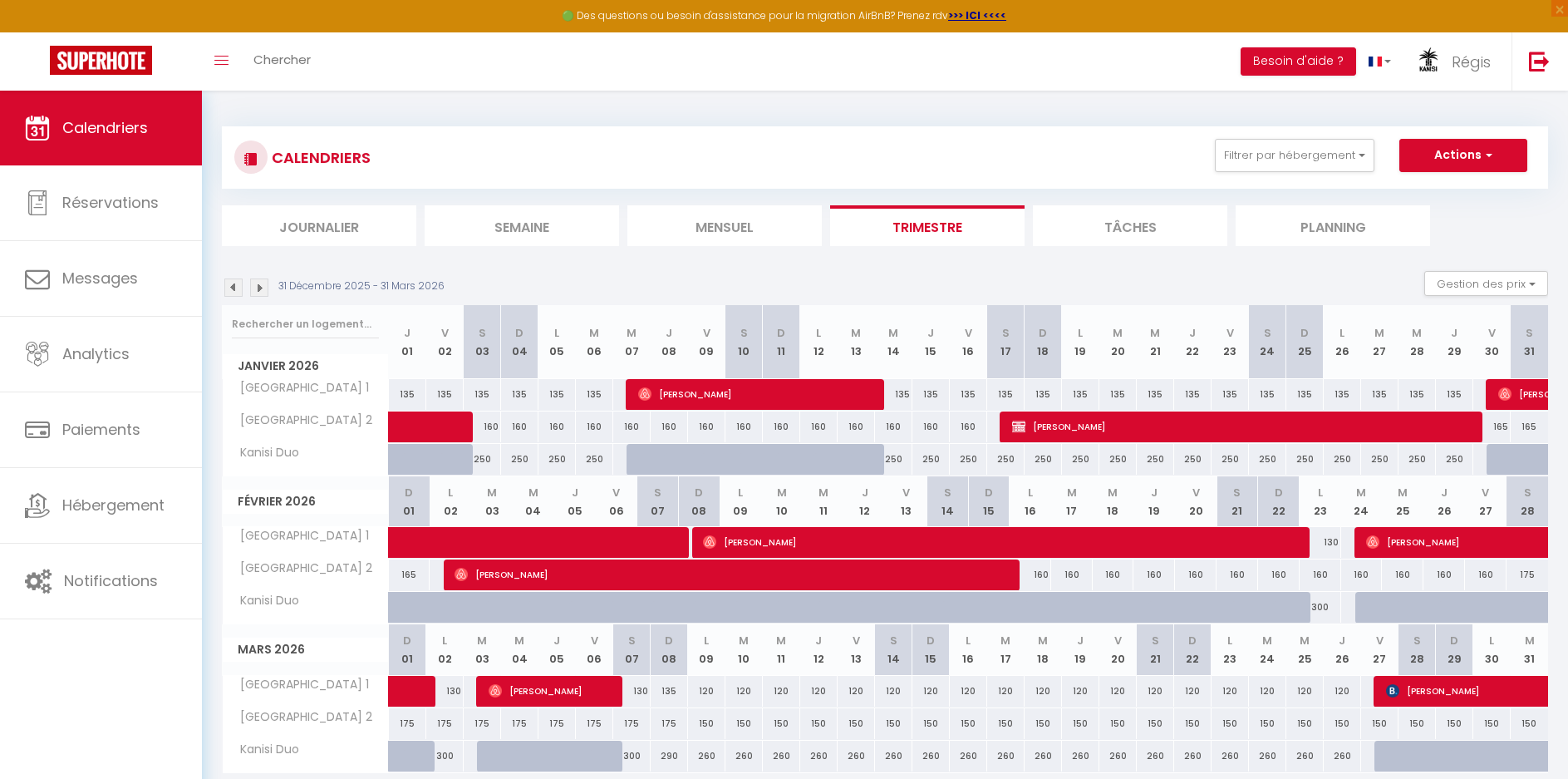
scroll to position [90, 0]
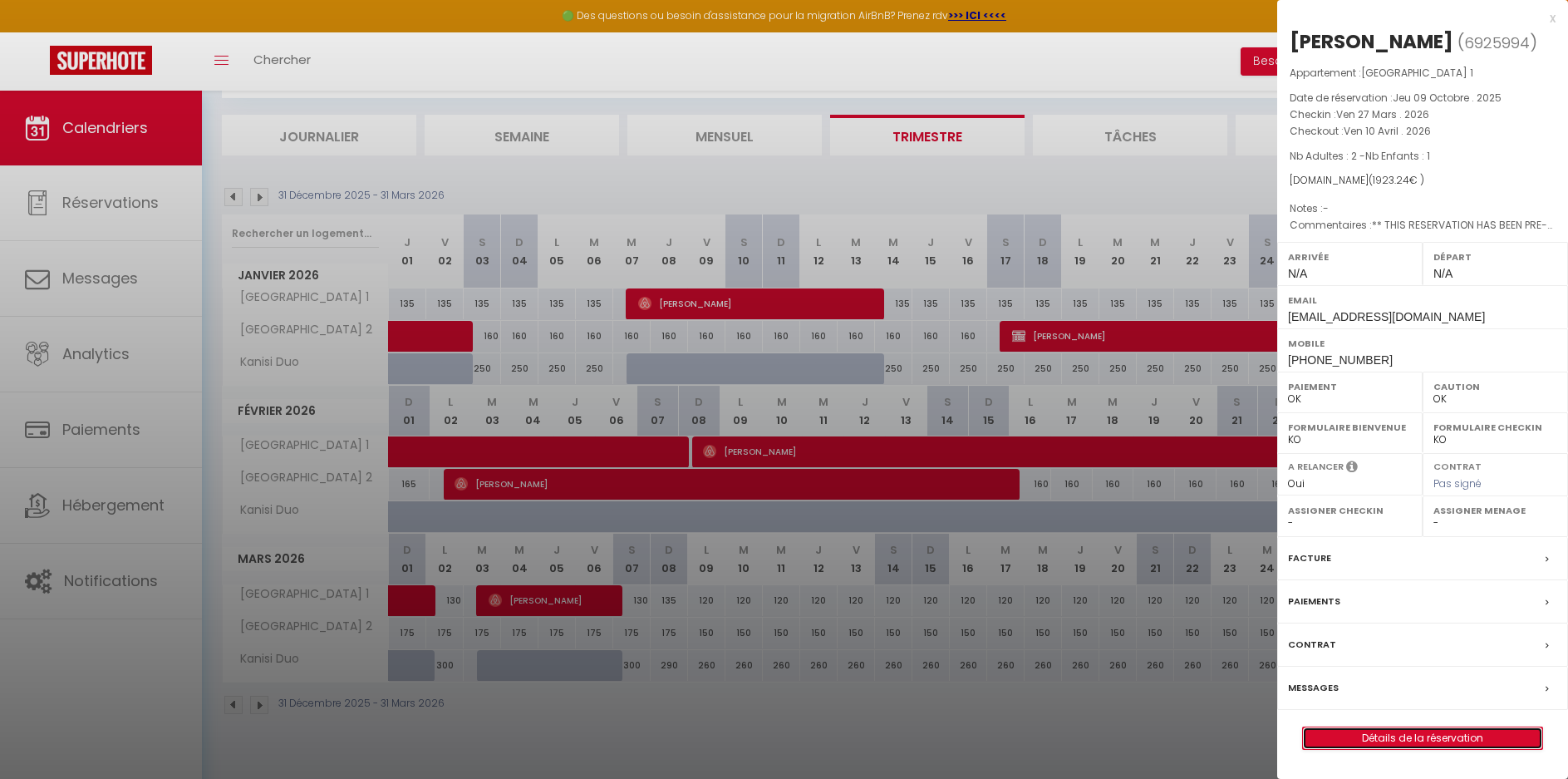
click at [1447, 732] on link "Détails de la réservation" at bounding box center [1423, 738] width 239 height 22
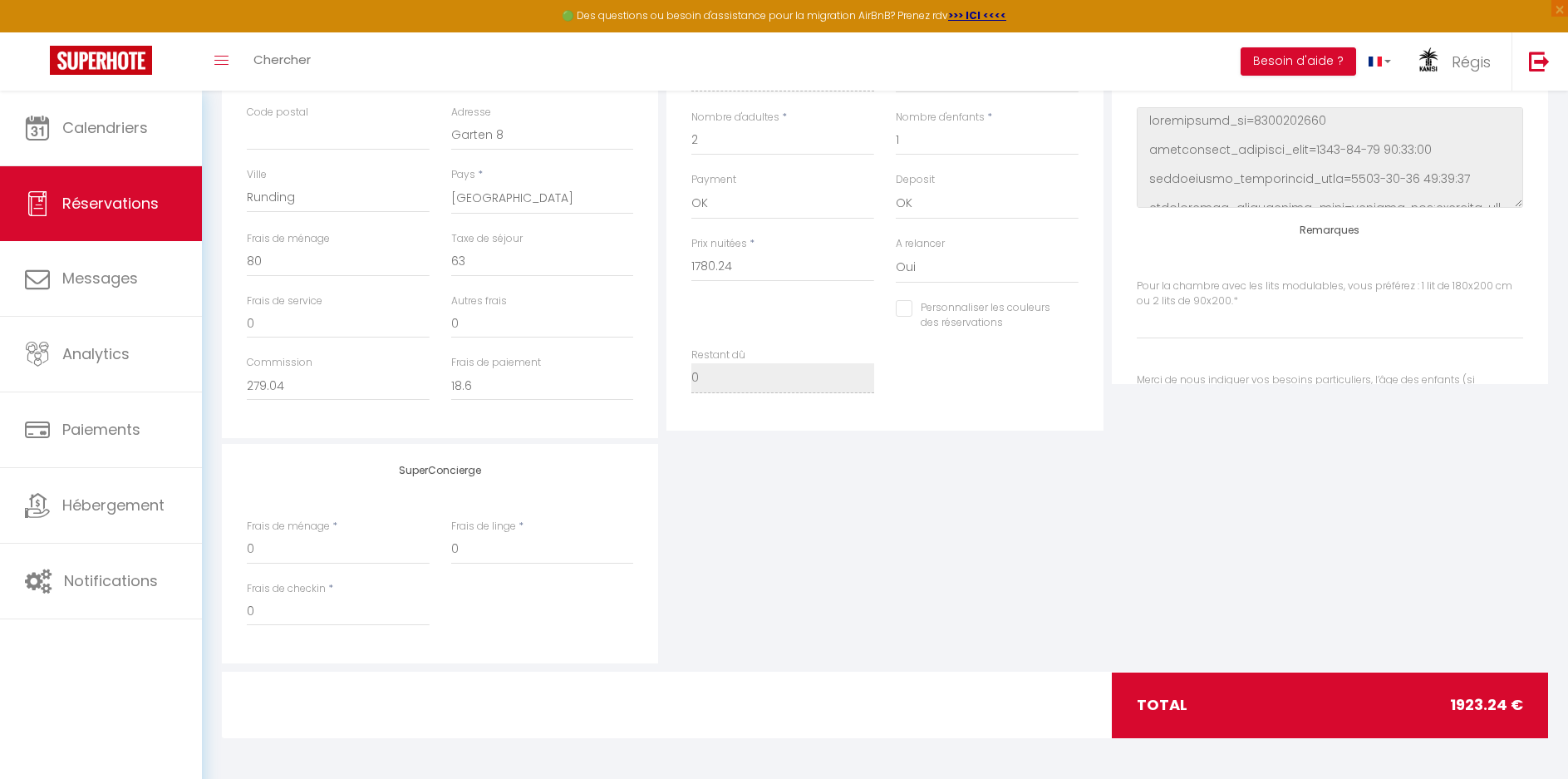
scroll to position [465, 0]
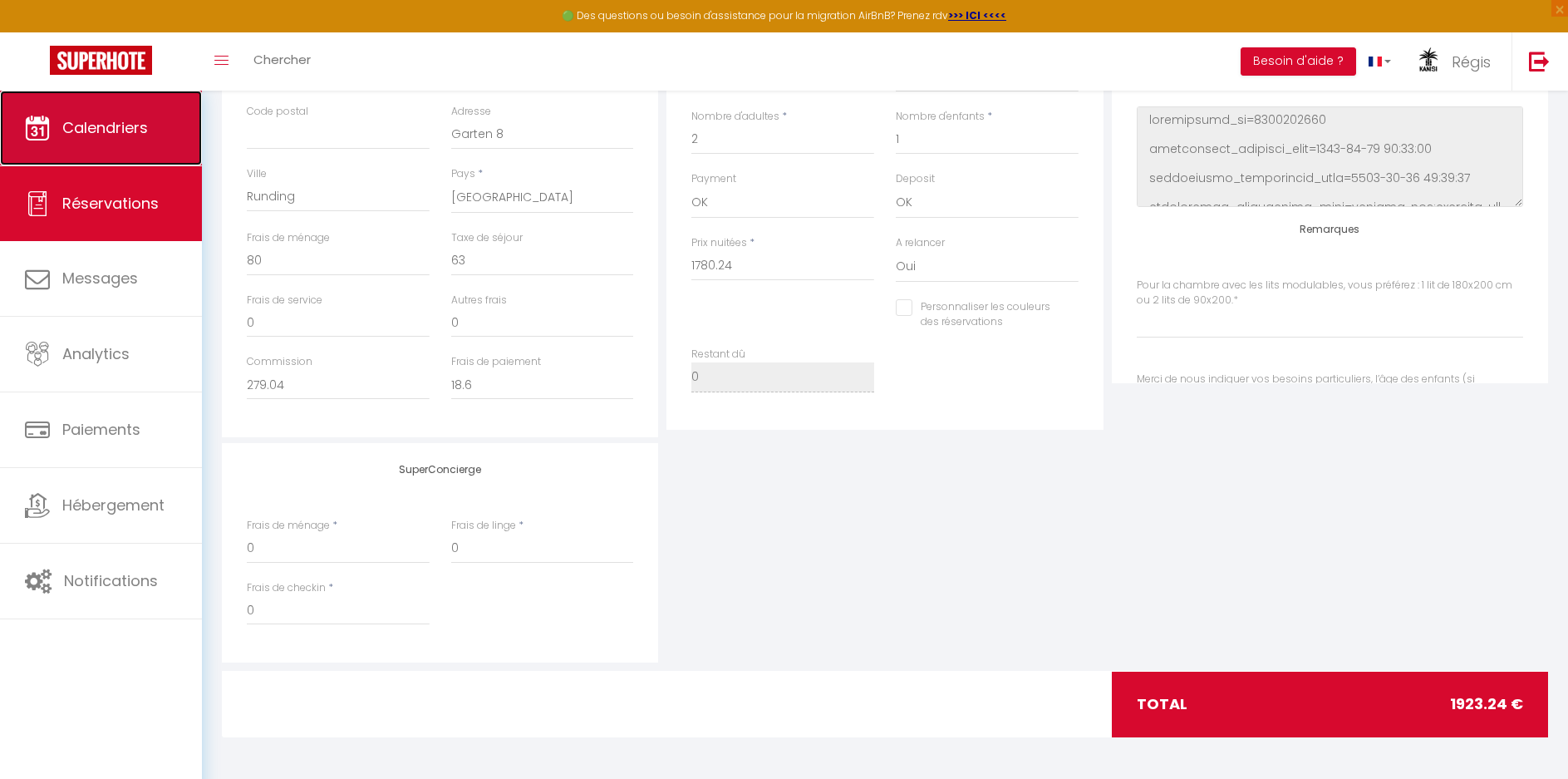
click at [101, 124] on span "Calendriers" at bounding box center [105, 128] width 86 height 21
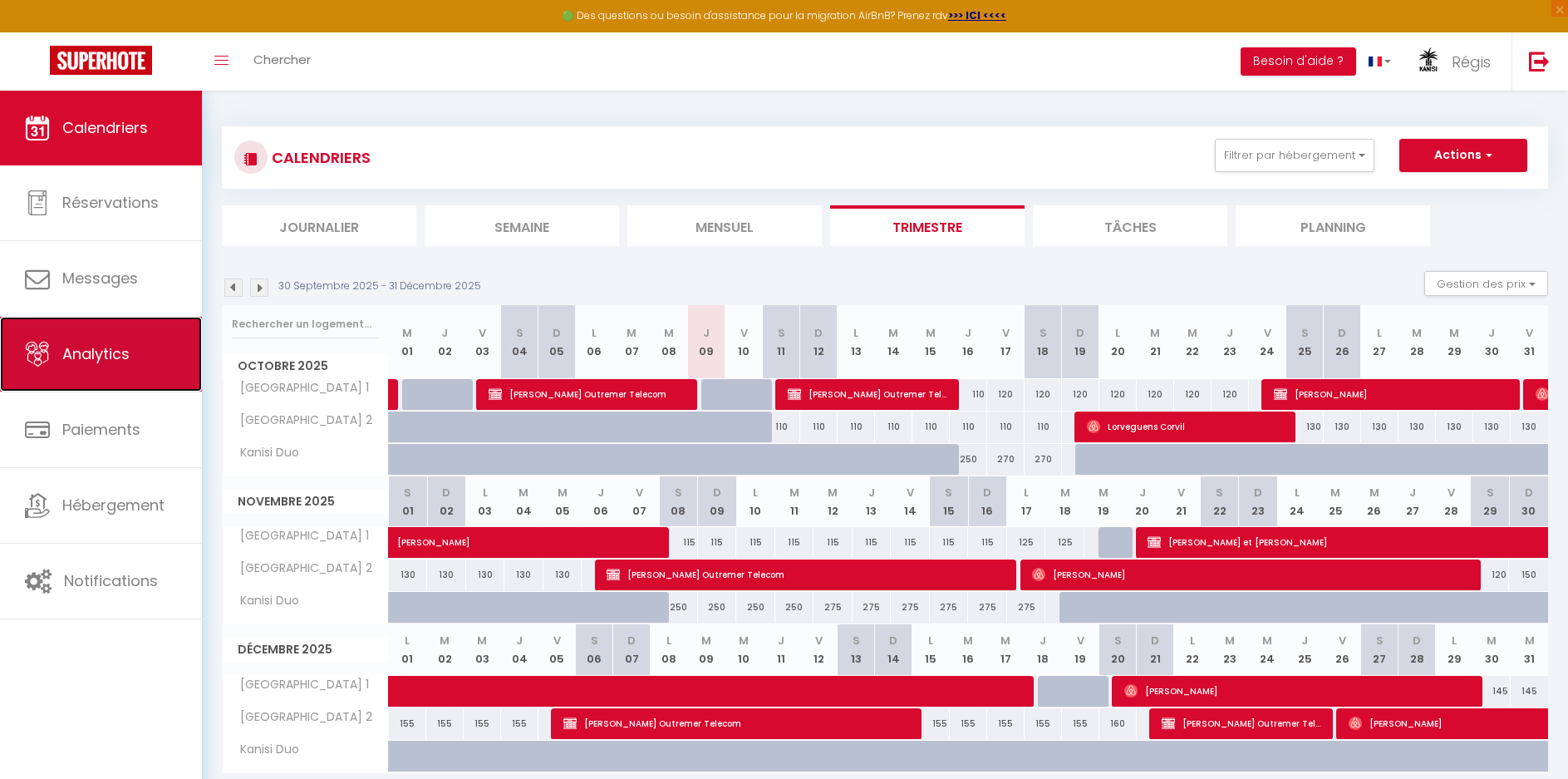
click at [82, 358] on span "Analytics" at bounding box center [96, 354] width 68 height 21
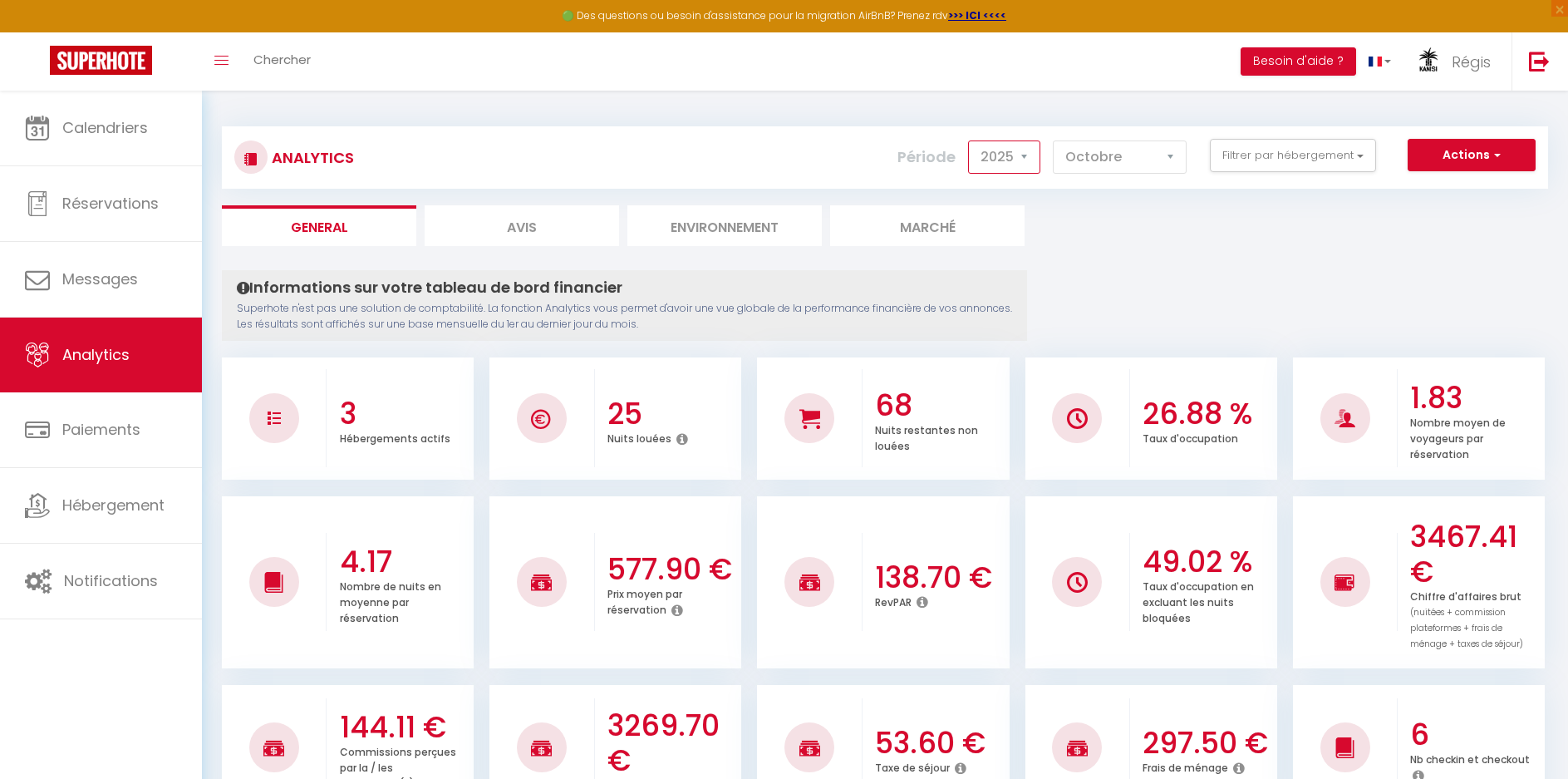
click at [990, 151] on select "2014 2015 2016 2017 2018 2019 2020 2021 2022 2023 2024 2025 2026 2027" at bounding box center [1004, 157] width 72 height 33
click at [970, 141] on select "2014 2015 2016 2017 2018 2019 2020 2021 2022 2023 2024 2025 2026 2027" at bounding box center [1004, 157] width 72 height 33
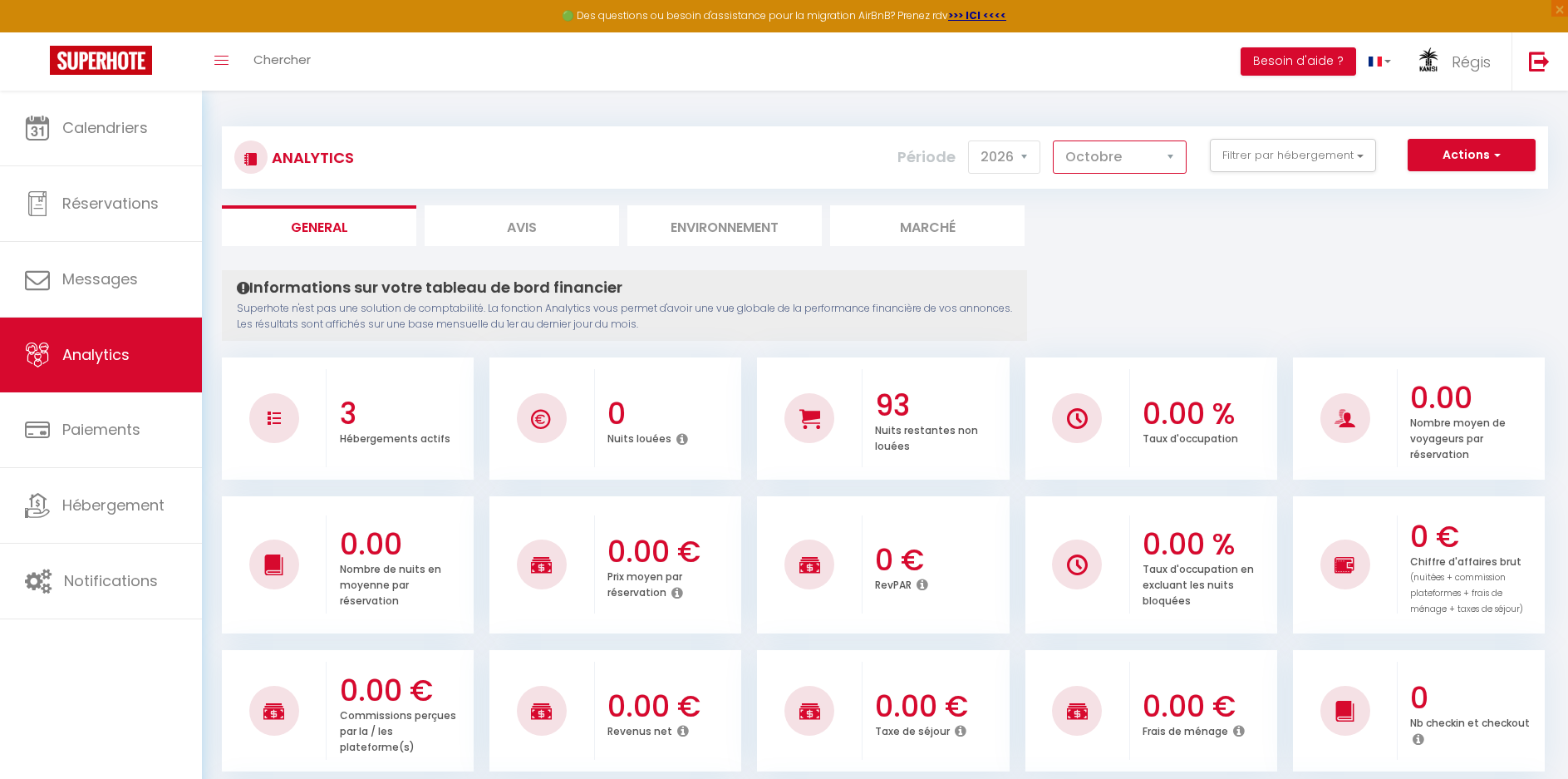
click at [1109, 154] on select "[PERSON_NAME] Mars Avril Mai Juin Juillet Août Septembre Octobre Novembre Décem…" at bounding box center [1120, 157] width 134 height 33
click at [1054, 141] on select "[PERSON_NAME] Mars Avril Mai Juin Juillet Août Septembre Octobre Novembre Décem…" at bounding box center [1120, 157] width 134 height 33
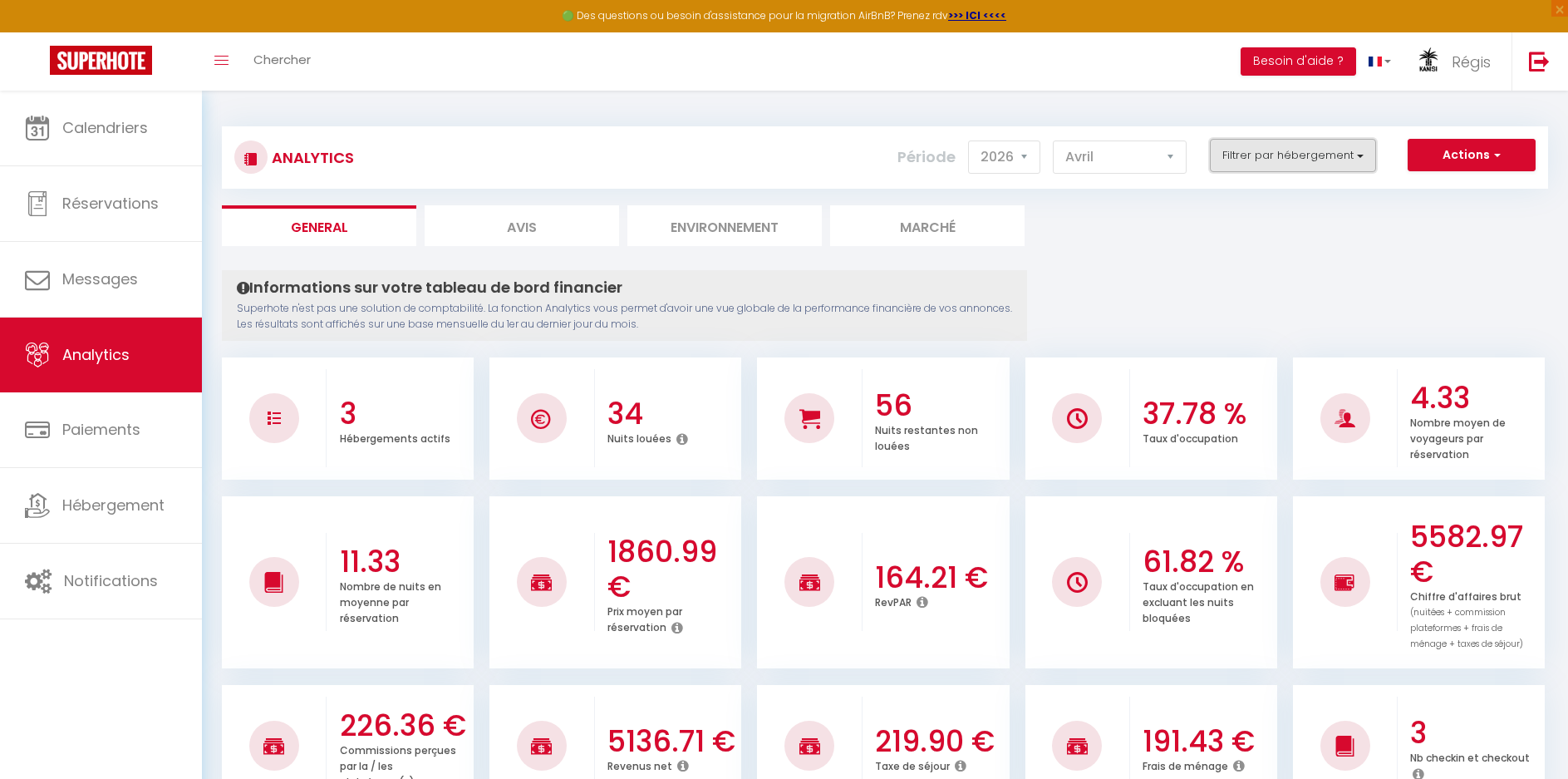
click at [1303, 162] on button "Filtrer par hébergement" at bounding box center [1293, 155] width 167 height 33
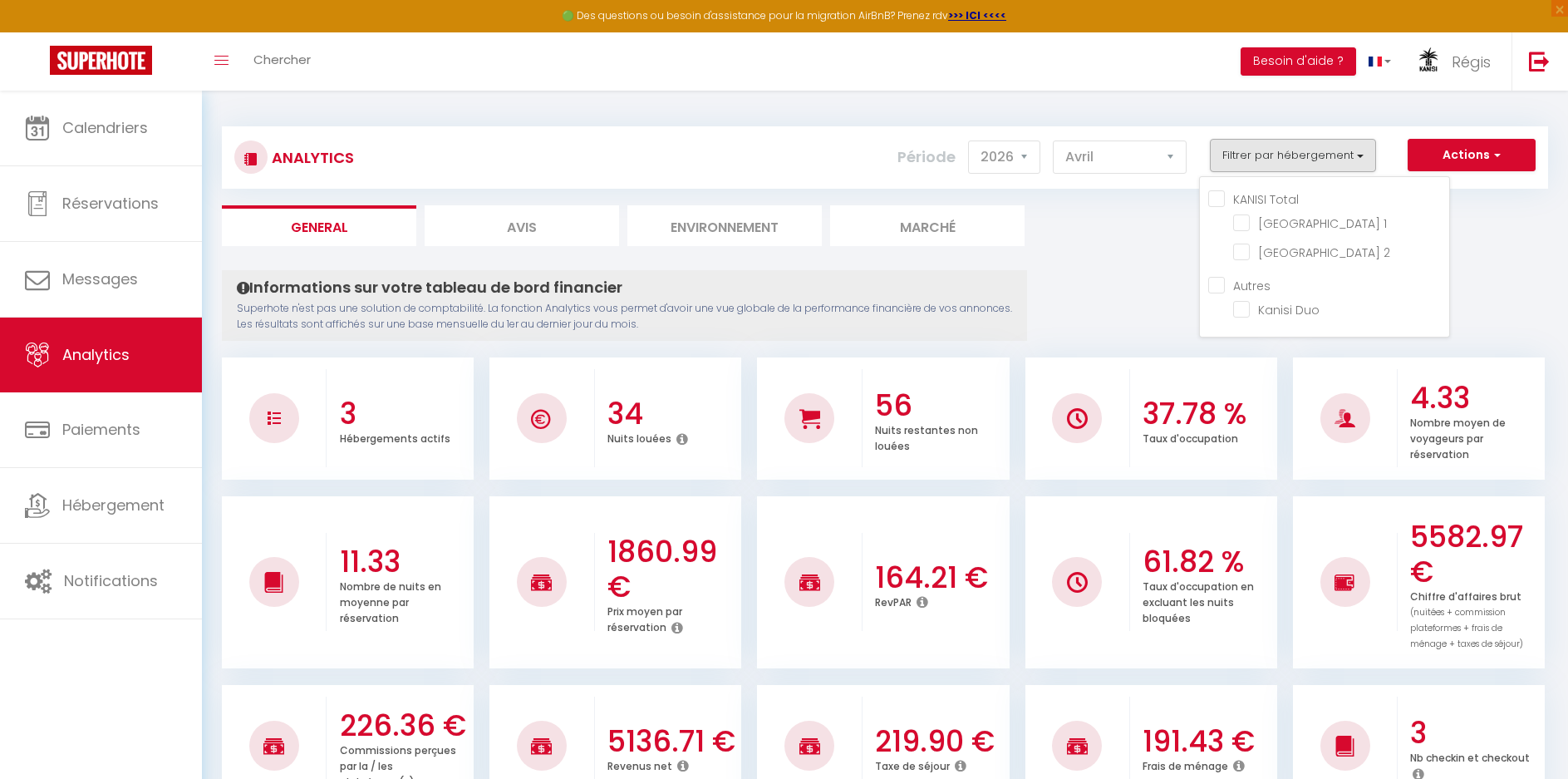
click at [1212, 193] on Total "KANISI Total" at bounding box center [1329, 198] width 241 height 16
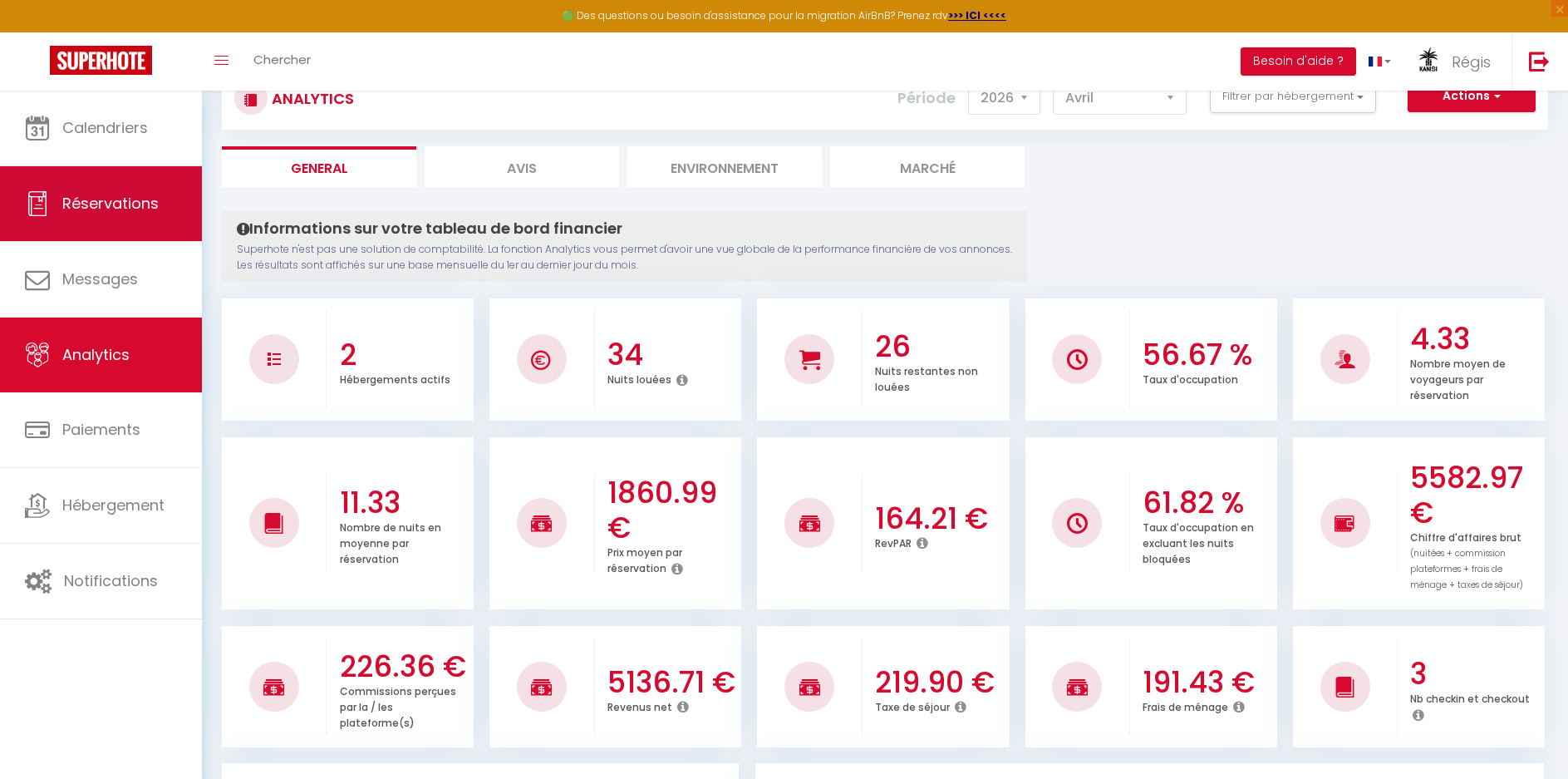
scroll to position [41, 0]
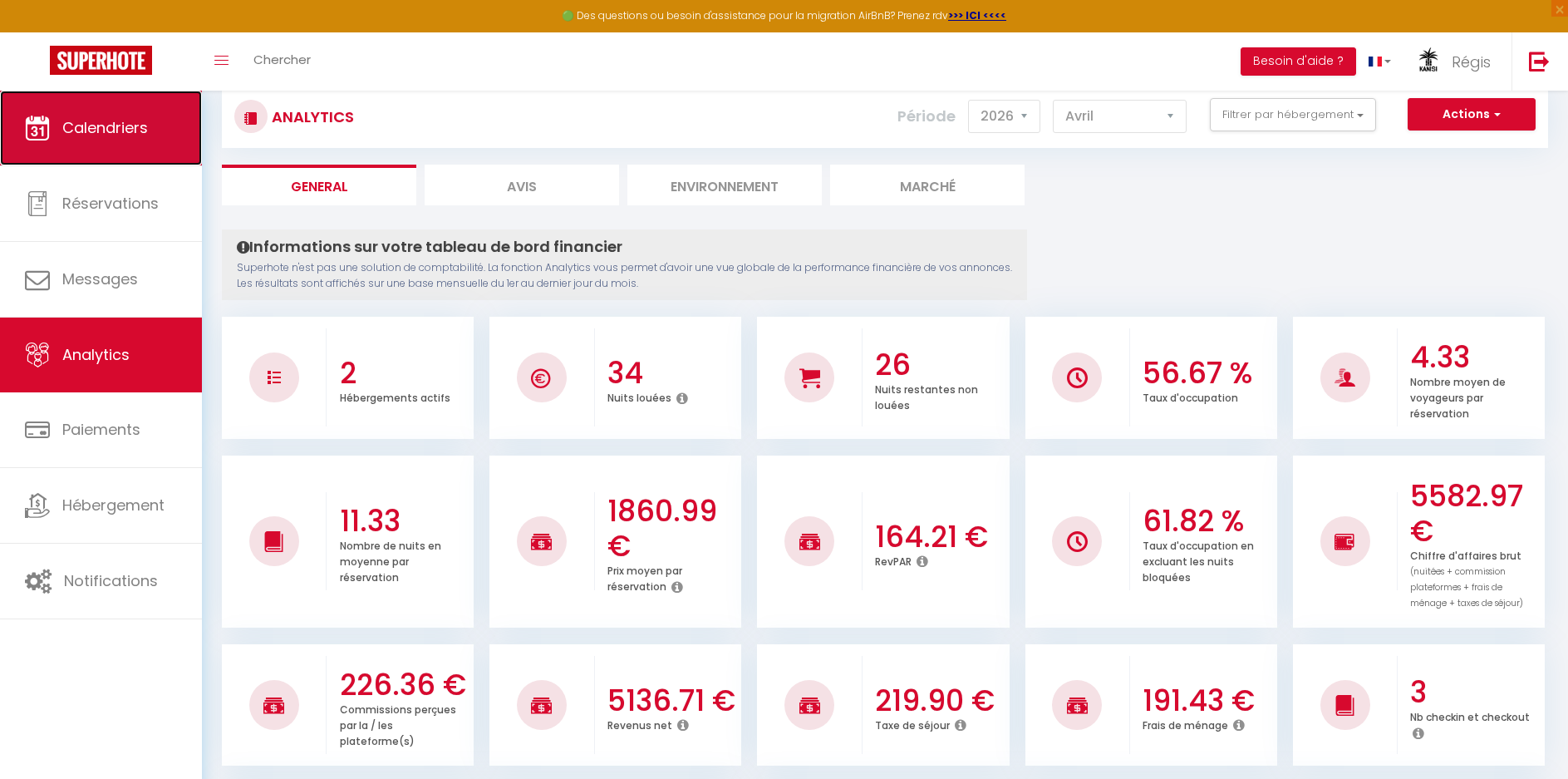
click at [100, 117] on span "Calendriers" at bounding box center [105, 128] width 86 height 21
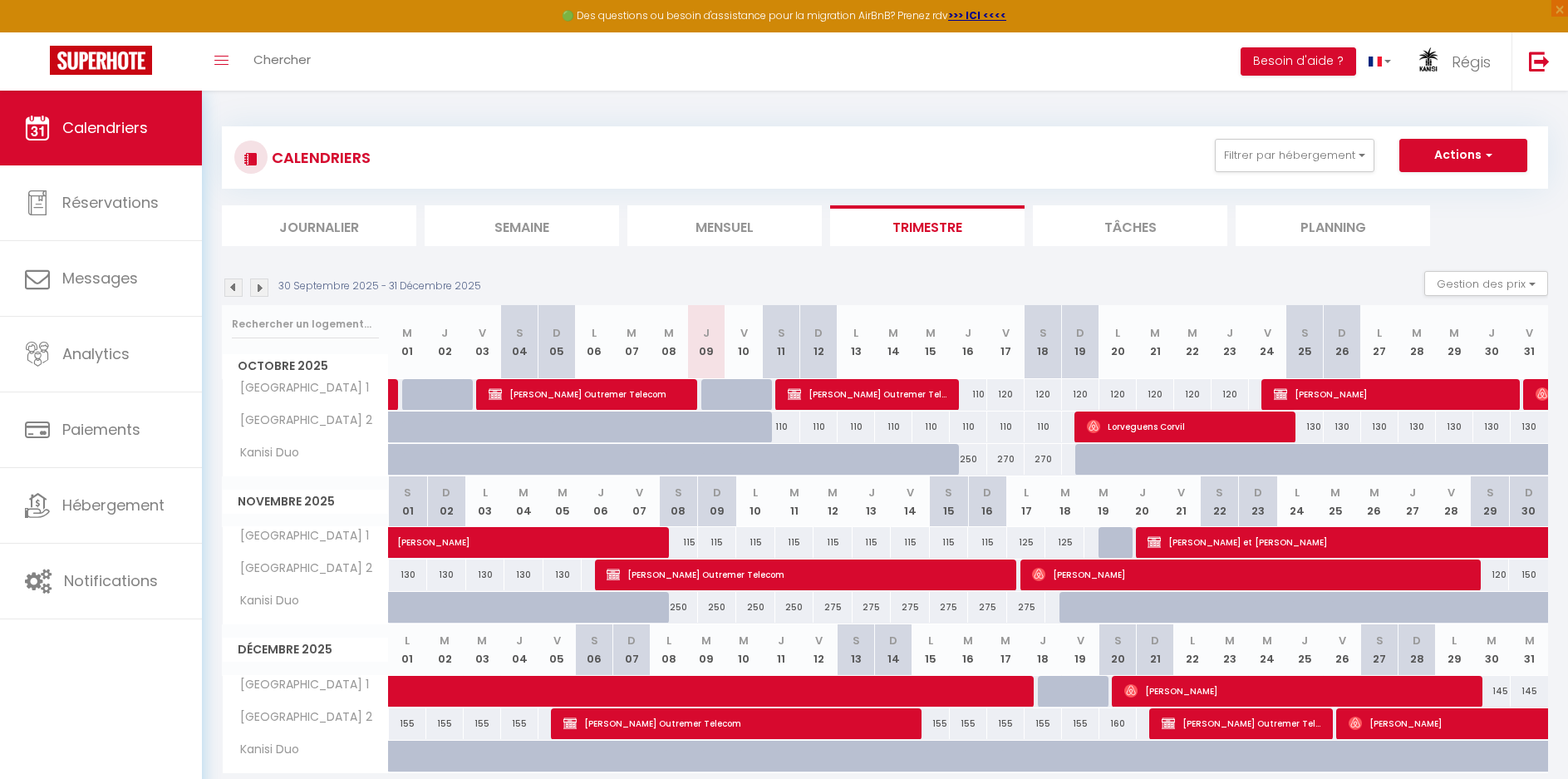
click at [257, 288] on img at bounding box center [258, 287] width 18 height 18
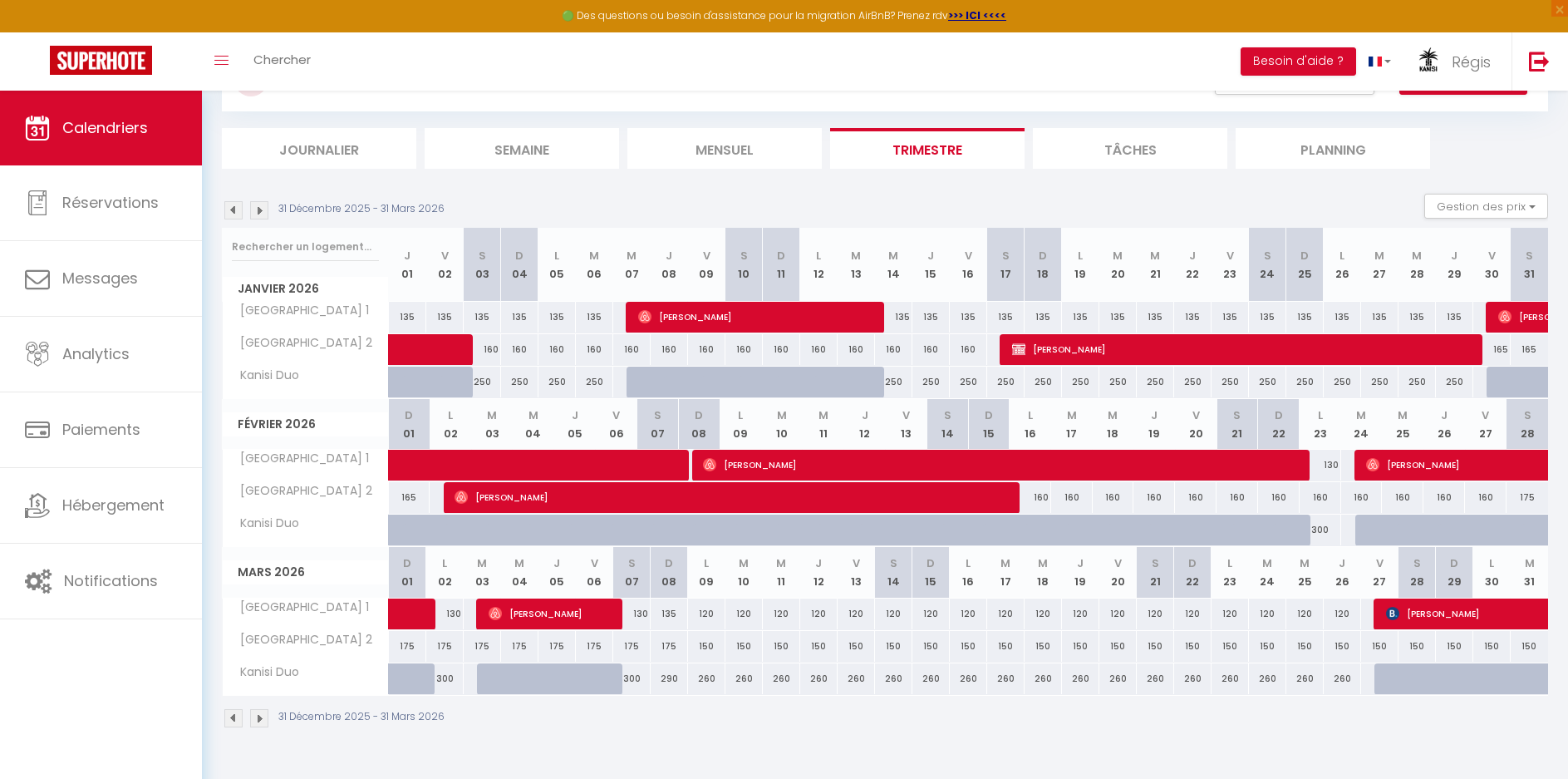
scroll to position [90, 0]
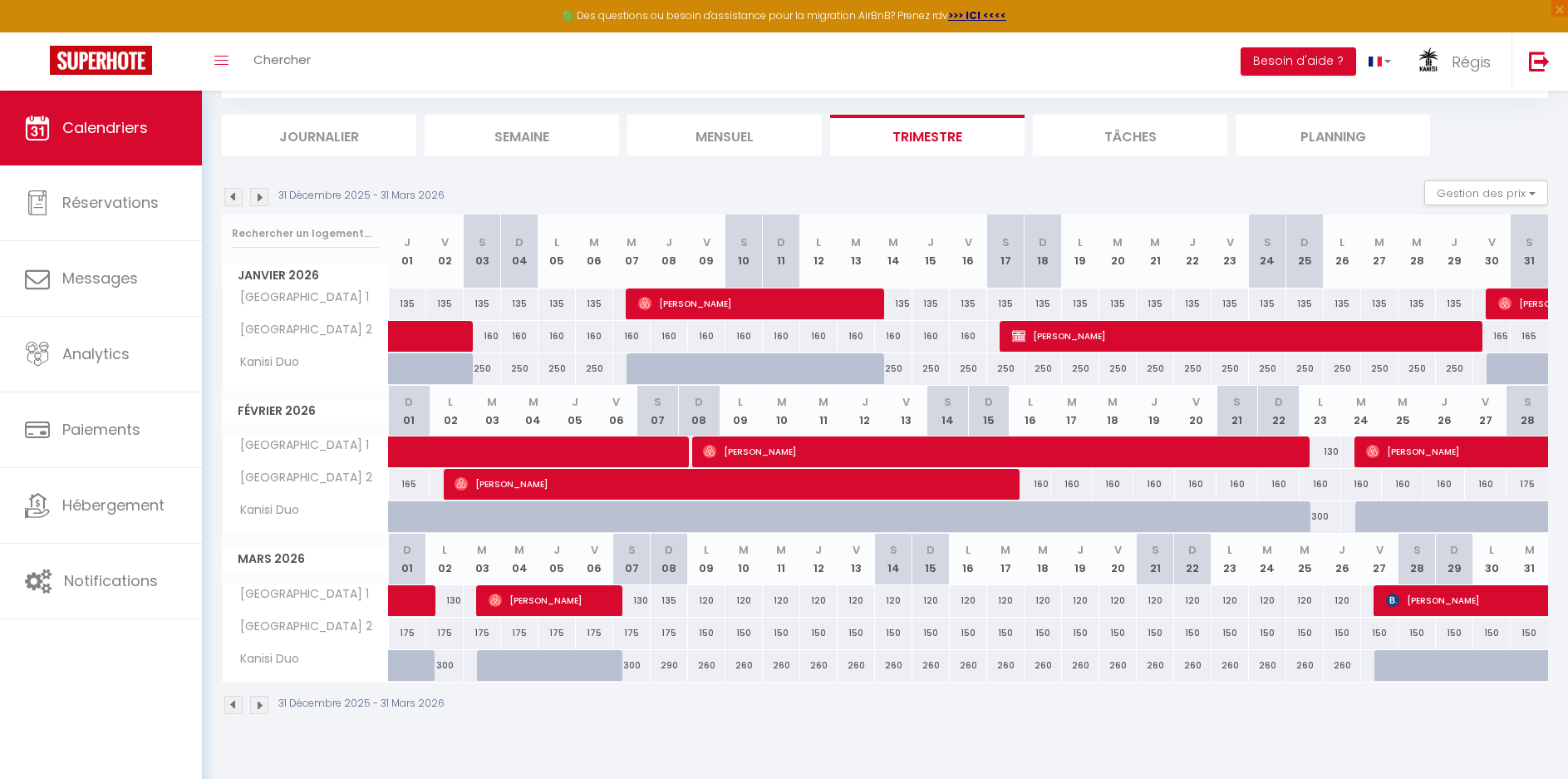
click at [706, 633] on div "150" at bounding box center [707, 632] width 37 height 30
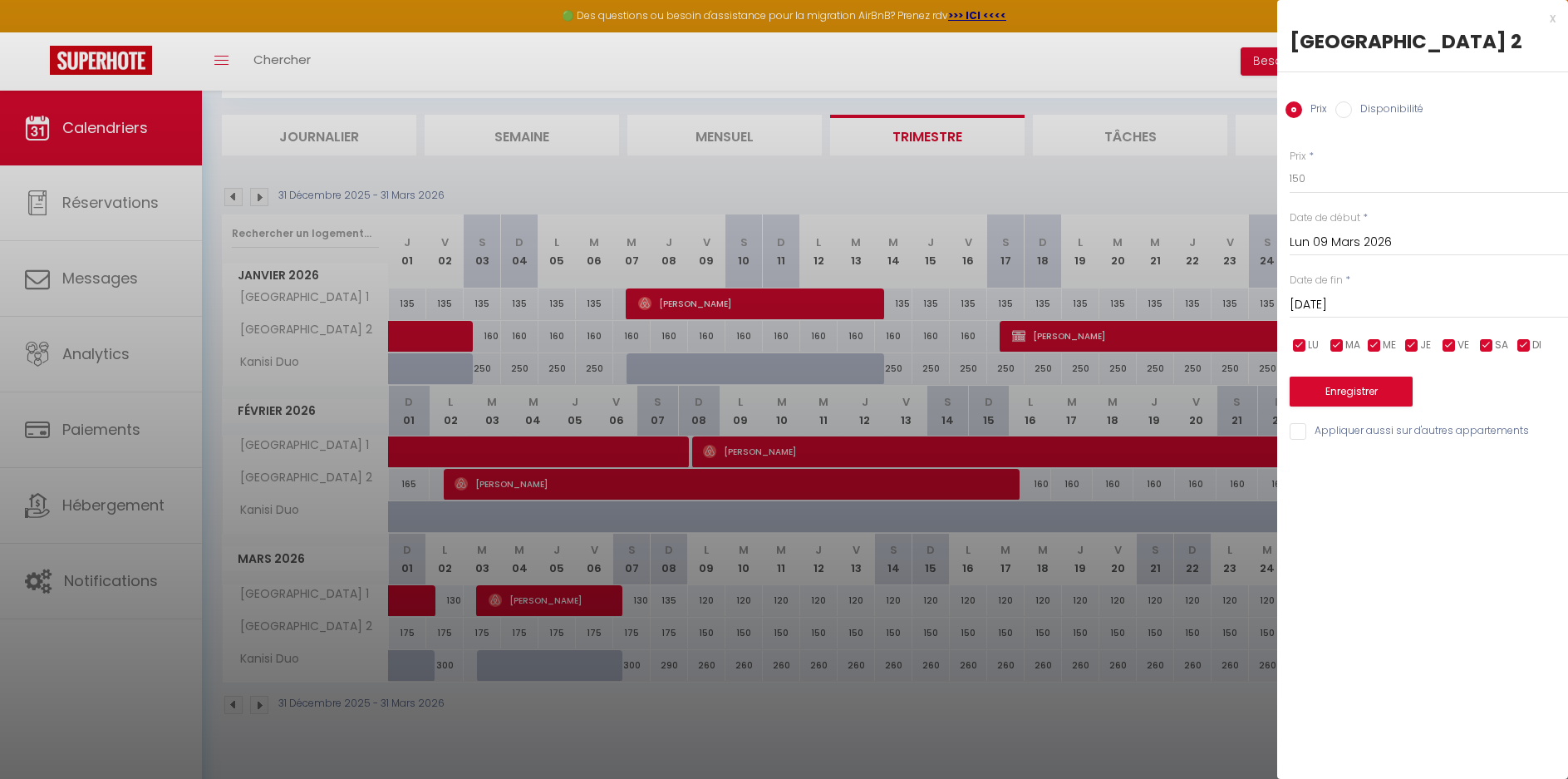
click at [1312, 302] on input "[DATE]" at bounding box center [1428, 304] width 278 height 22
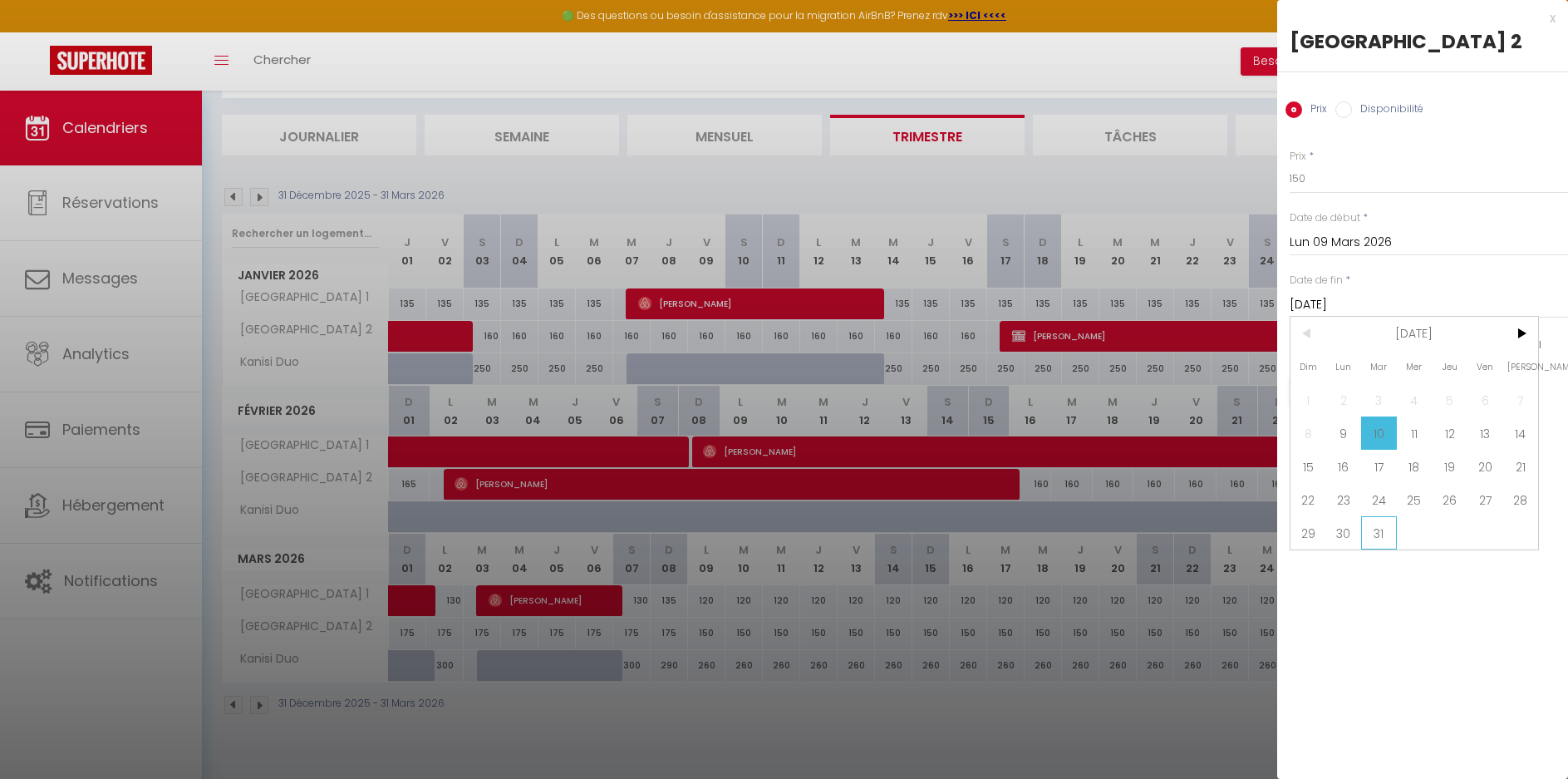
click at [1378, 530] on span "31" at bounding box center [1379, 533] width 36 height 33
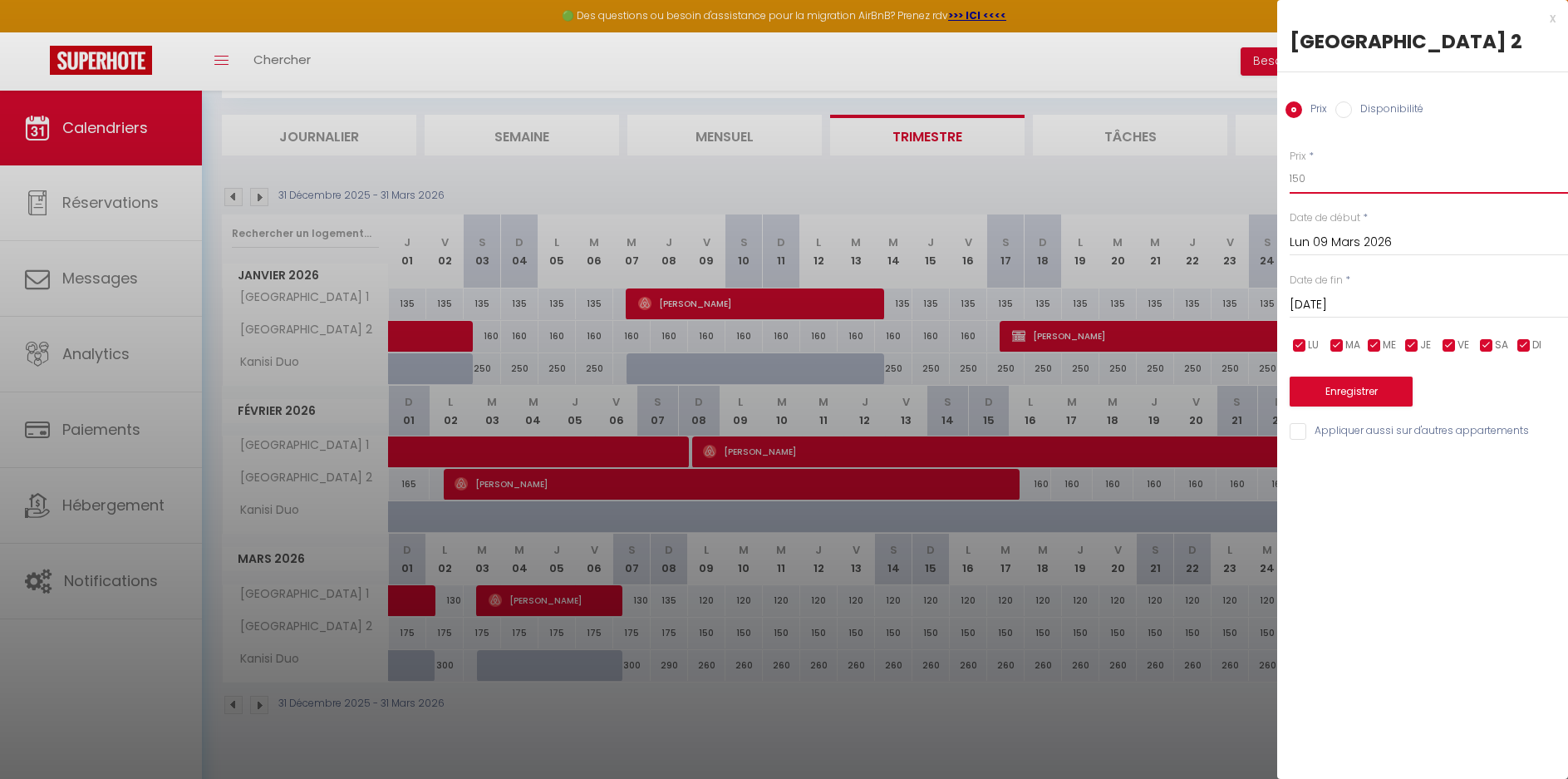
drag, startPoint x: 1326, startPoint y: 176, endPoint x: 1263, endPoint y: 183, distance: 63.4
click at [1263, 183] on body "🟢 Des questions ou besoin d'assistance pour la migration AirBnB? Prenez rdv >>>…" at bounding box center [784, 390] width 1568 height 779
click at [1350, 390] on button "Enregistrer" at bounding box center [1351, 391] width 123 height 30
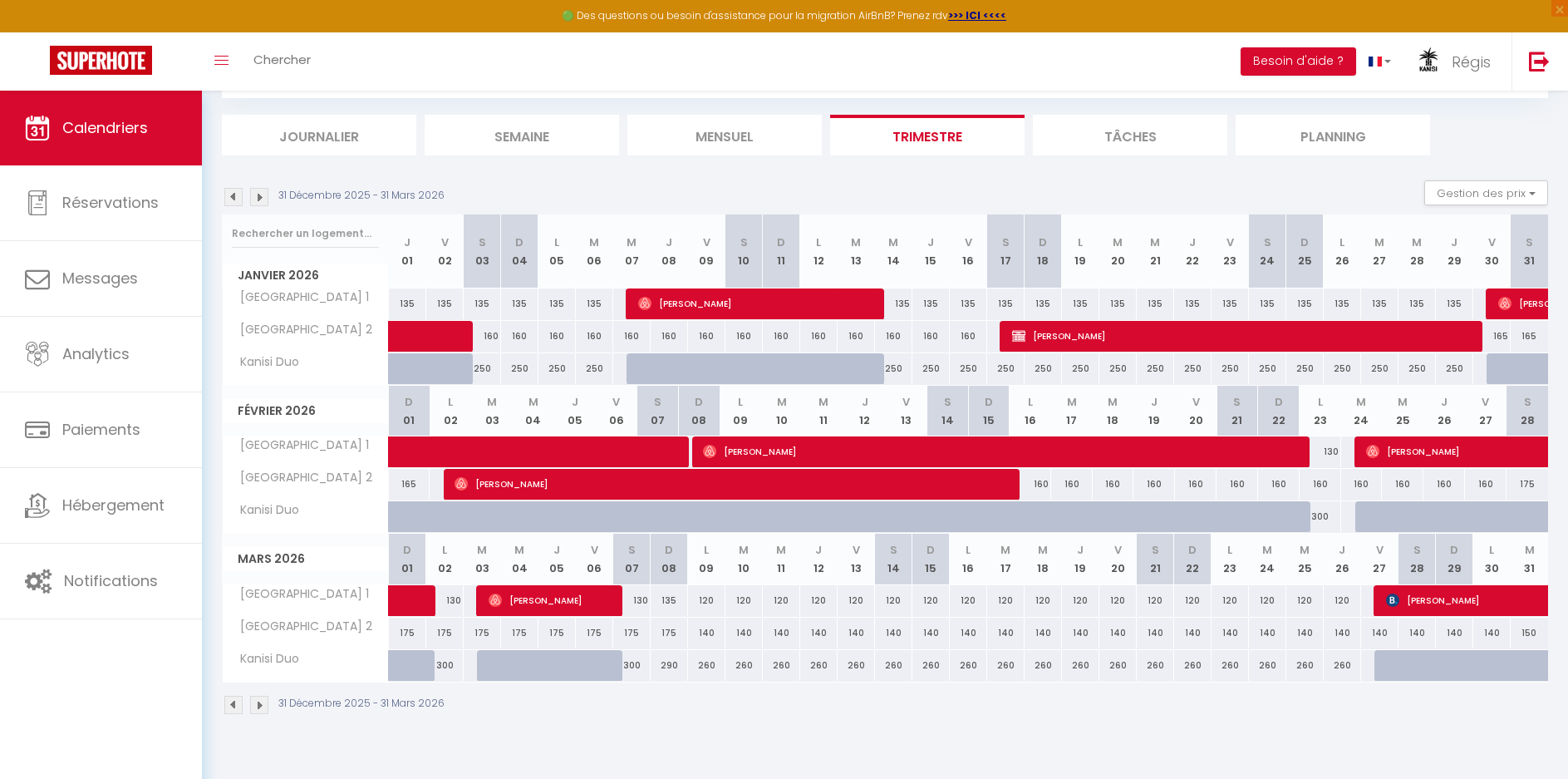
click at [1037, 486] on div "160" at bounding box center [1030, 484] width 42 height 30
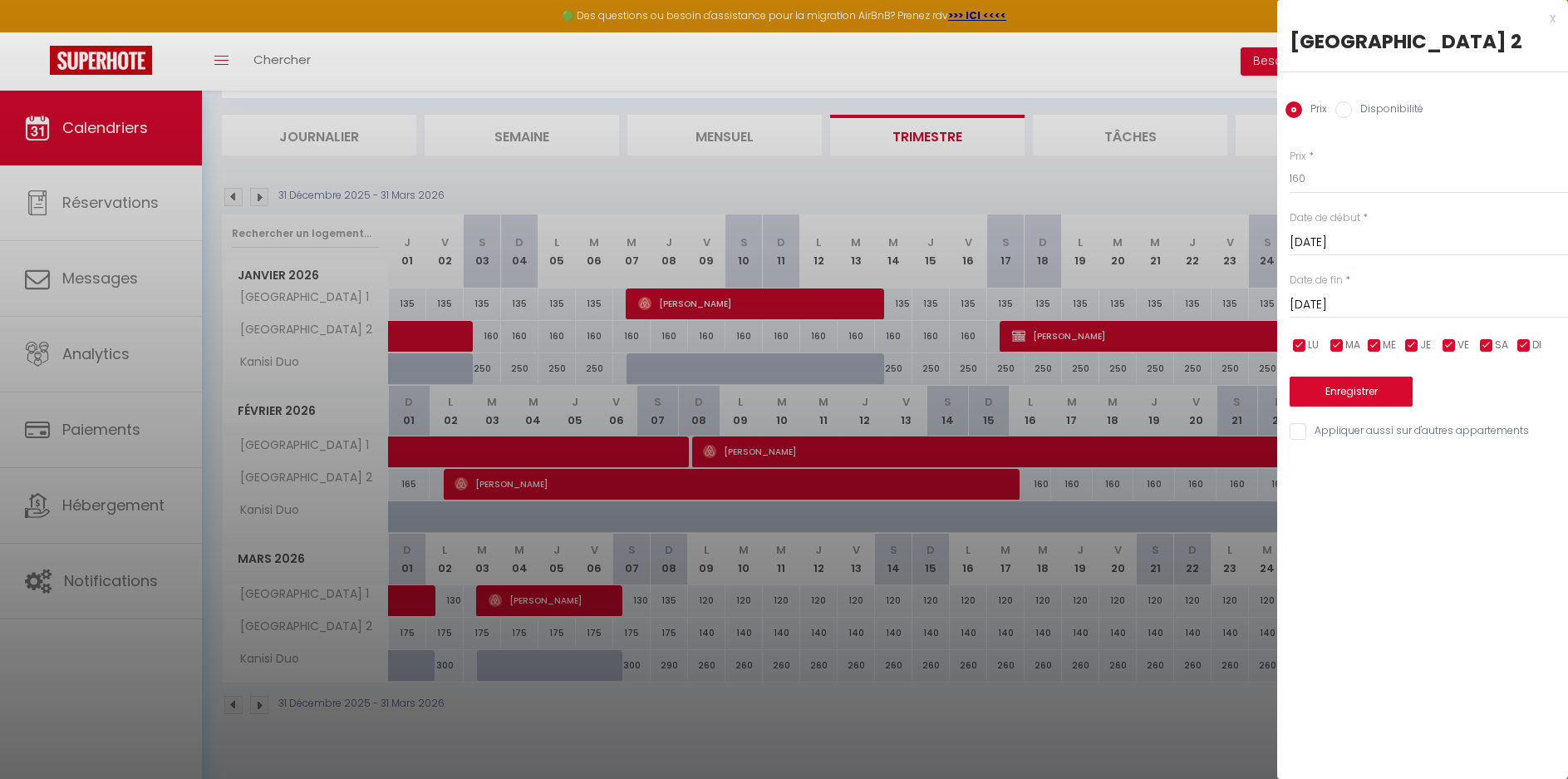
click at [1407, 297] on input "[DATE]" at bounding box center [1428, 304] width 278 height 22
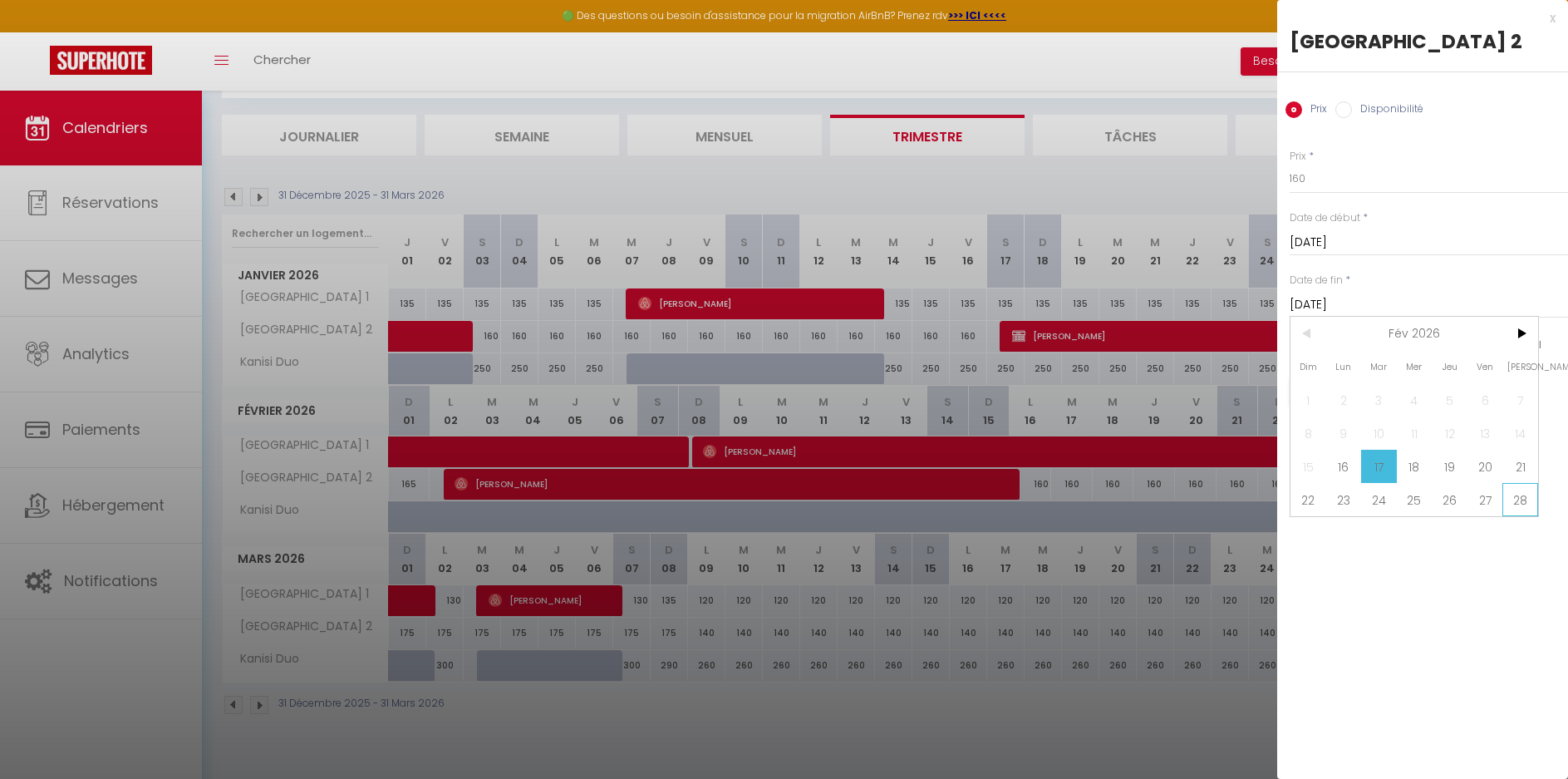
click at [1526, 496] on span "28" at bounding box center [1520, 500] width 36 height 33
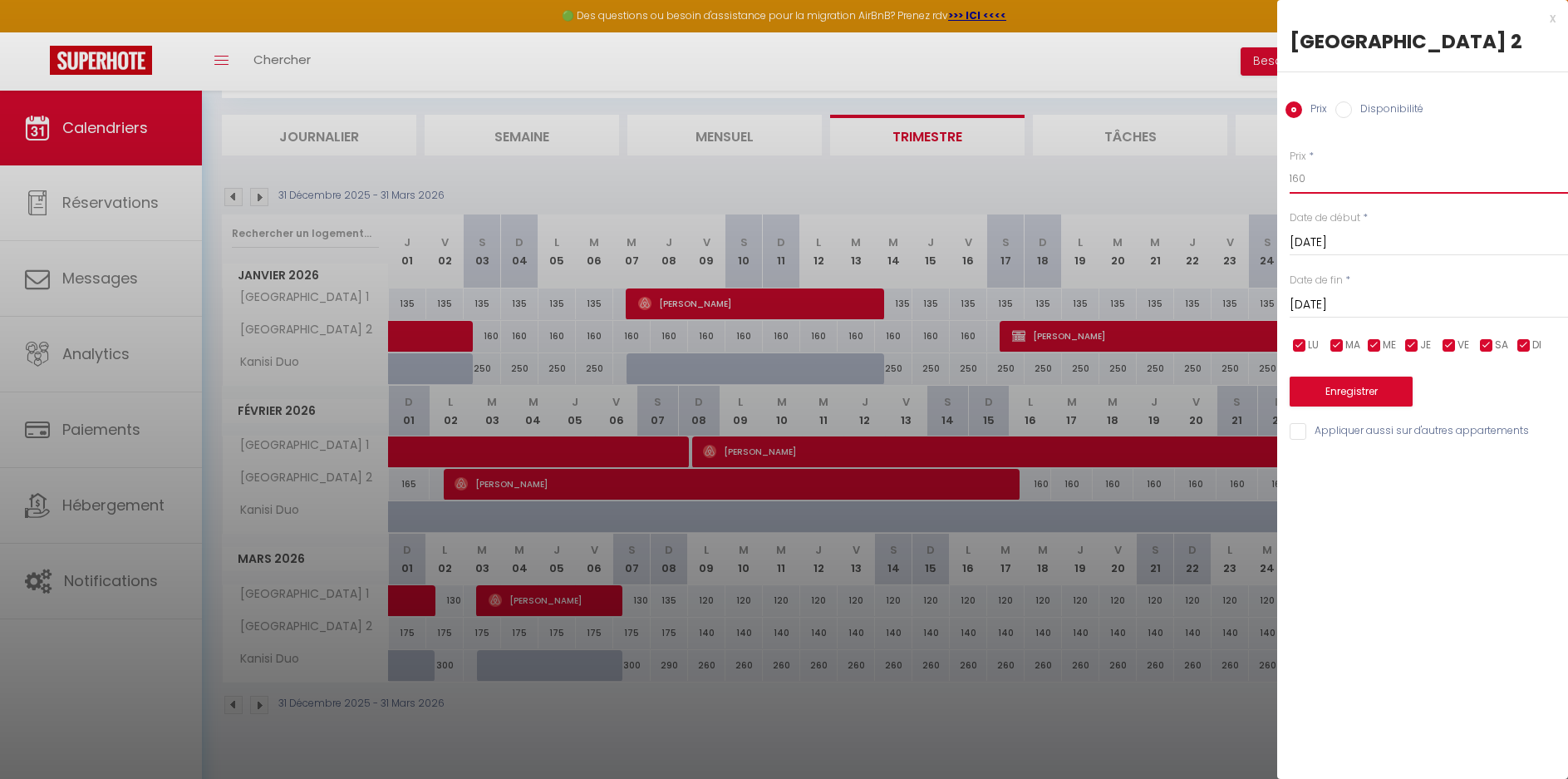
drag, startPoint x: 1344, startPoint y: 174, endPoint x: 1253, endPoint y: 178, distance: 91.1
click at [1253, 178] on body "🟢 Des questions ou besoin d'assistance pour la migration AirBnB? Prenez rdv >>>…" at bounding box center [784, 390] width 1568 height 779
click at [1340, 395] on button "Enregistrer" at bounding box center [1351, 391] width 123 height 30
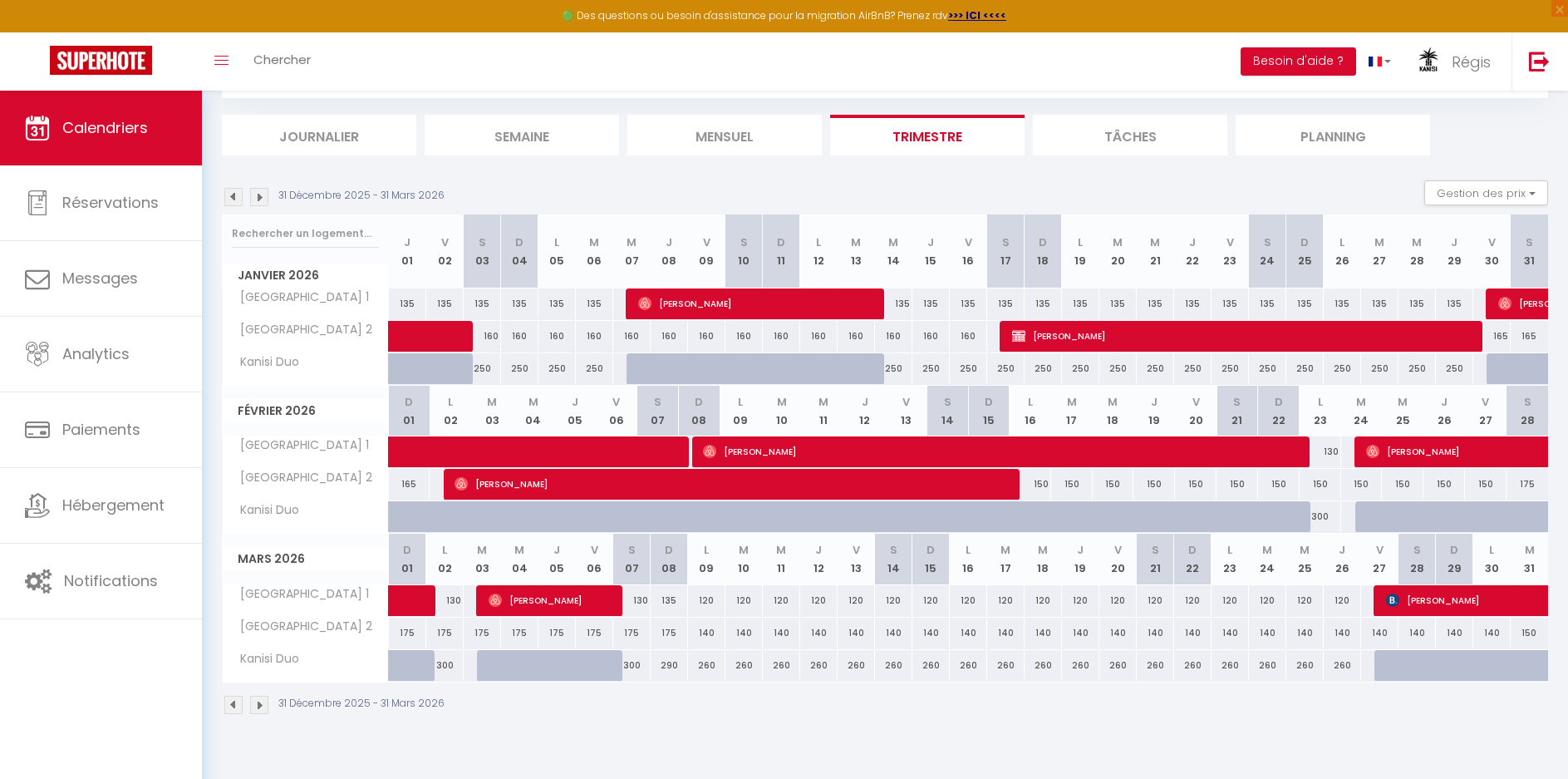
click at [1529, 486] on div "175" at bounding box center [1528, 484] width 42 height 30
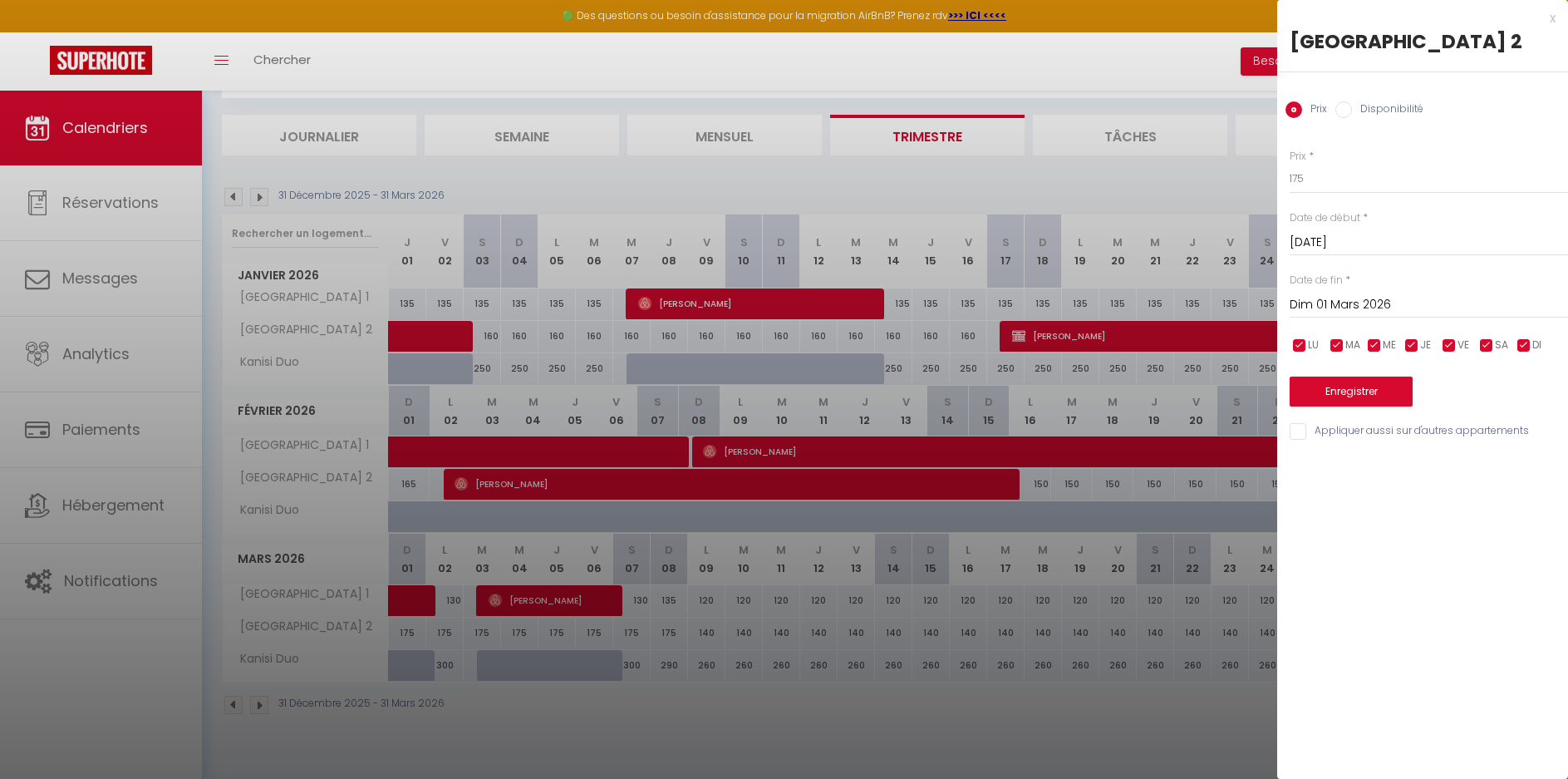
click at [1429, 296] on input "Dim 01 Mars 2026" at bounding box center [1428, 304] width 278 height 22
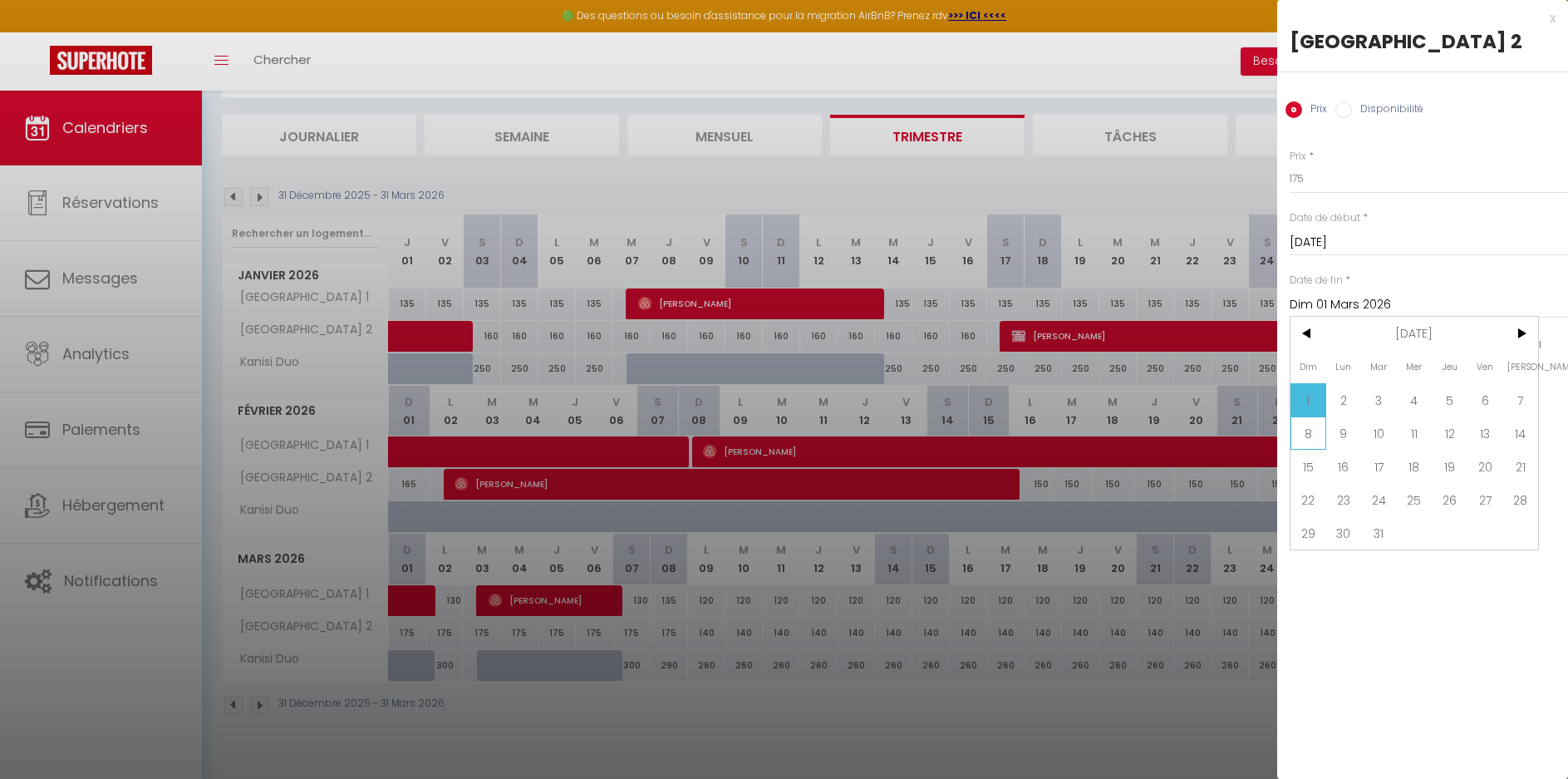
click at [1303, 429] on span "8" at bounding box center [1308, 433] width 36 height 33
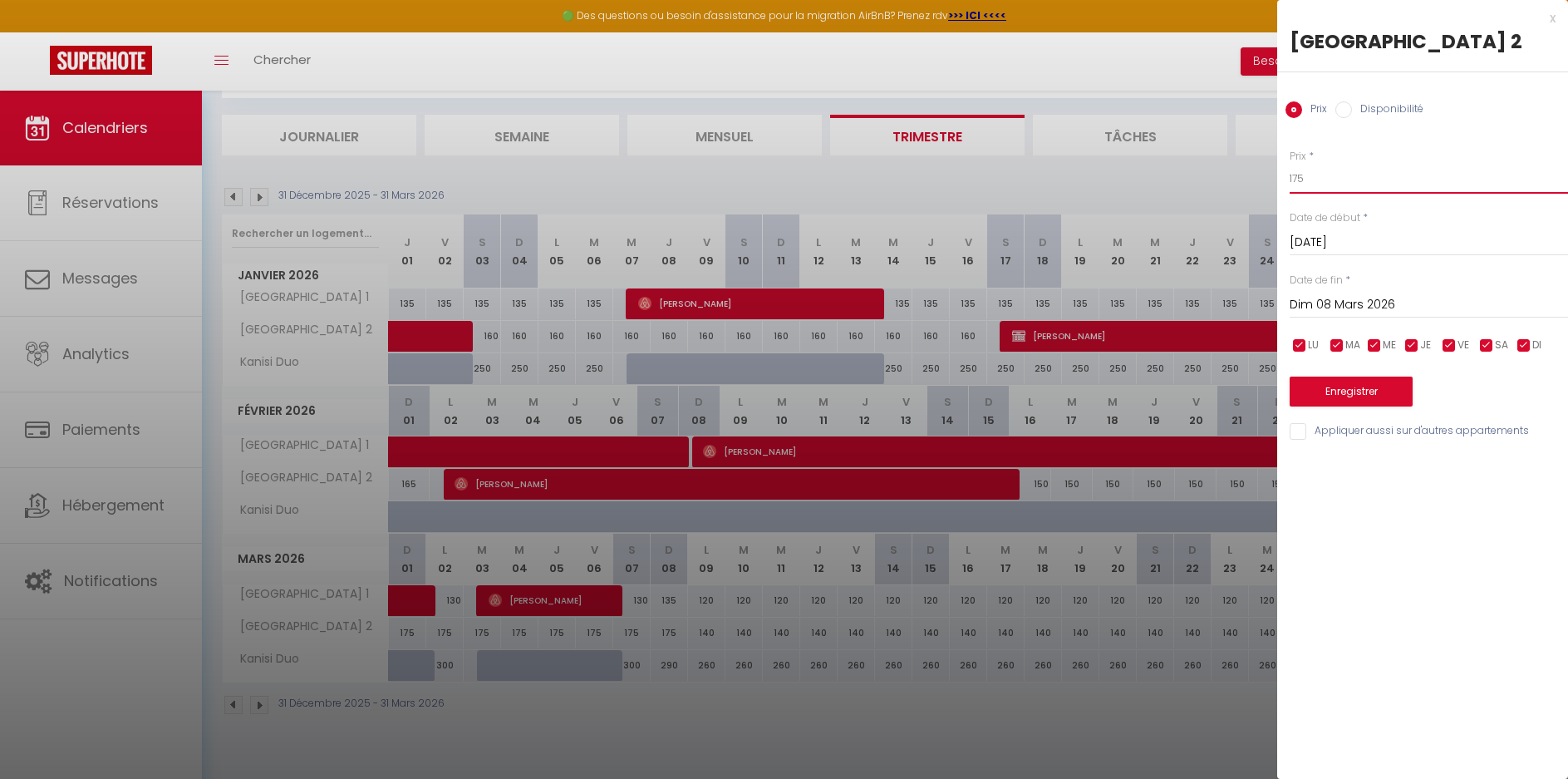
drag, startPoint x: 1330, startPoint y: 176, endPoint x: 1206, endPoint y: 169, distance: 124.2
click at [1225, 177] on body "🟢 Des questions ou besoin d'assistance pour la migration AirBnB? Prenez rdv >>>…" at bounding box center [784, 390] width 1568 height 779
click at [1356, 390] on button "Enregistrer" at bounding box center [1351, 391] width 123 height 30
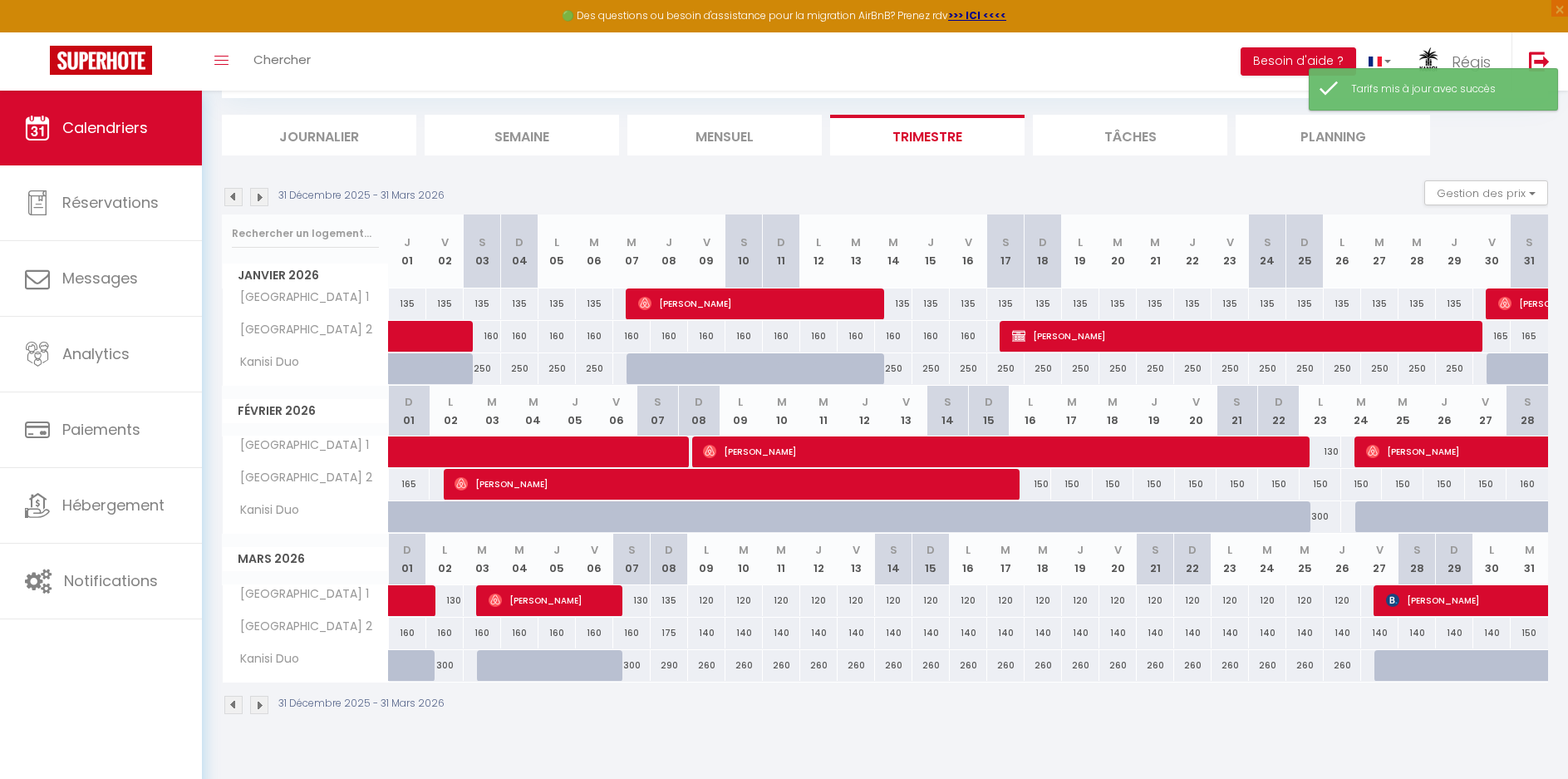
click at [672, 638] on div "175" at bounding box center [669, 632] width 37 height 30
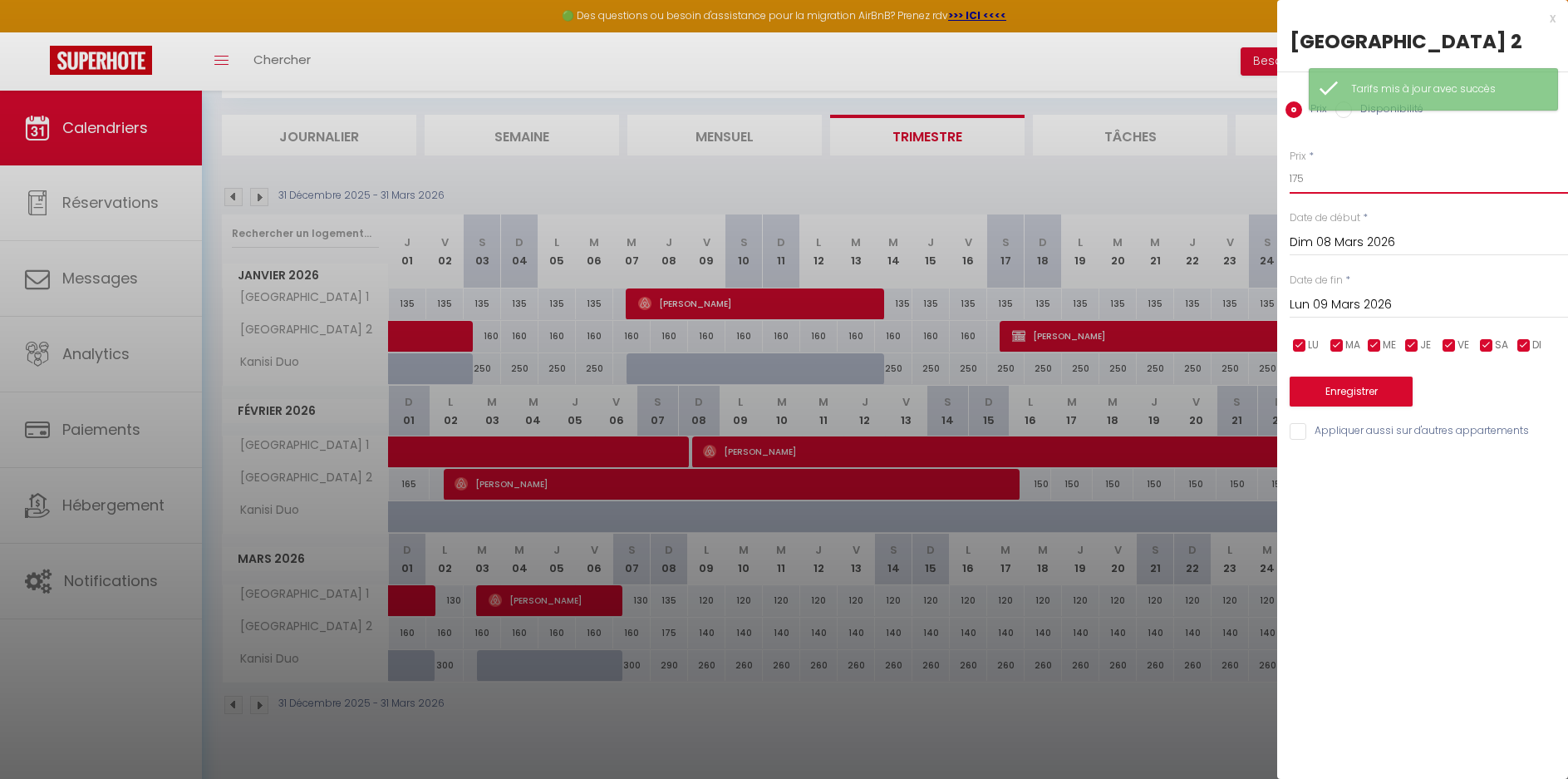
drag, startPoint x: 1340, startPoint y: 178, endPoint x: 1245, endPoint y: 180, distance: 95.0
click at [1245, 180] on body "🟢 Des questions ou besoin d'assistance pour la migration AirBnB? Prenez rdv >>>…" at bounding box center [784, 390] width 1568 height 779
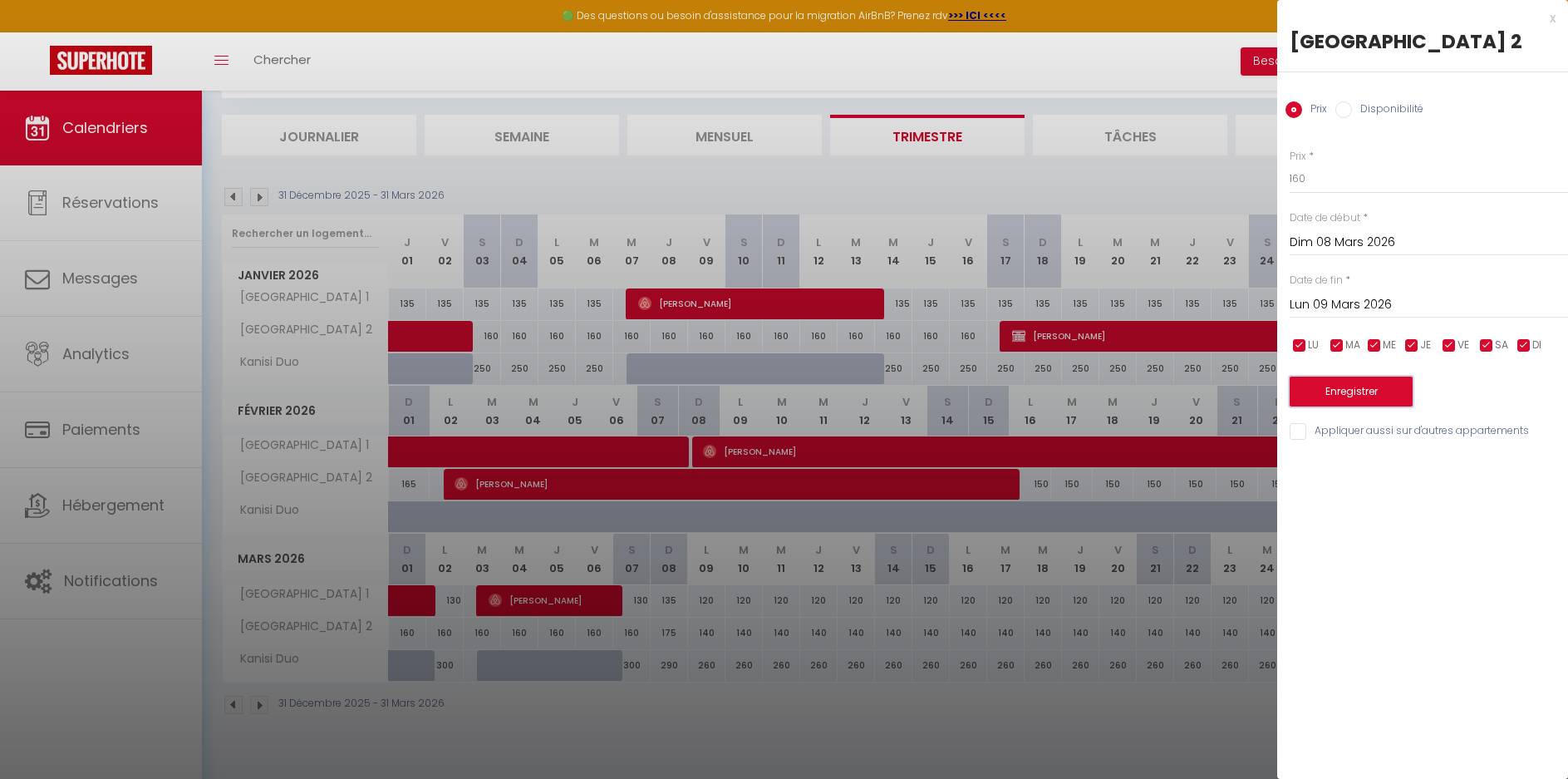
click at [1333, 388] on button "Enregistrer" at bounding box center [1351, 391] width 123 height 30
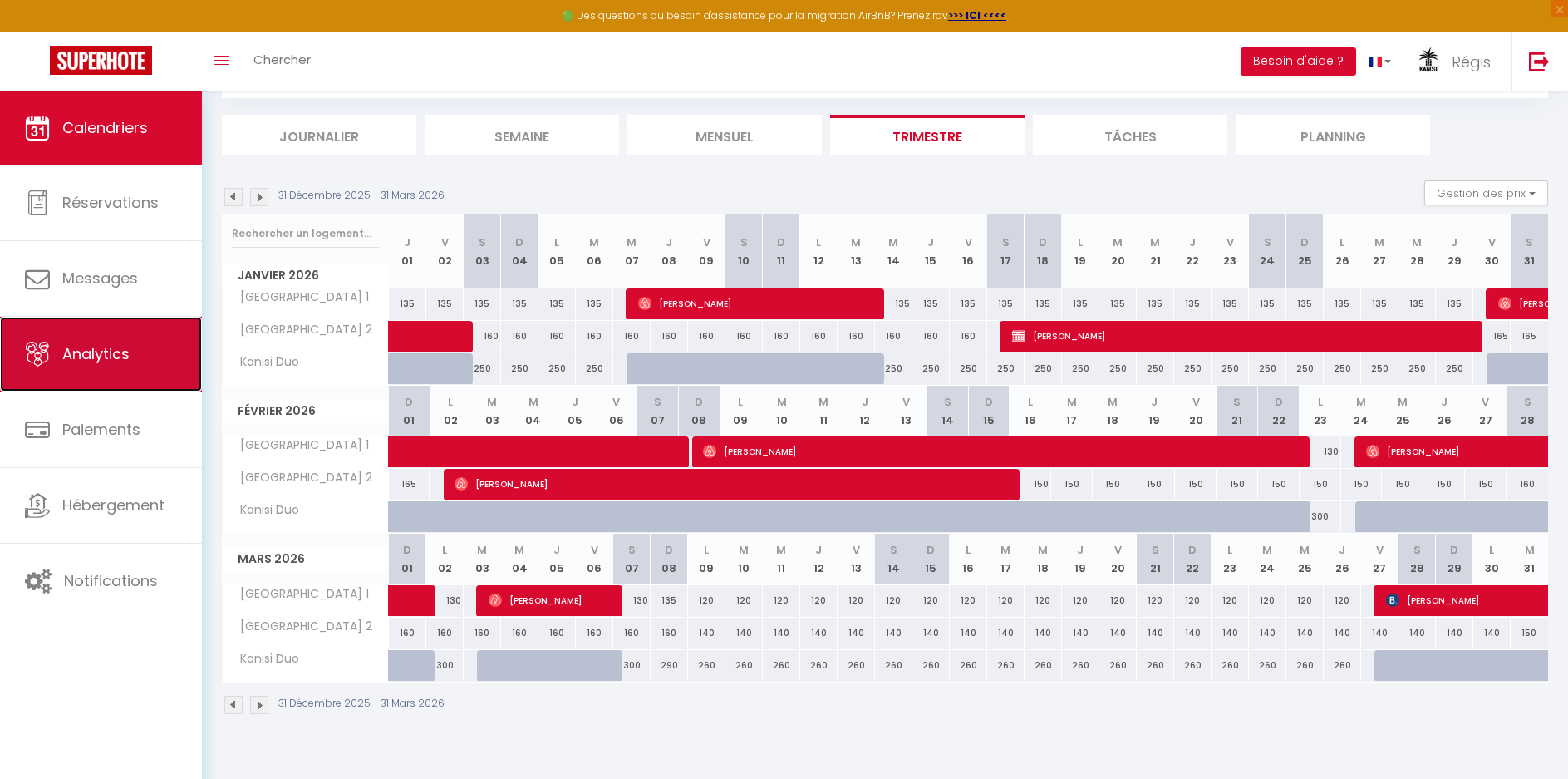
click at [109, 352] on span "Analytics" at bounding box center [96, 354] width 68 height 21
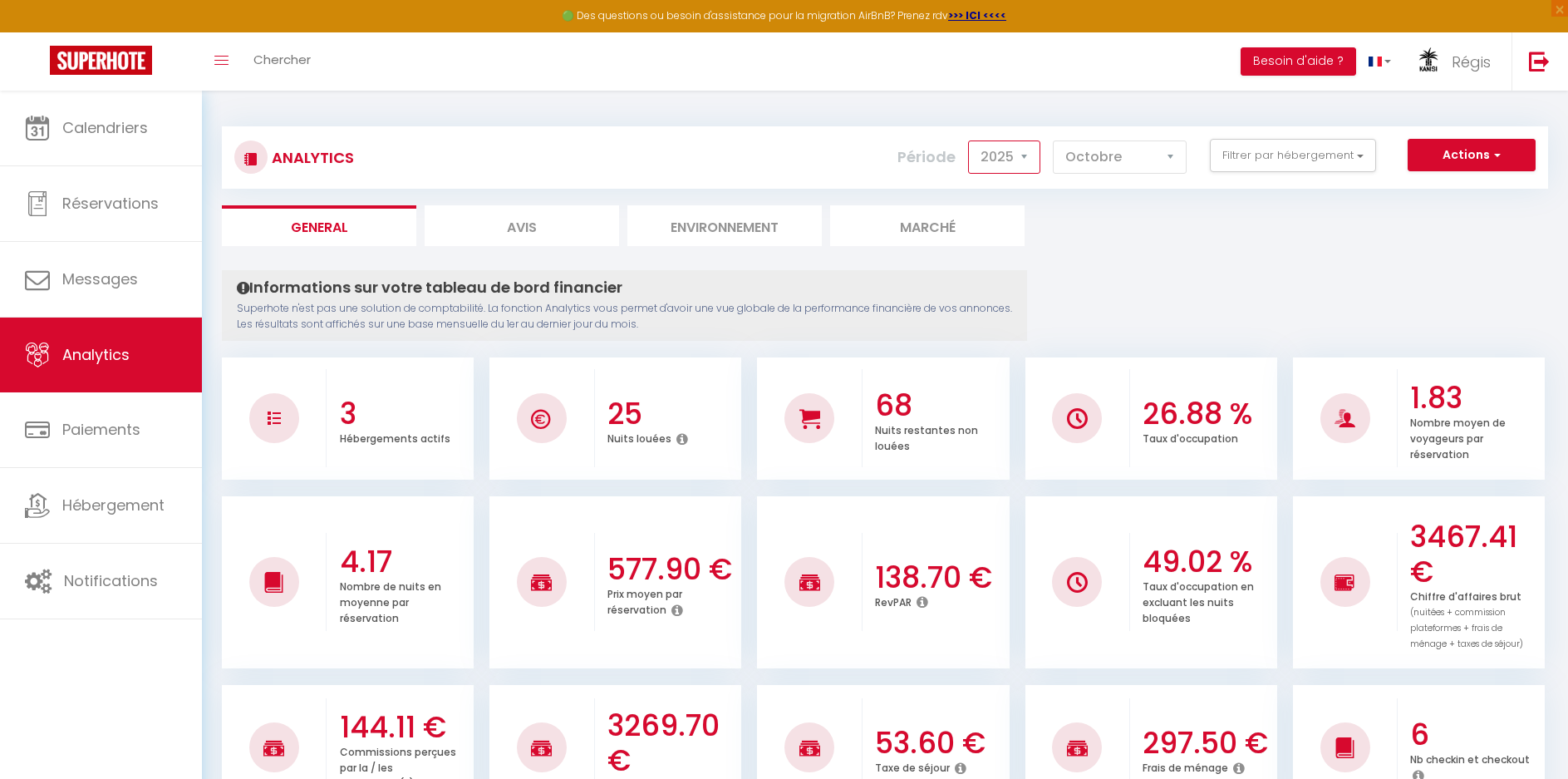
click at [1011, 157] on select "2014 2015 2016 2017 2018 2019 2020 2021 2022 2023 2024 2025 2026 2027" at bounding box center [1004, 157] width 72 height 33
click at [970, 141] on select "2014 2015 2016 2017 2018 2019 2020 2021 2022 2023 2024 2025 2026 2027" at bounding box center [1004, 157] width 72 height 33
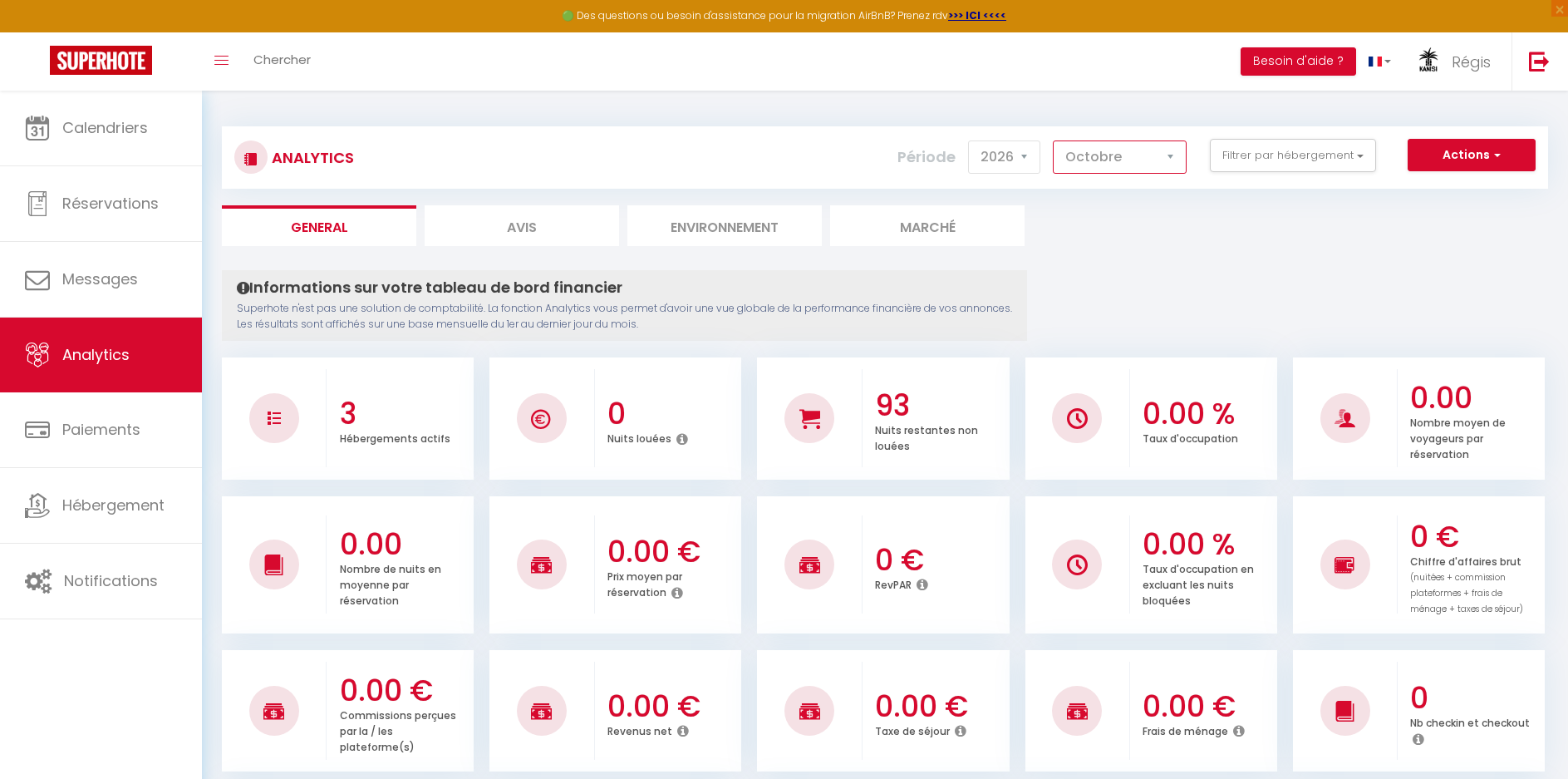
click at [1114, 156] on select "[PERSON_NAME] Mars Avril Mai Juin Juillet Août Septembre Octobre Novembre Décem…" at bounding box center [1120, 157] width 134 height 33
click at [1054, 141] on select "[PERSON_NAME] Mars Avril Mai Juin Juillet Août Septembre Octobre Novembre Décem…" at bounding box center [1120, 157] width 134 height 33
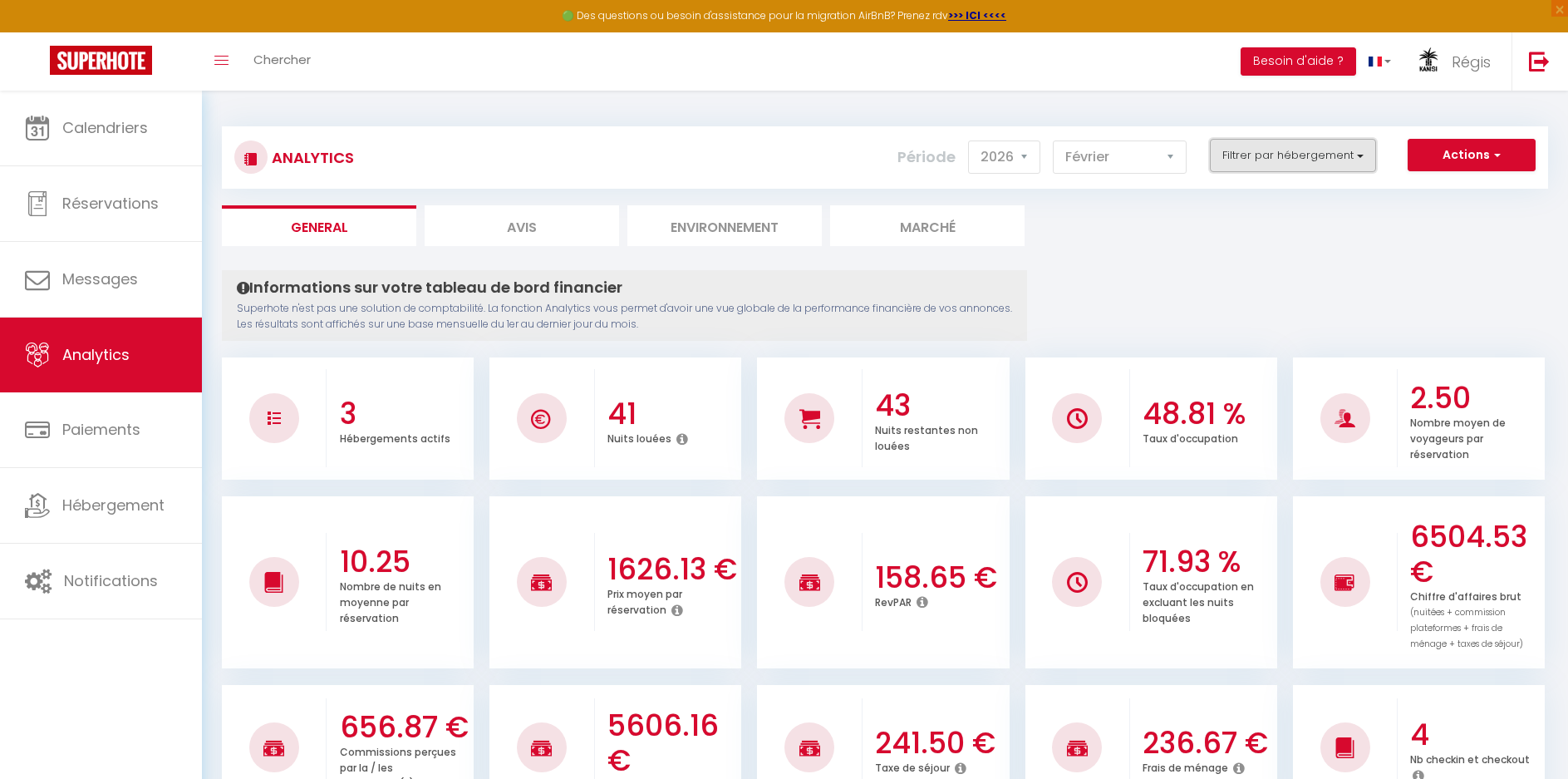
click at [1288, 158] on button "Filtrer par hébergement" at bounding box center [1293, 155] width 167 height 33
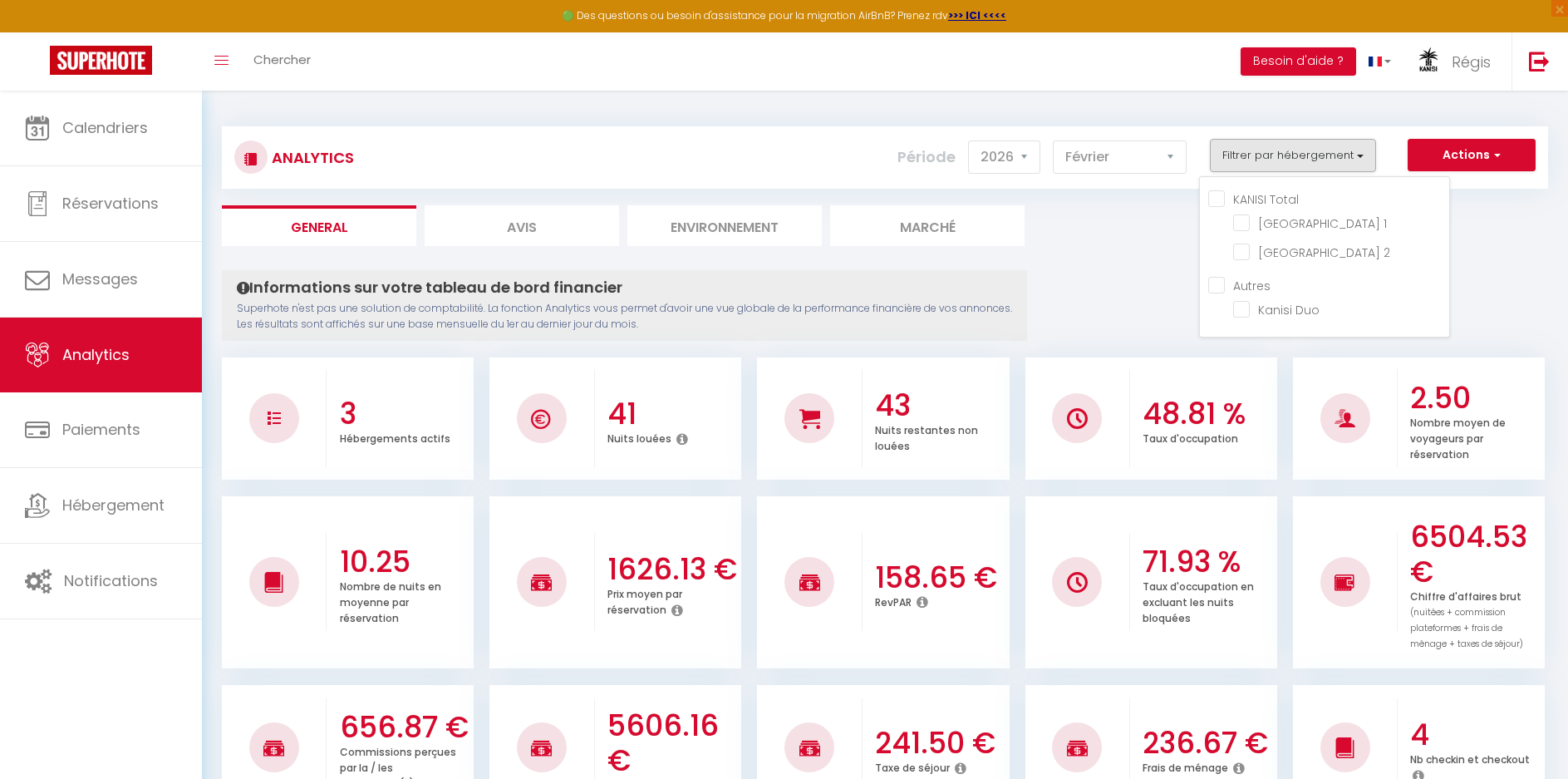
click at [1257, 200] on Total "KANISI Total" at bounding box center [1329, 198] width 241 height 16
click at [999, 156] on select "2014 2015 2016 2017 2018 2019 2020 2021 2022 2023 2024 2025 2026 2027" at bounding box center [1004, 157] width 72 height 33
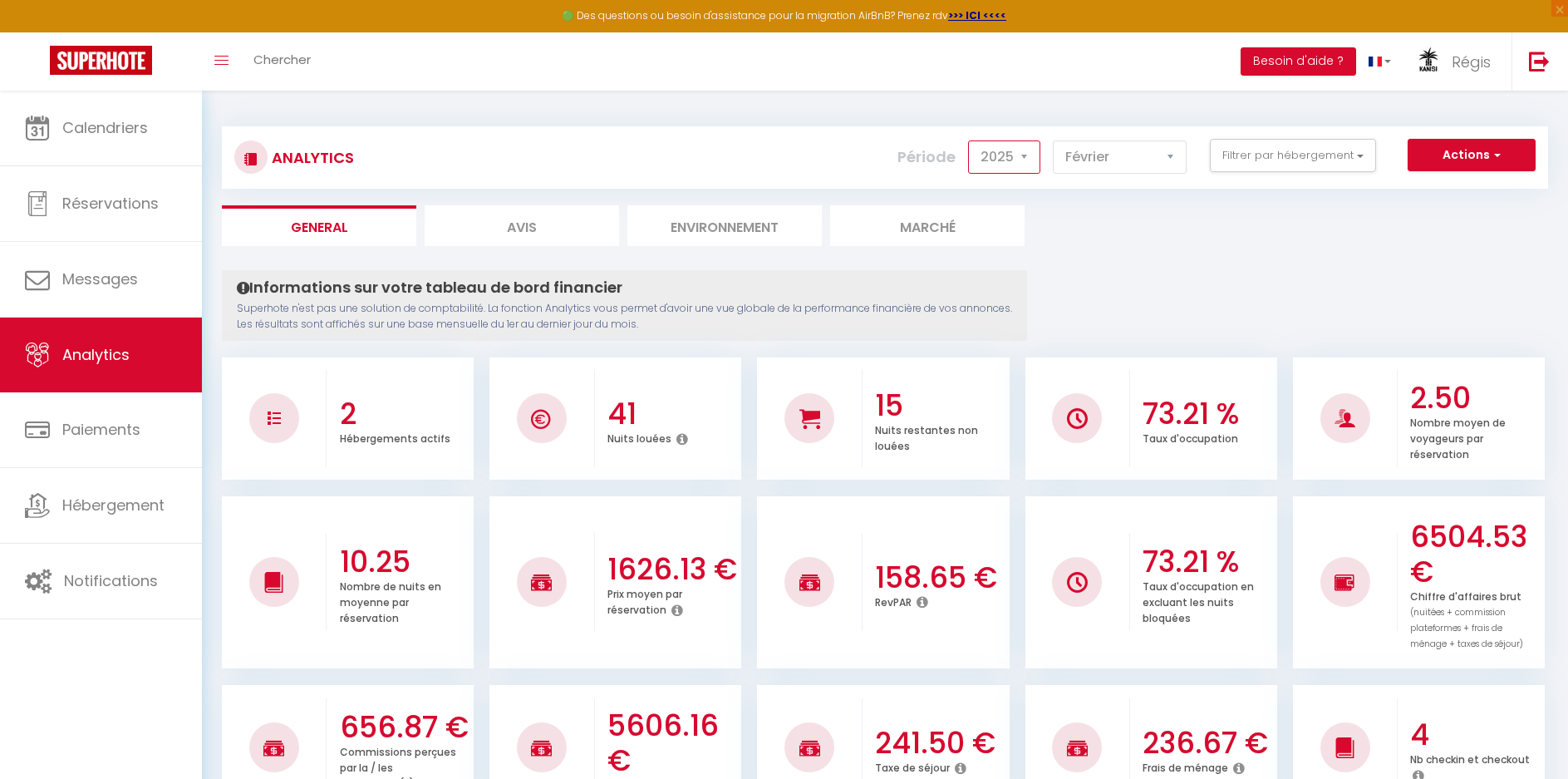
click at [970, 141] on select "2014 2015 2016 2017 2018 2019 2020 2021 2022 2023 2024 2025 2026 2027" at bounding box center [1004, 157] width 72 height 33
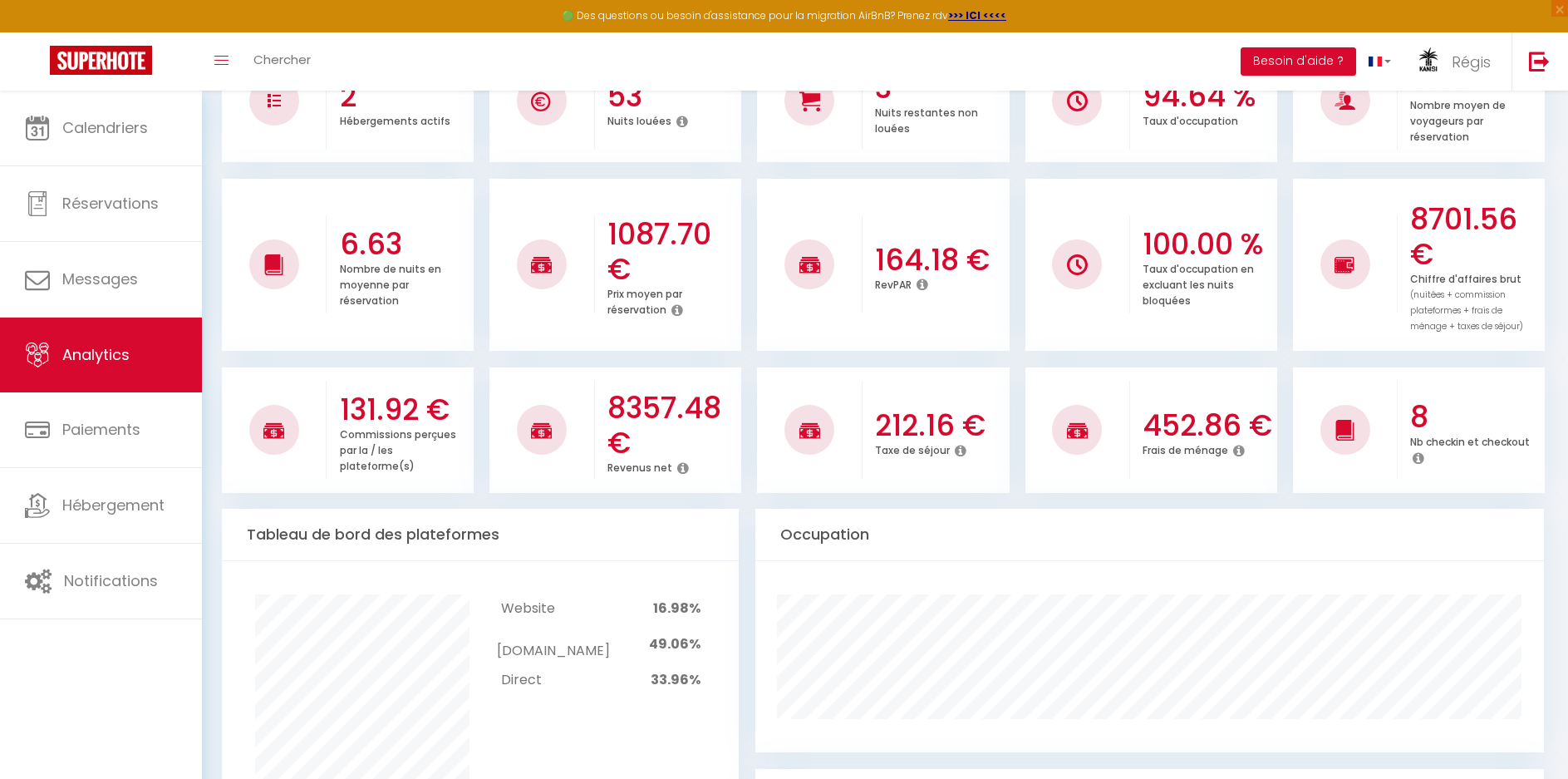
scroll to position [310, 0]
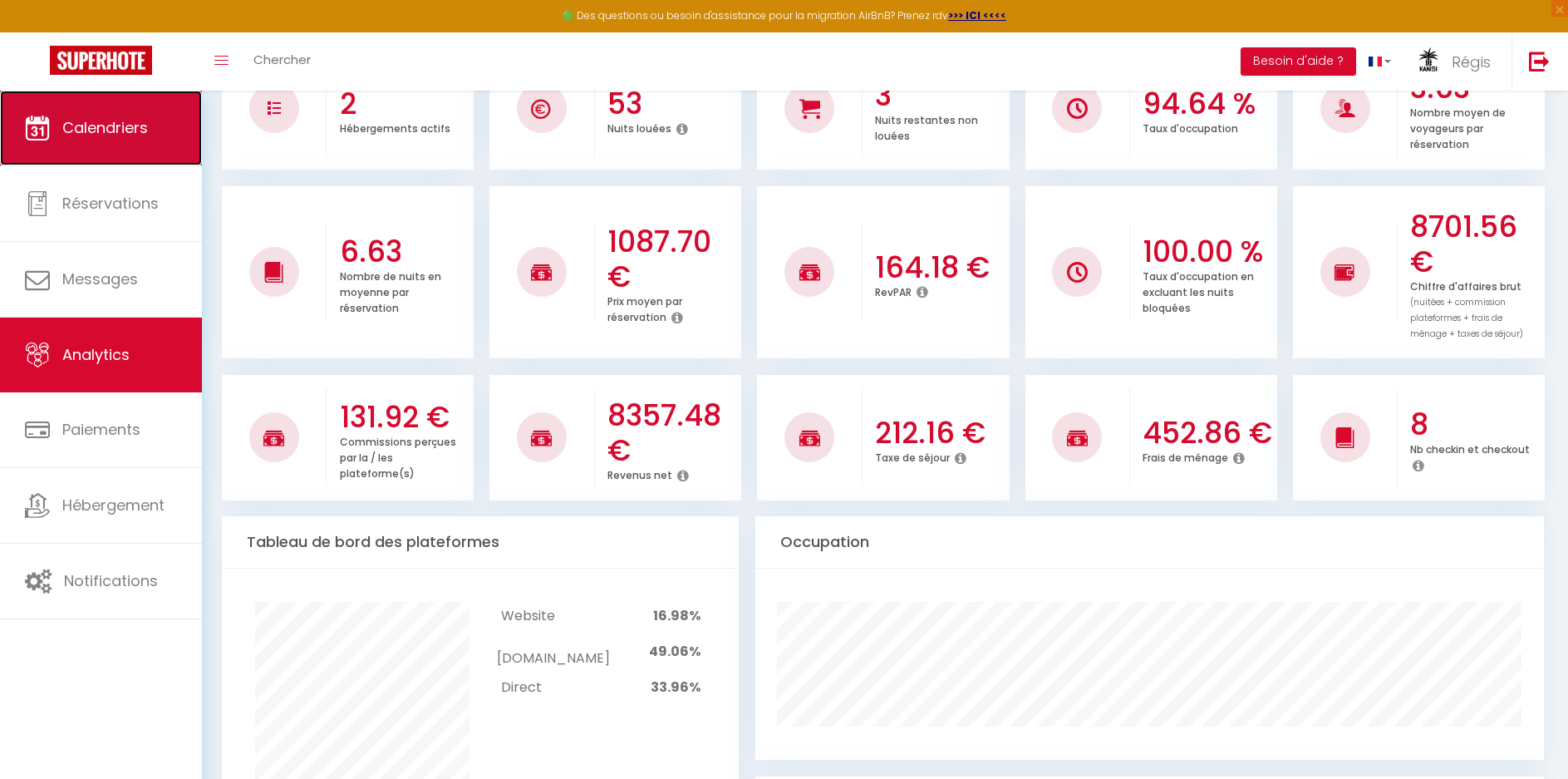
click at [109, 124] on span "Calendriers" at bounding box center [105, 128] width 86 height 21
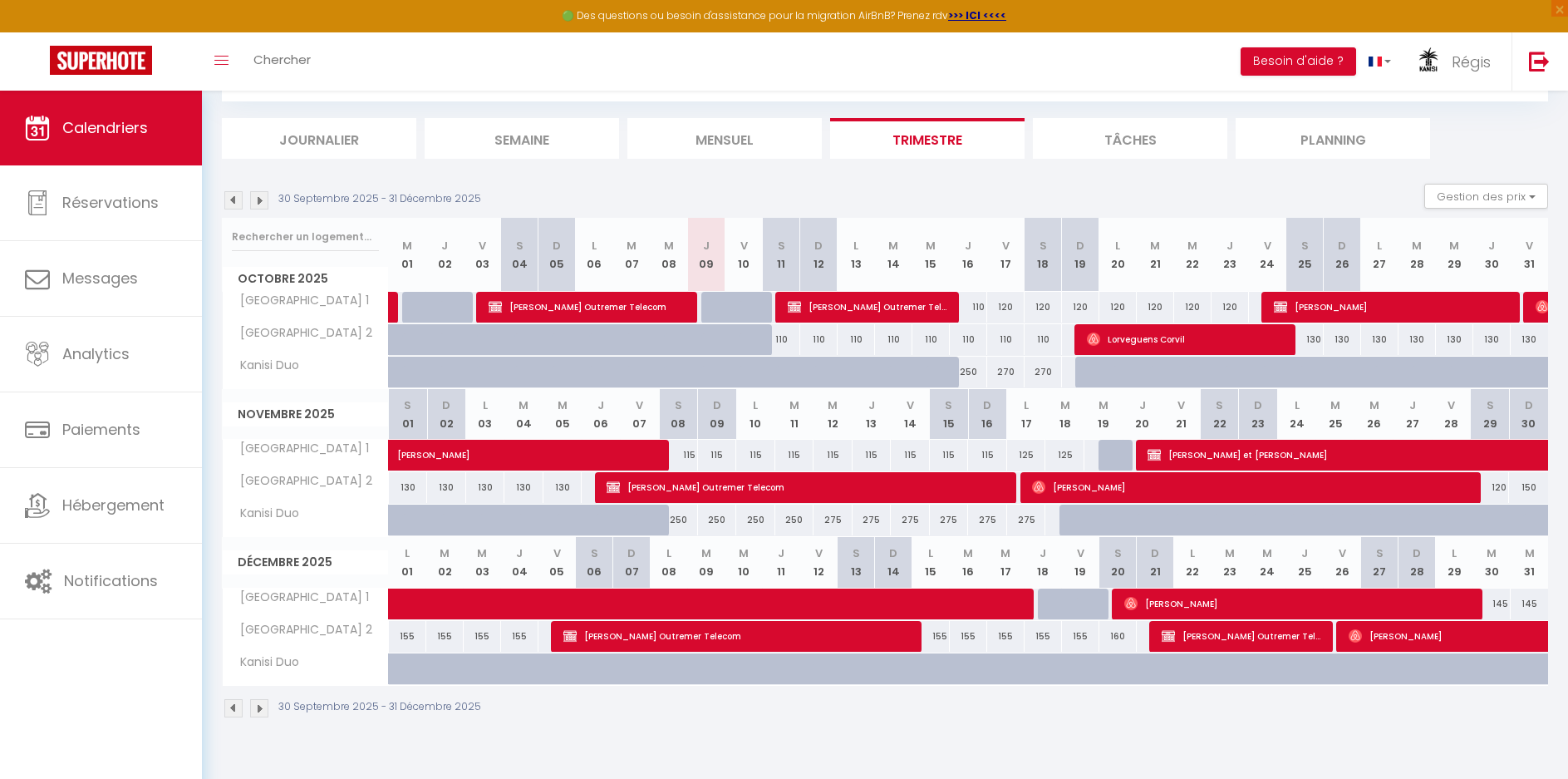
scroll to position [90, 0]
